Goal: Transaction & Acquisition: Subscribe to service/newsletter

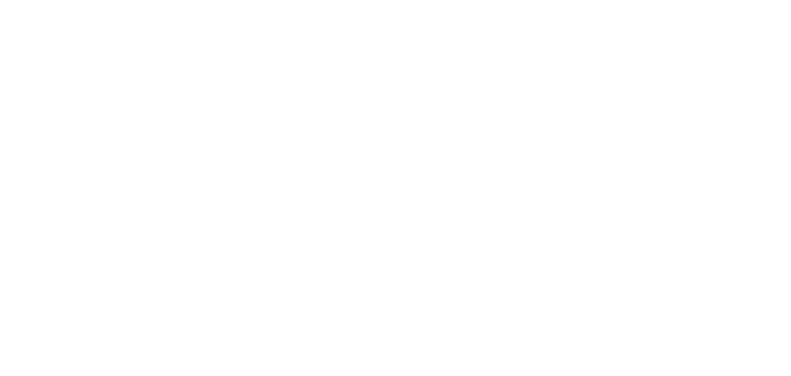
select select "*"
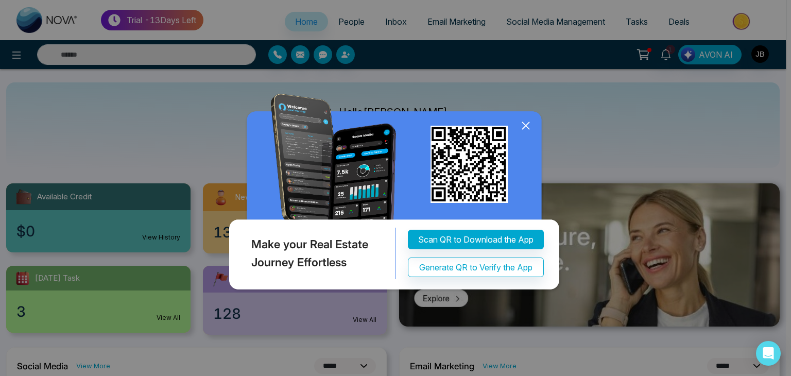
click at [526, 124] on icon at bounding box center [525, 125] width 15 height 15
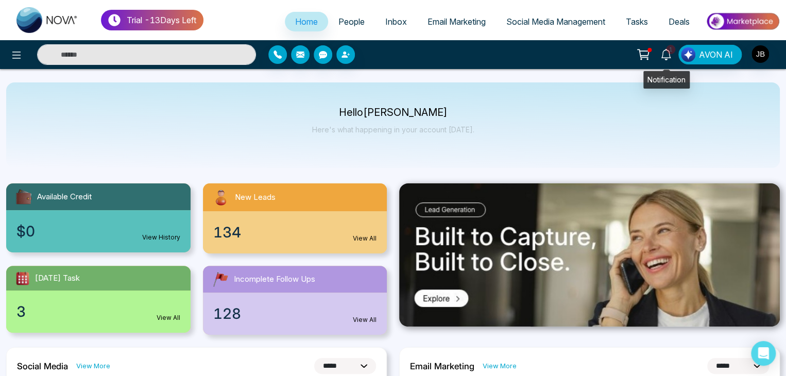
click at [666, 54] on icon at bounding box center [665, 54] width 11 height 11
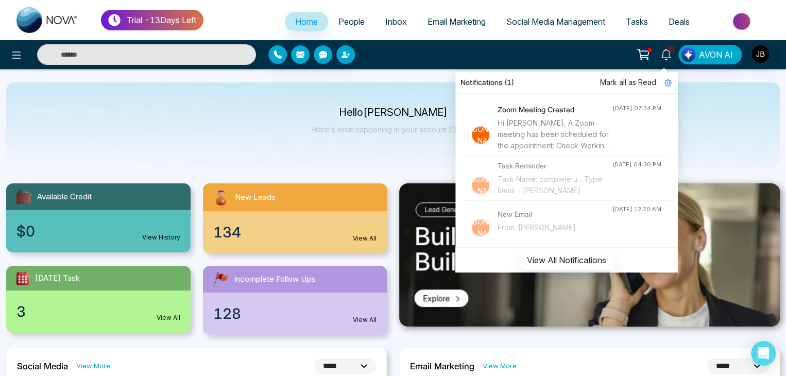
click at [528, 114] on h4 "Zoom Meeting Created" at bounding box center [555, 109] width 115 height 11
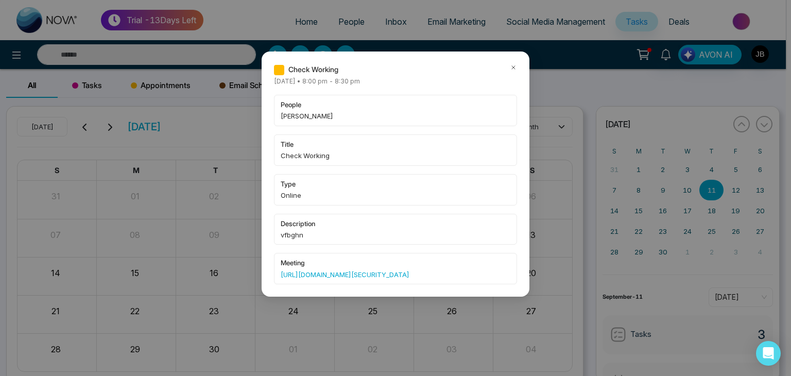
click at [517, 69] on div "Check Working Thursday September-11-2025 • 8:00 pm - 8:30 pm people Jayesh Badg…" at bounding box center [396, 174] width 268 height 245
click at [511, 66] on icon at bounding box center [513, 67] width 7 height 7
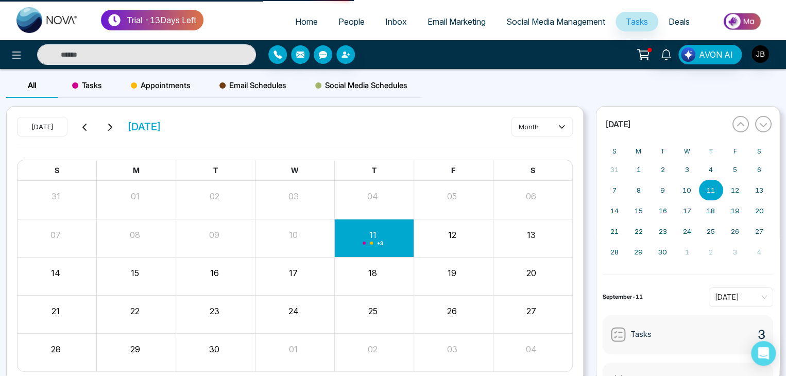
select select "*"
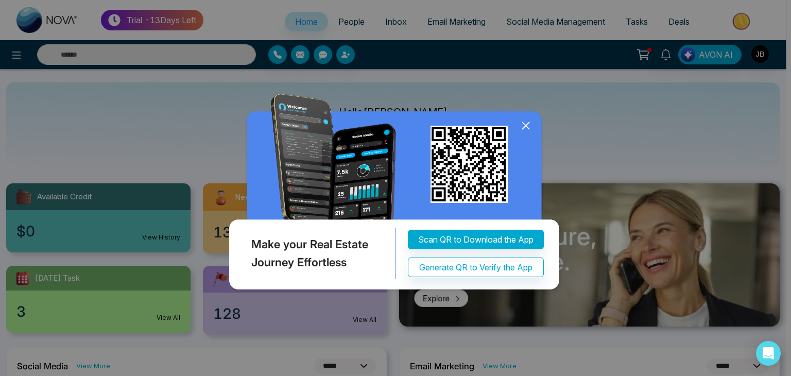
click at [528, 124] on icon at bounding box center [525, 126] width 7 height 7
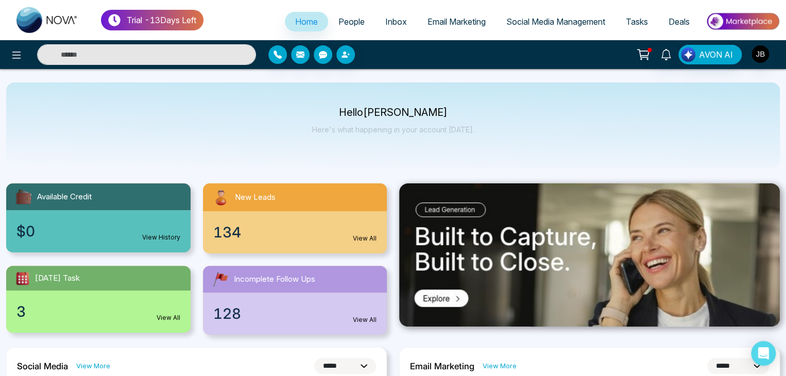
click at [451, 18] on span "Email Marketing" at bounding box center [457, 21] width 58 height 10
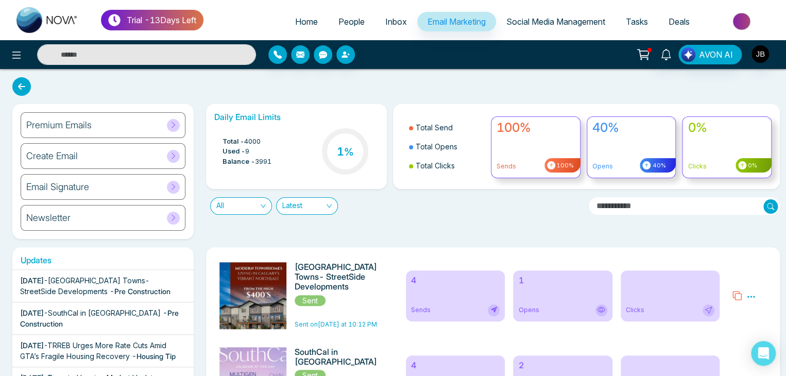
click at [111, 156] on div "Create Email" at bounding box center [103, 156] width 165 height 26
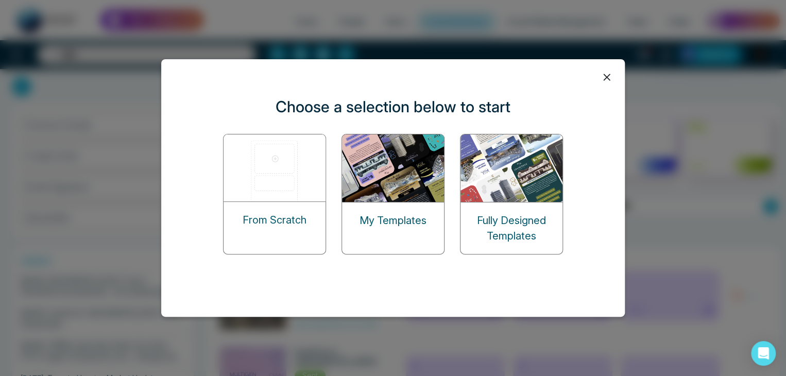
click at [521, 223] on p "Fully Designed Templates" at bounding box center [512, 228] width 102 height 31
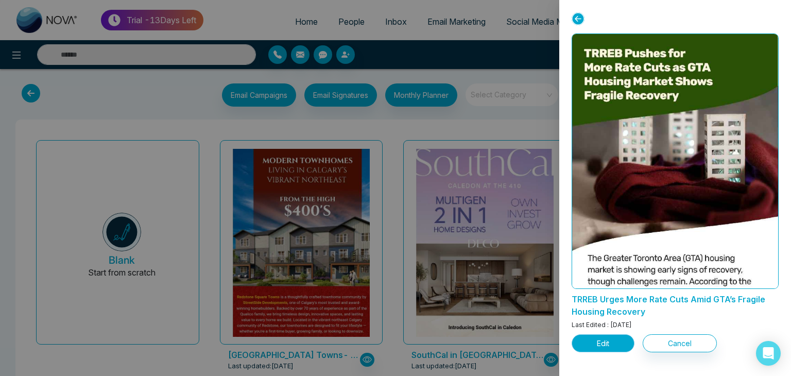
click at [597, 342] on button "Edit" at bounding box center [603, 343] width 63 height 18
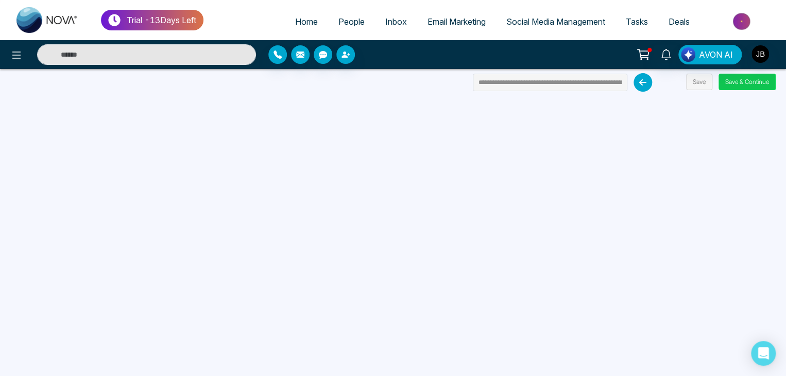
click at [746, 83] on button "Save & Continue" at bounding box center [747, 82] width 57 height 16
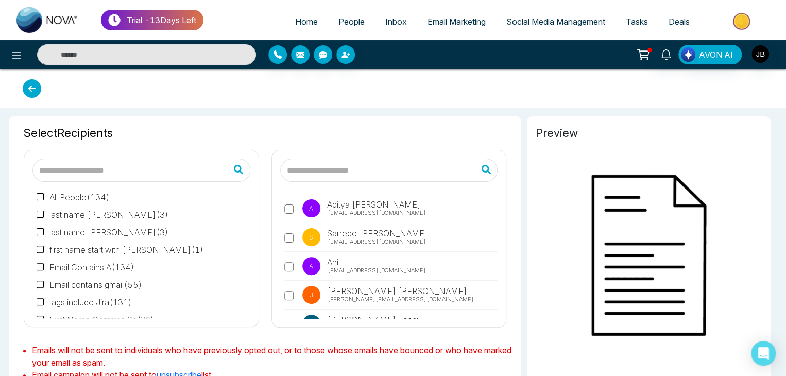
type input "**********"
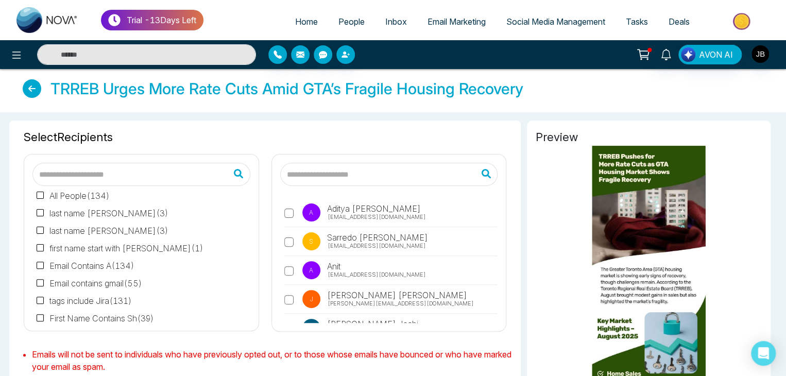
scroll to position [8, 0]
click at [323, 175] on input "text" at bounding box center [389, 174] width 218 height 23
click at [431, 171] on input "**********" at bounding box center [389, 174] width 218 height 23
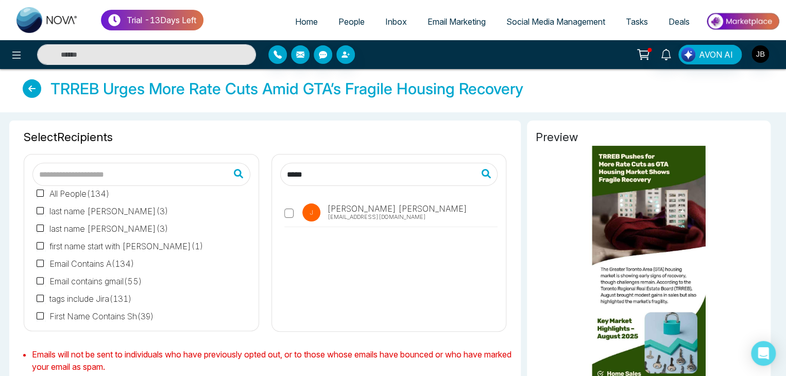
click at [420, 273] on div "J Jayesh Badgujar badgujarjayesh24@gmail.com" at bounding box center [389, 258] width 218 height 129
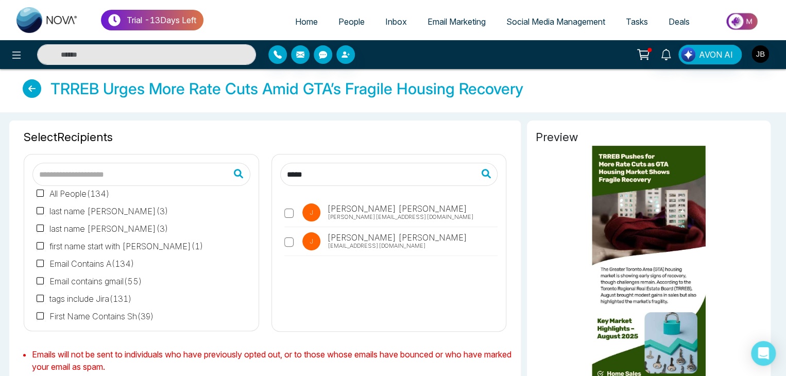
click at [345, 246] on span "badgujarjayesh24@gmail.com" at bounding box center [377, 246] width 98 height 9
click at [325, 173] on input "*****" at bounding box center [389, 174] width 218 height 23
type input "*"
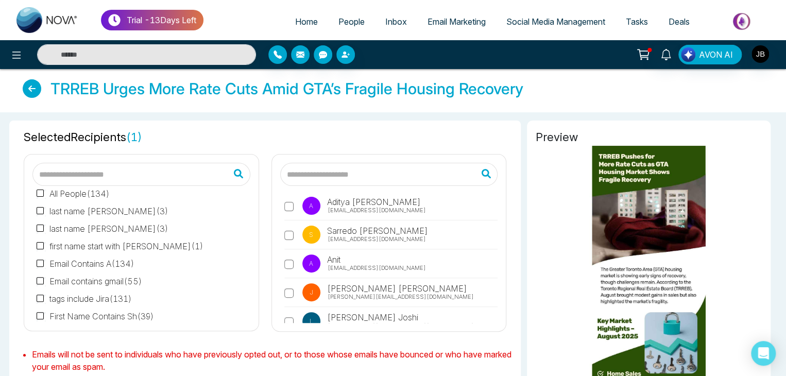
scroll to position [0, 0]
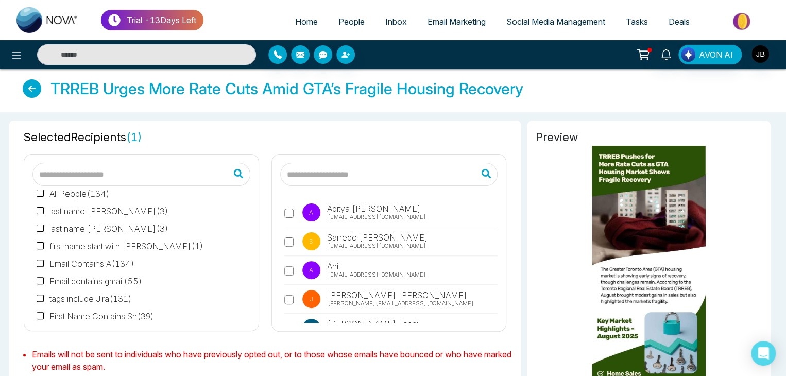
drag, startPoint x: 498, startPoint y: 207, endPoint x: 499, endPoint y: 215, distance: 8.3
click at [498, 208] on div "A Aditya Kumar aditya@mmnovatech.com S Sarredo Abukar sarredoabukar@outlook.com…" at bounding box center [389, 243] width 234 height 177
click at [499, 215] on div "A Aditya Kumar aditya@mmnovatech.com S Sarredo Abukar sarredoabukar@outlook.com…" at bounding box center [389, 243] width 234 height 177
click at [332, 175] on input "text" at bounding box center [389, 174] width 218 height 23
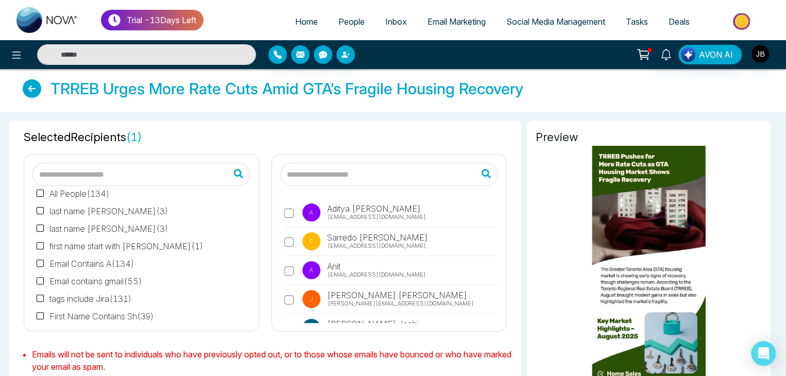
type input "**********"
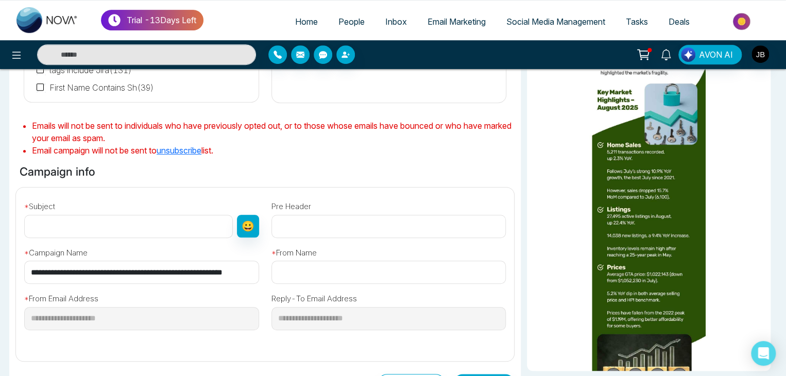
scroll to position [231, 0]
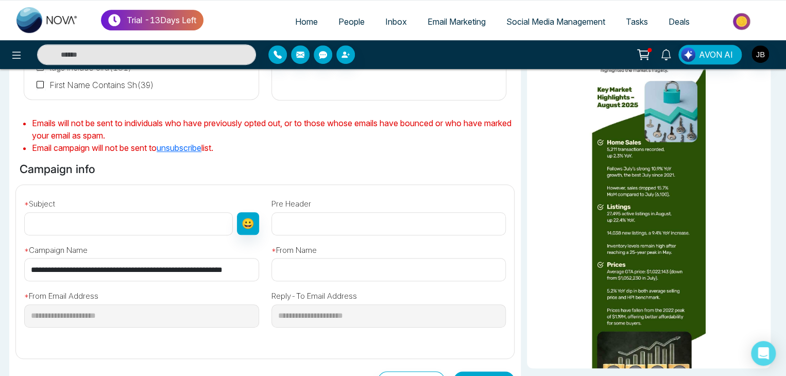
click at [80, 226] on input "text" at bounding box center [128, 223] width 209 height 23
type input "**********"
click at [291, 272] on input "text" at bounding box center [388, 269] width 235 height 23
type input "**********"
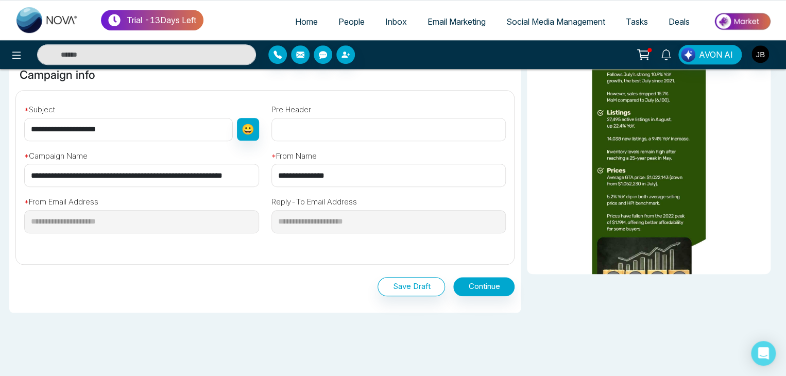
scroll to position [327, 0]
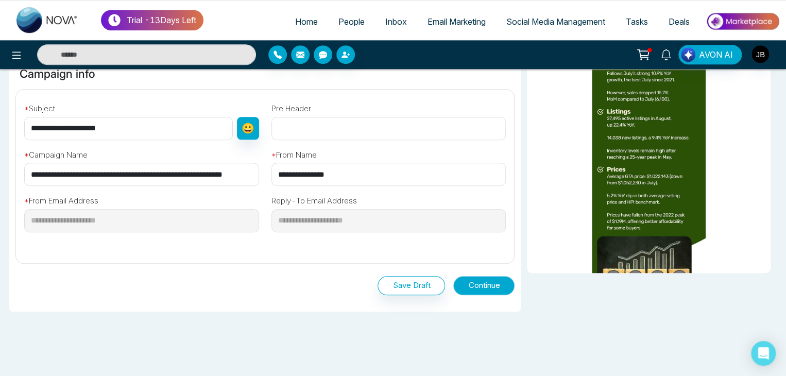
click at [476, 285] on button "Continue" at bounding box center [483, 285] width 61 height 19
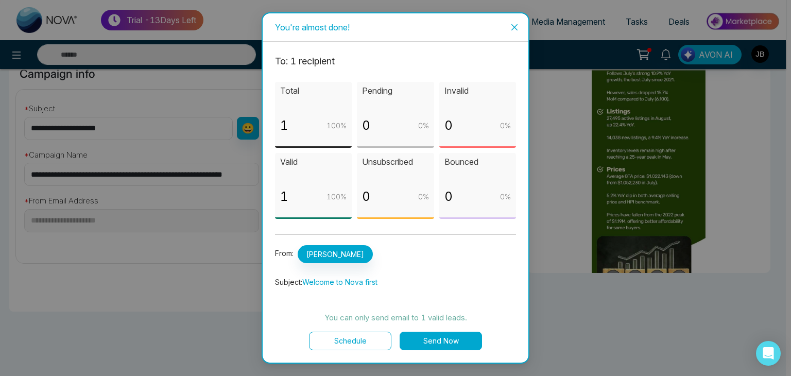
click at [353, 343] on button "Schedule" at bounding box center [350, 341] width 82 height 19
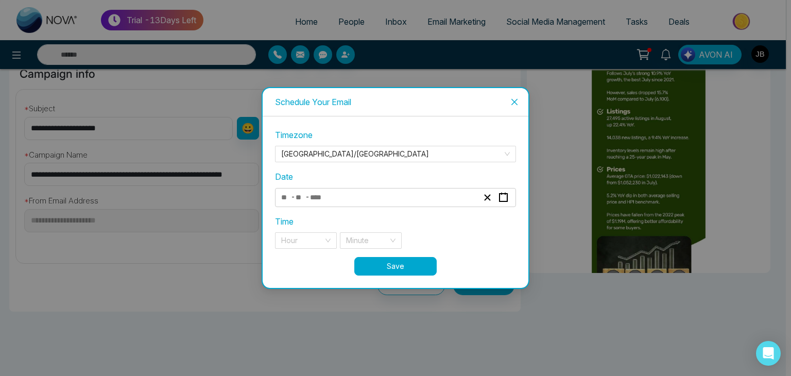
click at [416, 196] on div "- -" at bounding box center [380, 198] width 200 height 14
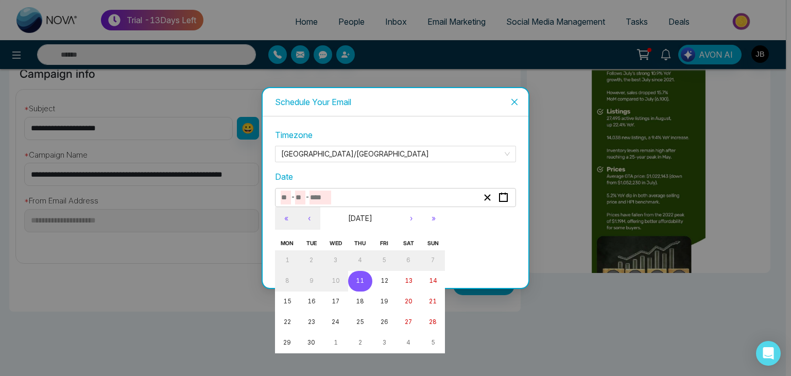
click at [363, 280] on abbr "11" at bounding box center [360, 280] width 8 height 7
type input "*"
type input "**"
type input "****"
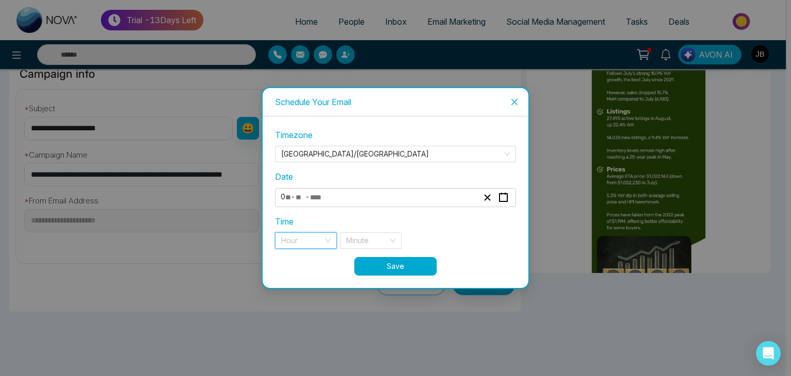
click at [316, 239] on input "search" at bounding box center [302, 240] width 42 height 15
click at [301, 260] on div "11 pm" at bounding box center [305, 260] width 49 height 11
click at [388, 236] on input "search" at bounding box center [367, 240] width 42 height 15
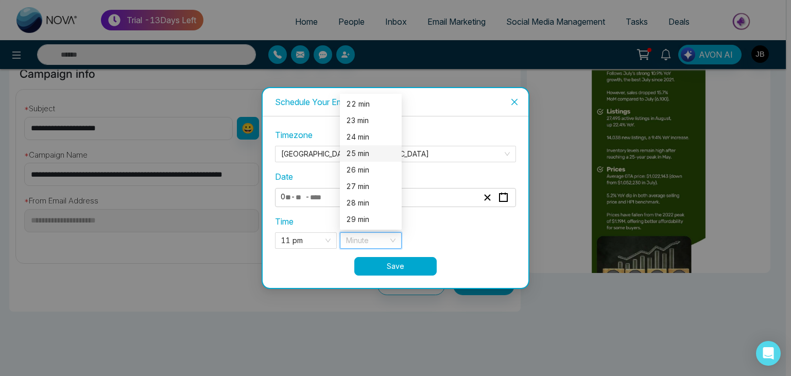
click at [366, 153] on div "25 min" at bounding box center [370, 153] width 49 height 11
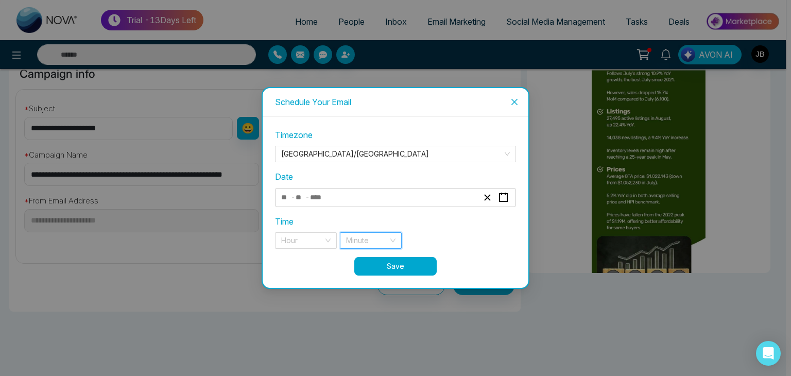
click at [358, 196] on div "- -" at bounding box center [380, 198] width 200 height 14
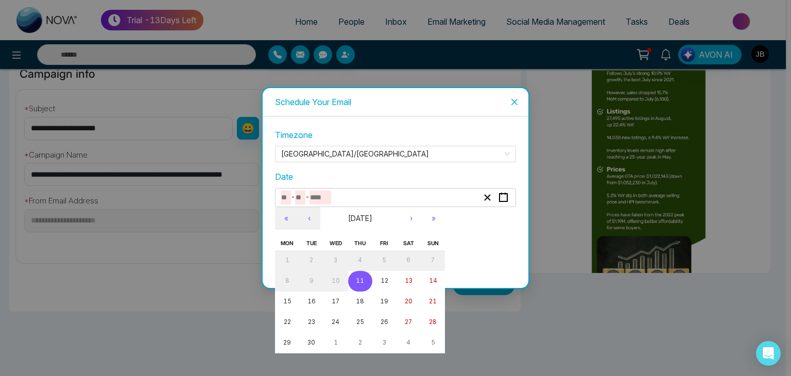
click at [361, 284] on abbr "11" at bounding box center [360, 280] width 8 height 7
type input "*"
type input "**"
type input "****"
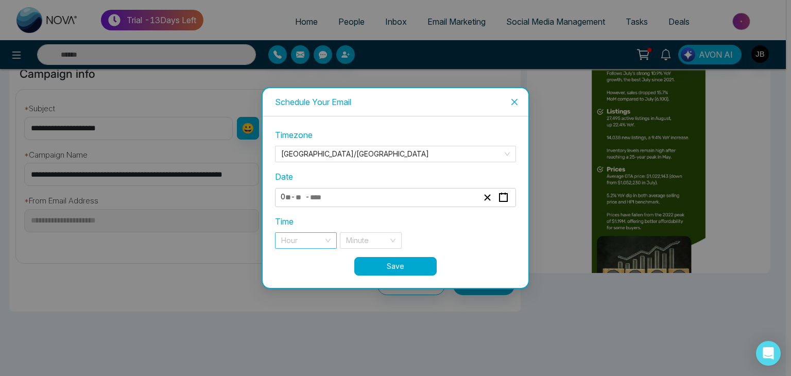
click at [315, 239] on input "search" at bounding box center [302, 240] width 42 height 15
click at [308, 264] on div "11 pm" at bounding box center [305, 260] width 49 height 11
click at [365, 244] on input "search" at bounding box center [367, 240] width 42 height 15
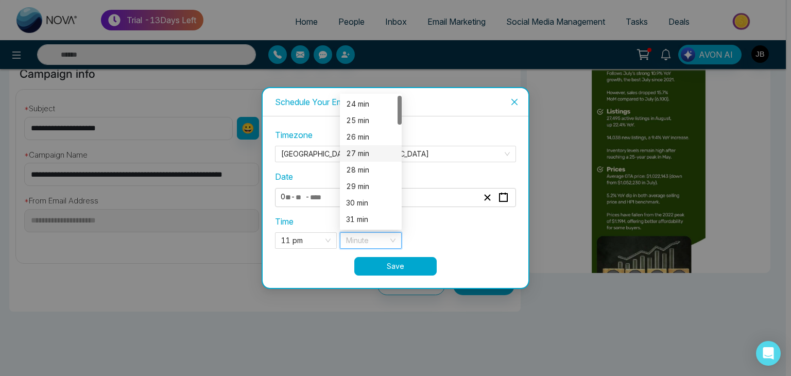
click at [362, 155] on div "27 min" at bounding box center [370, 153] width 49 height 11
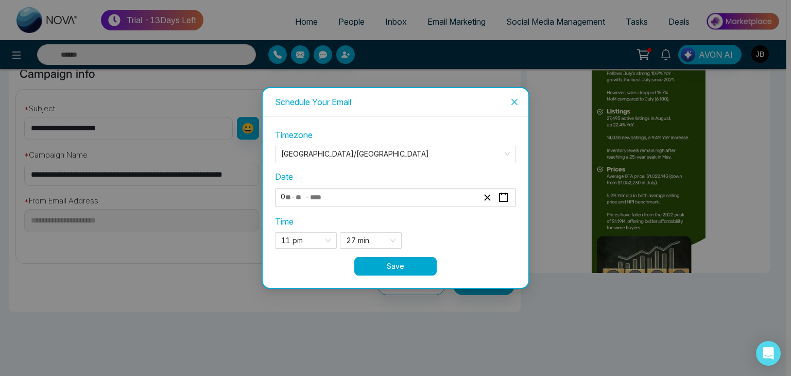
click at [389, 267] on button "Save" at bounding box center [395, 266] width 82 height 19
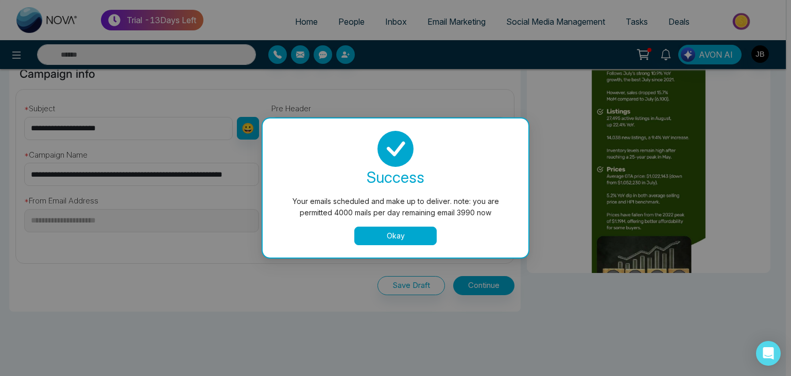
click at [385, 237] on button "Okay" at bounding box center [395, 236] width 82 height 19
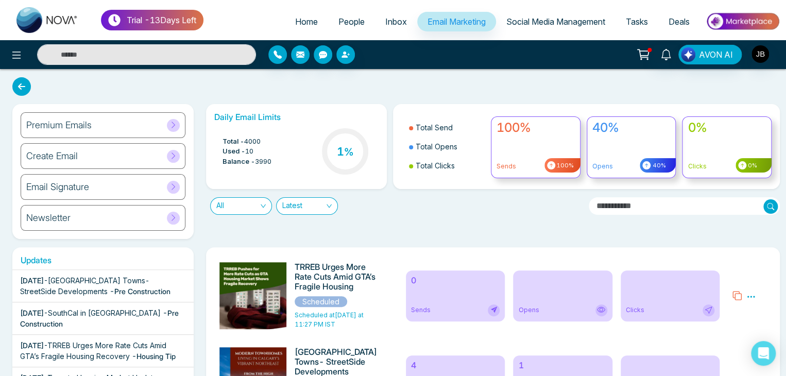
click at [93, 161] on div "Create Email" at bounding box center [103, 156] width 165 height 26
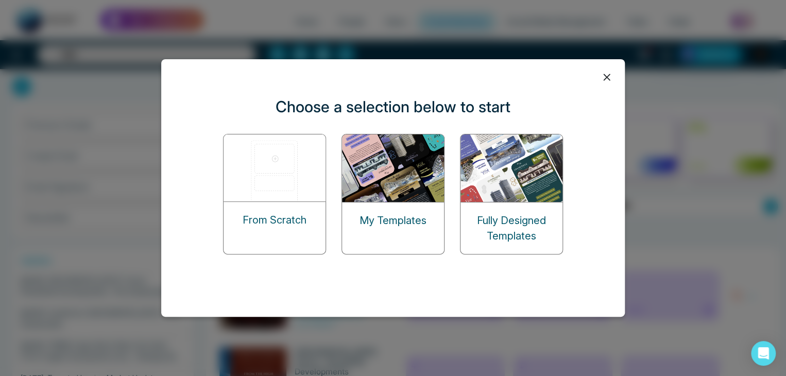
click at [541, 213] on p "Fully Designed Templates" at bounding box center [512, 228] width 102 height 31
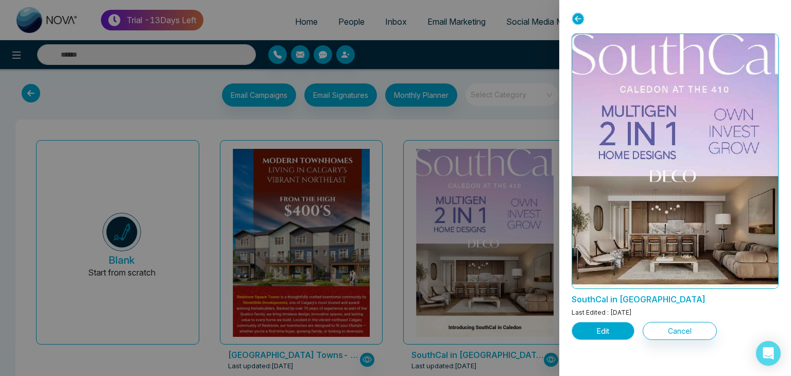
click at [608, 330] on button "Edit" at bounding box center [603, 331] width 63 height 18
click at [600, 332] on button "Edit" at bounding box center [603, 331] width 63 height 18
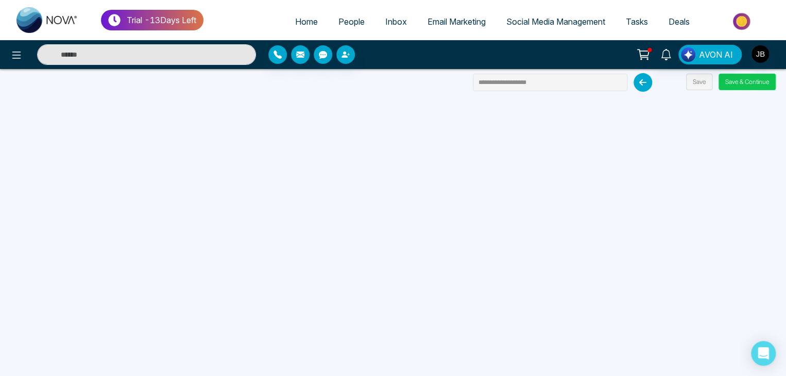
click at [735, 76] on button "Save & Continue" at bounding box center [747, 82] width 57 height 16
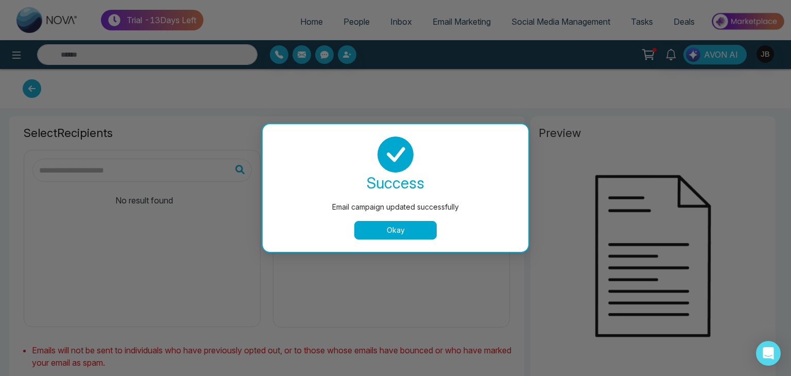
click at [389, 227] on button "Okay" at bounding box center [395, 230] width 82 height 19
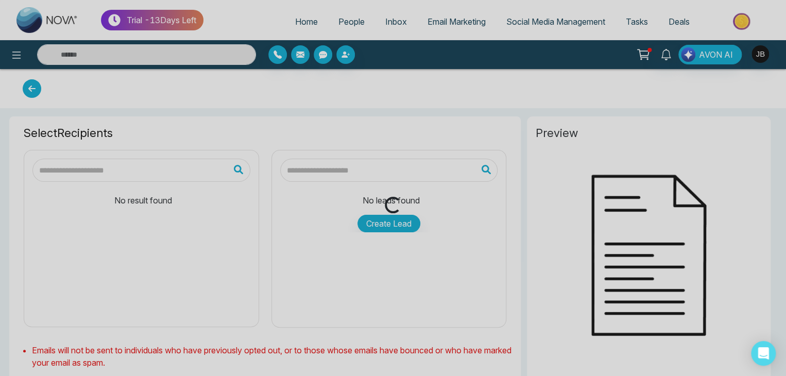
type input "**********"
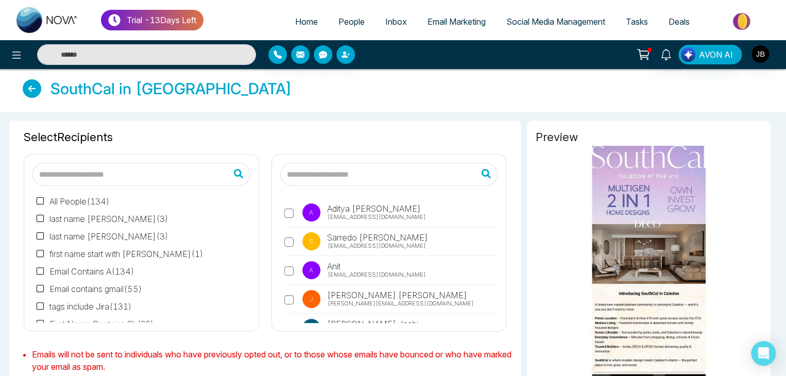
click at [322, 176] on input "text" at bounding box center [389, 174] width 218 height 23
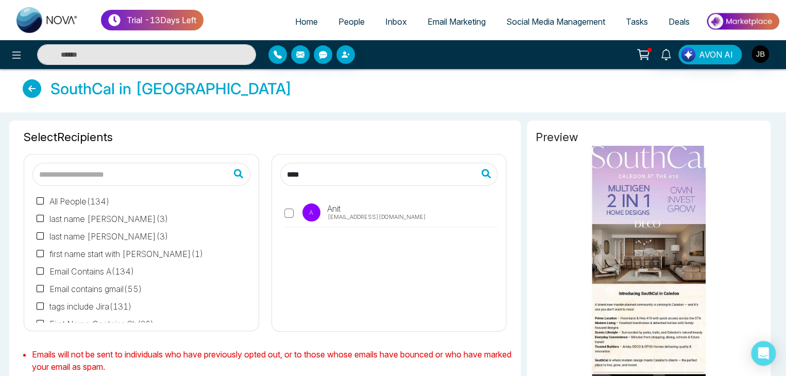
type input "****"
click at [349, 213] on span "Anit@mmnovatech.com" at bounding box center [377, 217] width 98 height 9
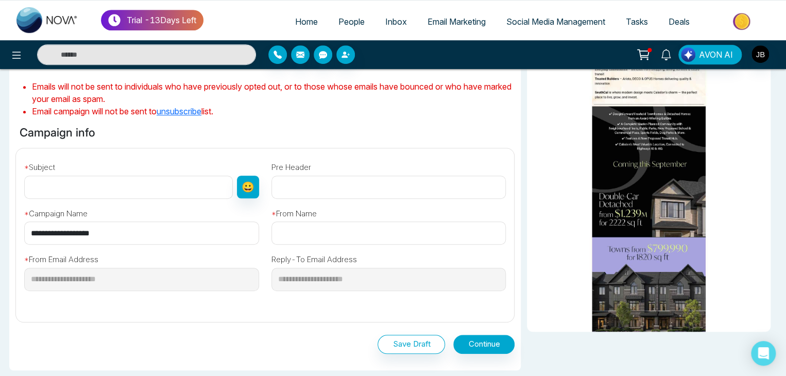
scroll to position [264, 0]
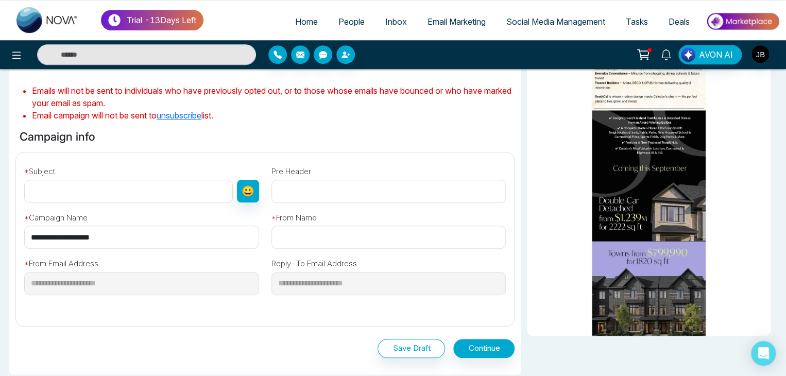
click at [41, 196] on input "text" at bounding box center [128, 191] width 209 height 23
type input "**********"
click at [287, 237] on input "text" at bounding box center [388, 237] width 235 height 23
type input "**********"
click at [483, 349] on button "Continue" at bounding box center [483, 348] width 61 height 19
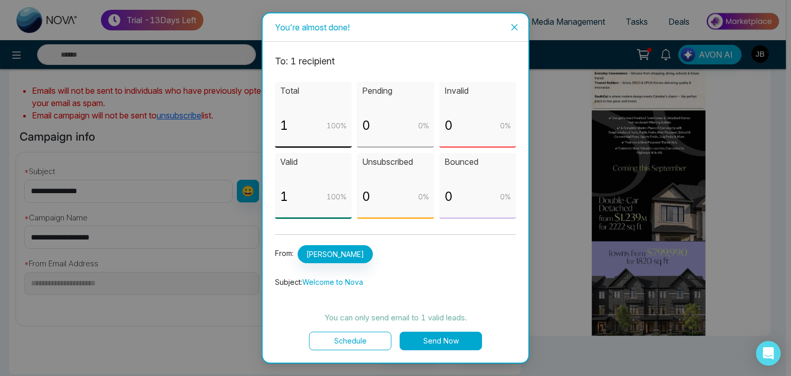
click at [359, 339] on button "Schedule" at bounding box center [350, 341] width 82 height 19
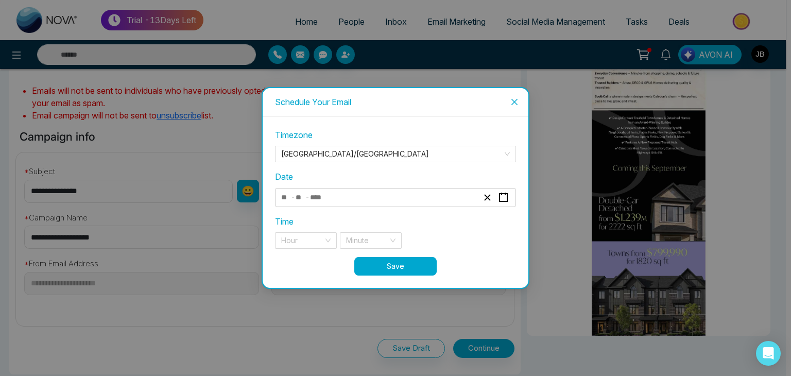
click at [346, 193] on div "- -" at bounding box center [380, 198] width 200 height 14
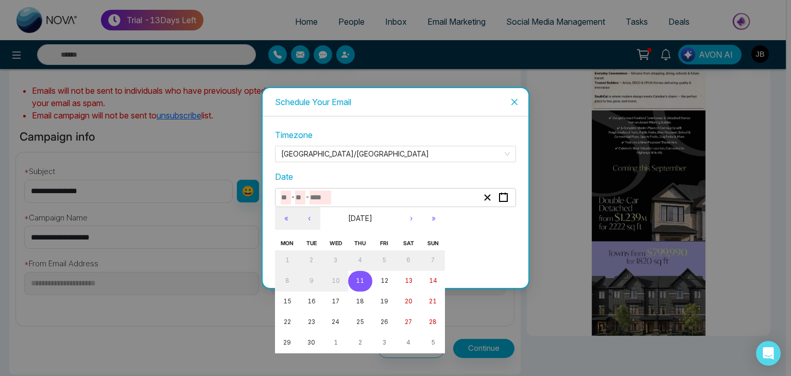
click at [360, 280] on abbr "11" at bounding box center [360, 280] width 8 height 7
type input "*"
type input "**"
type input "****"
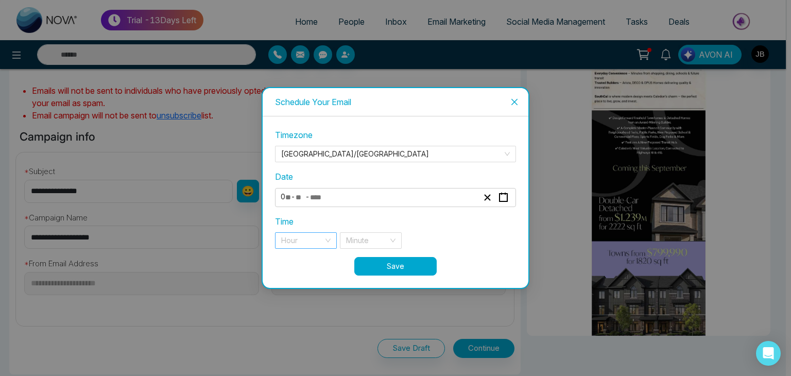
click at [318, 241] on input "search" at bounding box center [302, 240] width 42 height 15
click at [306, 264] on div "11 pm" at bounding box center [305, 261] width 49 height 11
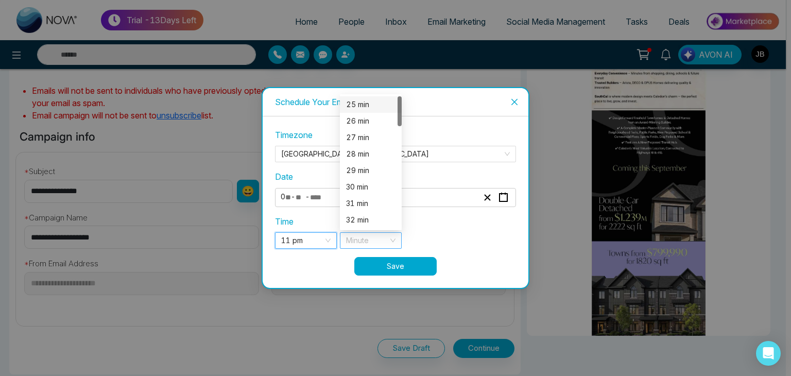
click at [393, 237] on div "Minute" at bounding box center [371, 240] width 62 height 16
click at [371, 156] on div "28 min" at bounding box center [370, 153] width 49 height 11
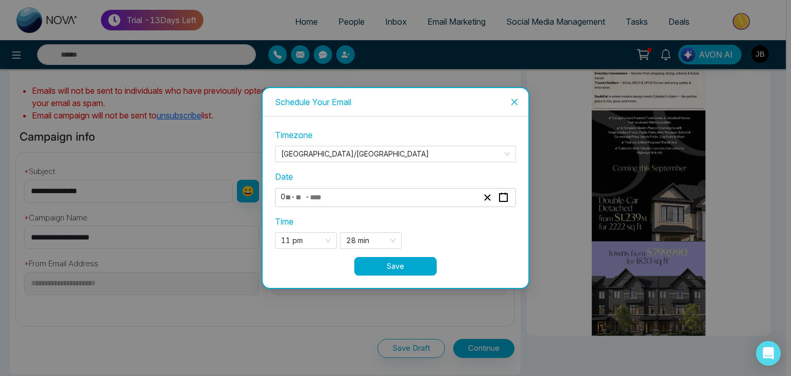
click at [383, 264] on button "Save" at bounding box center [395, 266] width 82 height 19
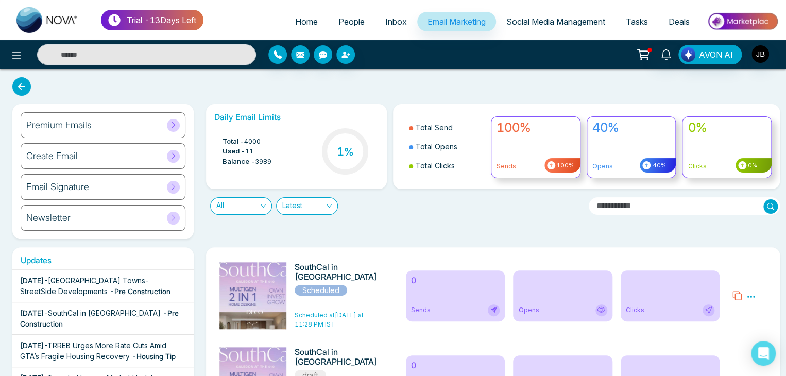
click at [751, 295] on icon at bounding box center [750, 296] width 9 height 9
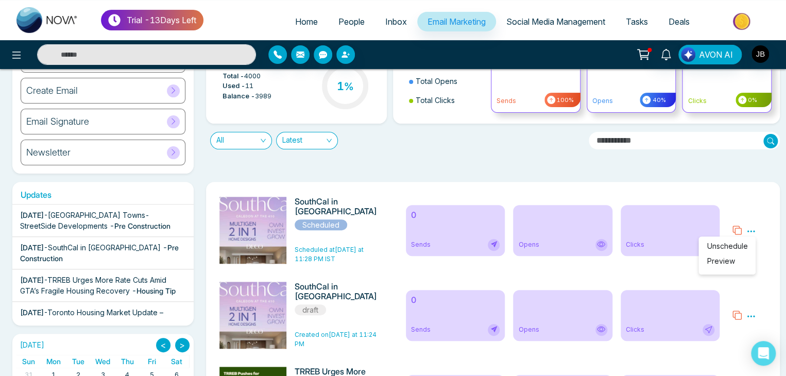
scroll to position [369, 0]
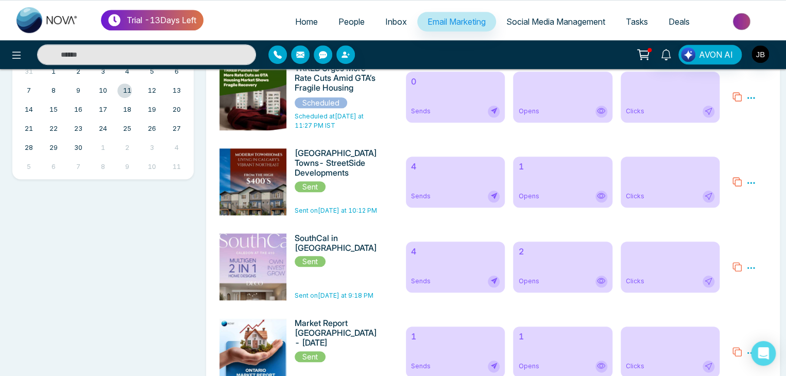
click at [751, 97] on icon at bounding box center [750, 97] width 9 height 9
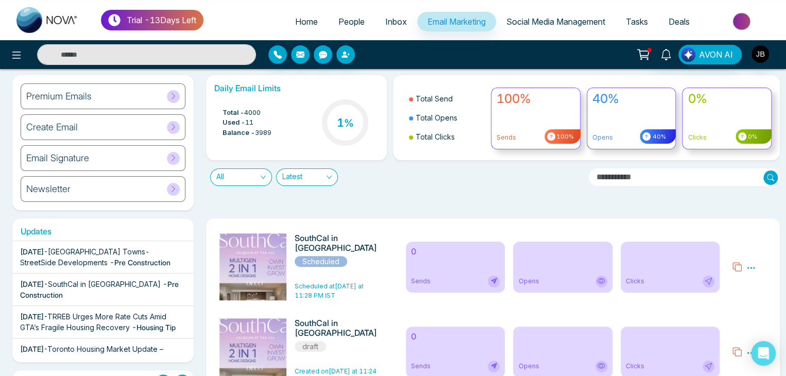
scroll to position [0, 0]
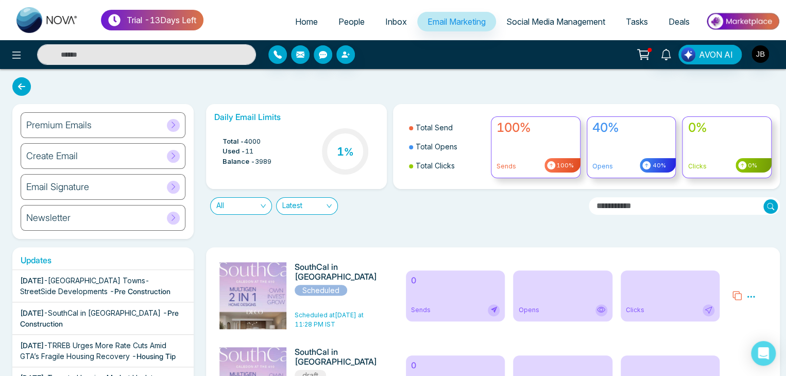
click at [81, 158] on div "Create Email" at bounding box center [103, 156] width 165 height 26
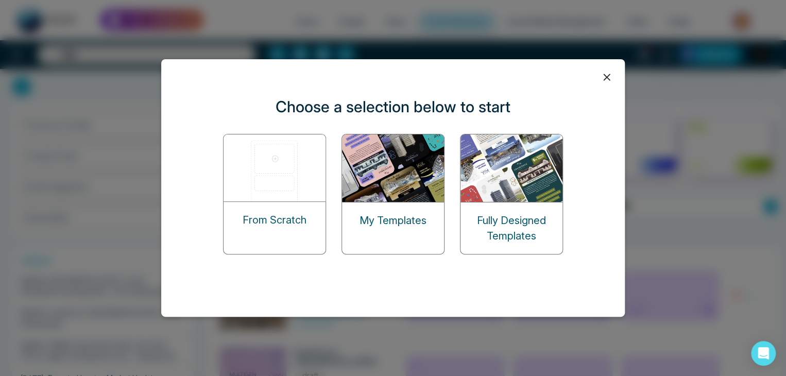
click at [495, 197] on div "Fully Designed Templates" at bounding box center [511, 194] width 103 height 121
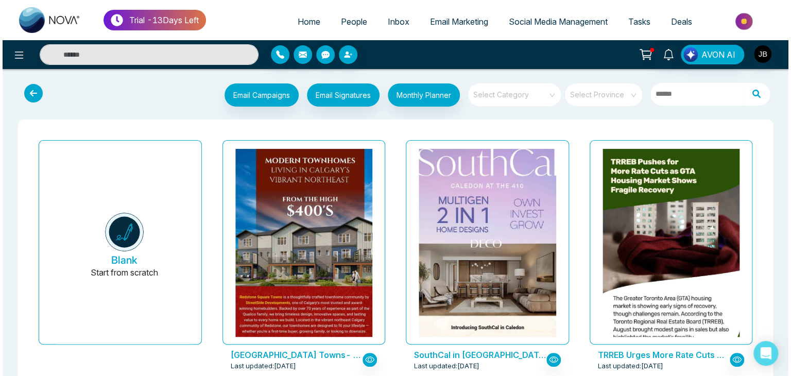
scroll to position [329, 0]
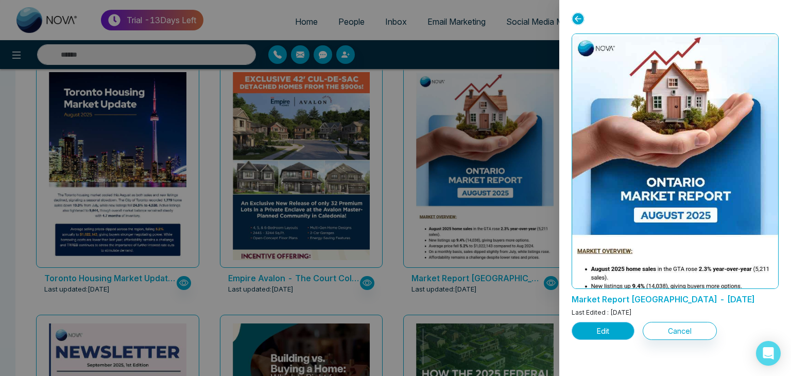
click at [598, 329] on button "Edit" at bounding box center [603, 331] width 63 height 18
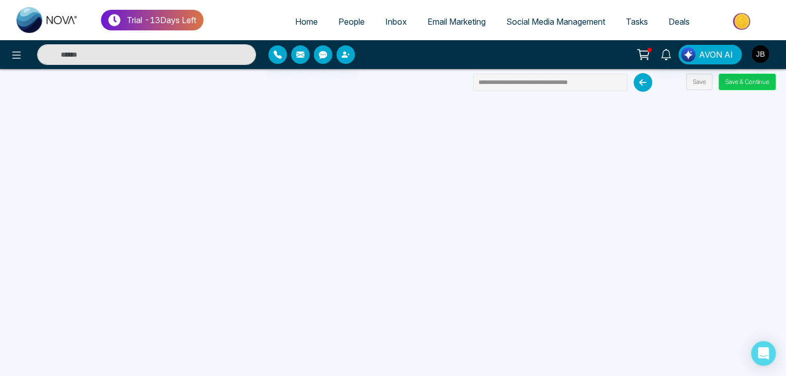
click at [753, 78] on button "Save & Continue" at bounding box center [747, 82] width 57 height 16
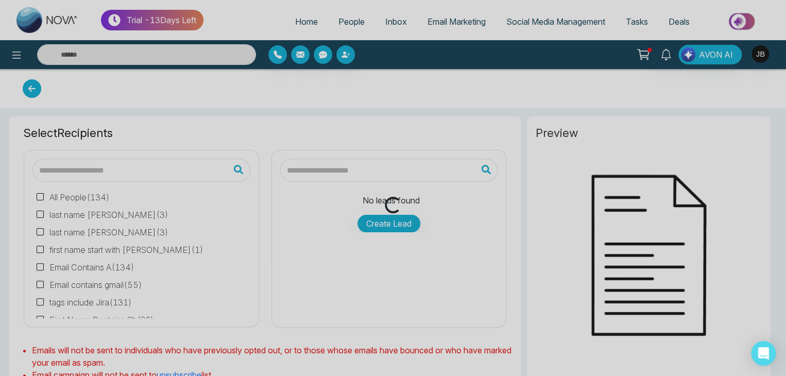
type input "**********"
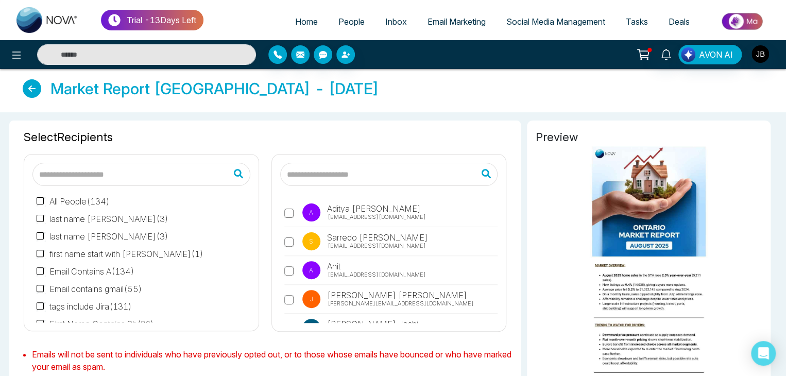
click at [333, 176] on input "text" at bounding box center [389, 174] width 218 height 23
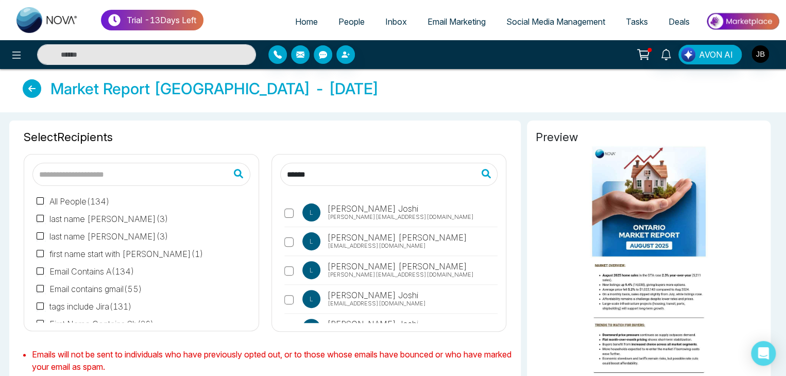
type input "******"
click at [390, 213] on span "Lokesh@mmnovatech.com" at bounding box center [401, 217] width 146 height 9
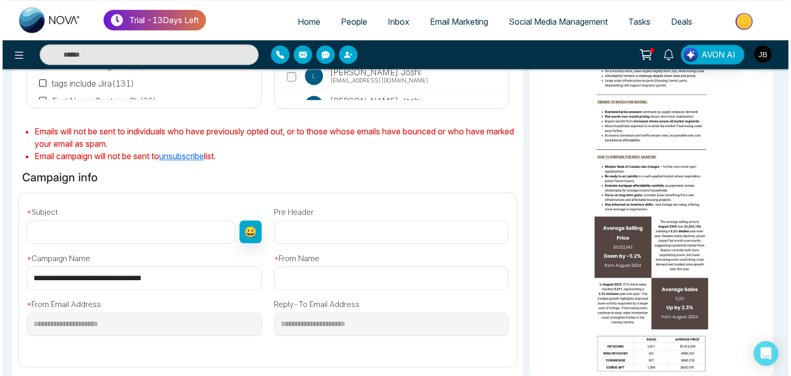
scroll to position [233, 0]
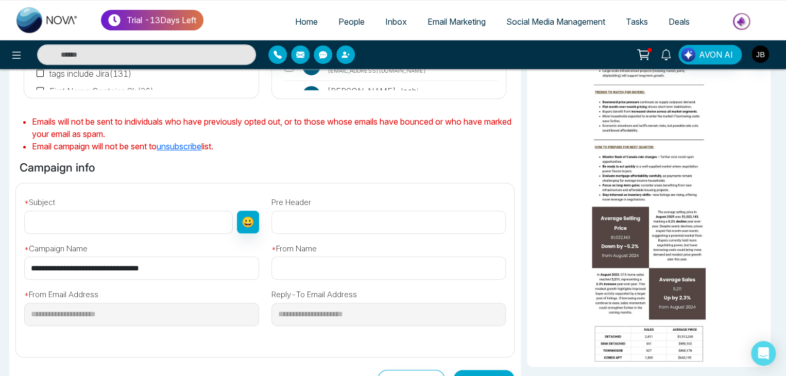
click at [61, 215] on input "text" at bounding box center [128, 222] width 209 height 23
click at [52, 217] on input "text" at bounding box center [128, 222] width 209 height 23
type input "**********"
click at [316, 264] on input "text" at bounding box center [388, 268] width 235 height 23
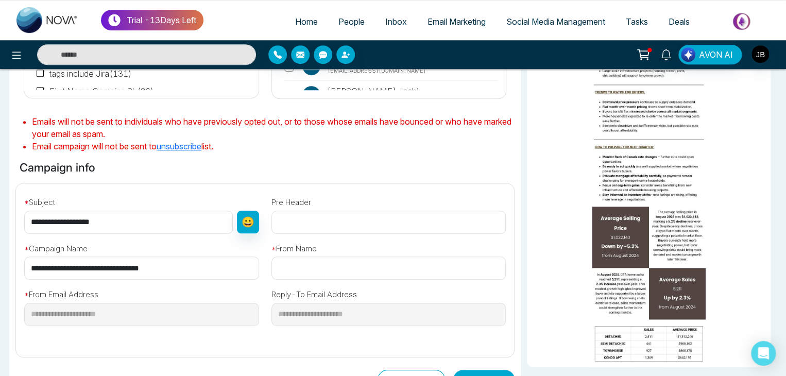
type input "**********"
click at [137, 219] on input "**********" at bounding box center [128, 222] width 209 height 23
click at [476, 371] on button "Continue" at bounding box center [483, 379] width 61 height 19
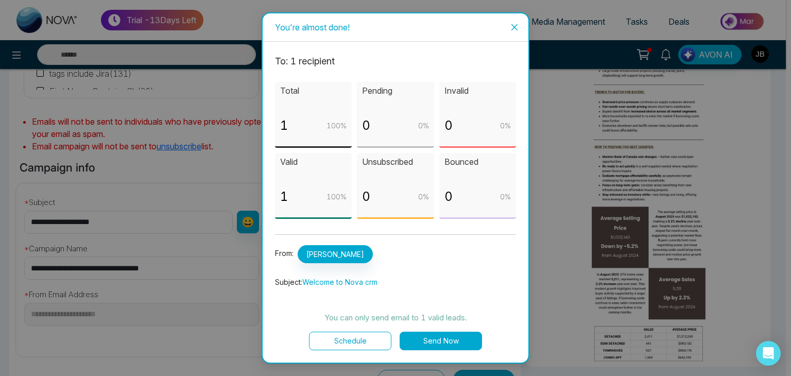
click at [346, 335] on button "Schedule" at bounding box center [350, 341] width 82 height 19
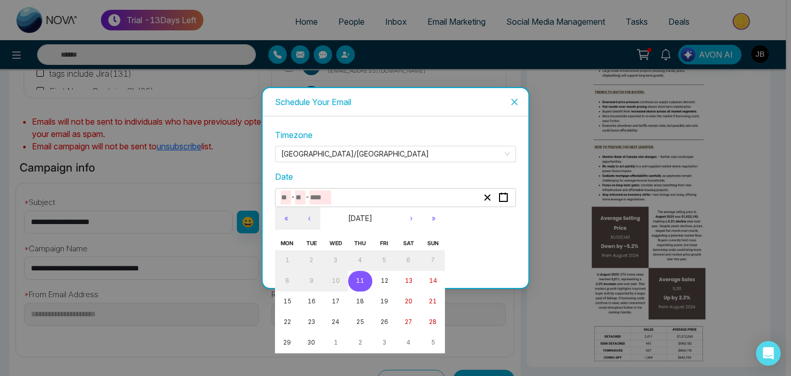
click at [330, 195] on input "number" at bounding box center [321, 198] width 22 height 14
click at [361, 281] on abbr "11" at bounding box center [360, 280] width 8 height 7
type input "*"
type input "**"
type input "****"
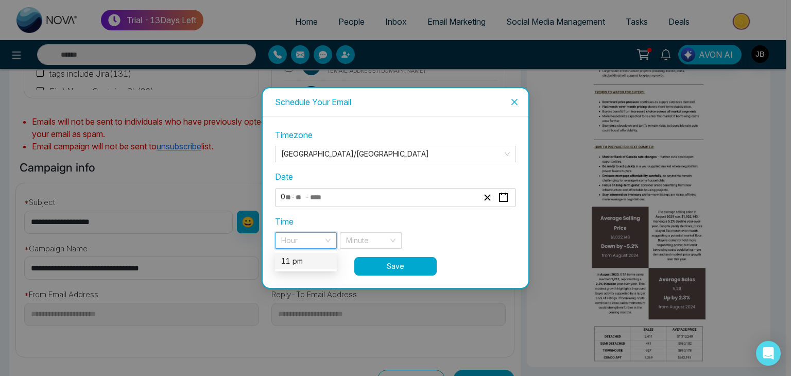
click at [319, 240] on input "search" at bounding box center [302, 240] width 42 height 15
click at [315, 264] on div "11 pm" at bounding box center [305, 261] width 49 height 11
click at [372, 240] on input "search" at bounding box center [367, 240] width 42 height 15
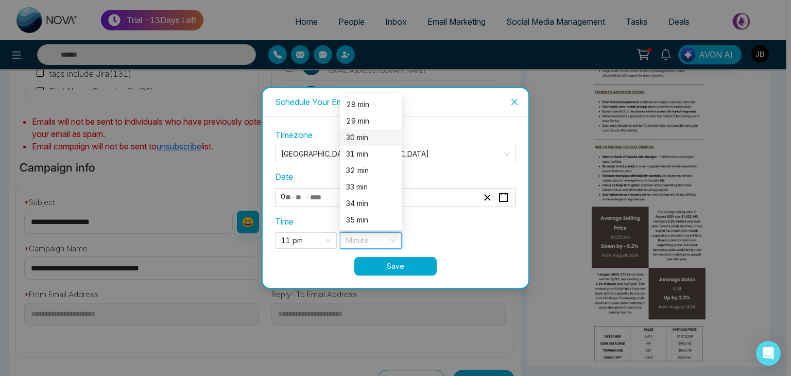
click at [362, 142] on div "30 min" at bounding box center [370, 137] width 49 height 11
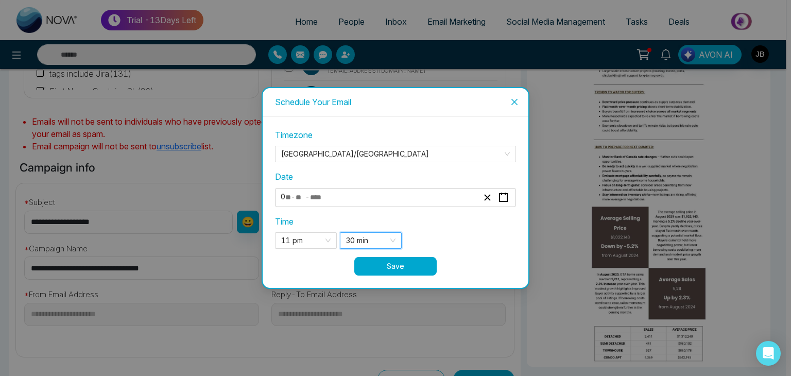
click at [396, 264] on button "Save" at bounding box center [395, 266] width 82 height 19
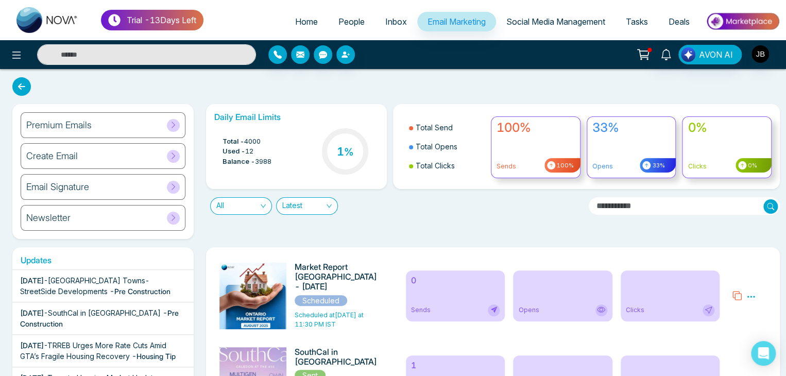
click at [752, 297] on icon at bounding box center [751, 297] width 8 height 2
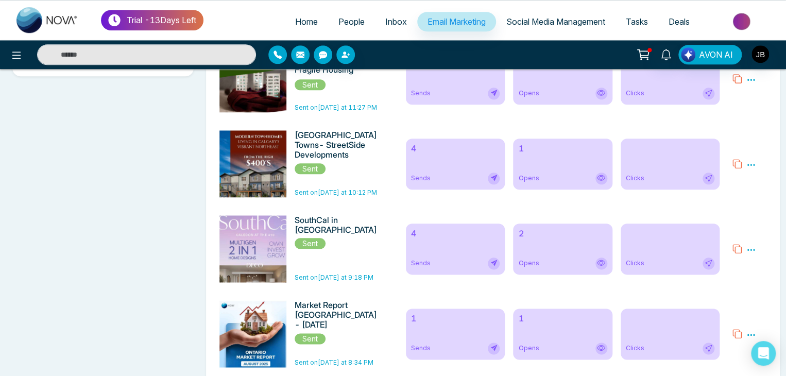
scroll to position [474, 0]
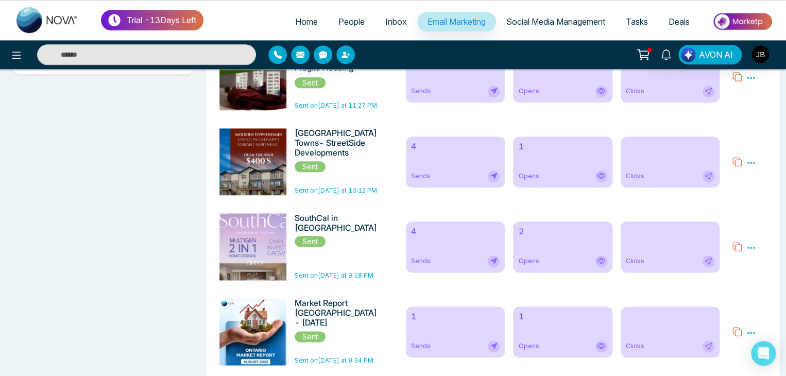
click at [750, 165] on icon at bounding box center [750, 162] width 9 height 9
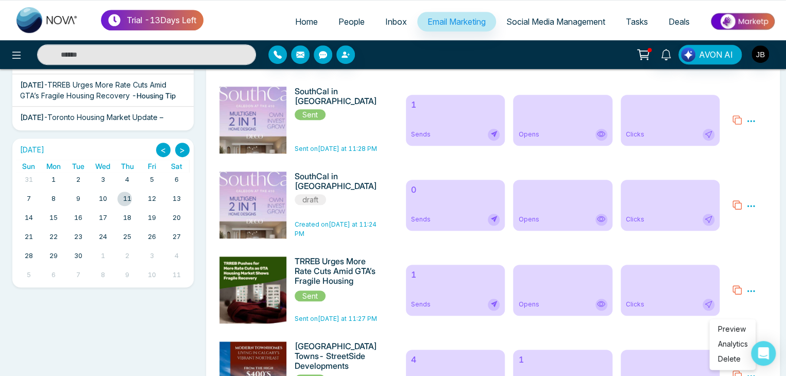
scroll to position [258, 0]
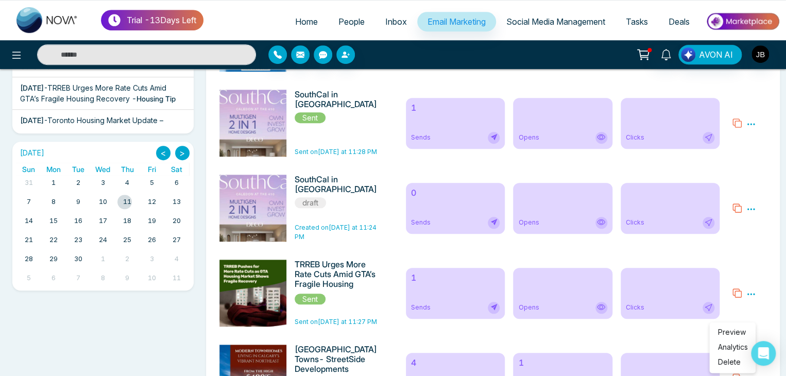
click at [753, 294] on icon at bounding box center [750, 294] width 9 height 9
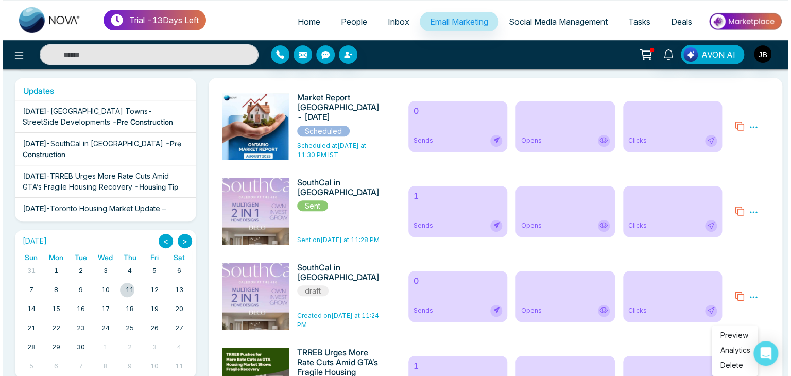
scroll to position [191, 0]
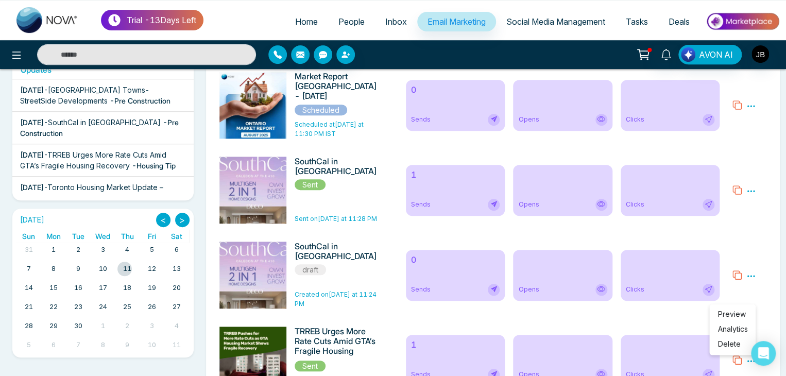
click at [751, 277] on icon at bounding box center [751, 276] width 8 height 2
click at [735, 290] on span "Preview" at bounding box center [734, 290] width 28 height 9
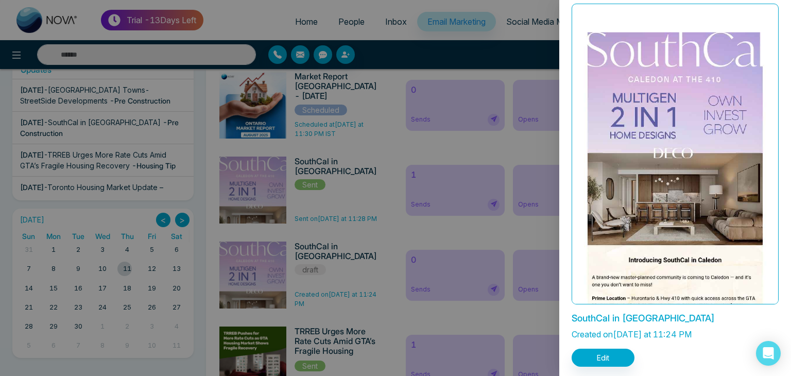
scroll to position [32, 0]
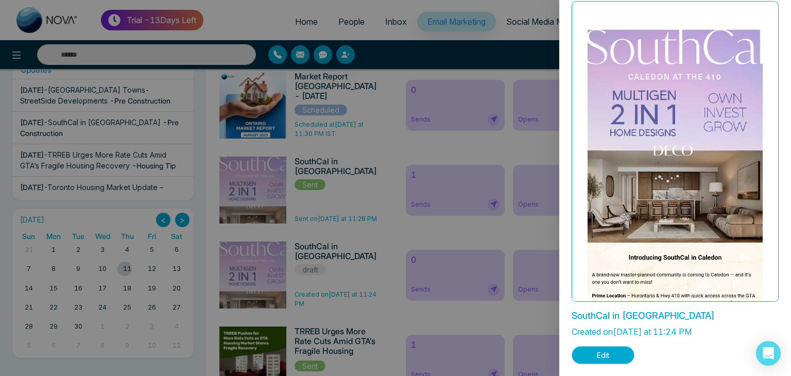
click at [595, 353] on button "Edit" at bounding box center [603, 355] width 63 height 18
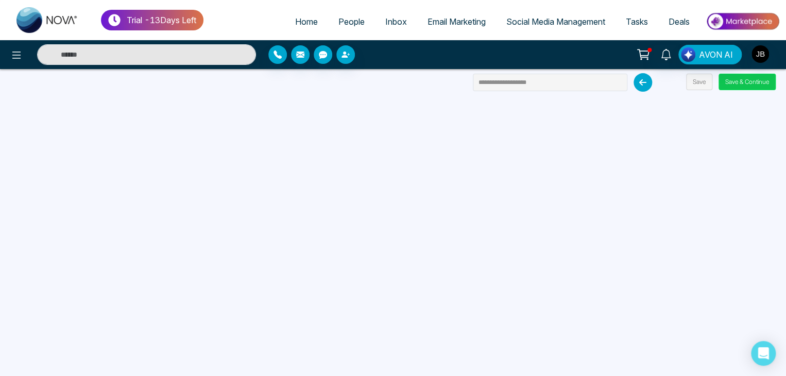
click at [752, 85] on button "Save & Continue" at bounding box center [747, 82] width 57 height 16
click at [743, 80] on button "Save & Continue" at bounding box center [747, 82] width 57 height 16
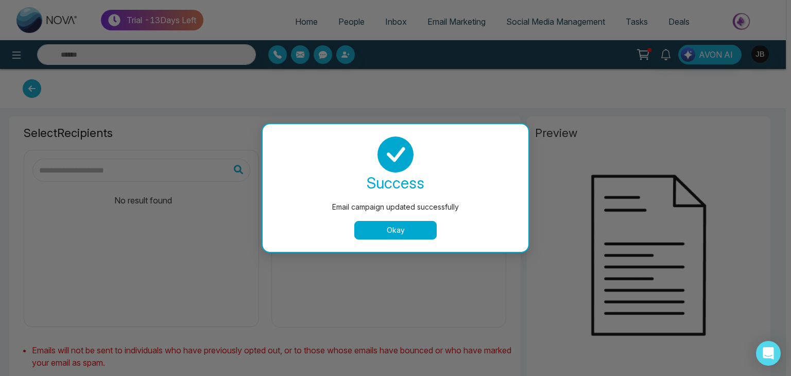
type input "**********"
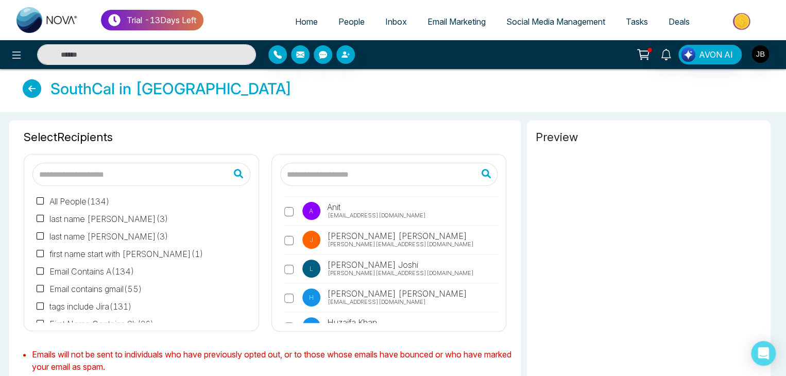
scroll to position [49, 0]
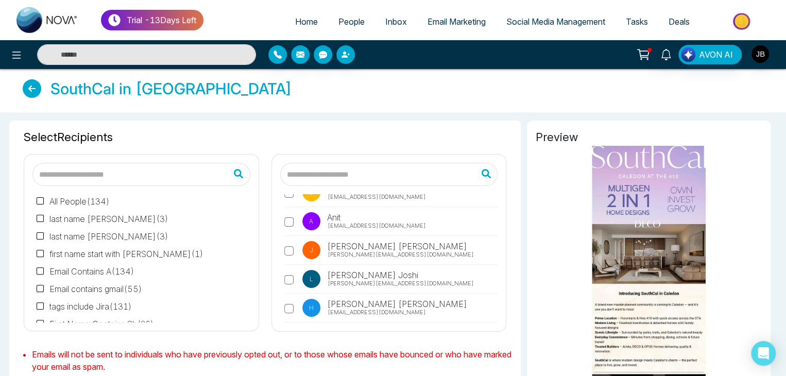
click at [375, 247] on span "Jayesh Badgujar" at bounding box center [397, 246] width 142 height 12
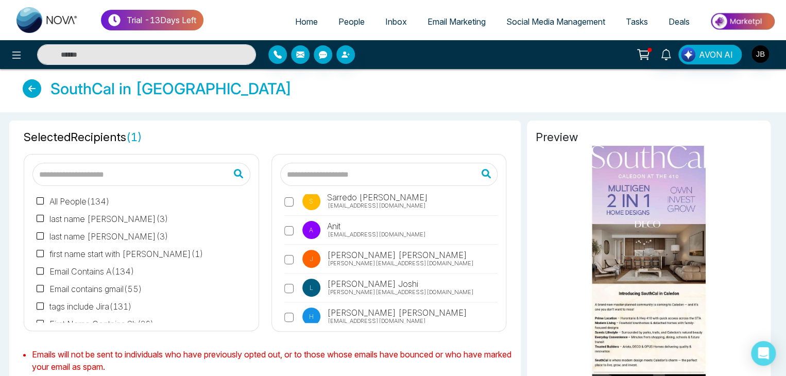
scroll to position [36, 0]
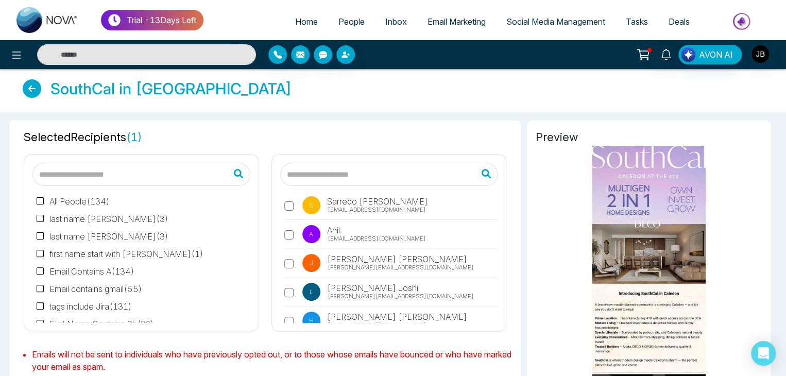
click at [371, 176] on input "text" at bounding box center [389, 174] width 218 height 23
click at [311, 172] on input "text" at bounding box center [389, 174] width 218 height 23
type input "**********"
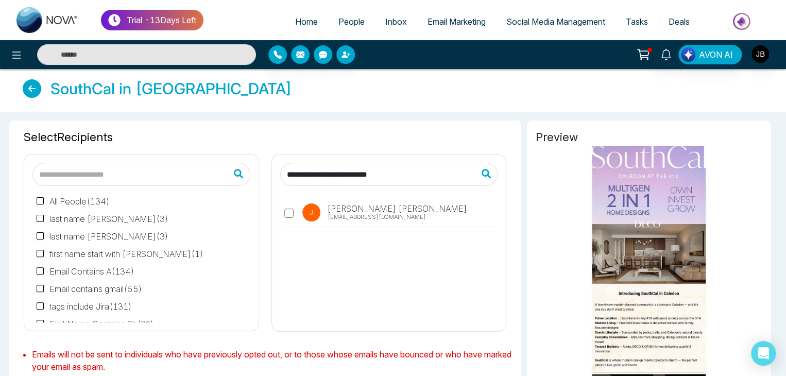
scroll to position [0, 0]
click at [422, 173] on input "**********" at bounding box center [389, 174] width 218 height 23
click at [375, 209] on span "Jayesh Badgujar" at bounding box center [397, 208] width 142 height 12
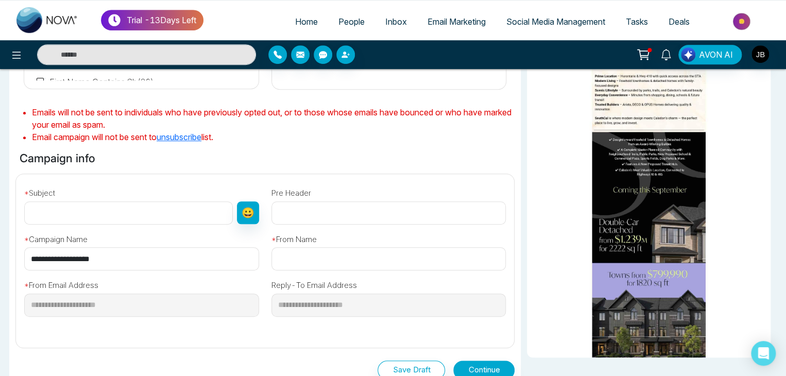
scroll to position [243, 0]
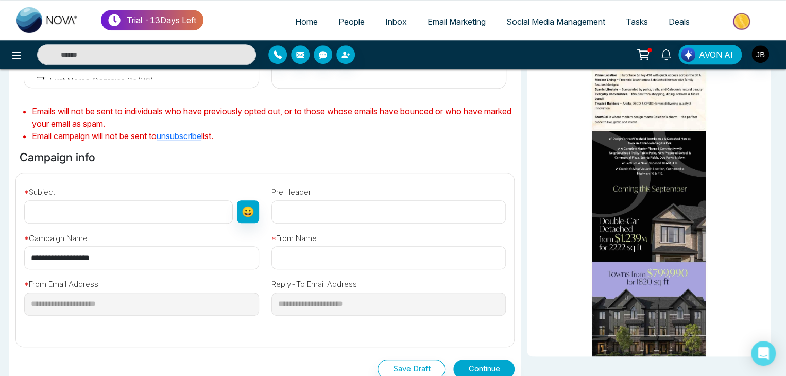
click at [48, 207] on input "text" at bounding box center [128, 211] width 209 height 23
type input "**********"
click at [311, 259] on input "text" at bounding box center [388, 257] width 235 height 23
click at [471, 366] on button "Continue" at bounding box center [483, 369] width 61 height 19
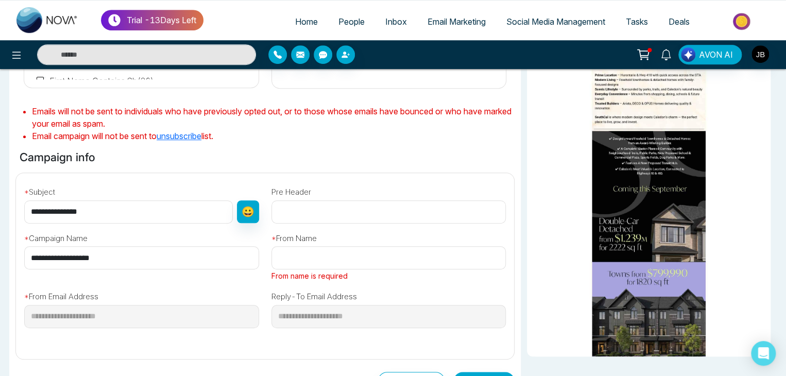
click at [291, 257] on input "text" at bounding box center [388, 257] width 235 height 23
type input "**********"
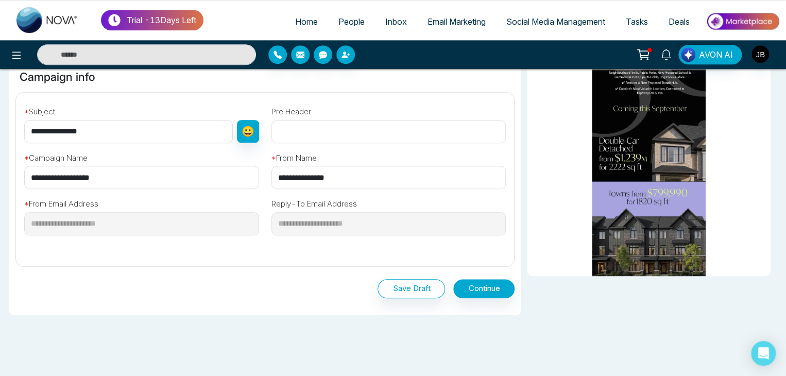
scroll to position [325, 0]
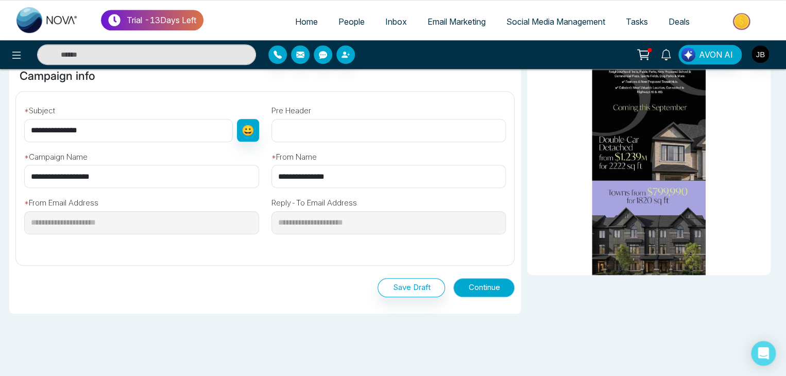
click at [475, 290] on button "Continue" at bounding box center [483, 287] width 61 height 19
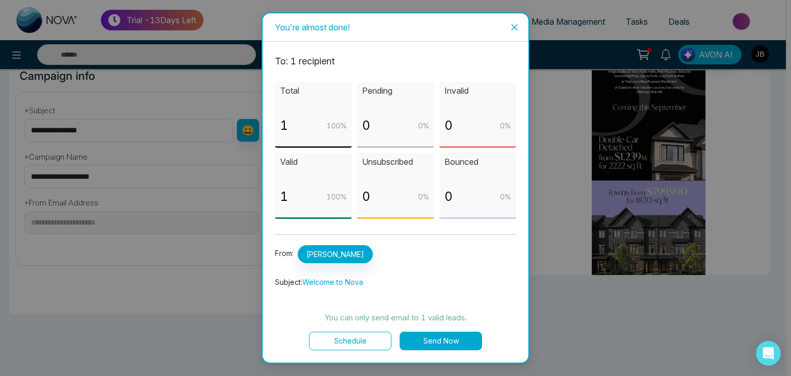
click at [345, 340] on button "Schedule" at bounding box center [350, 341] width 82 height 19
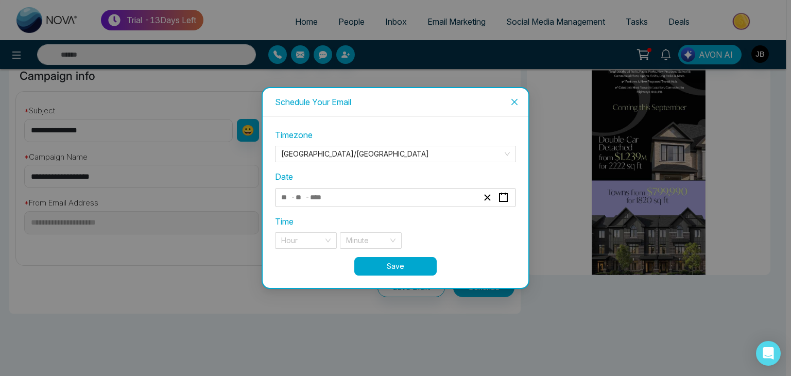
click at [391, 191] on div "- -" at bounding box center [380, 198] width 200 height 14
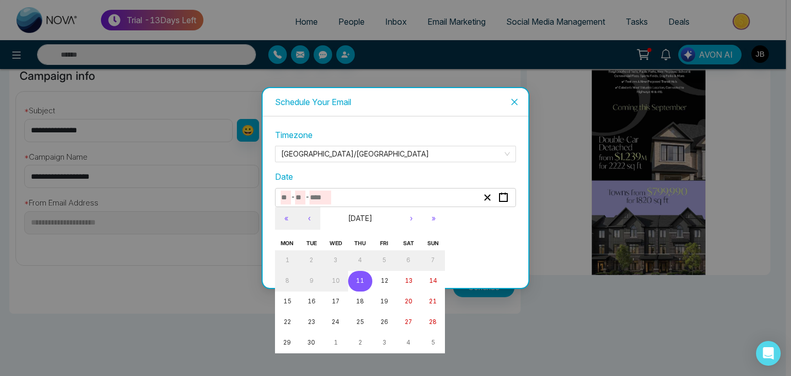
click at [327, 197] on input "number" at bounding box center [321, 198] width 22 height 14
click at [366, 280] on button "11" at bounding box center [360, 281] width 24 height 21
type input "*"
type input "**"
type input "****"
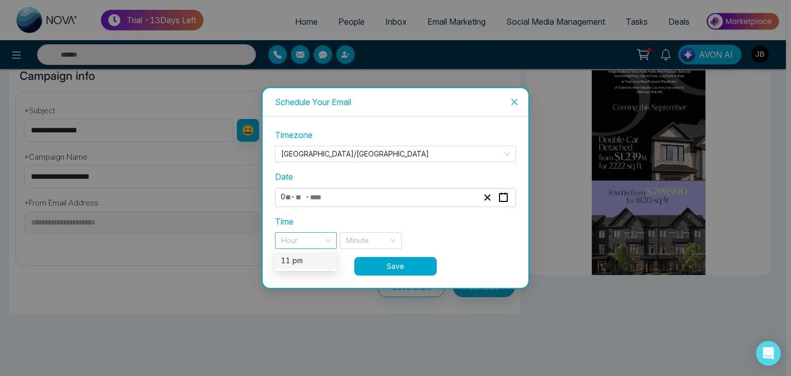
click at [325, 237] on div "Hour" at bounding box center [306, 240] width 62 height 16
click at [316, 259] on div "11 pm" at bounding box center [305, 260] width 49 height 11
click at [401, 236] on div "Minute" at bounding box center [371, 240] width 62 height 16
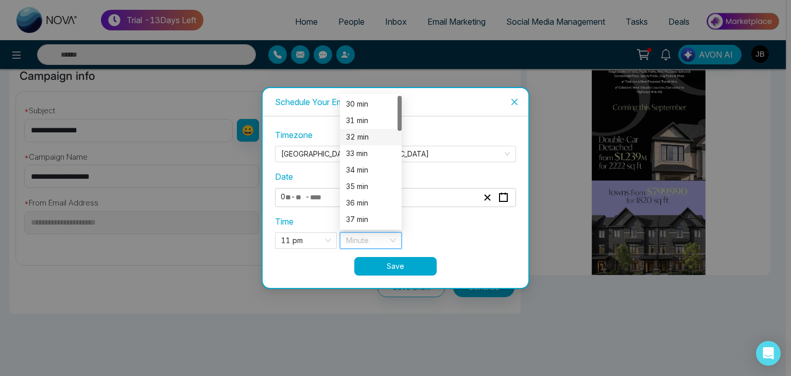
click at [367, 138] on div "32 min" at bounding box center [370, 136] width 49 height 11
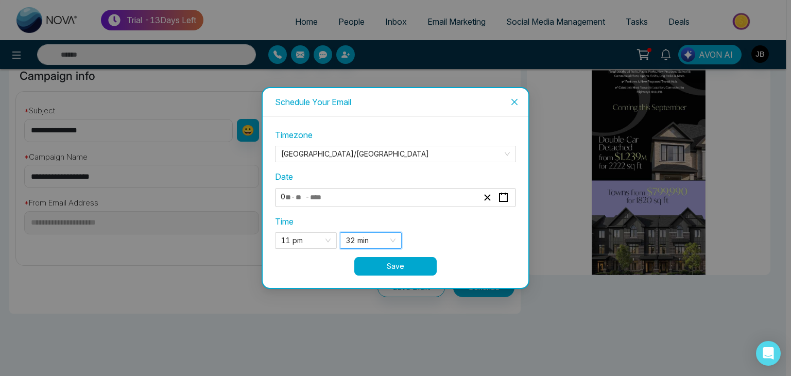
click at [382, 266] on button "Save" at bounding box center [395, 266] width 82 height 19
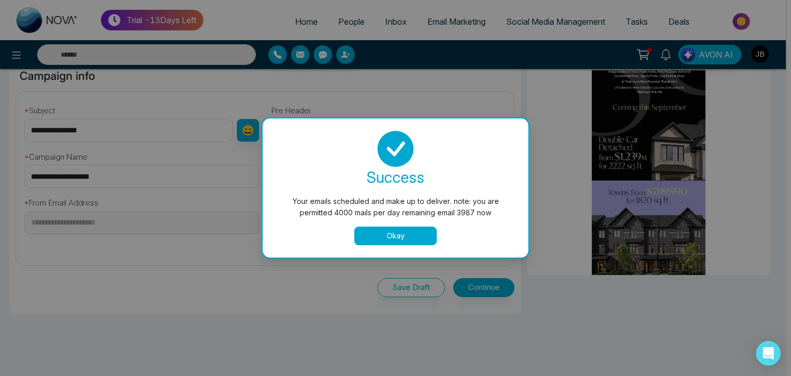
click at [395, 233] on button "Okay" at bounding box center [395, 236] width 82 height 19
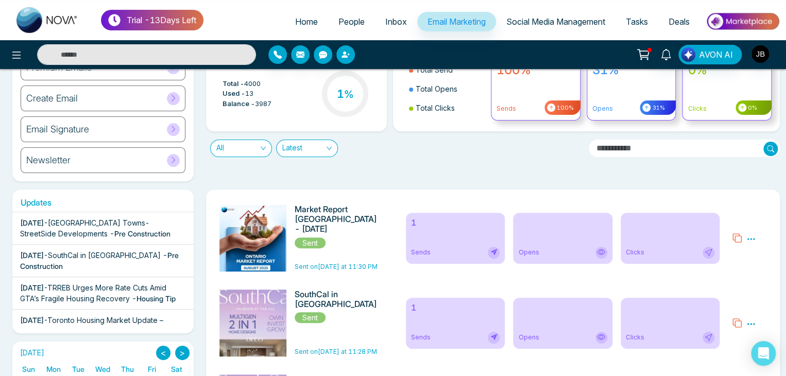
scroll to position [54, 0]
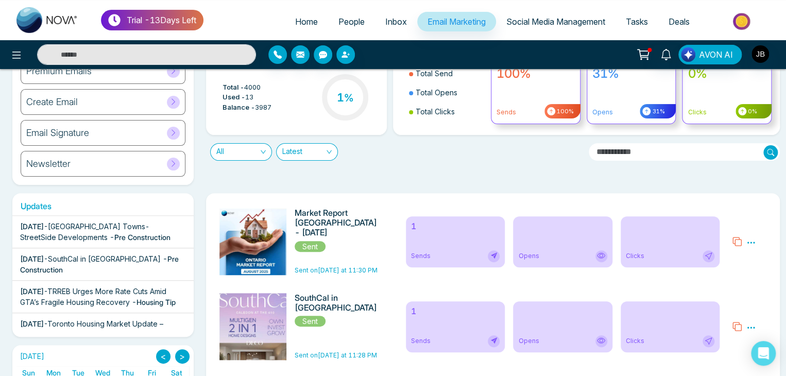
click at [748, 241] on icon at bounding box center [750, 242] width 9 height 9
click at [729, 273] on link "Analytics" at bounding box center [733, 272] width 30 height 9
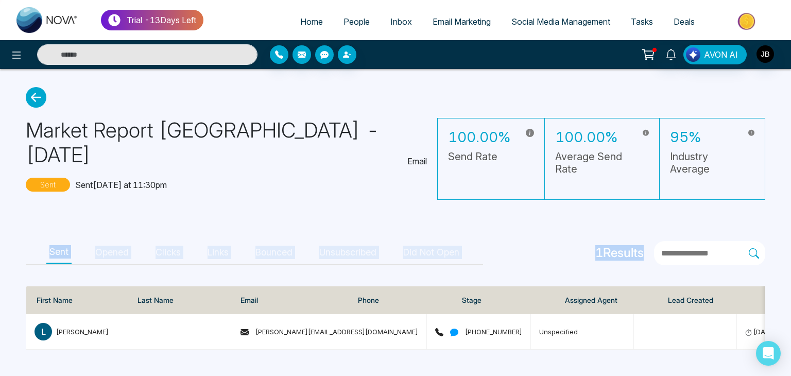
drag, startPoint x: 789, startPoint y: 195, endPoint x: 791, endPoint y: 230, distance: 34.5
click at [791, 230] on main "Market Report Ontario - August 2025 Email Sent Sent today at 11:30pm 100.00% Se…" at bounding box center [395, 218] width 791 height 299
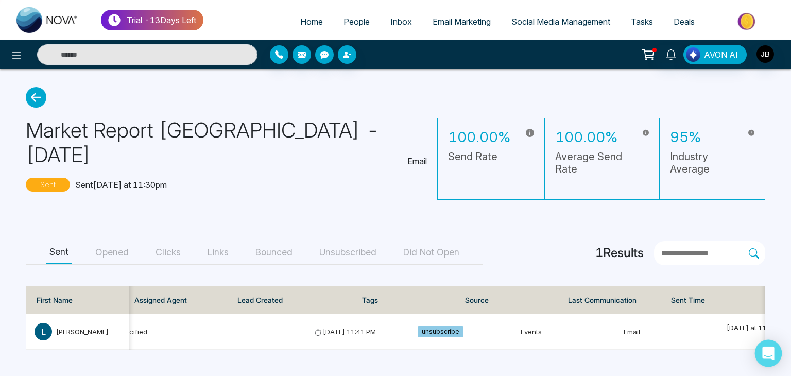
click at [761, 347] on div "Open Intercom Messenger" at bounding box center [768, 353] width 27 height 27
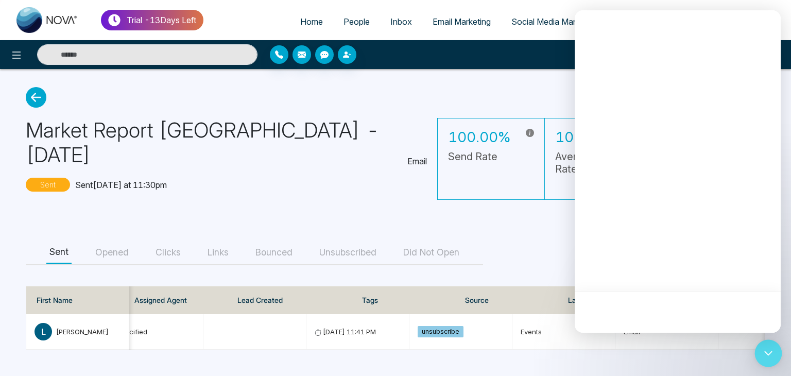
click at [762, 347] on div "Open Intercom Messenger" at bounding box center [768, 353] width 27 height 27
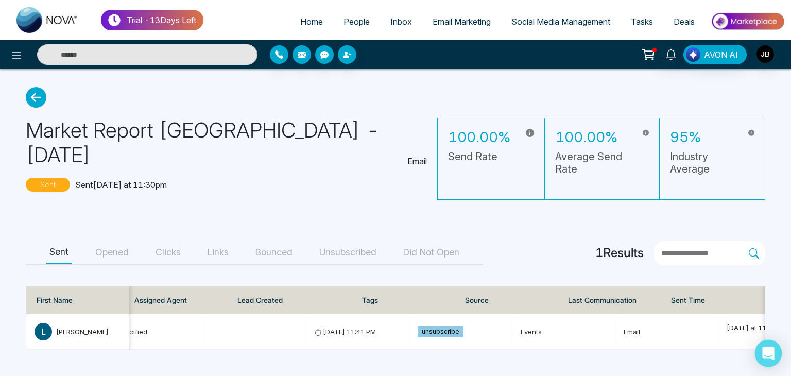
click at [762, 347] on div "Open Intercom Messenger" at bounding box center [768, 353] width 27 height 27
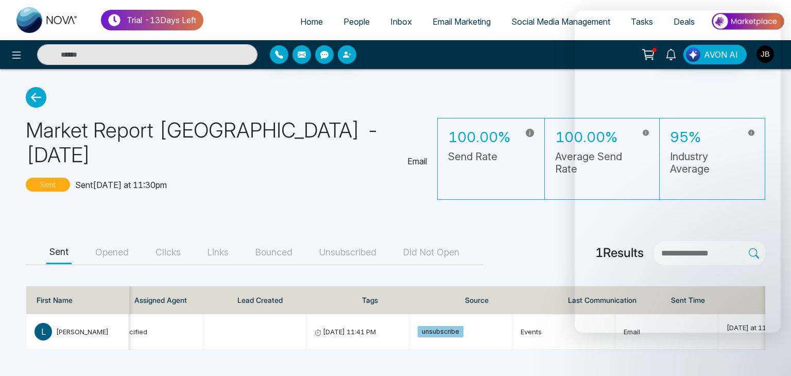
click at [496, 223] on main "Market Report Ontario - August 2025 Email Sent Sent today at 11:30pm 100.00% Se…" at bounding box center [395, 218] width 791 height 299
click at [361, 209] on main "Market Report Ontario - August 2025 Email Sent Sent today at 11:30pm 100.00% Se…" at bounding box center [395, 218] width 791 height 299
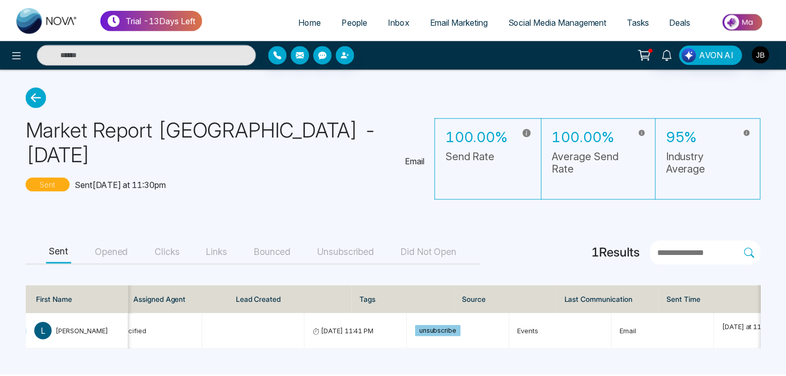
scroll to position [0, 431]
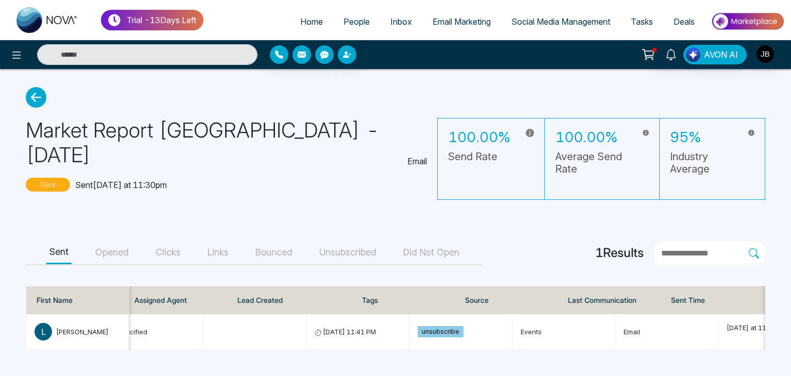
click at [36, 98] on icon at bounding box center [36, 97] width 21 height 21
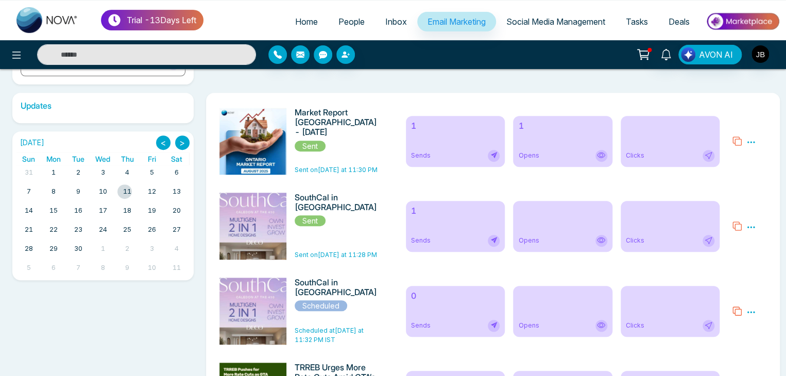
scroll to position [156, 0]
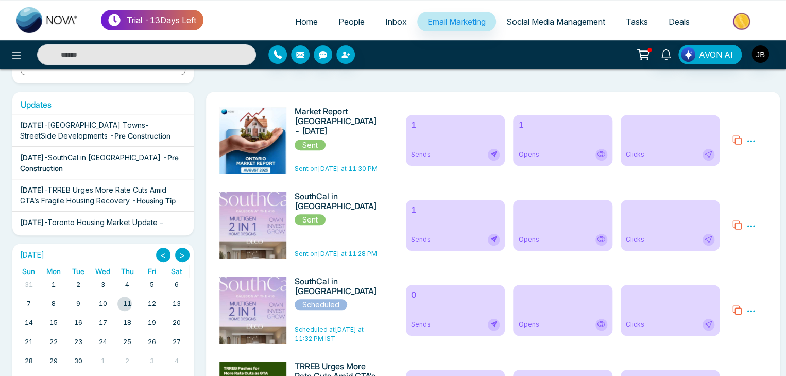
click at [751, 227] on icon at bounding box center [751, 226] width 8 height 2
click at [729, 255] on link "Analytics" at bounding box center [733, 255] width 30 height 9
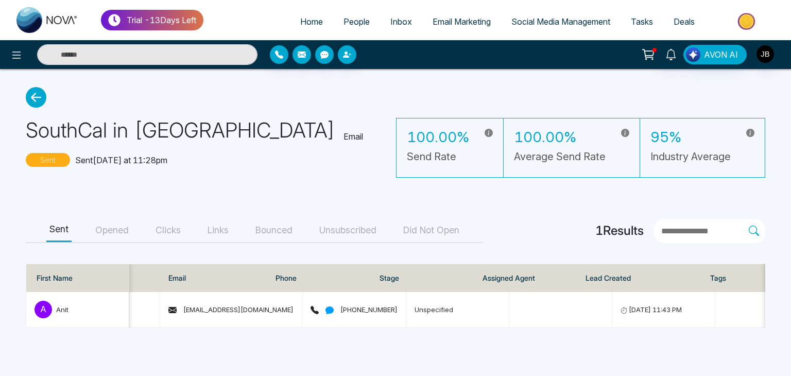
scroll to position [0, 190]
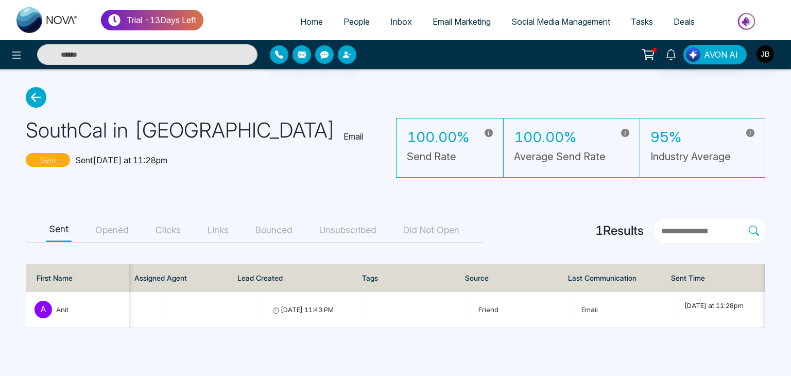
click at [435, 19] on span "Email Marketing" at bounding box center [462, 21] width 58 height 10
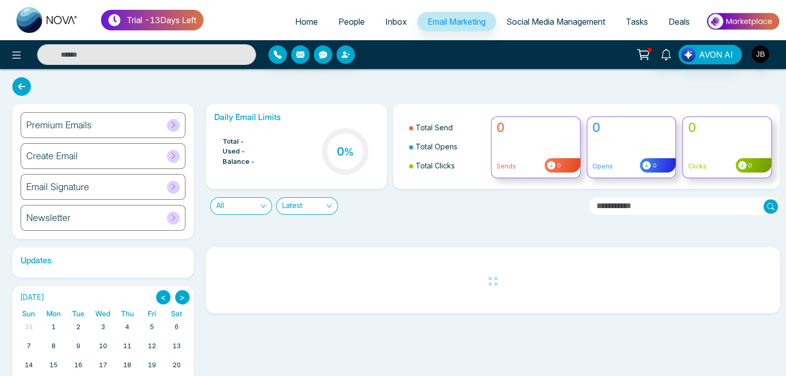
click at [96, 155] on div "Create Email" at bounding box center [103, 156] width 165 height 26
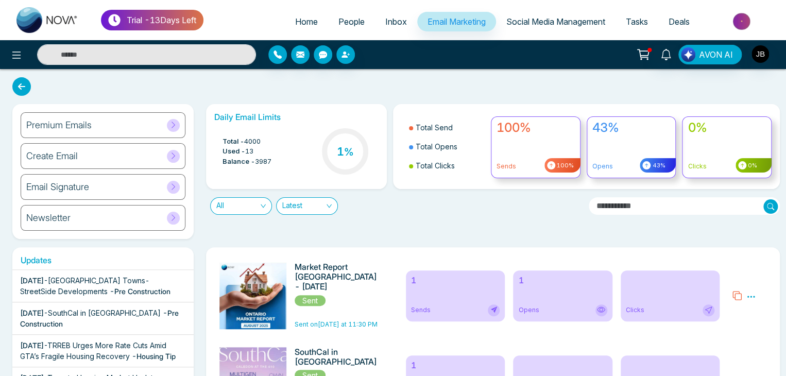
click at [178, 151] on div "Create Email" at bounding box center [103, 156] width 165 height 26
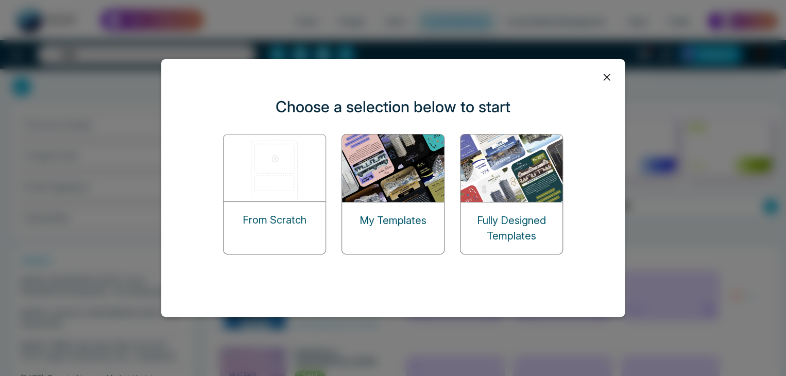
click at [513, 199] on img at bounding box center [512, 167] width 103 height 67
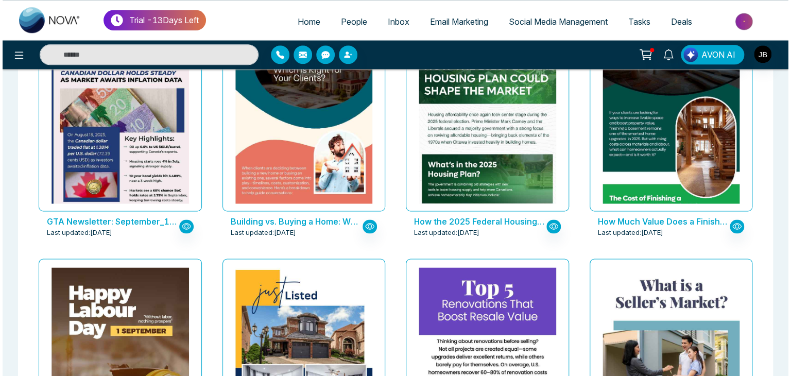
scroll to position [665, 0]
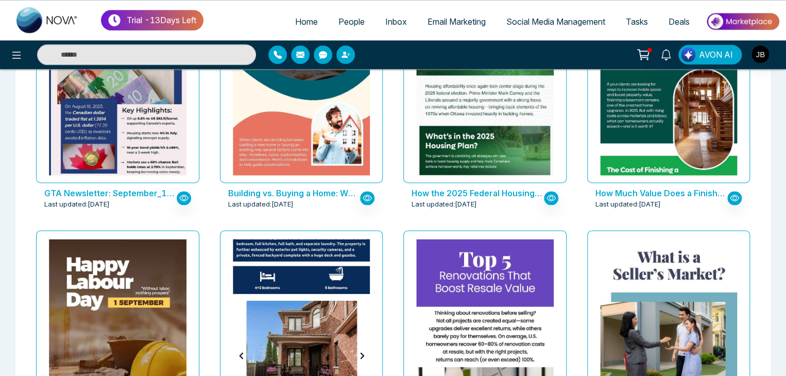
click at [276, 327] on img at bounding box center [301, 228] width 275 height 426
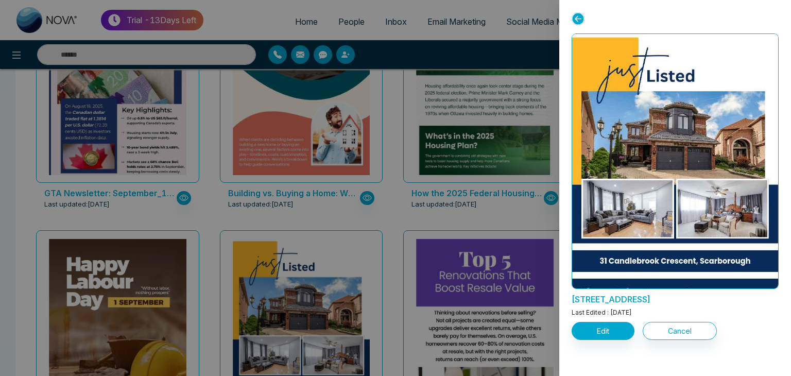
click at [576, 14] on icon at bounding box center [578, 18] width 13 height 13
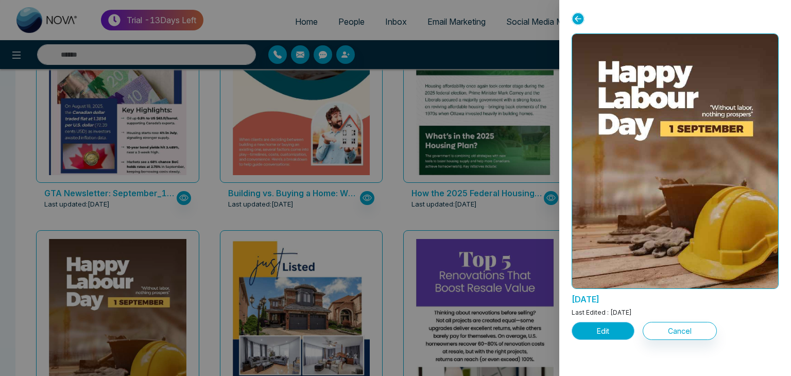
click at [595, 335] on button "Edit" at bounding box center [603, 331] width 63 height 18
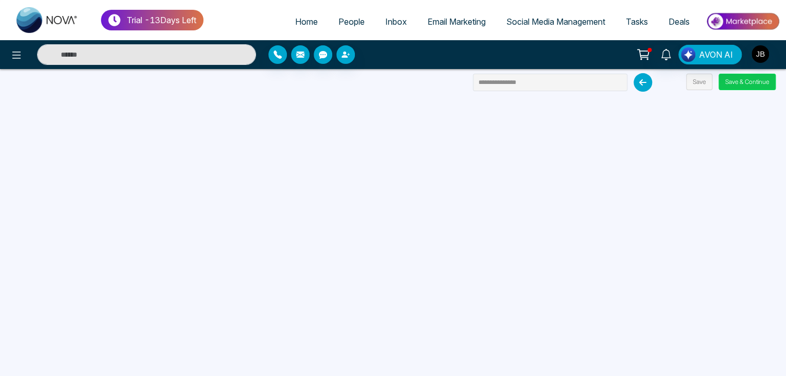
click at [731, 81] on button "Save & Continue" at bounding box center [747, 82] width 57 height 16
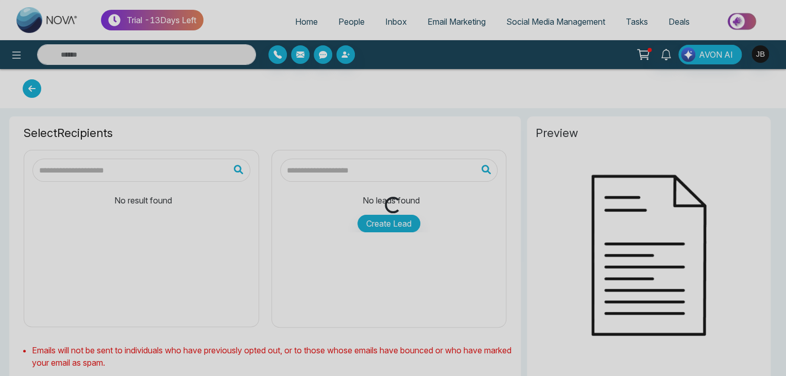
type input "**********"
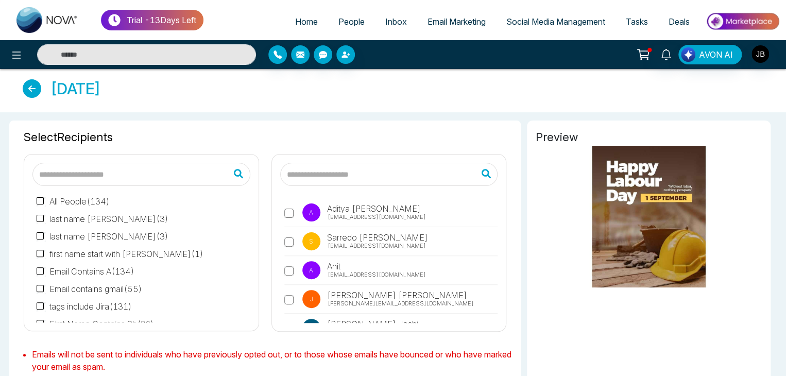
click at [352, 177] on input "text" at bounding box center [389, 174] width 218 height 23
type input "**********"
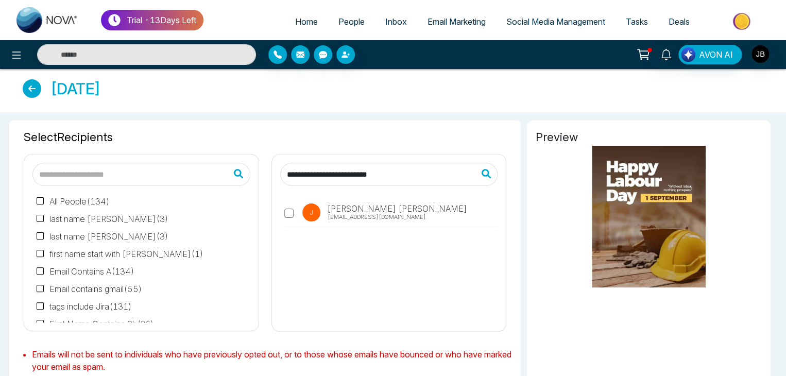
click at [485, 173] on icon at bounding box center [489, 174] width 32 height 26
click at [390, 207] on label "J Jayesh Badgujar badgujarjayesh24@gmail.com" at bounding box center [391, 215] width 214 height 24
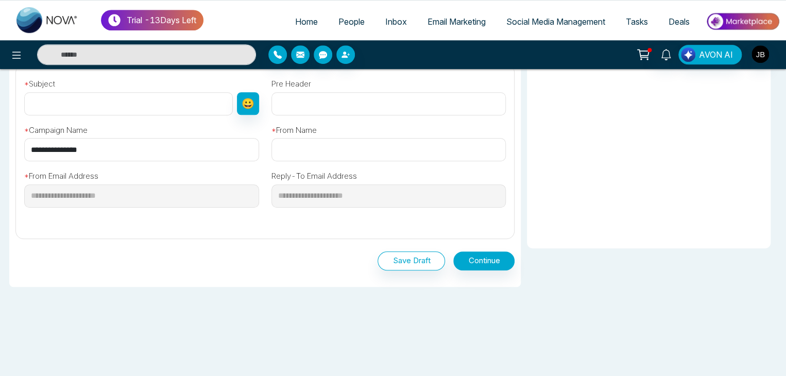
scroll to position [348, 0]
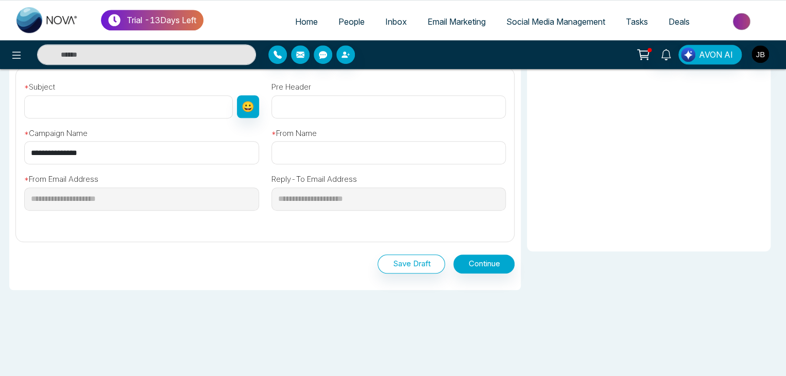
click at [52, 106] on input "text" at bounding box center [128, 106] width 209 height 23
type input "**********"
click at [299, 146] on input "text" at bounding box center [388, 152] width 235 height 23
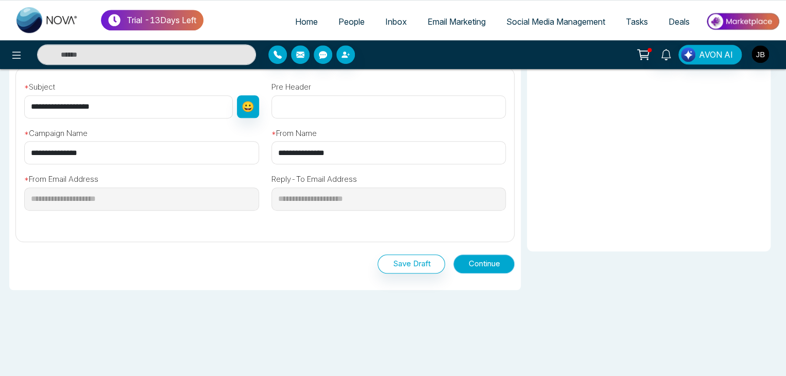
click at [476, 262] on button "Continue" at bounding box center [483, 263] width 61 height 19
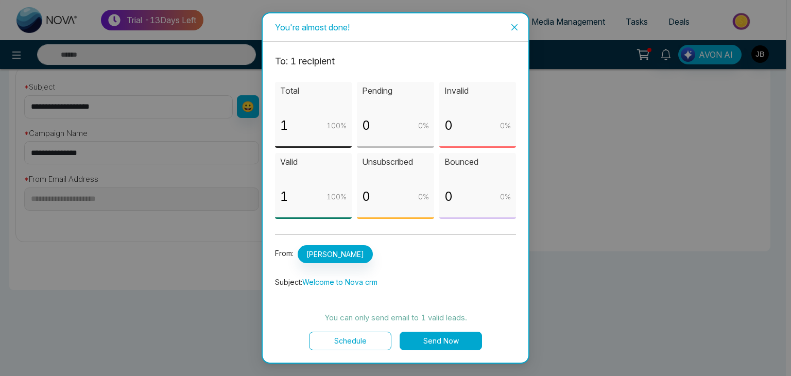
click at [516, 27] on icon "close" at bounding box center [514, 27] width 8 height 8
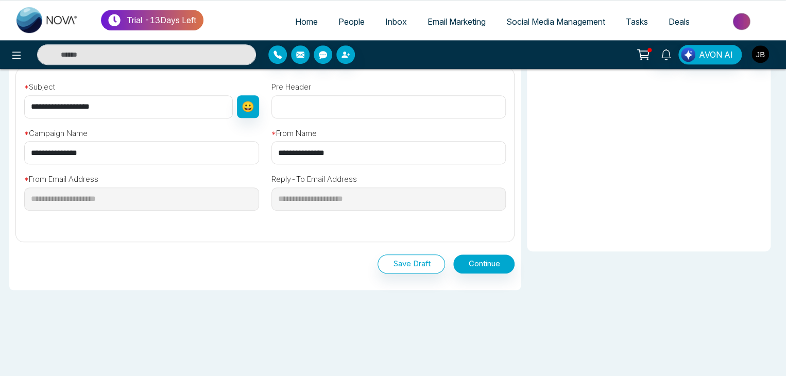
click at [371, 156] on input "**********" at bounding box center [388, 152] width 235 height 23
type input "*"
type input "*******"
click at [487, 269] on button "Continue" at bounding box center [483, 263] width 61 height 19
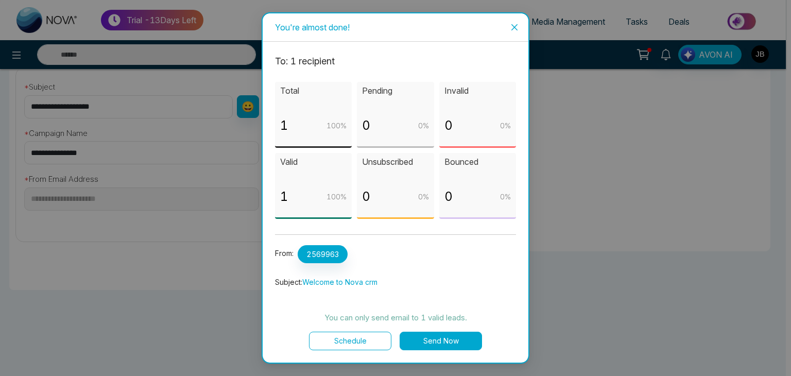
click at [356, 345] on button "Schedule" at bounding box center [350, 341] width 82 height 19
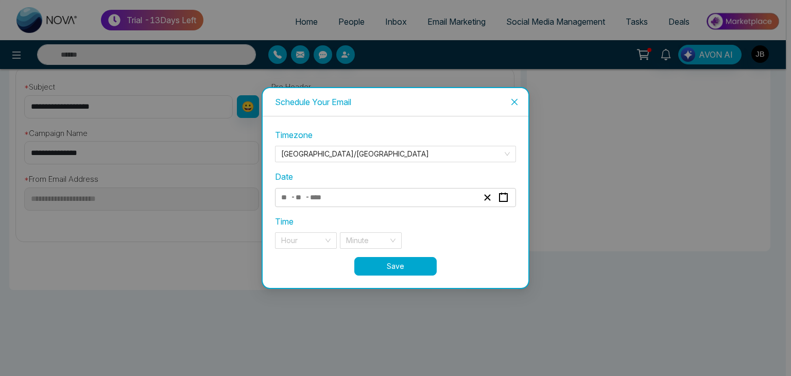
click at [303, 198] on input "number" at bounding box center [300, 198] width 10 height 14
click at [363, 194] on div "- -" at bounding box center [380, 198] width 200 height 14
click at [167, 330] on div "Schedule Your Email Timezone Asia/Kolkata Date - - « ‹ September 2025 › » Mon T…" at bounding box center [395, 188] width 791 height 376
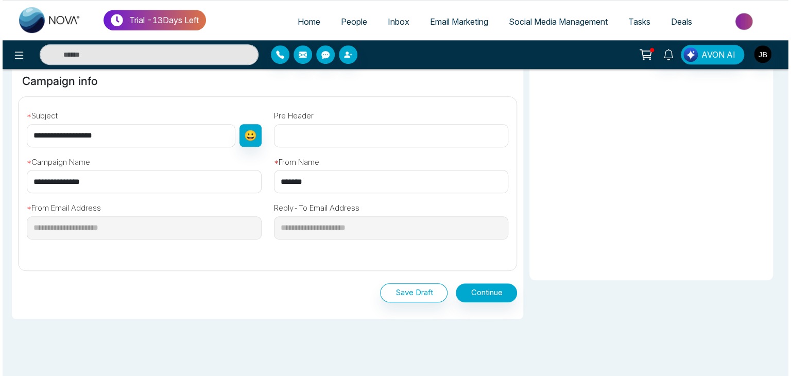
scroll to position [312, 0]
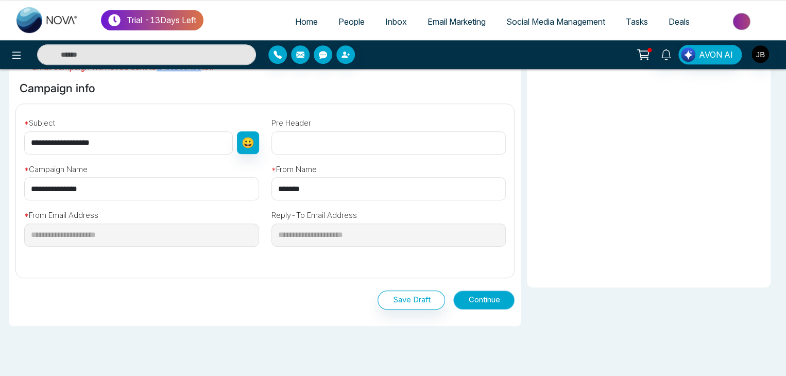
click at [488, 299] on button "Continue" at bounding box center [483, 300] width 61 height 19
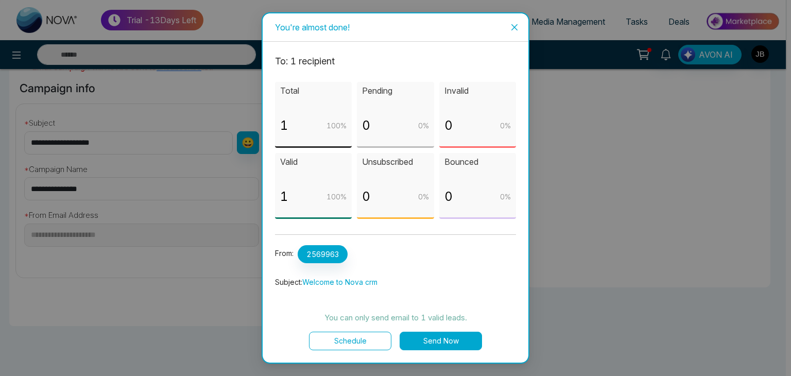
click at [363, 336] on button "Schedule" at bounding box center [350, 341] width 82 height 19
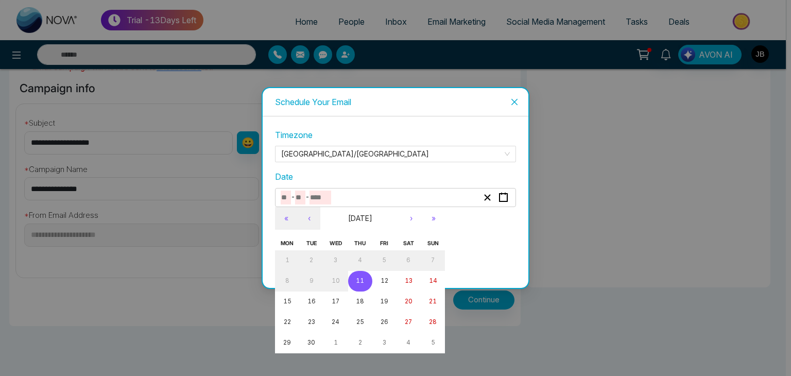
click at [325, 191] on input "number" at bounding box center [321, 198] width 22 height 14
click at [378, 281] on button "12" at bounding box center [384, 281] width 24 height 21
type input "*"
type input "**"
type input "****"
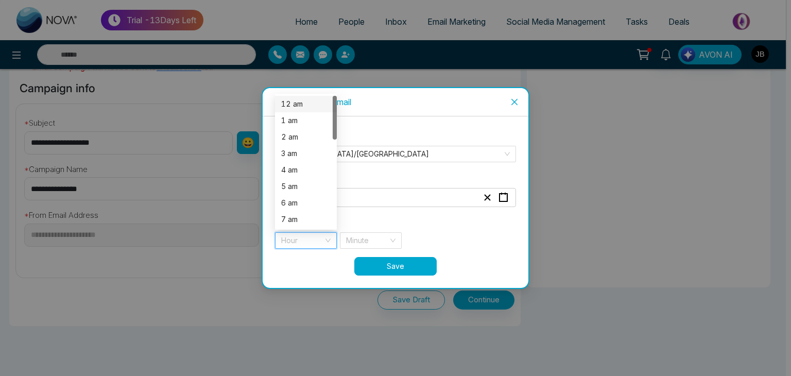
click at [315, 235] on input "search" at bounding box center [302, 240] width 42 height 15
click at [297, 105] on div "12 am" at bounding box center [305, 103] width 49 height 11
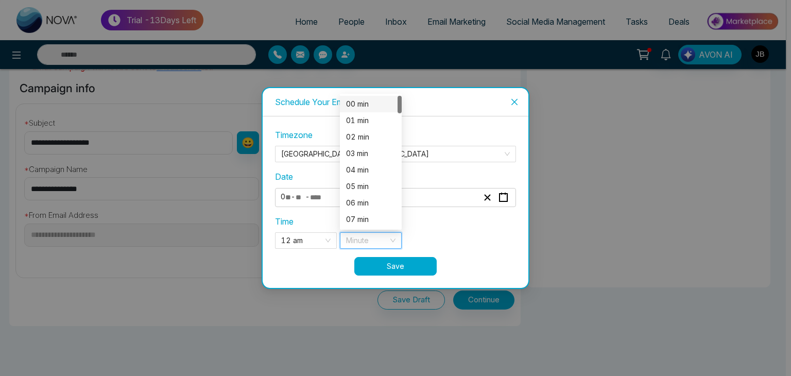
click at [379, 240] on input "search" at bounding box center [367, 240] width 42 height 15
click at [366, 137] on div "02 min" at bounding box center [370, 136] width 49 height 11
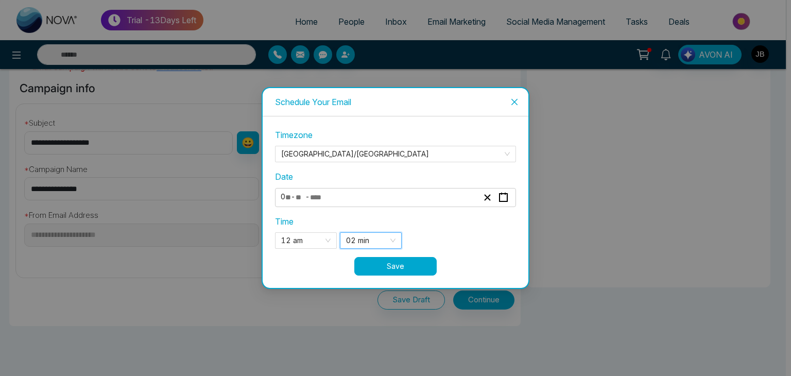
click at [376, 264] on button "Save" at bounding box center [395, 266] width 82 height 19
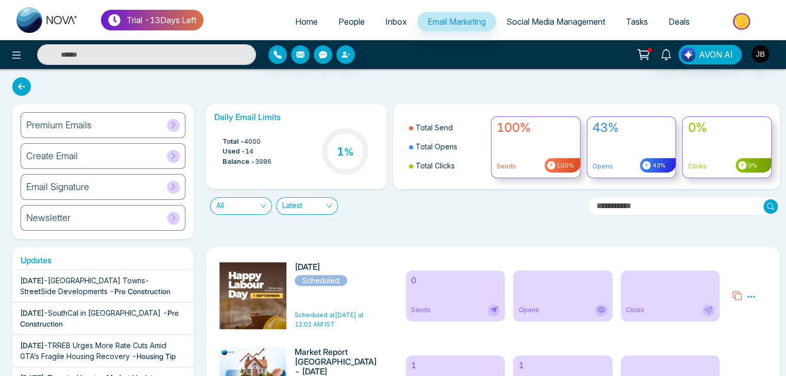
click at [157, 156] on div "Create Email" at bounding box center [103, 156] width 165 height 26
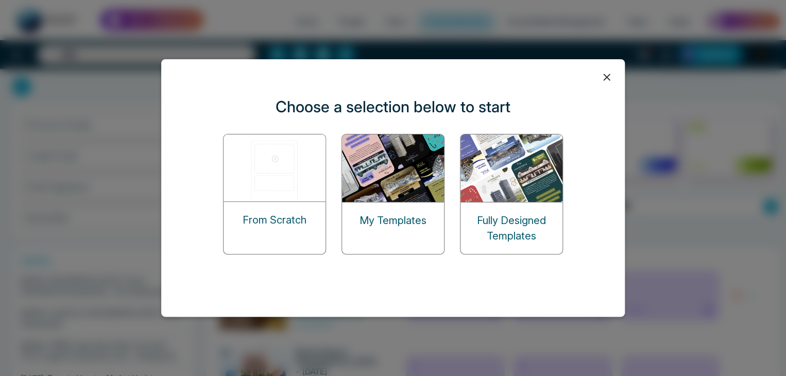
click at [478, 213] on p "Fully Designed Templates" at bounding box center [512, 228] width 102 height 31
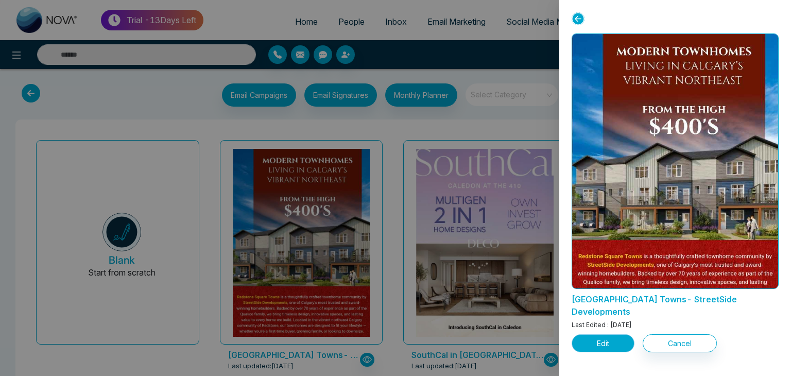
click at [614, 334] on button "Edit" at bounding box center [603, 343] width 63 height 18
click at [608, 334] on button "Edit" at bounding box center [603, 343] width 63 height 18
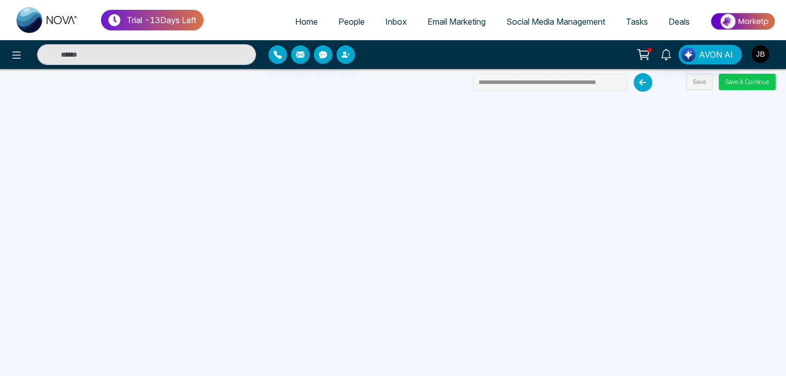
click at [733, 79] on button "Save & Continue" at bounding box center [747, 82] width 57 height 16
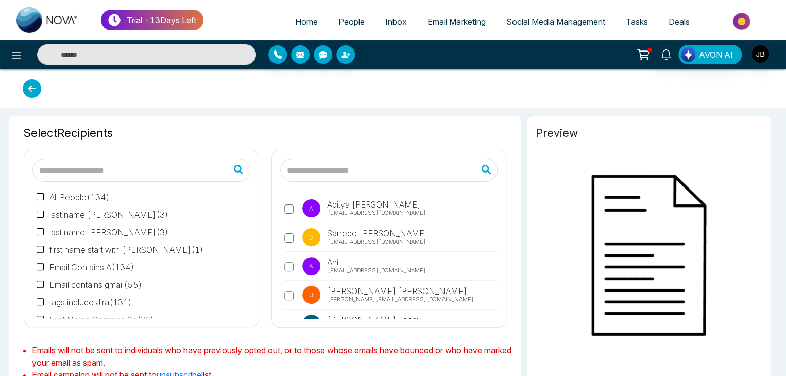
type input "**********"
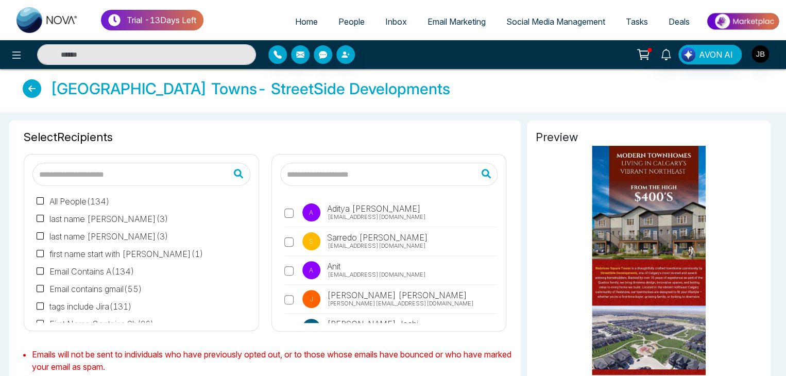
click at [355, 300] on span "Jayesh@mmnovatech.com" at bounding box center [401, 303] width 146 height 9
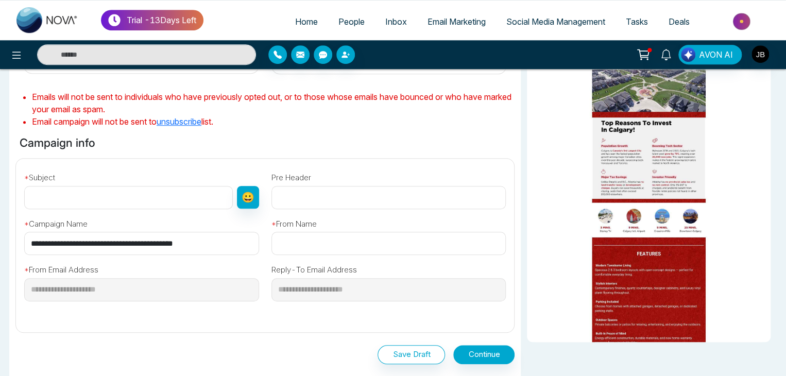
scroll to position [274, 0]
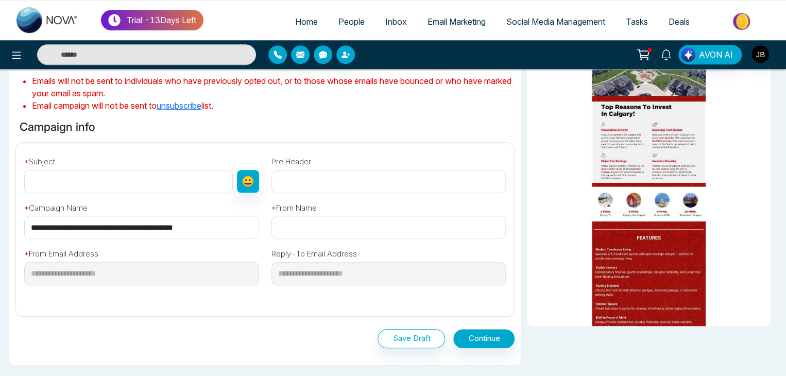
click at [308, 220] on input "text" at bounding box center [388, 227] width 235 height 23
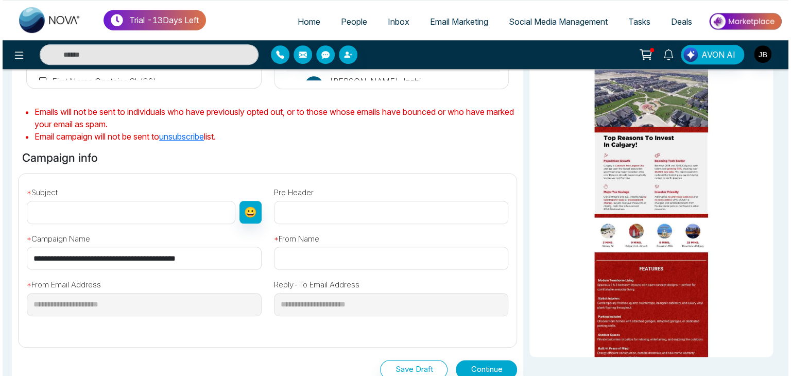
scroll to position [247, 0]
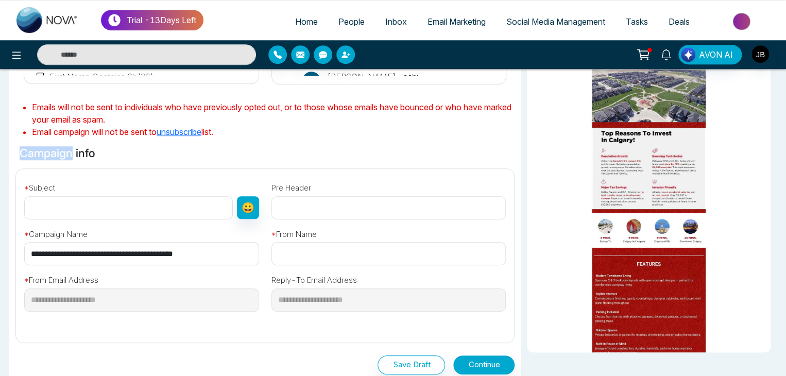
drag, startPoint x: 72, startPoint y: 150, endPoint x: 20, endPoint y: 150, distance: 52.5
click at [20, 150] on h6 "Campaign info" at bounding box center [57, 153] width 84 height 18
click at [104, 153] on div "**********" at bounding box center [264, 242] width 499 height 298
click at [91, 152] on div "**********" at bounding box center [264, 242] width 499 height 298
drag, startPoint x: 66, startPoint y: 150, endPoint x: 56, endPoint y: 150, distance: 10.3
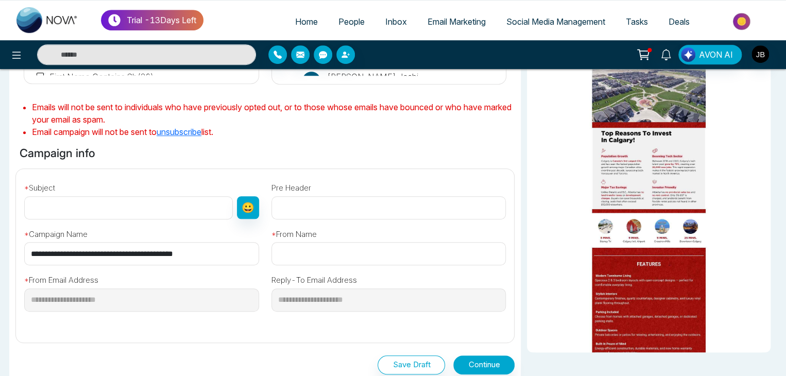
click at [62, 150] on h6 "Campaign info" at bounding box center [57, 153] width 84 height 18
click at [35, 150] on h6 "Campaign info" at bounding box center [57, 153] width 84 height 18
click at [30, 151] on h6 "Campaign info" at bounding box center [57, 153] width 84 height 18
click at [95, 151] on h6 "Campaign info" at bounding box center [57, 153] width 84 height 18
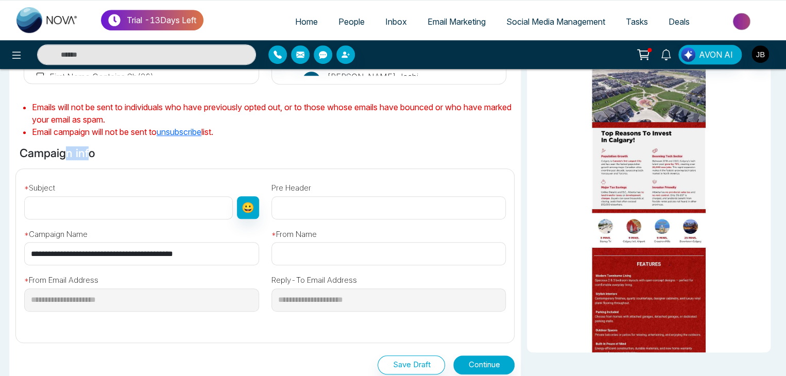
drag, startPoint x: 83, startPoint y: 151, endPoint x: 62, endPoint y: 149, distance: 21.7
click at [62, 149] on h6 "Campaign info" at bounding box center [57, 153] width 84 height 18
click at [58, 149] on h6 "Campaign info" at bounding box center [57, 153] width 84 height 18
click at [91, 152] on h6 "Campaign info" at bounding box center [57, 153] width 84 height 18
click at [90, 154] on h6 "Campaign info" at bounding box center [57, 153] width 84 height 18
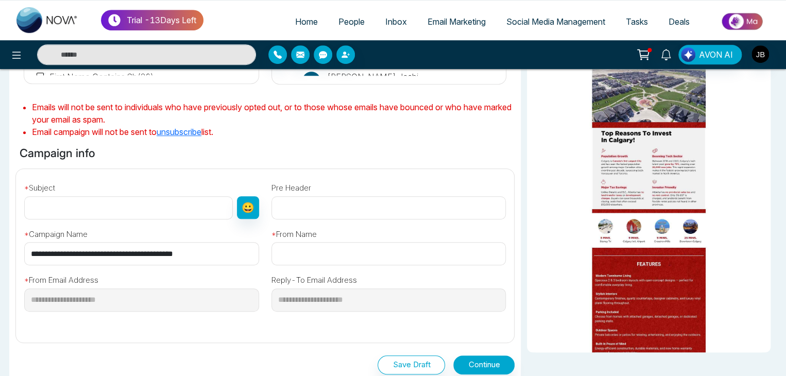
click at [89, 154] on h6 "Campaign info" at bounding box center [57, 153] width 84 height 18
click at [87, 155] on h6 "Campaign info" at bounding box center [57, 153] width 84 height 18
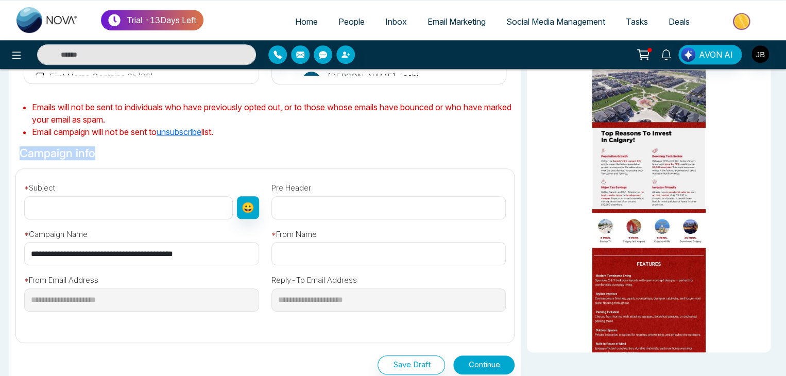
copy h6 "Campaign info"
click at [19, 59] on icon at bounding box center [16, 55] width 12 height 12
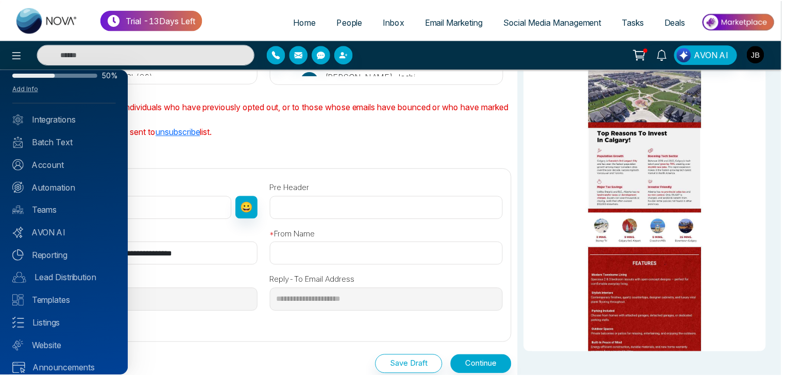
scroll to position [41, 0]
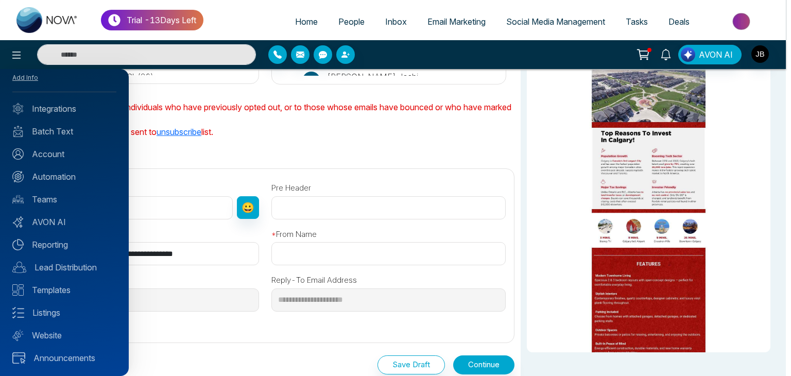
click at [10, 47] on div at bounding box center [395, 188] width 791 height 376
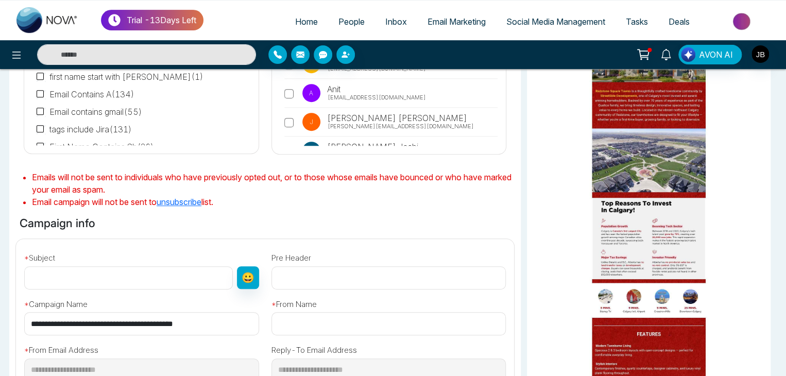
scroll to position [0, 0]
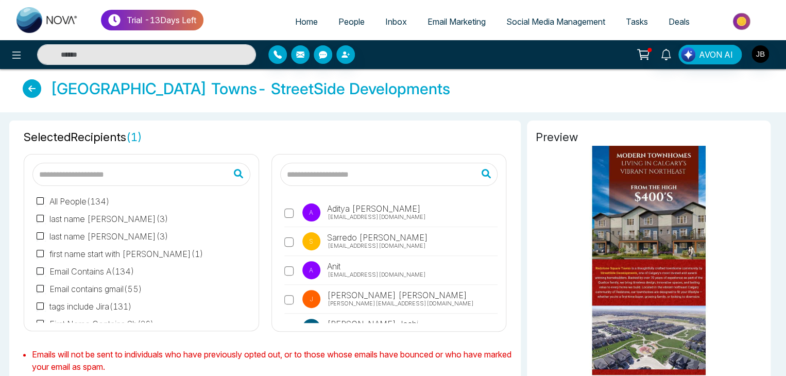
click at [783, 58] on div "AVON AI" at bounding box center [622, 55] width 328 height 20
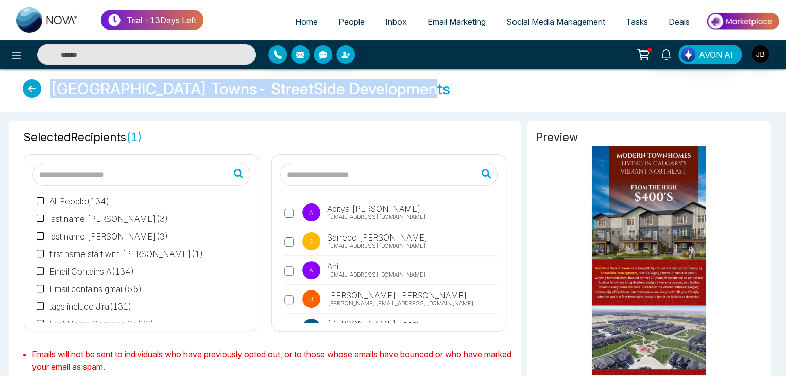
drag, startPoint x: 783, startPoint y: 58, endPoint x: 791, endPoint y: 103, distance: 45.5
click at [786, 103] on html "Trial - 13 Days Left Home People Inbox Email Marketing Social Media Management …" at bounding box center [393, 188] width 786 height 376
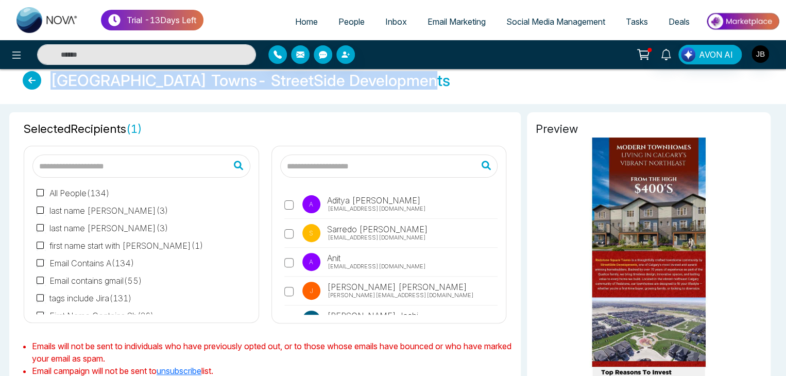
click at [34, 78] on icon at bounding box center [32, 80] width 19 height 19
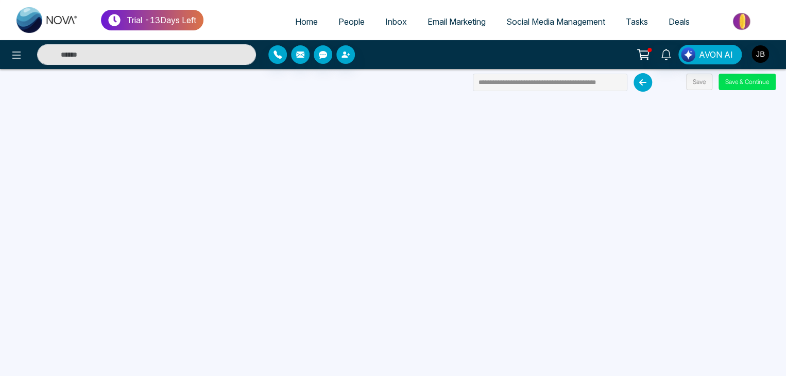
click at [643, 81] on icon at bounding box center [643, 82] width 19 height 19
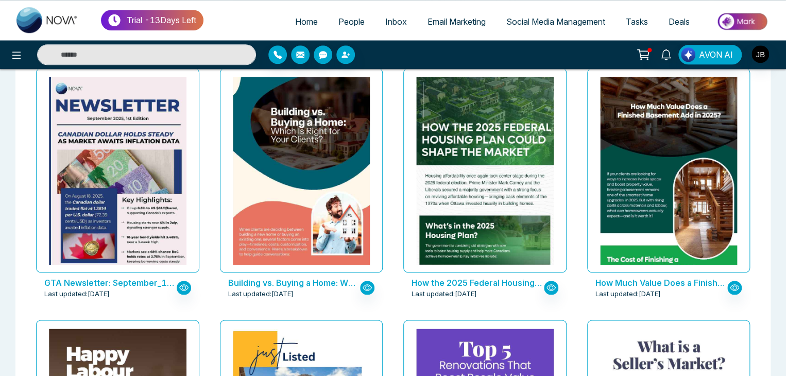
scroll to position [447, 0]
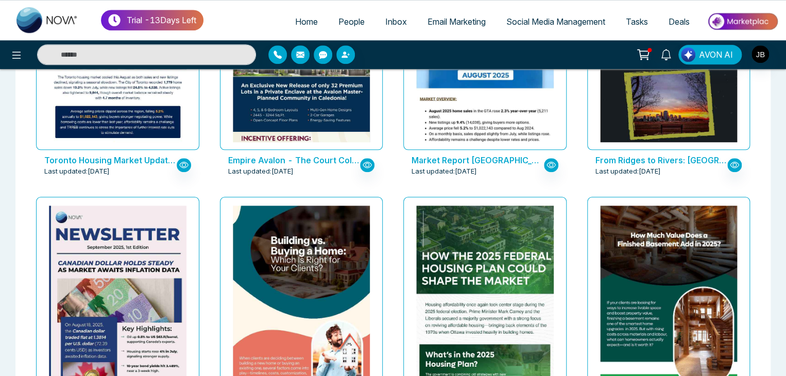
click at [781, 26] on div "Trial - 13 Days Left Home People Inbox Email Marketing Social Media Management …" at bounding box center [393, 20] width 786 height 40
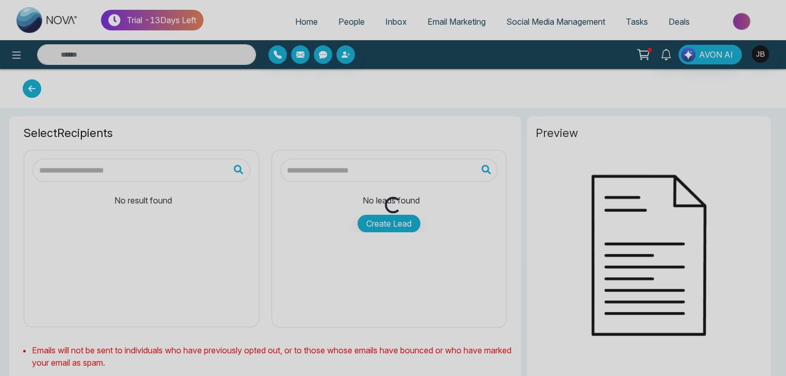
type input "**********"
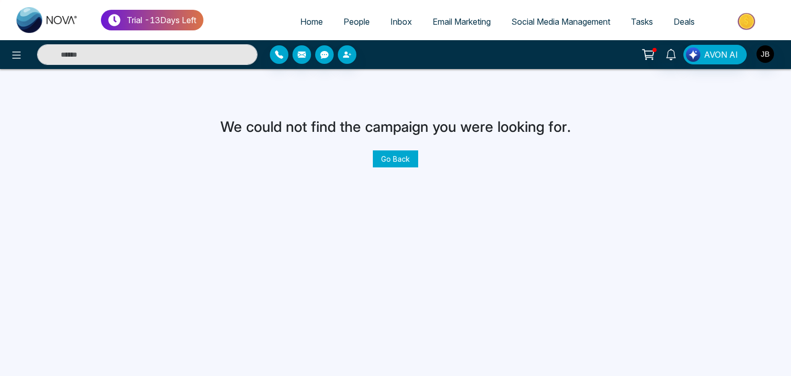
click at [389, 163] on link "Go Back" at bounding box center [395, 158] width 45 height 17
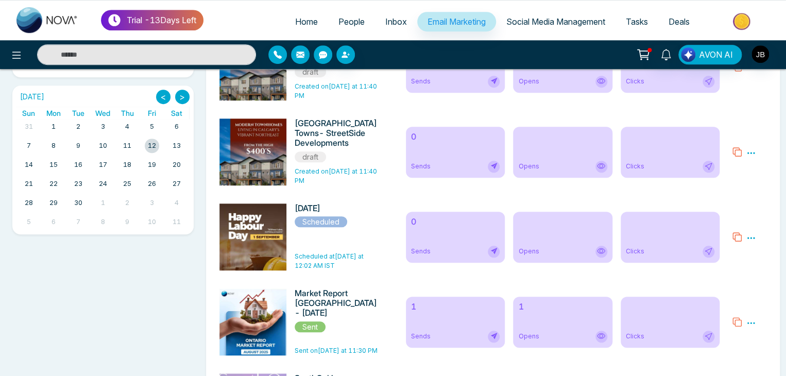
scroll to position [317, 0]
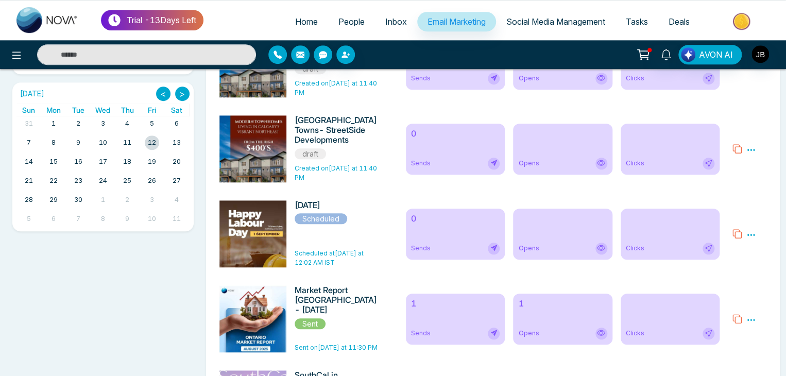
click at [152, 143] on div at bounding box center [152, 142] width 14 height 14
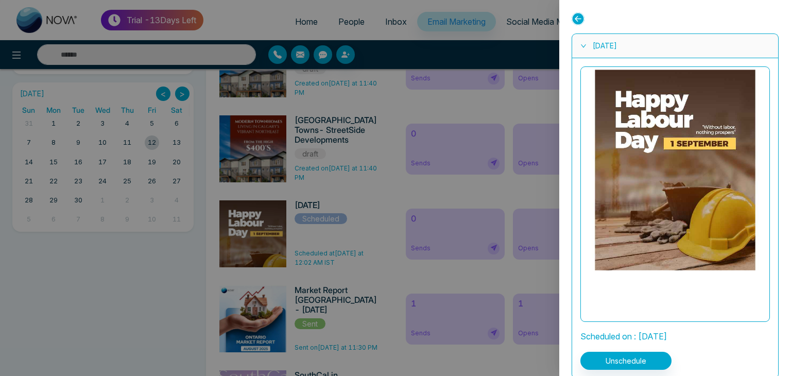
click at [140, 302] on div at bounding box center [395, 188] width 791 height 376
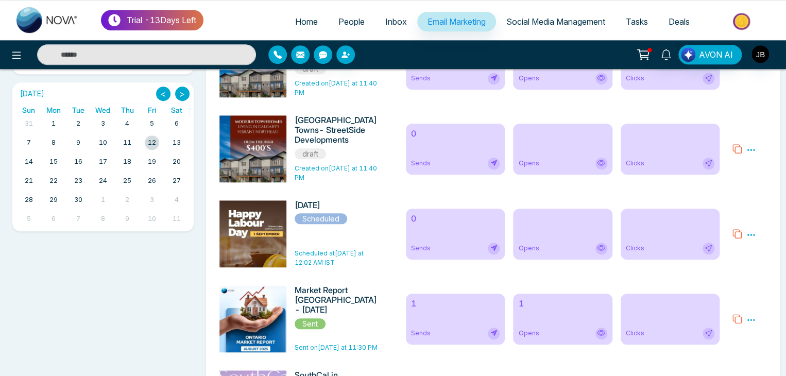
click at [151, 143] on div at bounding box center [152, 142] width 14 height 14
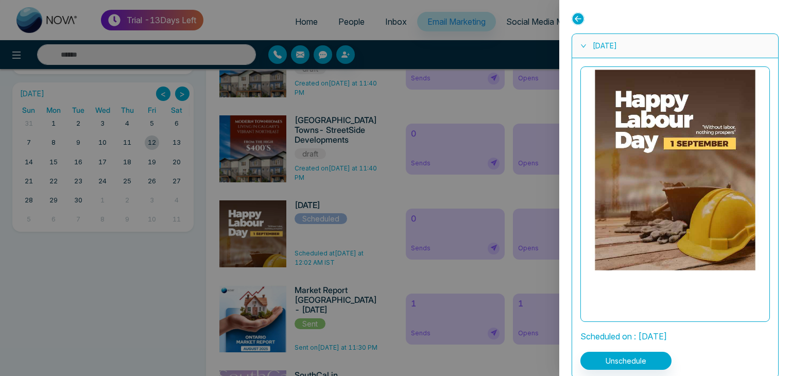
click at [575, 14] on icon at bounding box center [578, 18] width 13 height 13
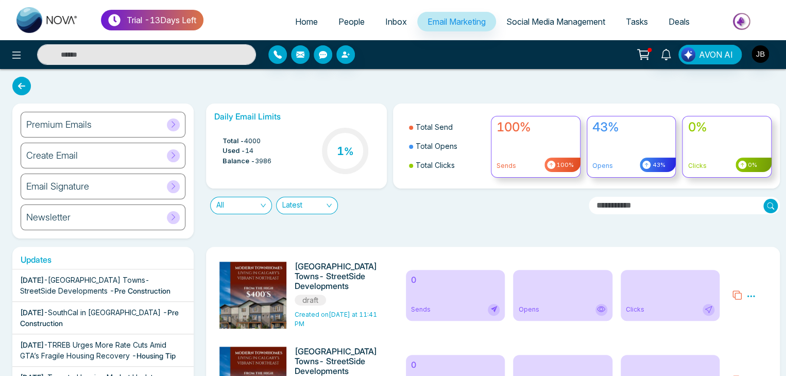
scroll to position [0, 0]
click at [439, 17] on span "Email Marketing" at bounding box center [457, 21] width 58 height 10
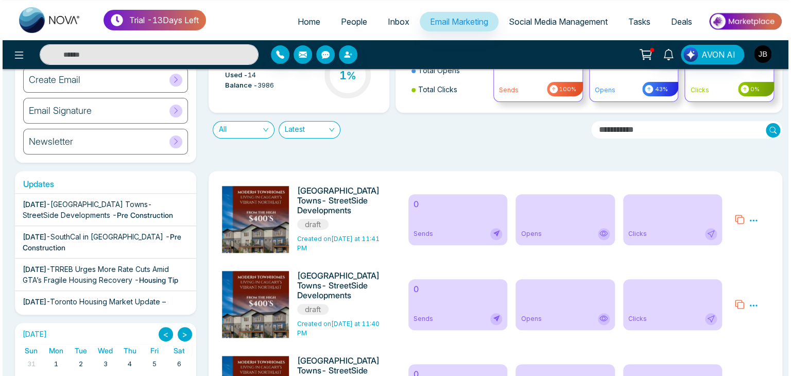
scroll to position [72, 0]
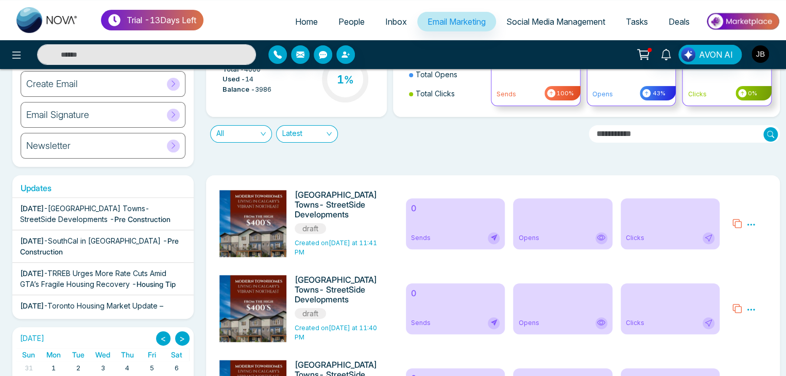
click at [752, 223] on icon at bounding box center [750, 224] width 9 height 9
click at [735, 237] on span "Preview" at bounding box center [734, 239] width 28 height 9
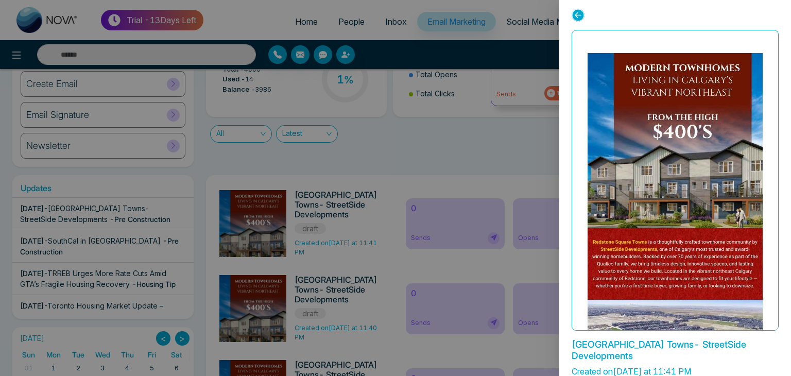
click at [791, 326] on div "Redstone Square Towns- StreetSide Developments Created on Today at 11:41 PM Edit" at bounding box center [675, 188] width 232 height 376
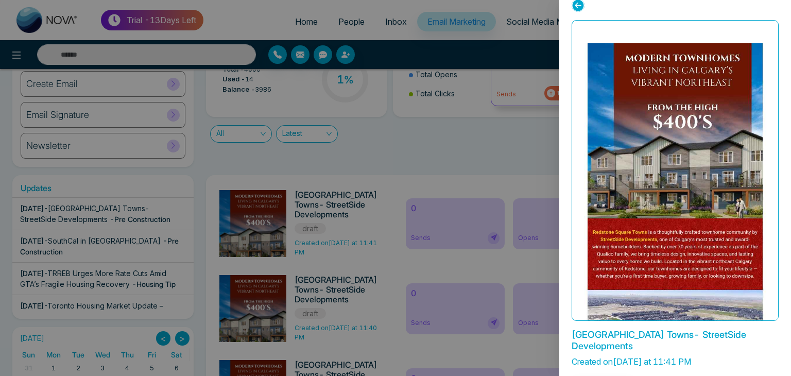
click at [791, 361] on div "Redstone Square Towns- StreetSide Developments Created on Today at 11:41 PM Edit" at bounding box center [675, 188] width 232 height 376
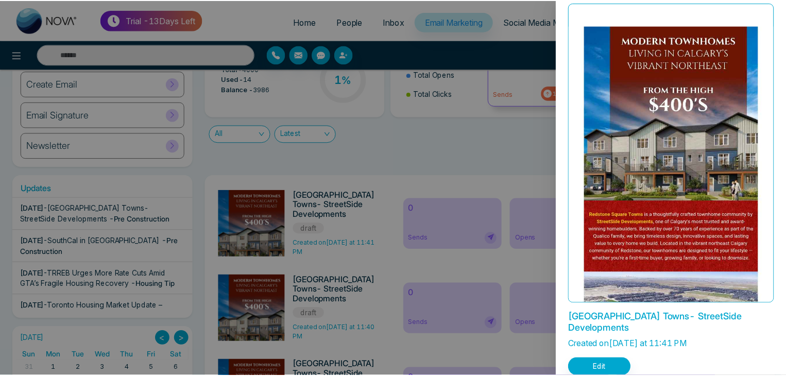
scroll to position [43, 0]
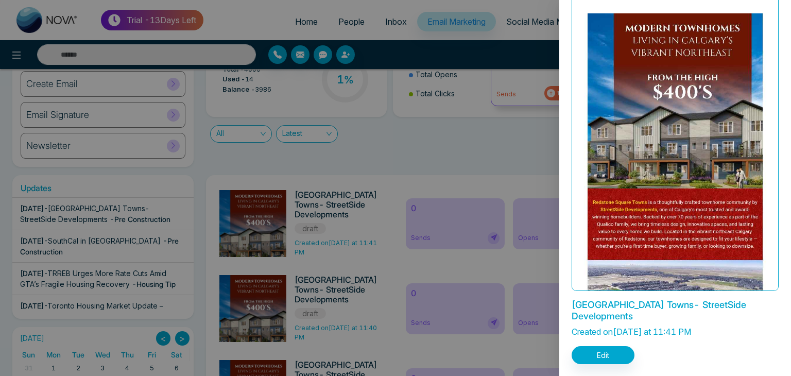
click at [400, 153] on div at bounding box center [395, 188] width 791 height 376
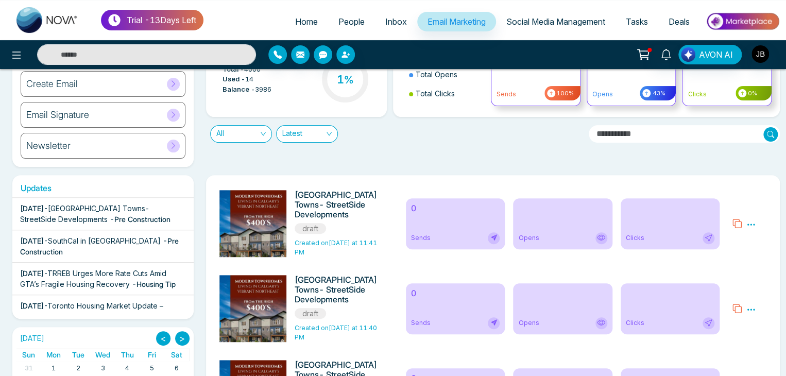
click at [754, 226] on icon at bounding box center [750, 224] width 9 height 9
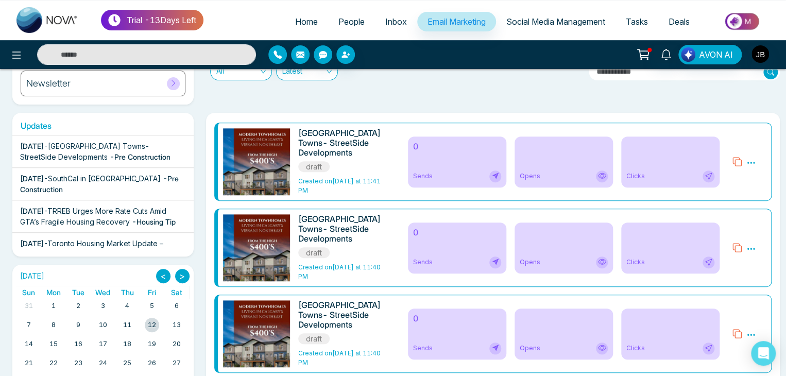
scroll to position [133, 0]
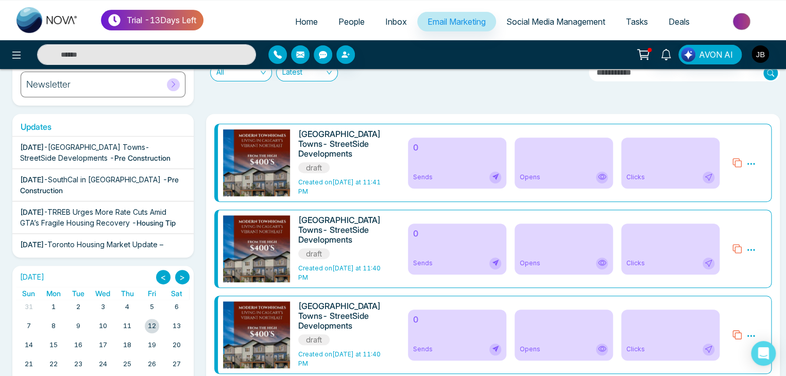
click at [751, 163] on icon at bounding box center [751, 164] width 8 height 2
click at [727, 209] on span "Delete" at bounding box center [731, 208] width 23 height 9
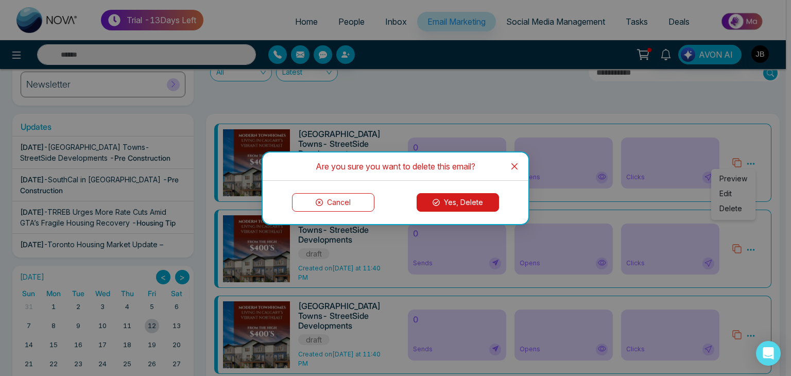
click at [455, 205] on button "Yes, Delete" at bounding box center [458, 202] width 82 height 19
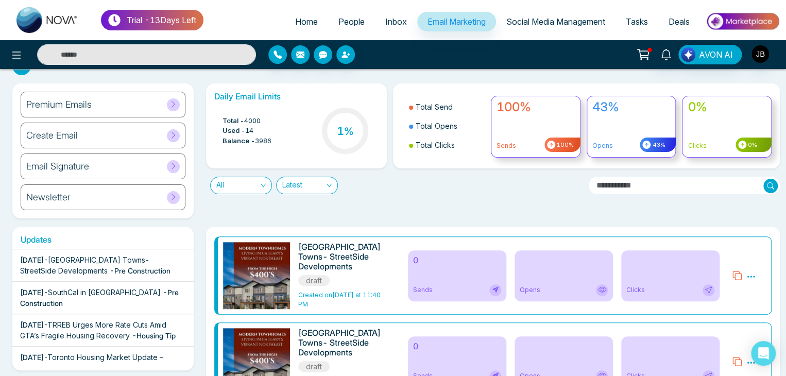
scroll to position [12, 0]
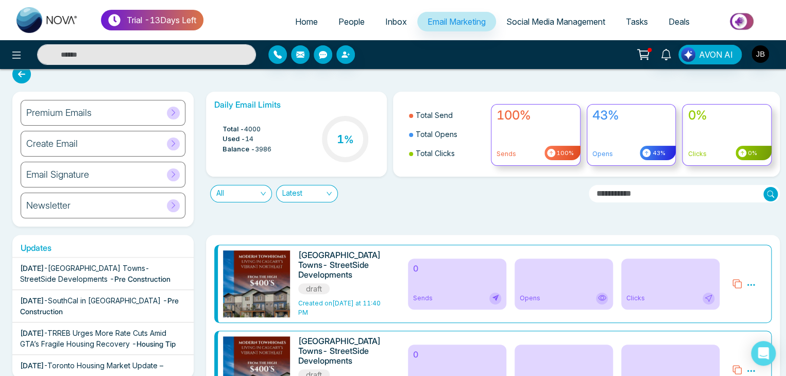
click at [752, 282] on icon at bounding box center [750, 284] width 9 height 9
click at [727, 318] on link "Edit" at bounding box center [726, 314] width 12 height 9
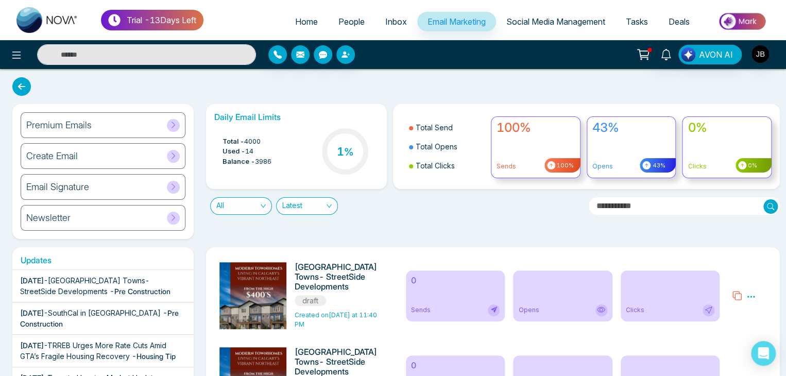
click at [754, 294] on icon at bounding box center [750, 296] width 9 height 9
click at [751, 297] on icon at bounding box center [750, 296] width 9 height 9
click at [730, 337] on span "Delete" at bounding box center [731, 341] width 23 height 9
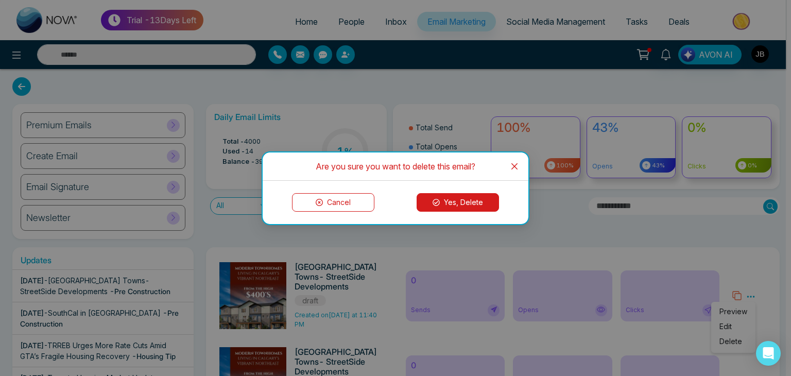
click at [457, 203] on button "Yes, Delete" at bounding box center [458, 202] width 82 height 19
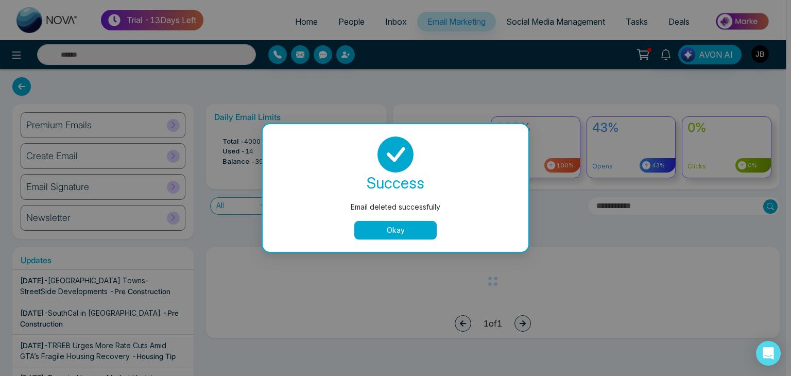
click at [374, 233] on button "Okay" at bounding box center [395, 230] width 82 height 19
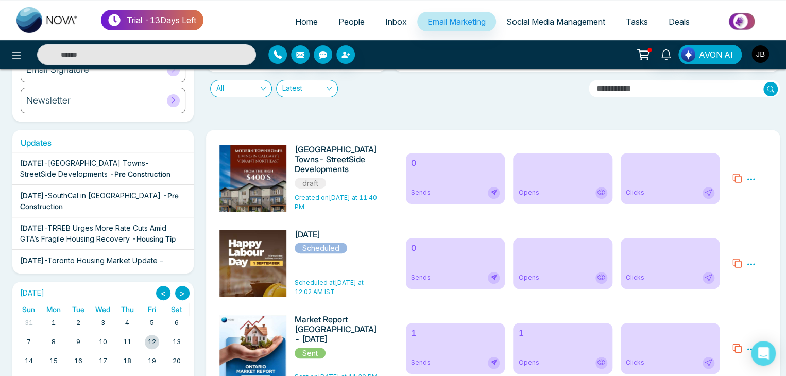
scroll to position [128, 0]
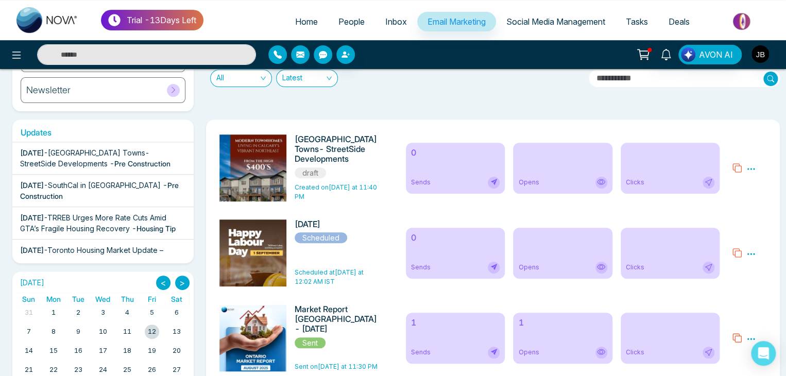
click at [752, 169] on icon at bounding box center [750, 168] width 9 height 9
click at [730, 211] on span "Delete" at bounding box center [731, 213] width 23 height 9
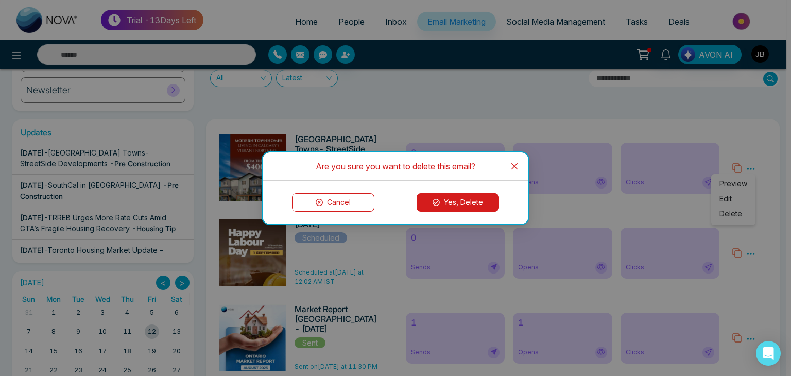
click at [469, 206] on button "Yes, Delete" at bounding box center [458, 202] width 82 height 19
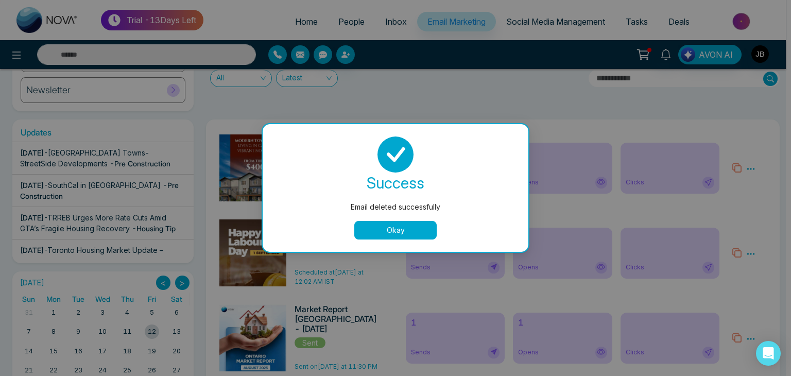
click at [397, 228] on button "Okay" at bounding box center [395, 230] width 82 height 19
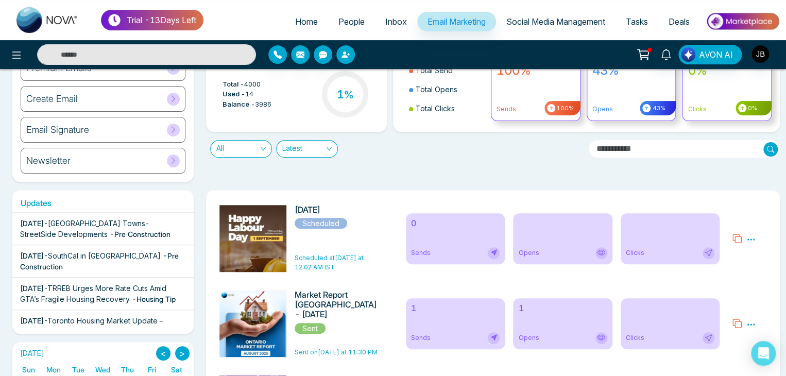
scroll to position [52, 0]
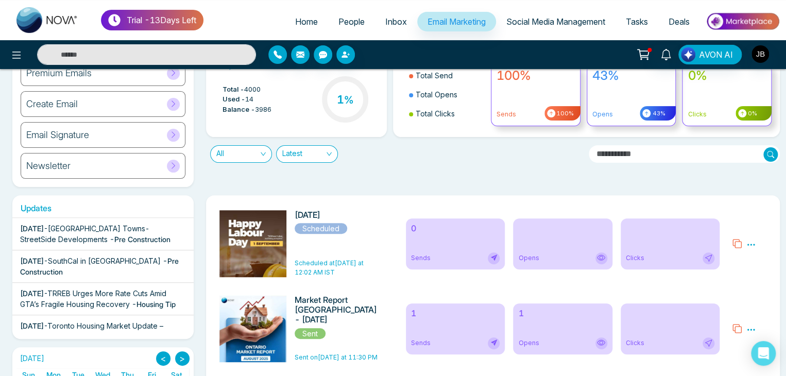
click at [80, 105] on div "Create Email" at bounding box center [103, 104] width 165 height 26
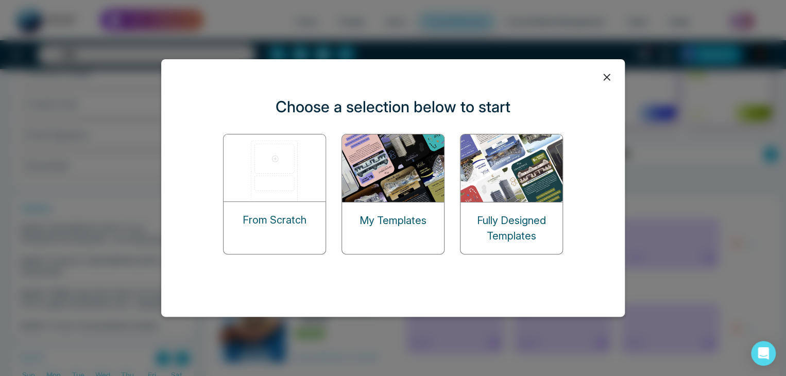
click at [483, 211] on div "Fully Designed Templates" at bounding box center [512, 228] width 102 height 52
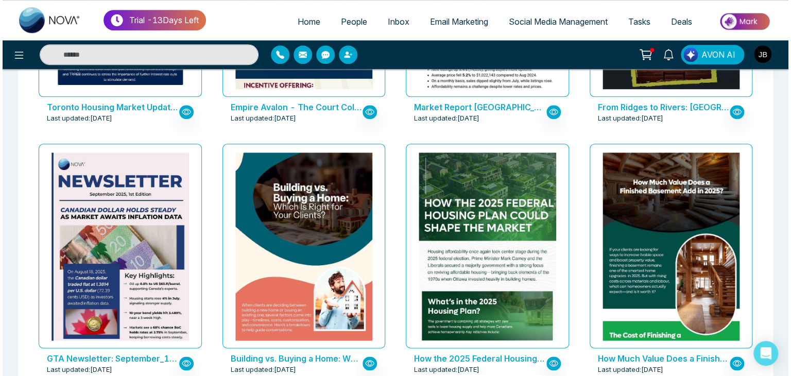
scroll to position [530, 0]
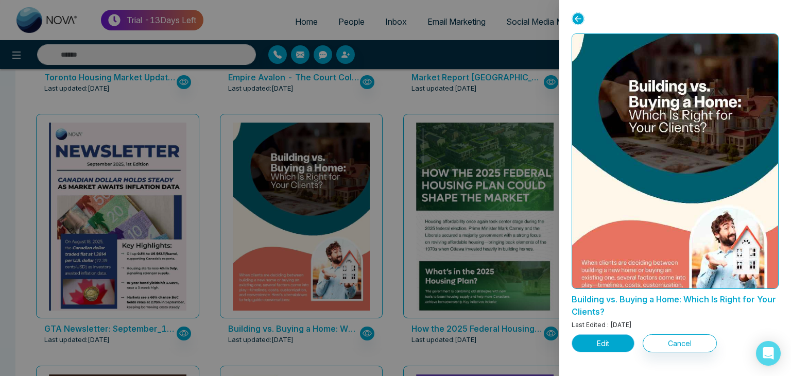
click at [606, 345] on button "Edit" at bounding box center [603, 343] width 63 height 18
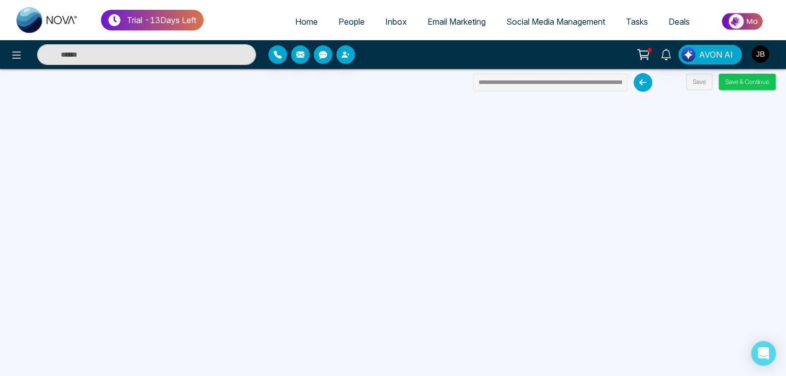
click at [744, 80] on button "Save & Continue" at bounding box center [747, 82] width 57 height 16
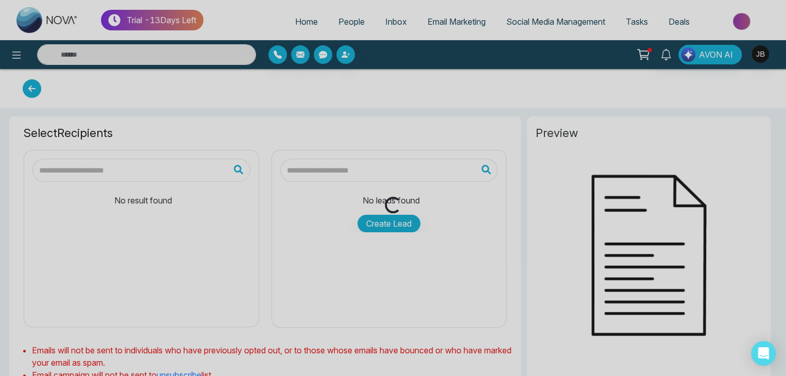
type input "**********"
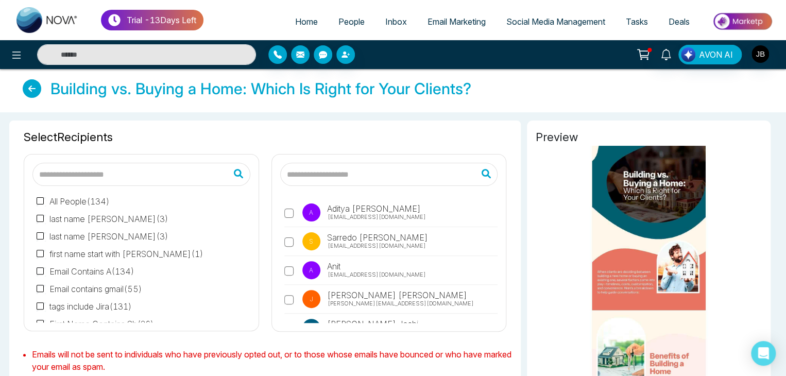
click at [353, 176] on input "text" at bounding box center [389, 174] width 218 height 23
type input "**********"
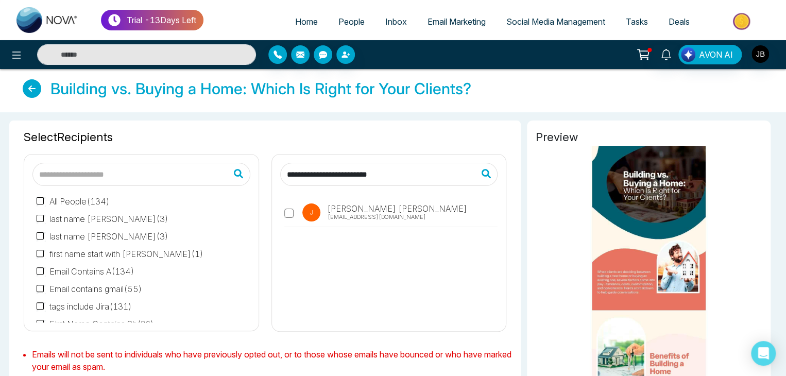
click at [413, 168] on input "**********" at bounding box center [389, 174] width 218 height 23
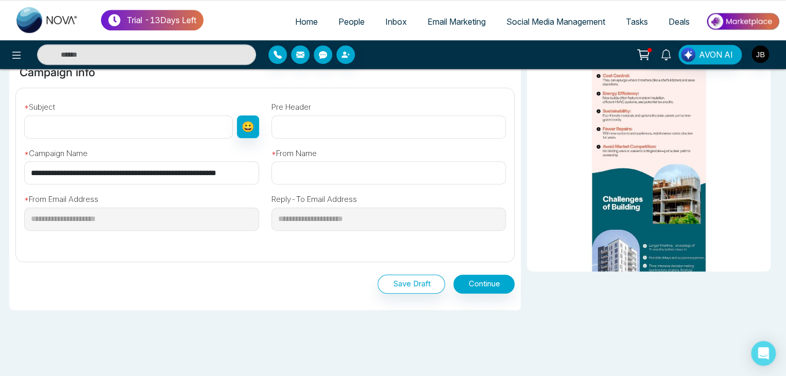
scroll to position [329, 0]
click at [353, 179] on input "text" at bounding box center [388, 172] width 235 height 23
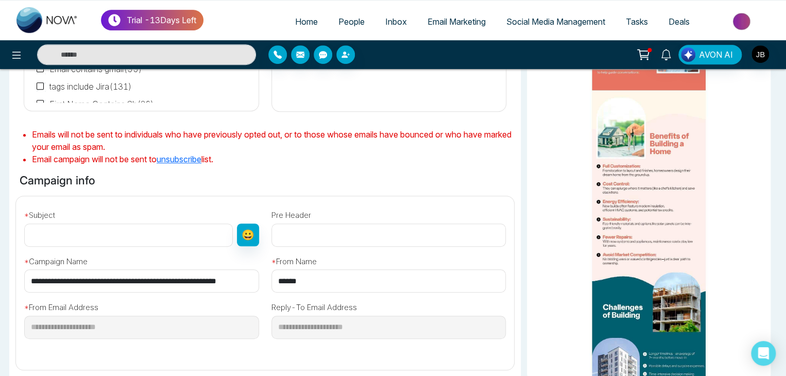
scroll to position [217, 0]
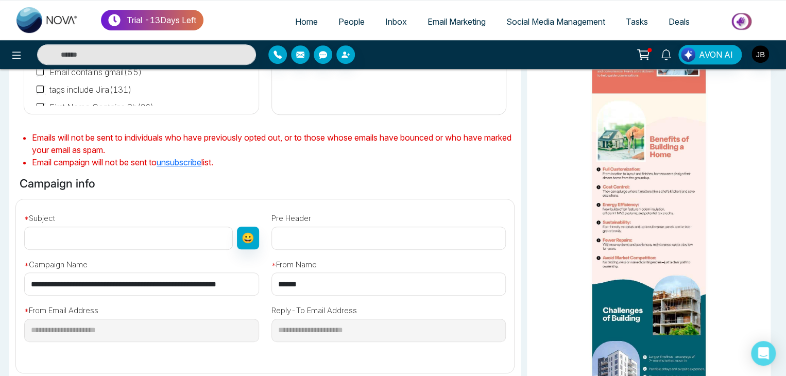
type input "******"
click at [125, 241] on input "text" at bounding box center [128, 238] width 209 height 23
type input "**********"
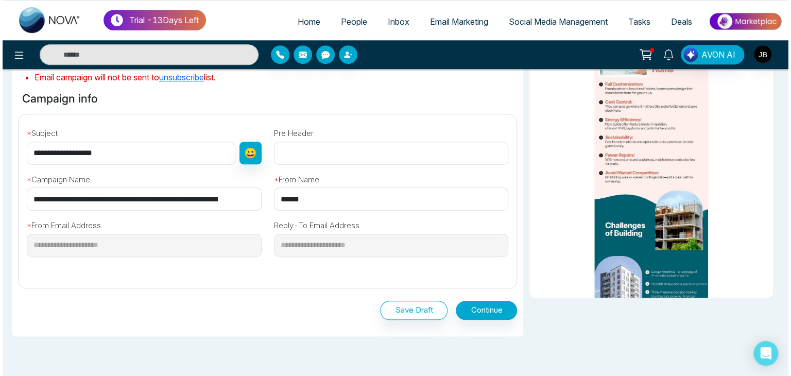
scroll to position [305, 0]
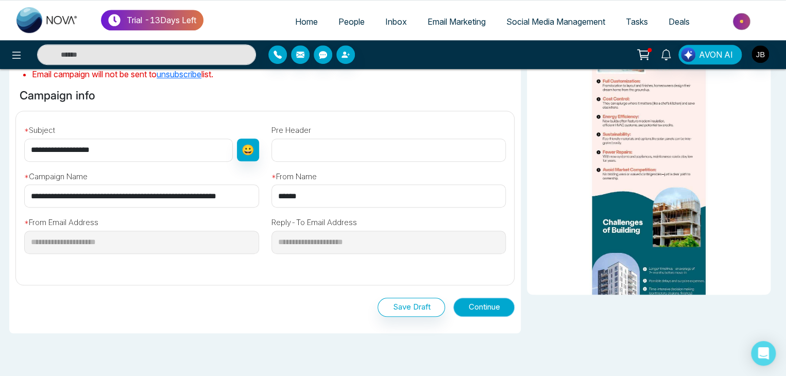
click at [481, 307] on button "Continue" at bounding box center [483, 307] width 61 height 19
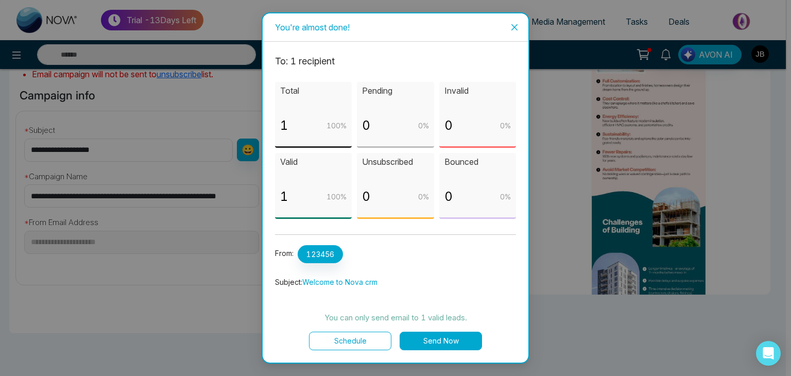
click at [427, 340] on button "Send Now" at bounding box center [441, 341] width 82 height 19
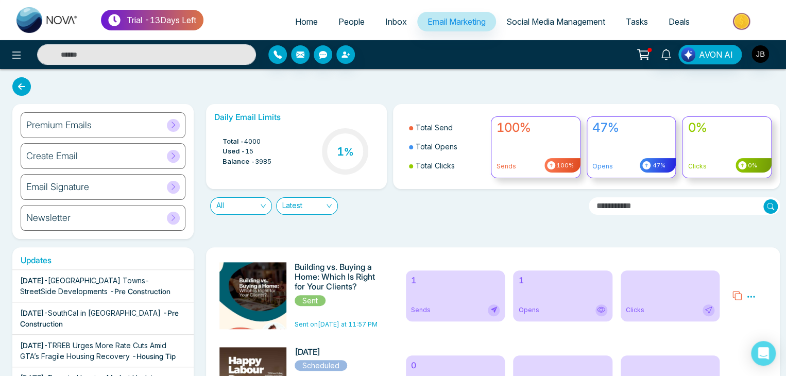
click at [488, 359] on div "0 Sends" at bounding box center [455, 380] width 99 height 51
click at [300, 20] on span "Home" at bounding box center [306, 21] width 23 height 10
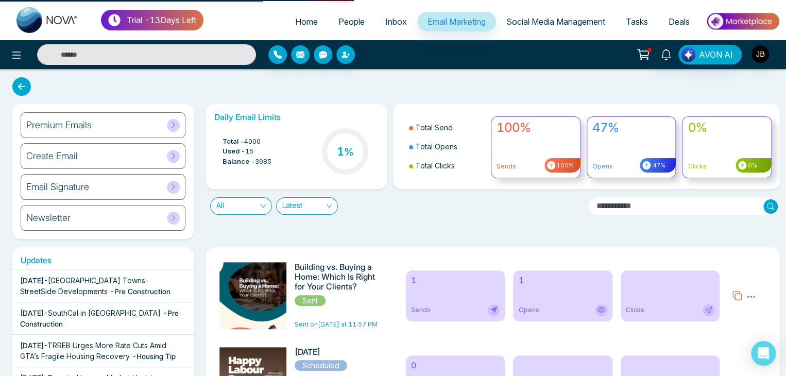
select select "*"
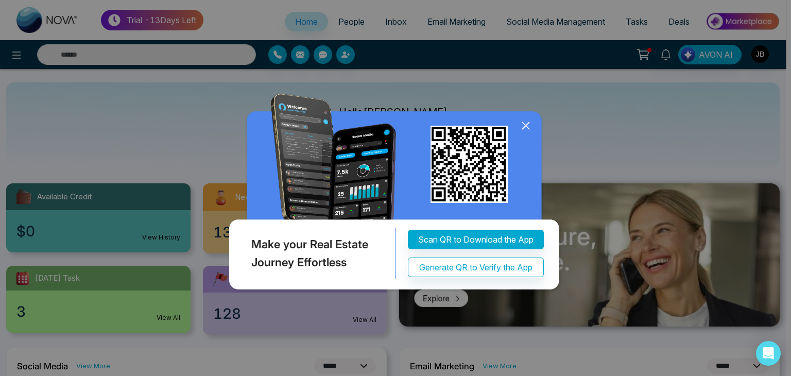
click at [524, 124] on icon at bounding box center [525, 126] width 7 height 7
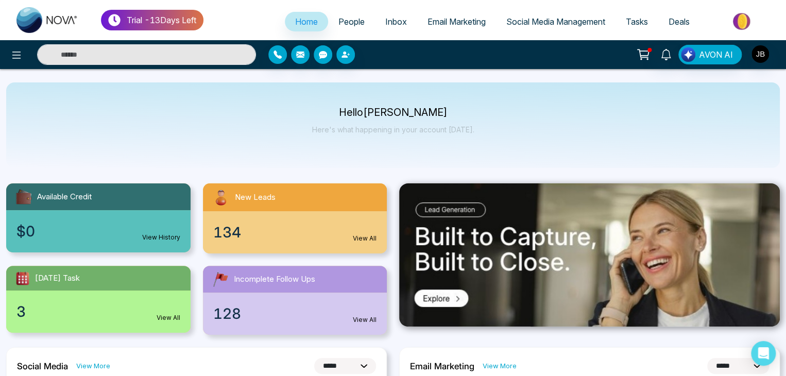
click at [346, 20] on span "People" at bounding box center [351, 21] width 26 height 10
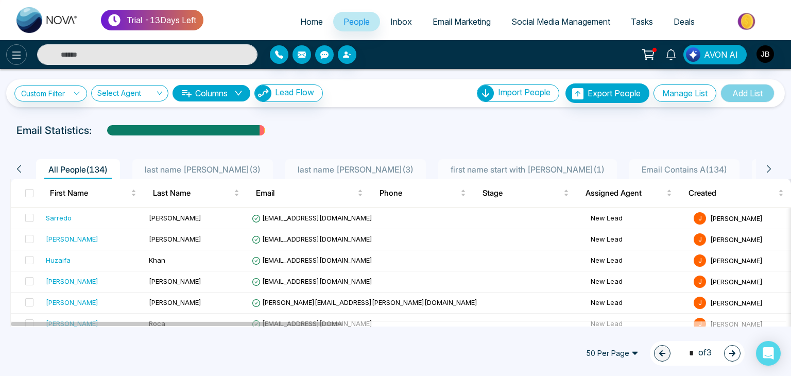
click at [22, 54] on icon at bounding box center [16, 55] width 12 height 12
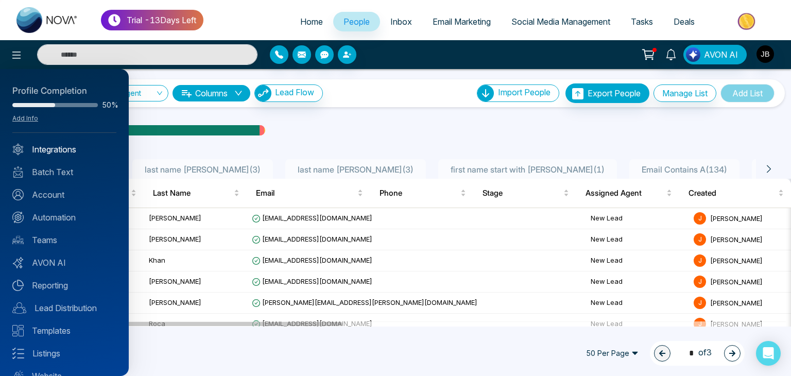
click at [39, 147] on link "Integrations" at bounding box center [64, 149] width 104 height 12
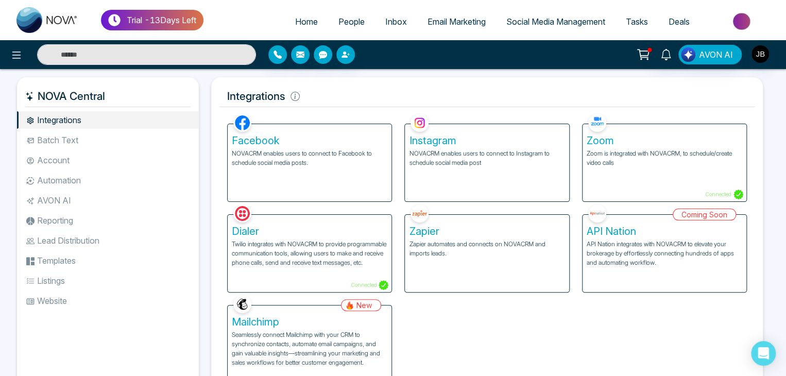
click at [44, 141] on li "Batch Text" at bounding box center [108, 140] width 182 height 18
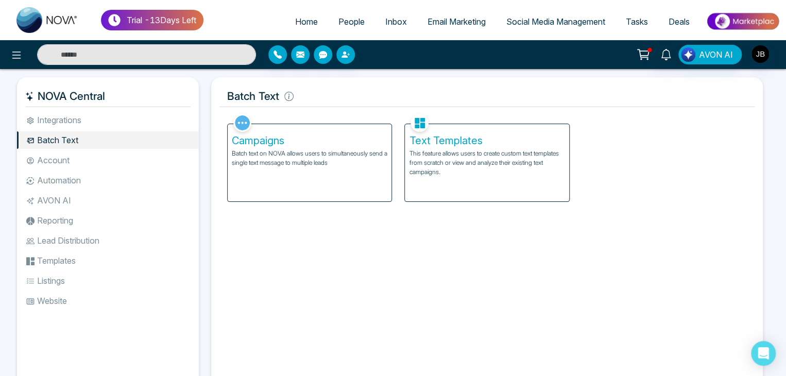
click at [300, 150] on p "Batch text on NOVA allows users to simultaneously send a single text message to…" at bounding box center [310, 158] width 156 height 19
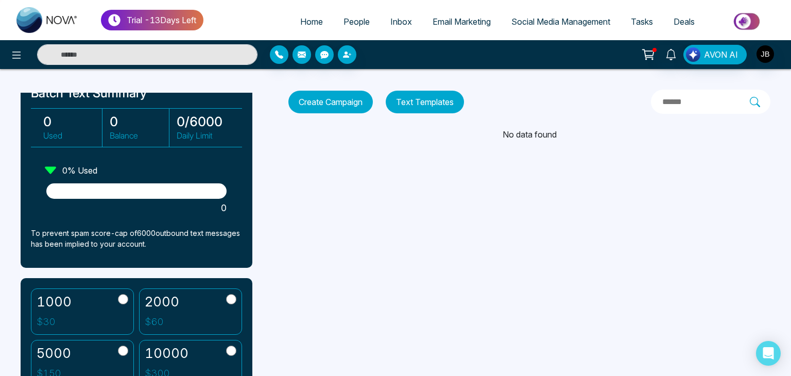
scroll to position [60, 0]
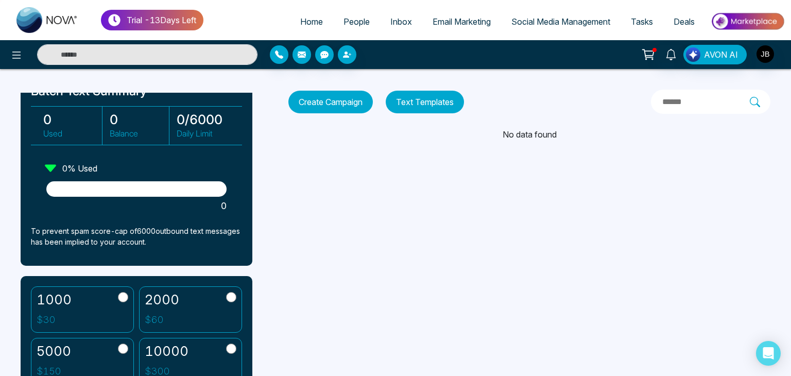
click at [260, 256] on div "Batch Text Summary 0 Used 0 Balance 0 / 6000 Daily Limit 0 % Used 0 To prevent …" at bounding box center [142, 234] width 242 height 283
click at [260, 260] on div "Batch Text Summary 0 Used 0 Balance 0 / 6000 Daily Limit 0 % Used 0 To prevent …" at bounding box center [142, 234] width 242 height 283
drag, startPoint x: 261, startPoint y: 255, endPoint x: 263, endPoint y: 249, distance: 6.5
click at [262, 251] on div "Batch Text Summary 0 Used 0 Balance 0 / 6000 Daily Limit 0 % Used 0 To prevent …" at bounding box center [142, 234] width 242 height 283
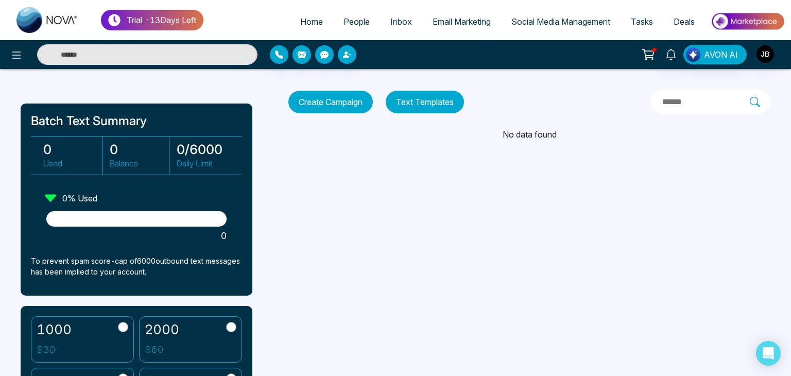
scroll to position [24, 0]
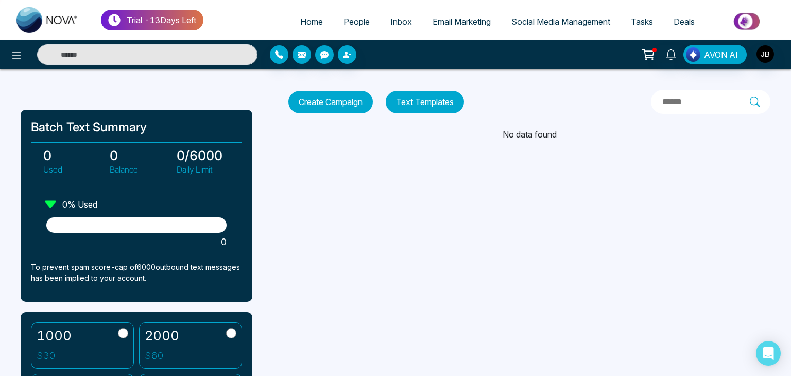
click at [271, 227] on div "Trial - 13 Days Left Home People Inbox Email Marketing Social Media Management …" at bounding box center [395, 188] width 791 height 376
drag, startPoint x: 271, startPoint y: 227, endPoint x: 271, endPoint y: 246, distance: 19.6
click at [271, 246] on div "Trial - 13 Days Left Home People Inbox Email Marketing Social Media Management …" at bounding box center [395, 188] width 791 height 376
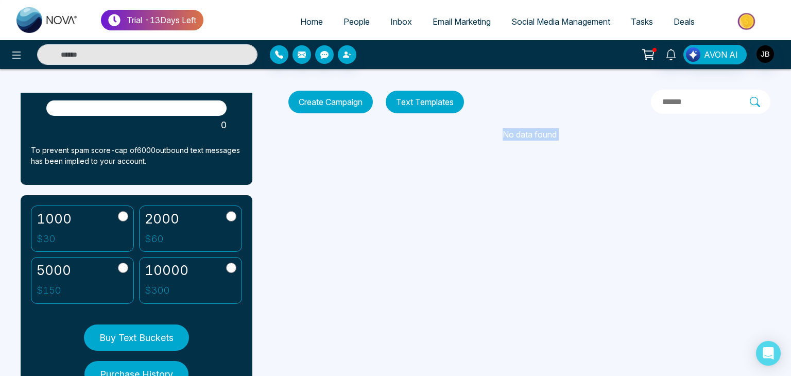
scroll to position [148, 0]
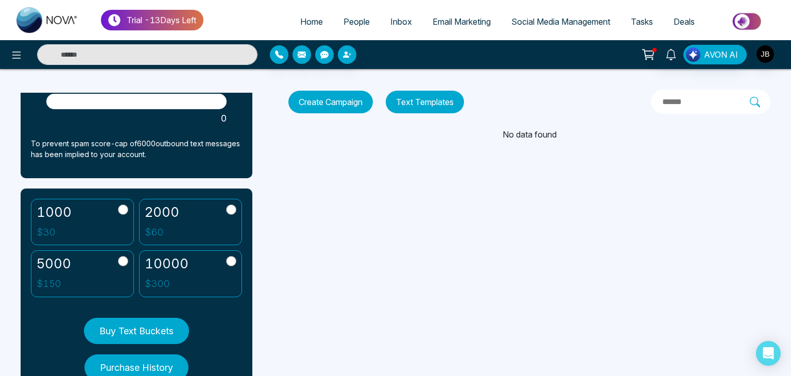
click at [83, 215] on label "1000 $ 30" at bounding box center [82, 222] width 103 height 47
click at [126, 331] on button "Buy Text Buckets" at bounding box center [136, 331] width 105 height 26
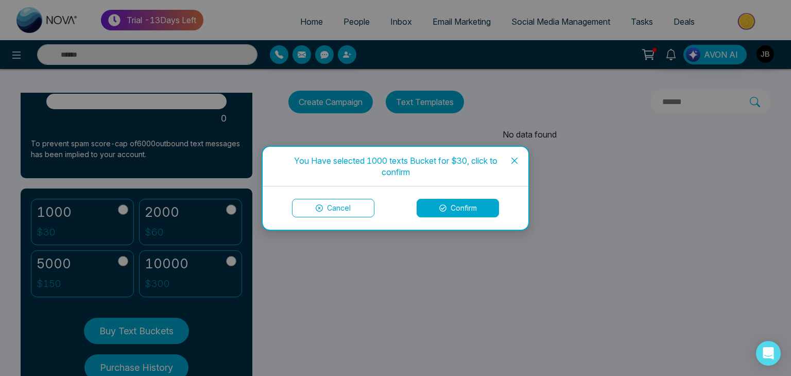
click at [444, 202] on button "Confirm" at bounding box center [458, 208] width 82 height 19
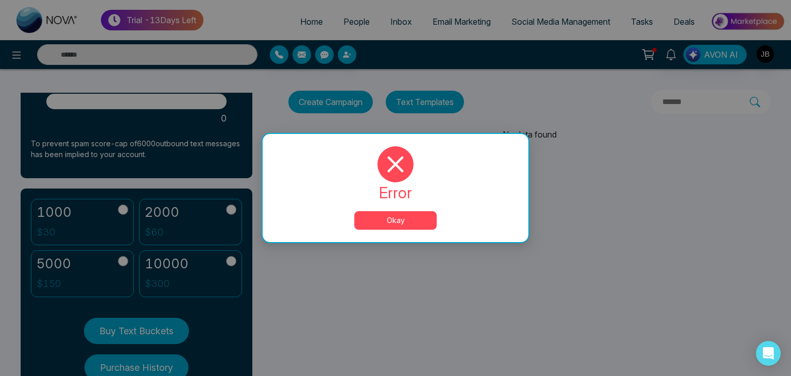
click at [371, 219] on button "Okay" at bounding box center [395, 220] width 82 height 19
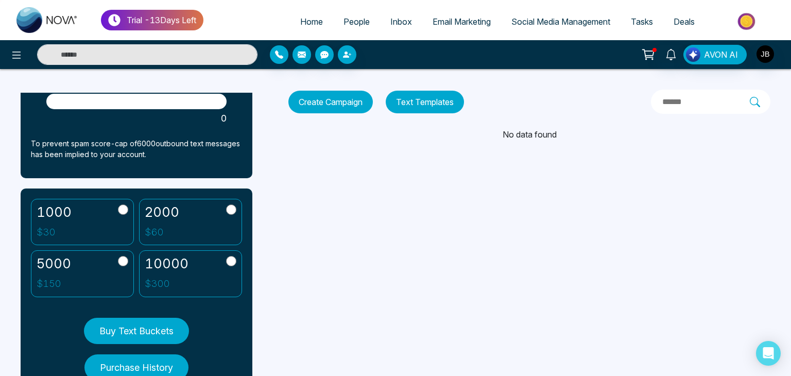
click at [114, 336] on button "Buy Text Buckets" at bounding box center [136, 331] width 105 height 26
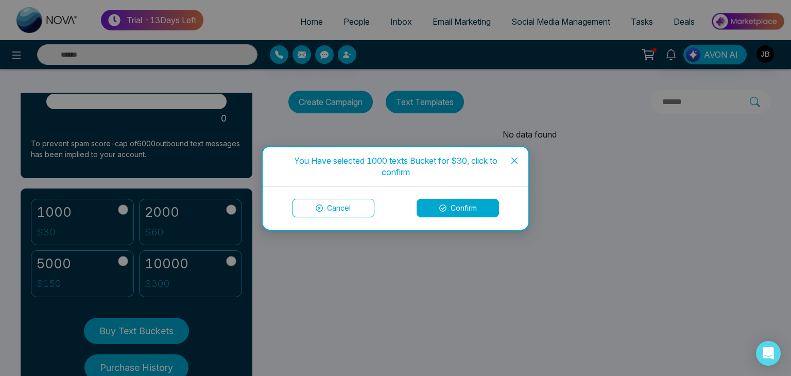
click at [464, 207] on button "Confirm" at bounding box center [458, 208] width 82 height 19
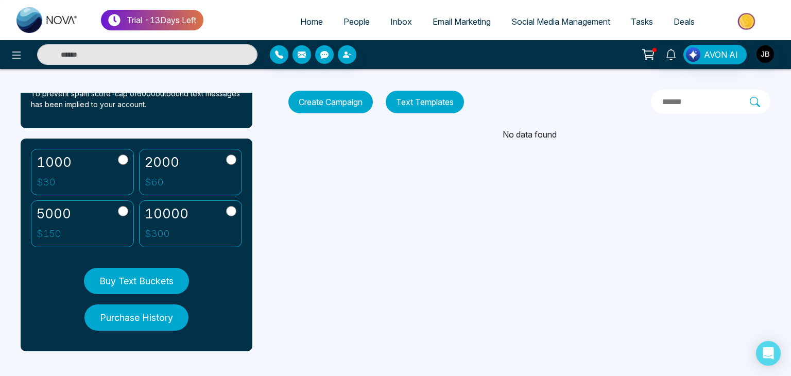
scroll to position [196, 0]
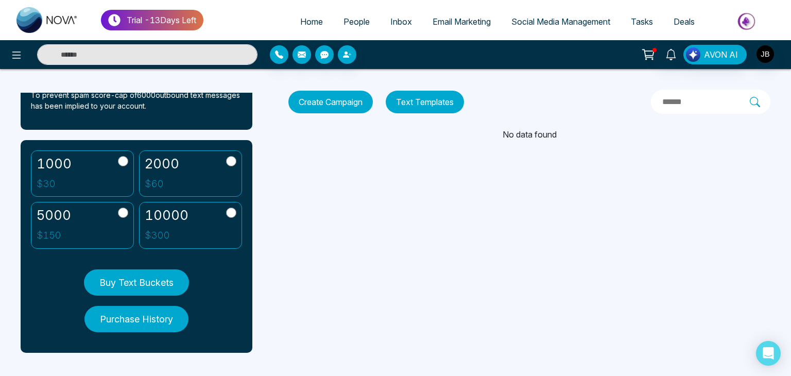
click at [270, 288] on div "Trial - 13 Days Left Home People Inbox Email Marketing Social Media Management …" at bounding box center [395, 188] width 791 height 376
click at [271, 282] on div "Trial - 13 Days Left Home People Inbox Email Marketing Social Media Management …" at bounding box center [395, 188] width 791 height 376
click at [271, 279] on div "Trial - 13 Days Left Home People Inbox Email Marketing Social Media Management …" at bounding box center [395, 188] width 791 height 376
click at [271, 273] on div "Trial - 13 Days Left Home People Inbox Email Marketing Social Media Management …" at bounding box center [395, 188] width 791 height 376
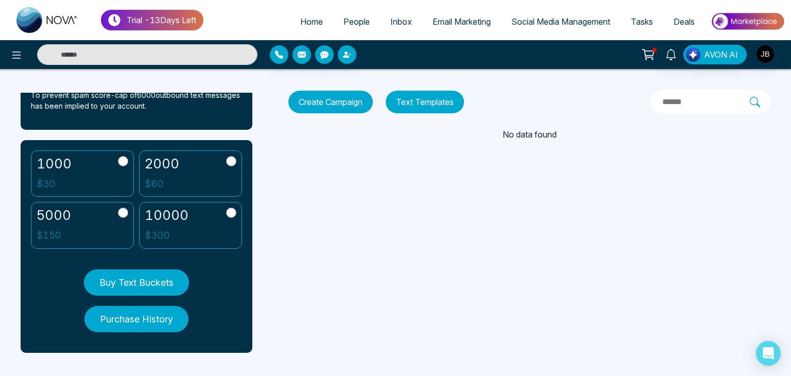
click at [197, 222] on label "10000 $ 300" at bounding box center [190, 225] width 103 height 47
click at [142, 281] on button "Buy Text Buckets" at bounding box center [136, 282] width 105 height 26
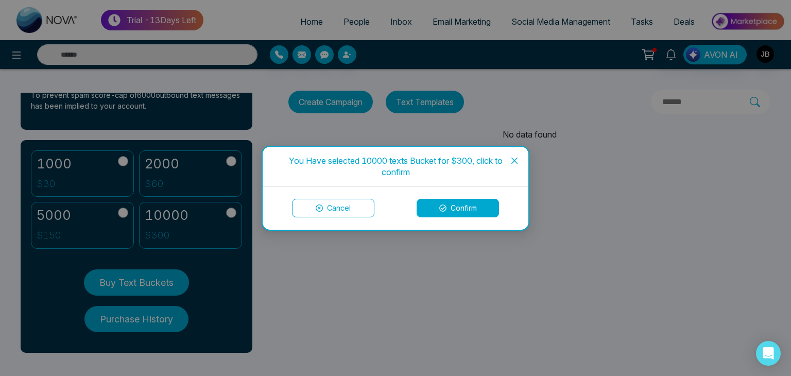
click at [447, 206] on button "Confirm" at bounding box center [458, 208] width 82 height 19
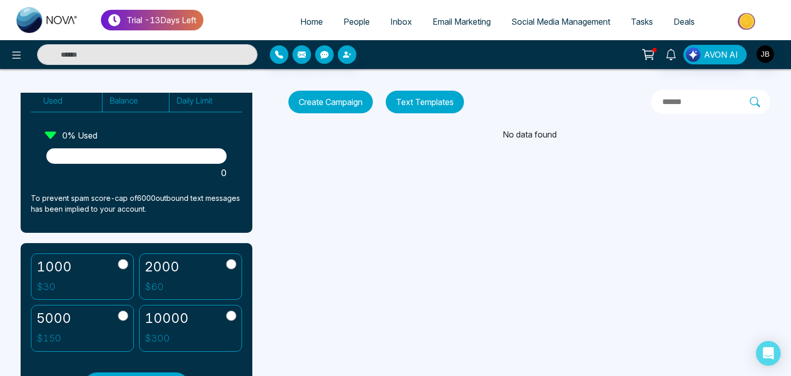
scroll to position [0, 0]
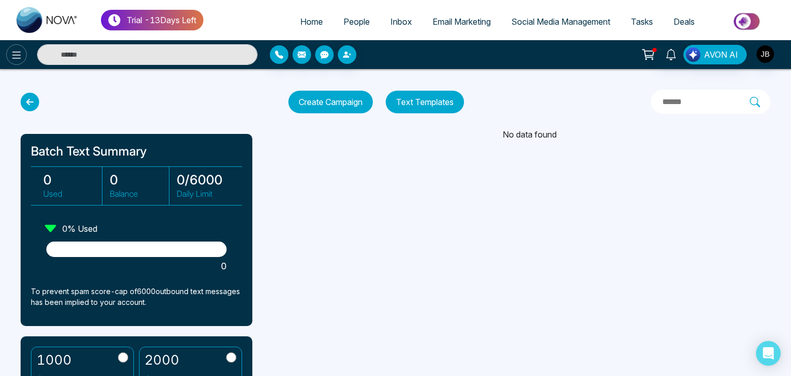
click at [14, 56] on icon at bounding box center [16, 55] width 12 height 12
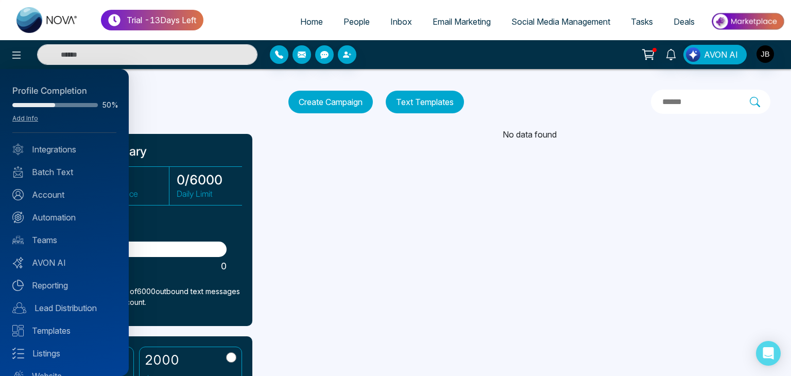
click at [348, 103] on div at bounding box center [395, 188] width 791 height 376
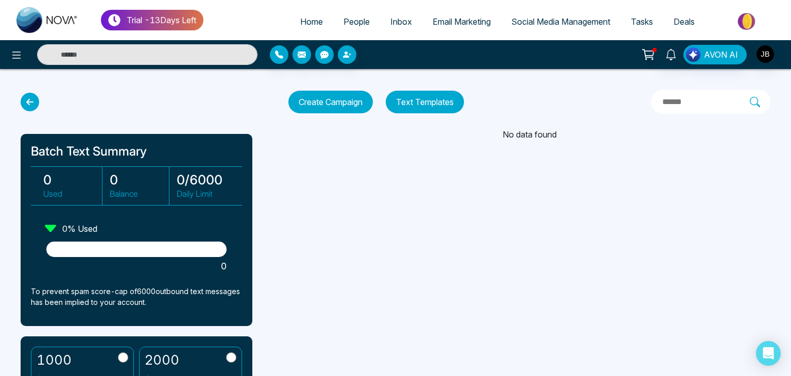
click at [335, 101] on button "Create Campaign" at bounding box center [330, 102] width 84 height 23
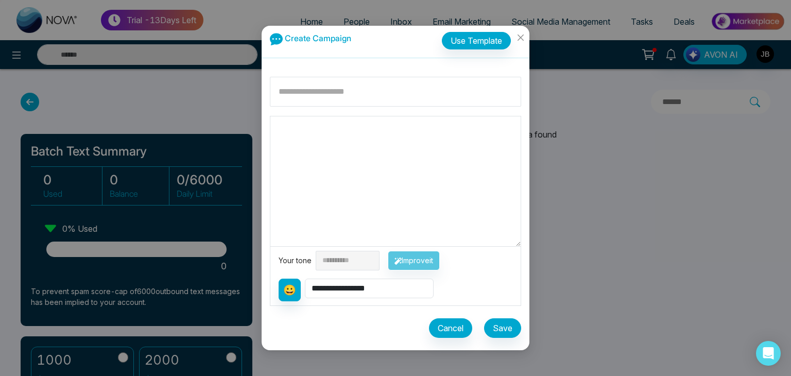
click at [333, 128] on textarea at bounding box center [395, 181] width 250 height 130
click at [330, 96] on input at bounding box center [395, 92] width 251 height 30
type input "**********"
click at [314, 147] on textarea at bounding box center [395, 181] width 250 height 130
drag, startPoint x: 356, startPoint y: 94, endPoint x: 280, endPoint y: 91, distance: 75.8
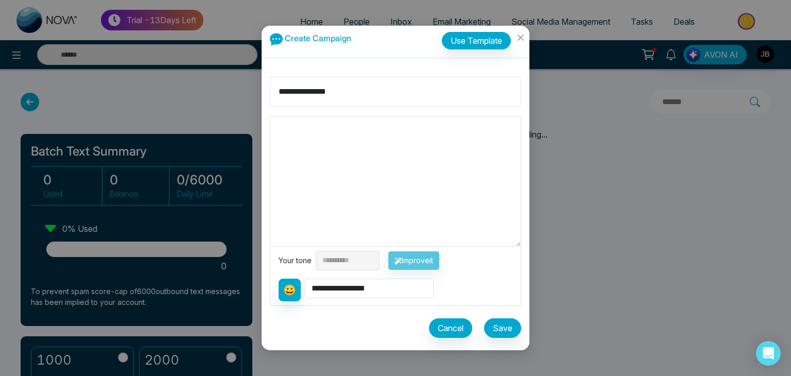
click at [280, 91] on input "**********" at bounding box center [395, 92] width 251 height 30
paste textarea "**********"
click at [428, 265] on button "Improve it" at bounding box center [414, 261] width 52 height 20
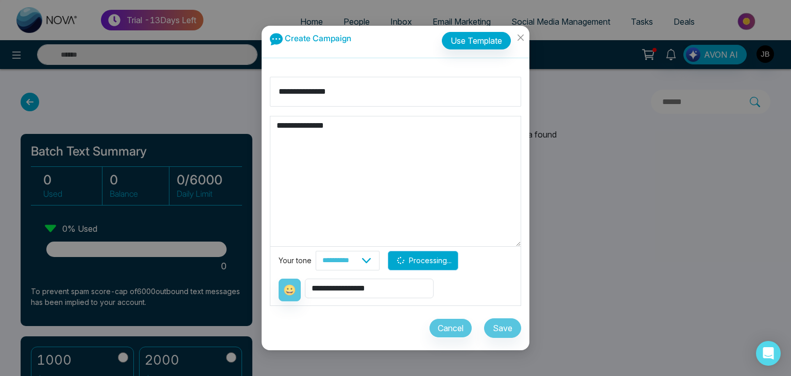
type textarea "**********"
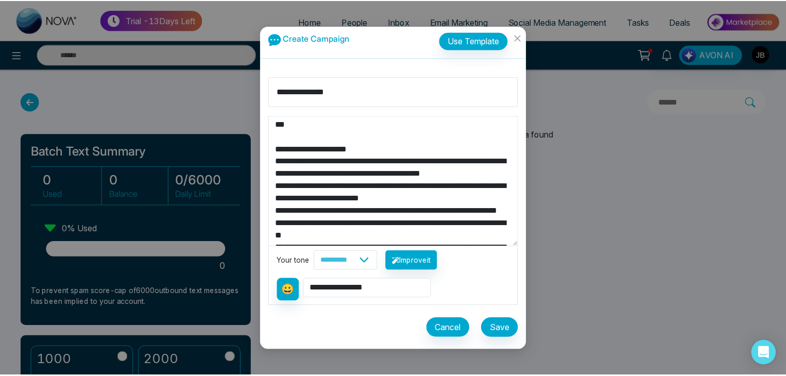
scroll to position [78, 0]
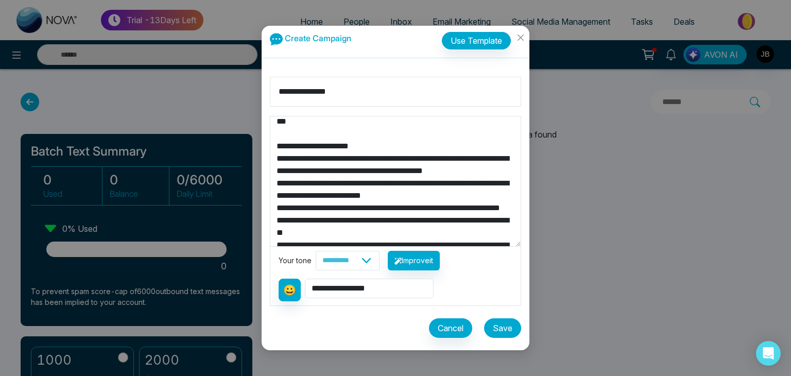
click at [500, 324] on button "Save" at bounding box center [502, 328] width 37 height 20
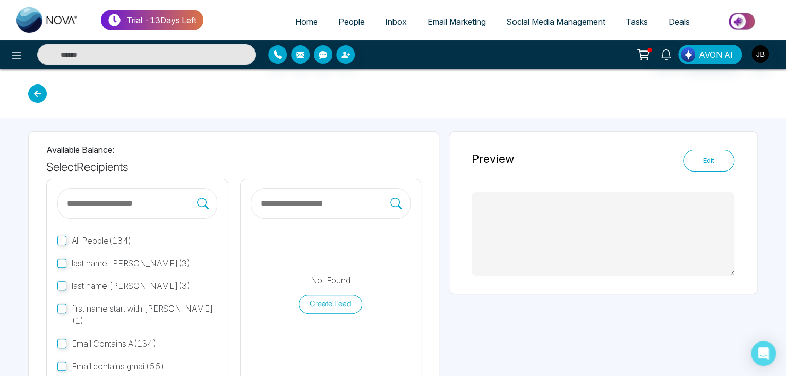
type textarea "**********"
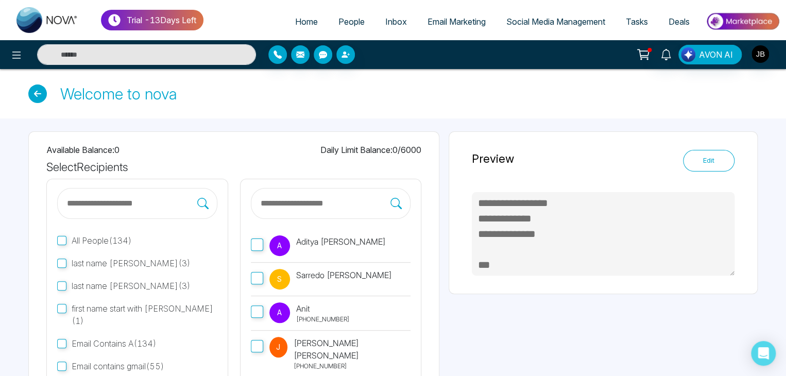
click at [294, 199] on input "text" at bounding box center [325, 203] width 131 height 13
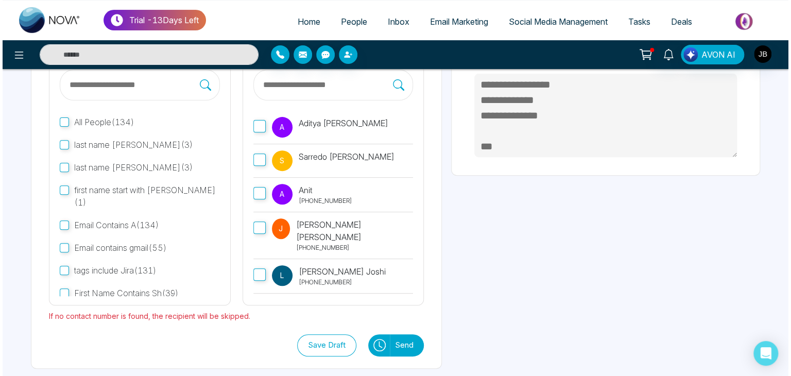
scroll to position [124, 0]
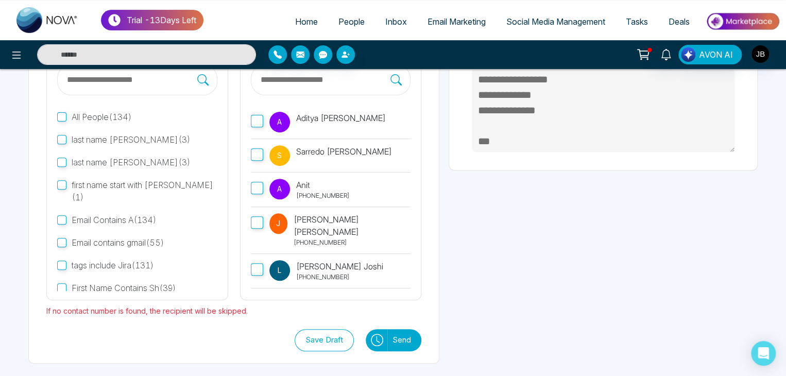
click at [400, 338] on button "Send" at bounding box center [404, 340] width 34 height 22
click at [383, 340] on button at bounding box center [377, 340] width 22 height 22
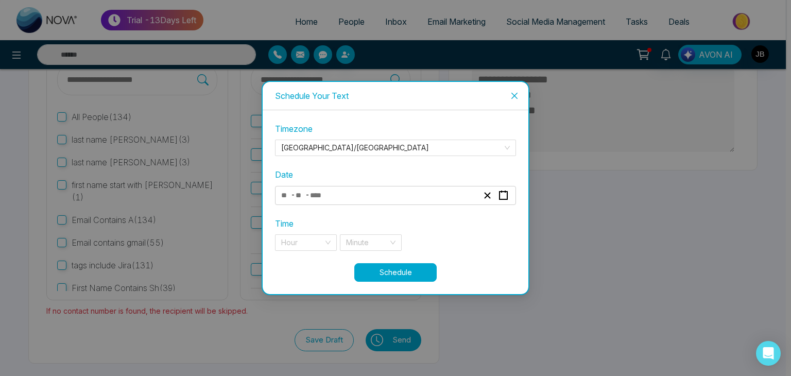
click at [389, 343] on div "Schedule Your Text Timezone Asia/Kolkata Date - - Time Hour Minute Schedule" at bounding box center [395, 188] width 791 height 376
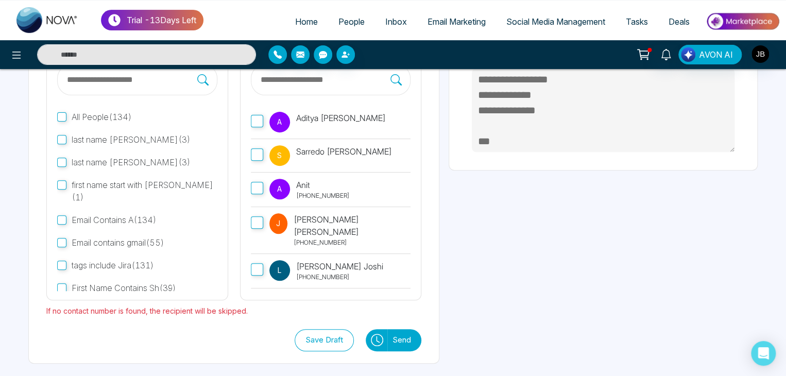
click at [384, 337] on button at bounding box center [377, 340] width 22 height 22
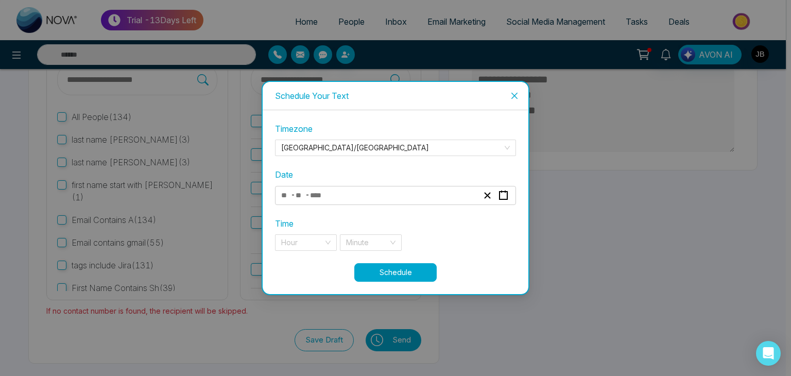
click at [515, 93] on icon "close" at bounding box center [514, 96] width 8 height 8
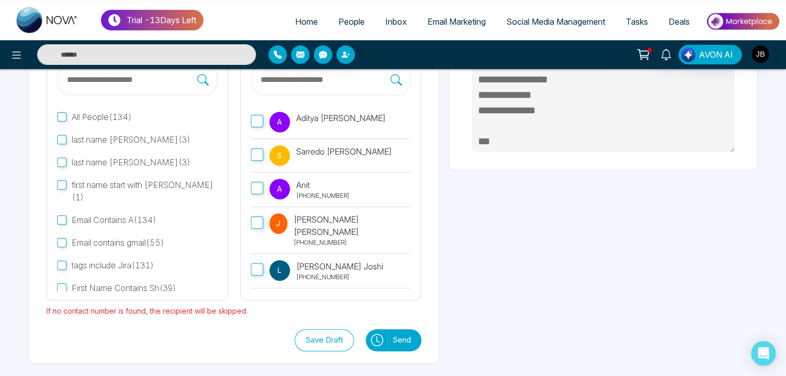
click at [404, 336] on button "Send" at bounding box center [404, 340] width 34 height 22
click at [404, 335] on button "Send" at bounding box center [404, 340] width 34 height 22
click at [377, 340] on icon at bounding box center [379, 339] width 4 height 7
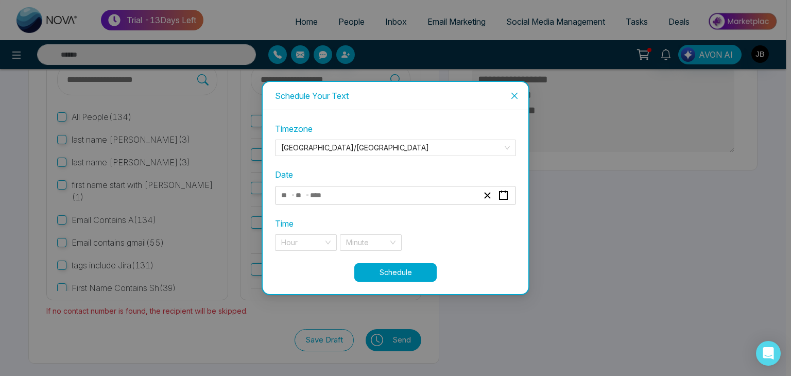
click at [406, 195] on div "- -" at bounding box center [380, 196] width 200 height 14
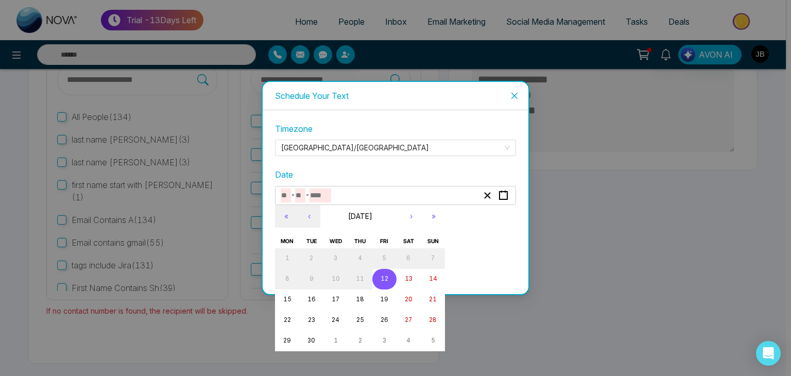
click at [385, 278] on abbr "12" at bounding box center [385, 278] width 8 height 7
type input "*"
type input "**"
type input "****"
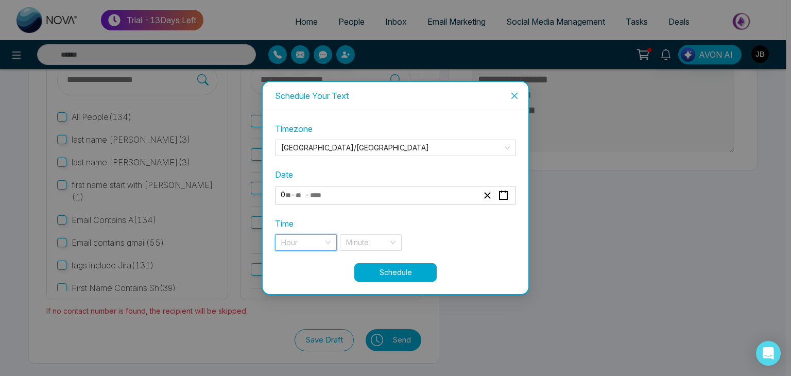
click at [321, 240] on input "search" at bounding box center [302, 242] width 42 height 15
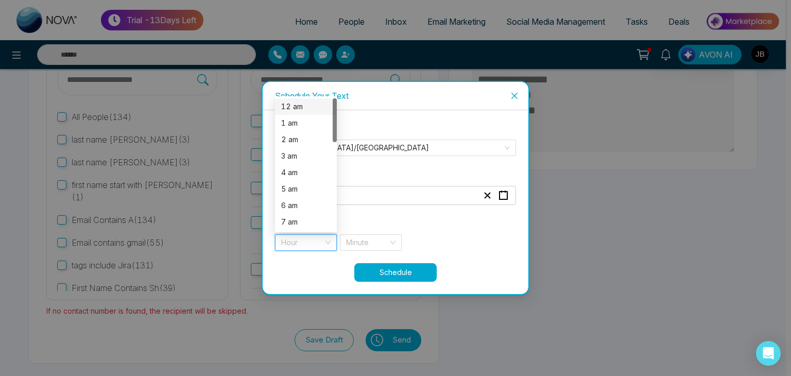
click at [305, 106] on div "12 am" at bounding box center [305, 106] width 49 height 11
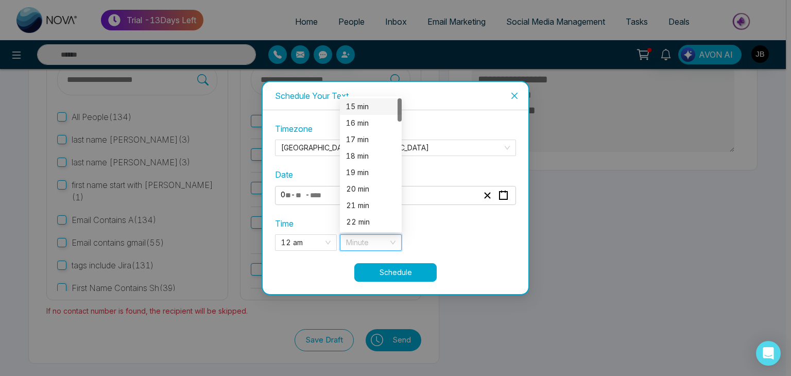
click at [377, 240] on input "search" at bounding box center [367, 242] width 42 height 15
click at [361, 107] on div "15 min" at bounding box center [370, 106] width 49 height 11
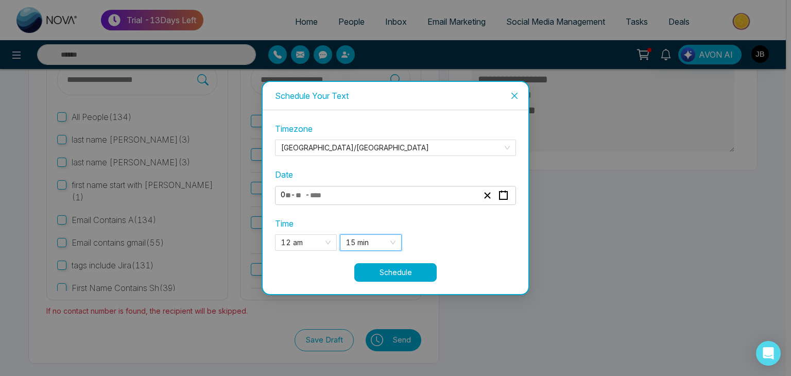
click at [395, 270] on button "Schedule" at bounding box center [395, 272] width 82 height 19
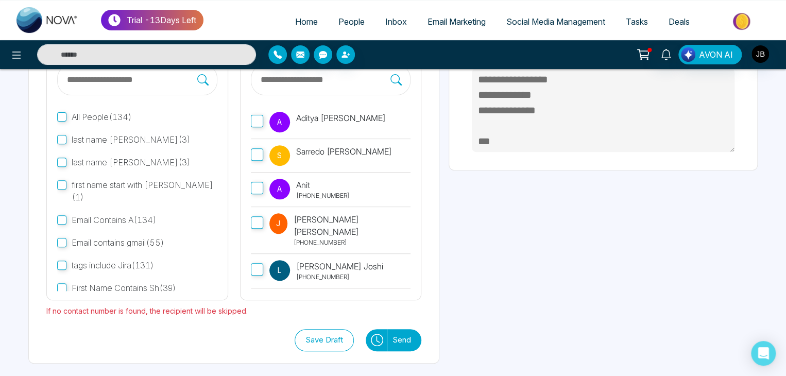
click at [320, 337] on button "Save Draft" at bounding box center [324, 340] width 59 height 22
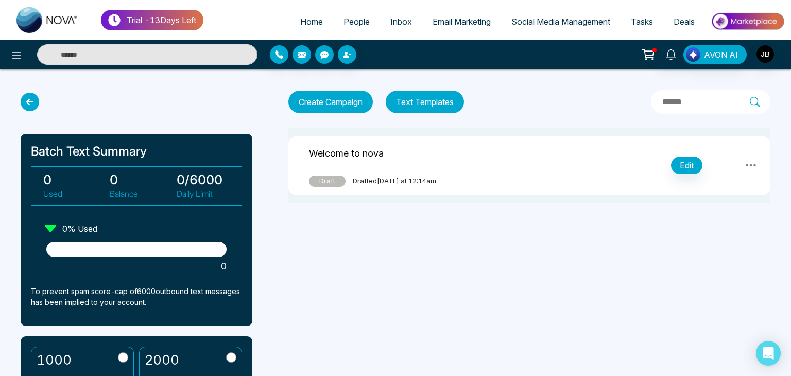
click at [421, 98] on button "Text Templates" at bounding box center [425, 102] width 78 height 23
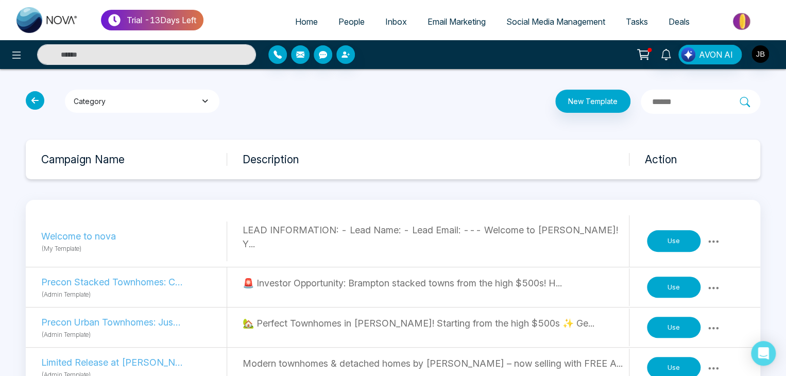
click at [205, 101] on icon "button" at bounding box center [205, 100] width 11 height 7
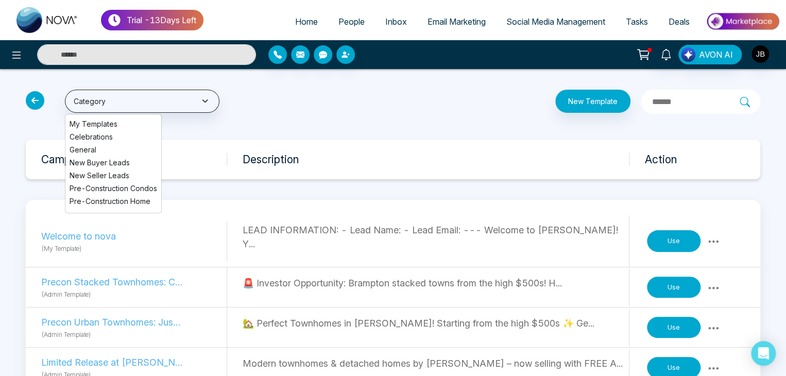
click at [96, 137] on li "Celebrations" at bounding box center [113, 136] width 96 height 11
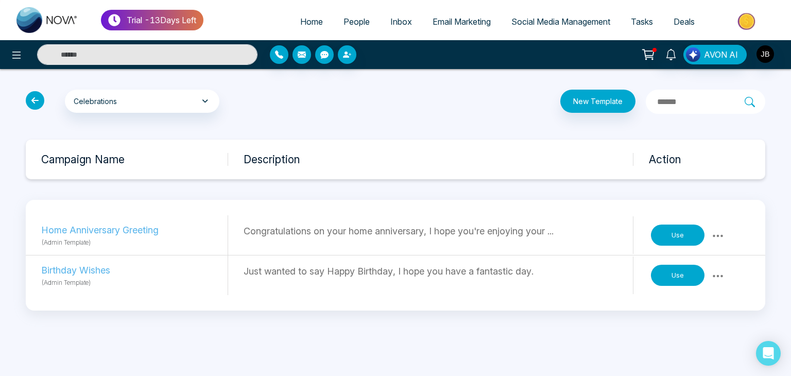
click at [37, 101] on icon at bounding box center [35, 100] width 19 height 19
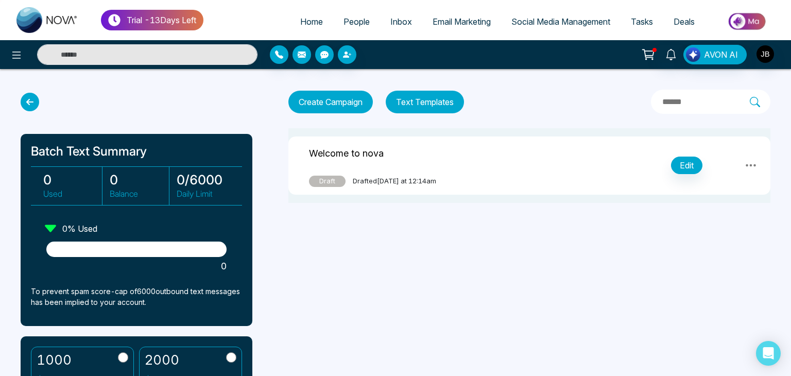
click at [30, 100] on icon at bounding box center [30, 102] width 19 height 19
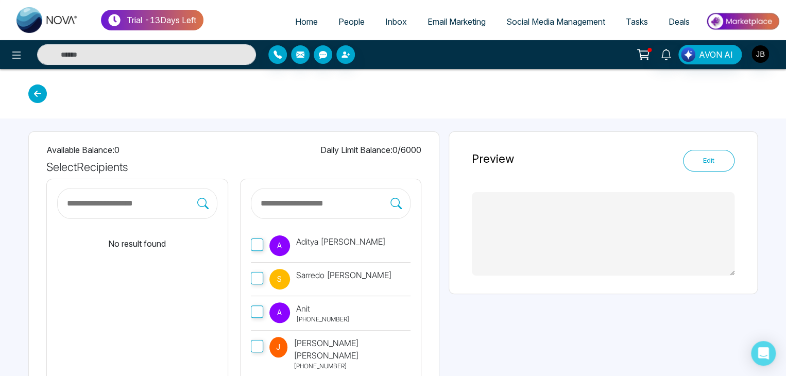
type textarea "**********"
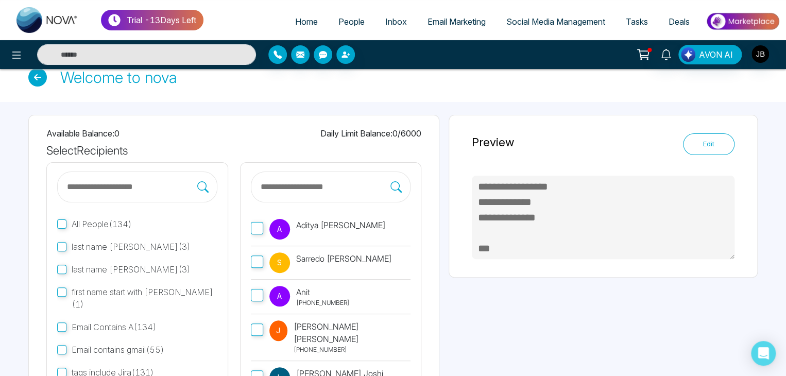
scroll to position [20, 0]
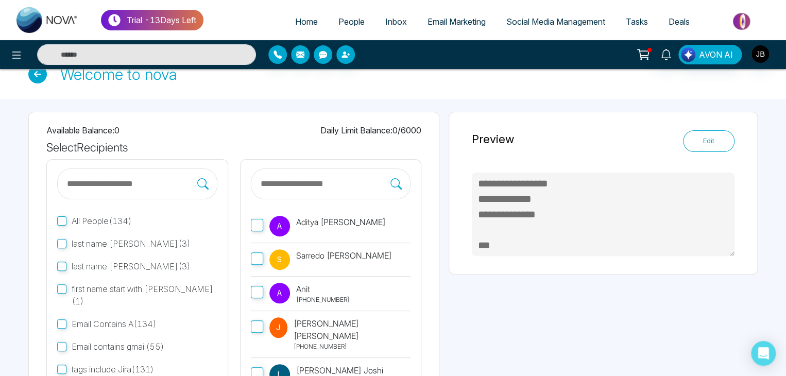
click at [37, 73] on icon at bounding box center [37, 74] width 19 height 19
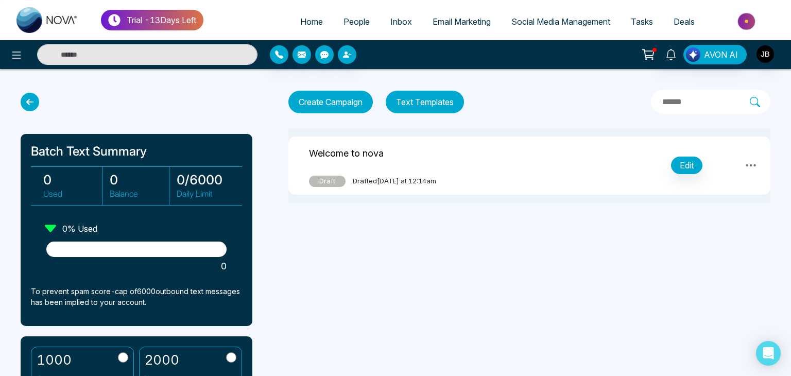
click at [28, 101] on icon at bounding box center [30, 102] width 19 height 19
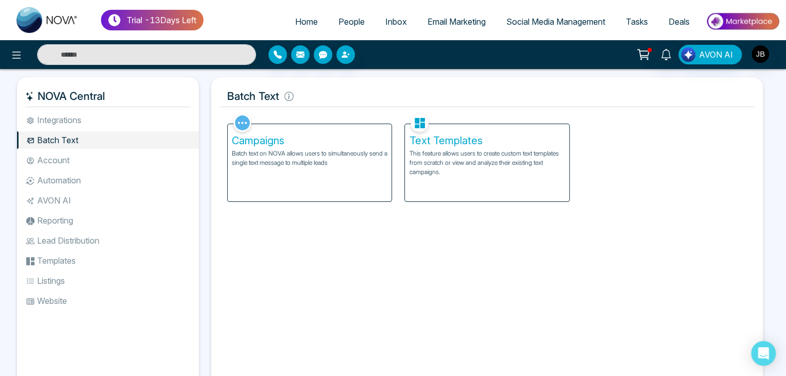
click at [427, 140] on h5 "Text Templates" at bounding box center [487, 140] width 156 height 12
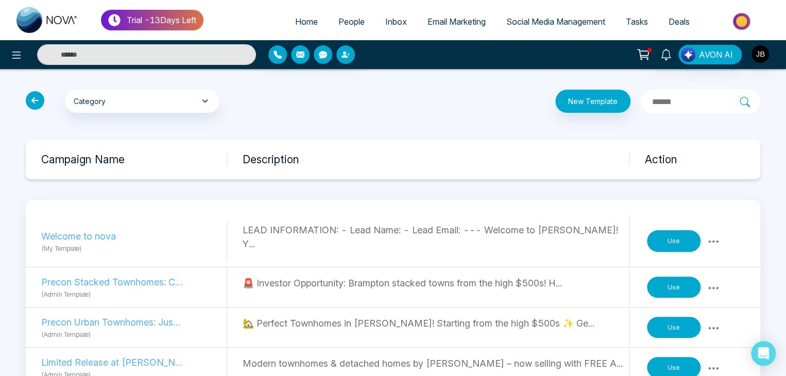
click at [31, 101] on icon at bounding box center [35, 100] width 19 height 19
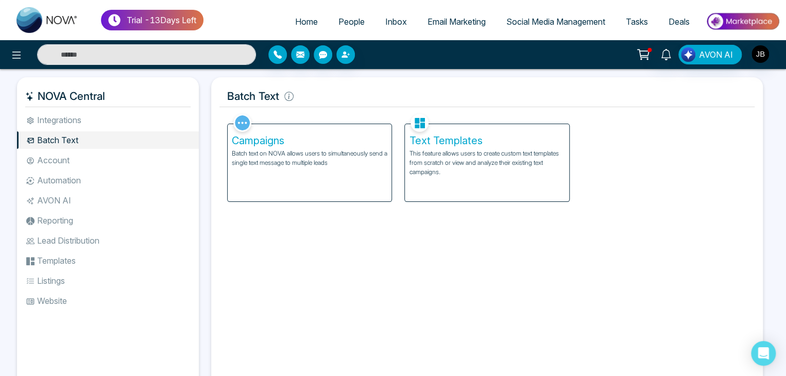
click at [38, 156] on li "Account" at bounding box center [108, 160] width 182 height 18
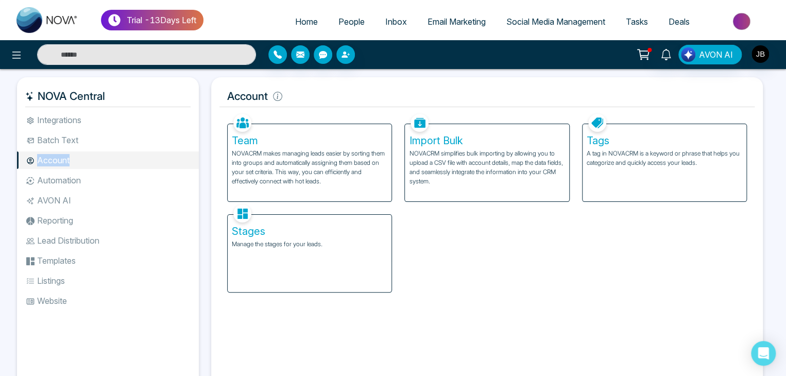
click at [38, 156] on li "Account" at bounding box center [108, 160] width 182 height 18
click at [146, 157] on li "Account" at bounding box center [108, 160] width 182 height 18
click at [250, 148] on div "Team NOVACRM makes managing leads easier by sorting them into groups and automa…" at bounding box center [310, 162] width 164 height 77
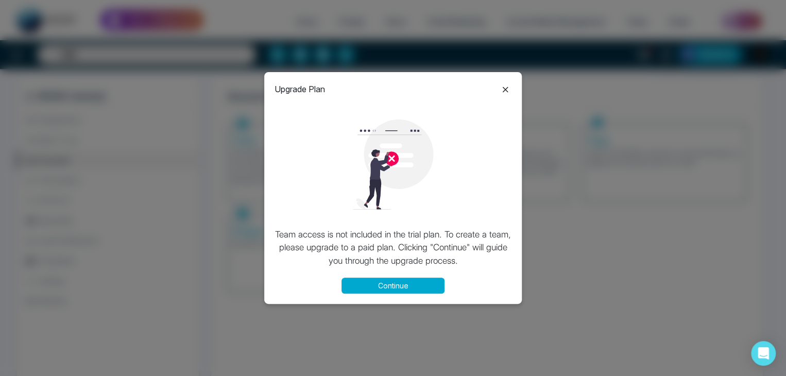
click at [408, 290] on button "Continue" at bounding box center [393, 286] width 103 height 16
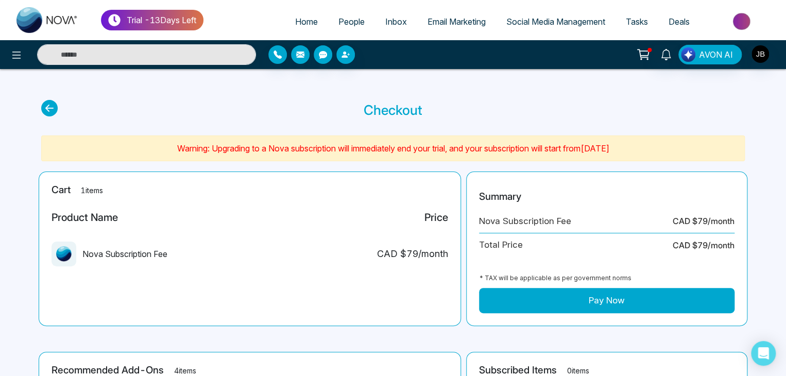
click at [50, 112] on icon at bounding box center [49, 108] width 16 height 16
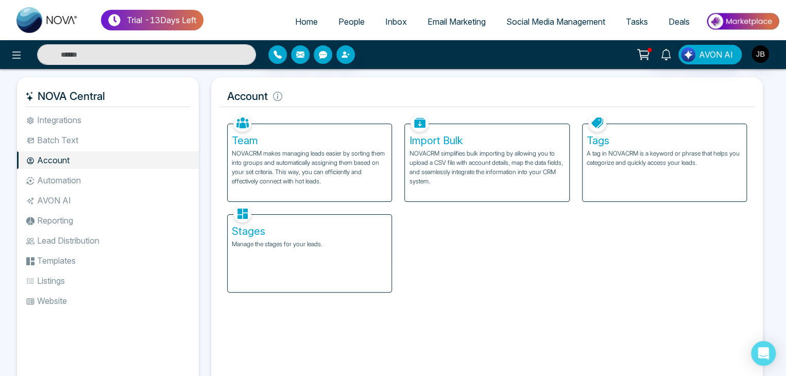
click at [460, 152] on p "NOVACRM simplifies bulk importing by allowing you to upload a CSV file with acc…" at bounding box center [487, 167] width 156 height 37
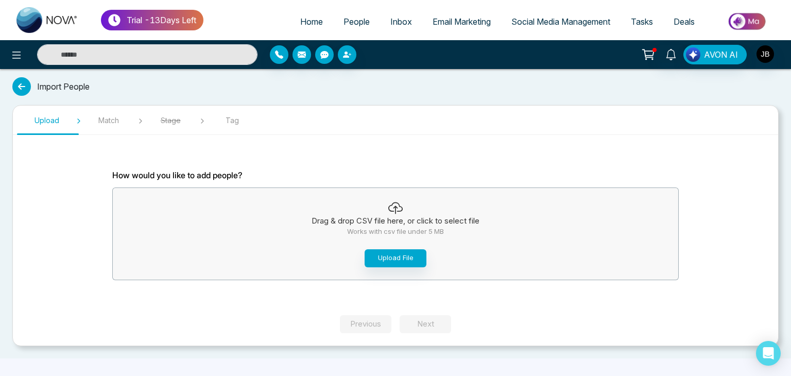
click at [19, 86] on icon at bounding box center [21, 86] width 19 height 19
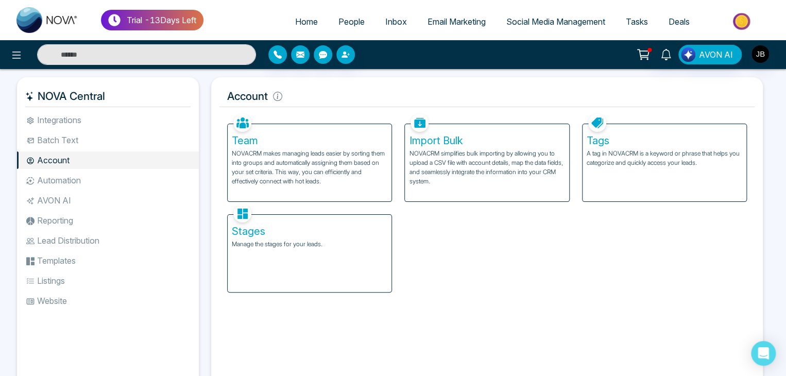
click at [600, 143] on h5 "Tags" at bounding box center [665, 140] width 156 height 12
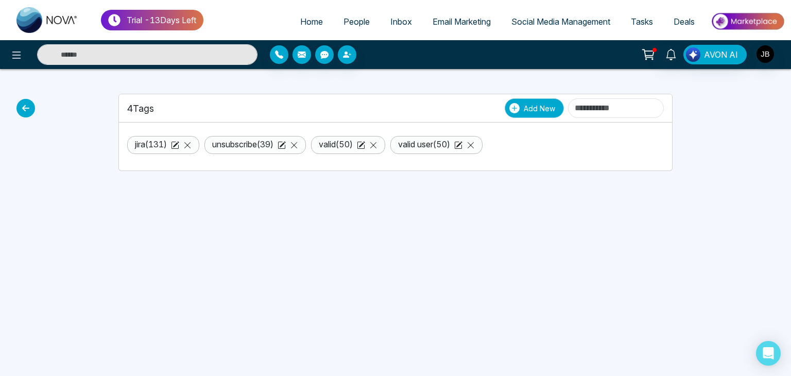
click at [505, 108] on button "Add New" at bounding box center [534, 108] width 59 height 20
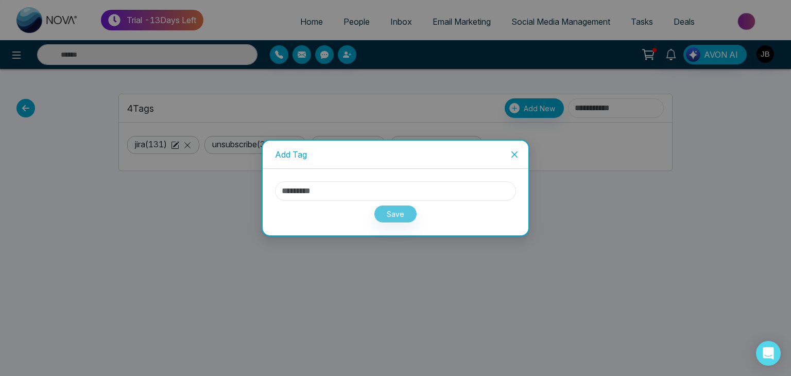
click at [297, 190] on input "text" at bounding box center [395, 191] width 241 height 20
click at [298, 190] on input "text" at bounding box center [395, 191] width 241 height 20
type input "******"
click at [408, 211] on button "Save" at bounding box center [395, 214] width 43 height 18
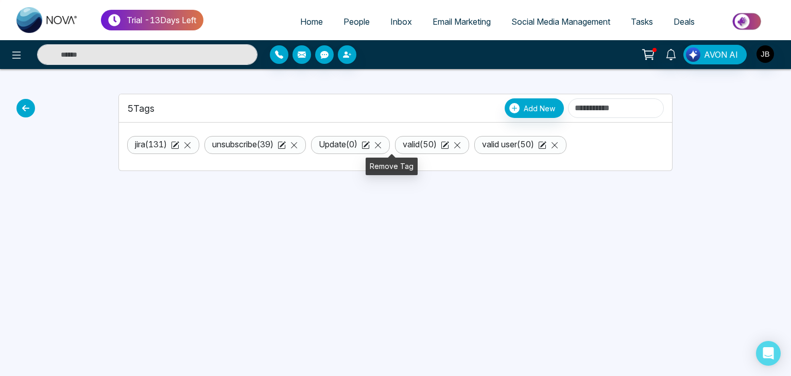
click at [382, 143] on icon at bounding box center [378, 145] width 8 height 8
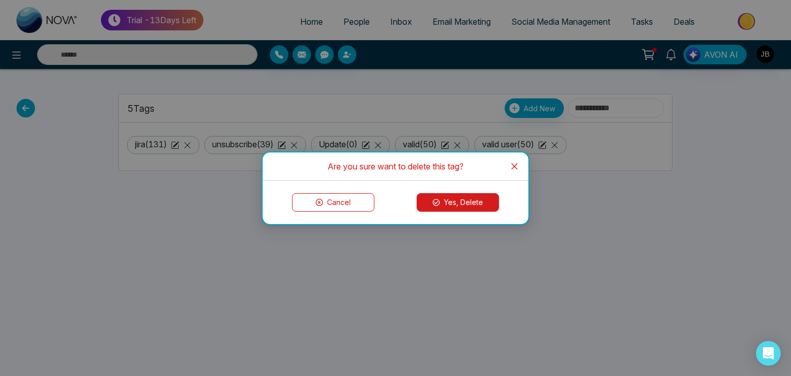
click at [442, 201] on button "Yes, Delete" at bounding box center [458, 202] width 82 height 19
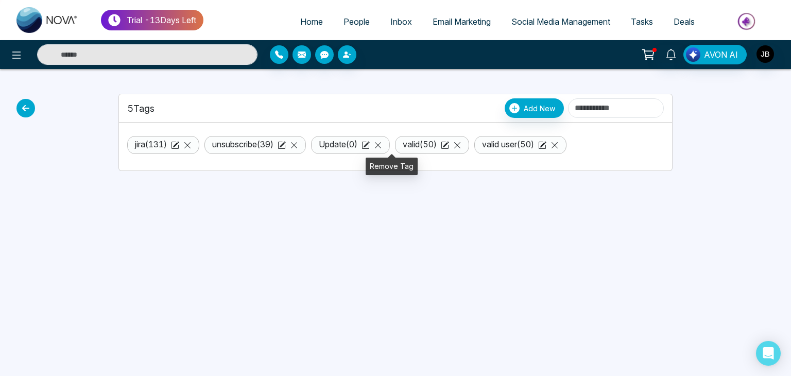
click at [382, 146] on icon at bounding box center [378, 145] width 8 height 8
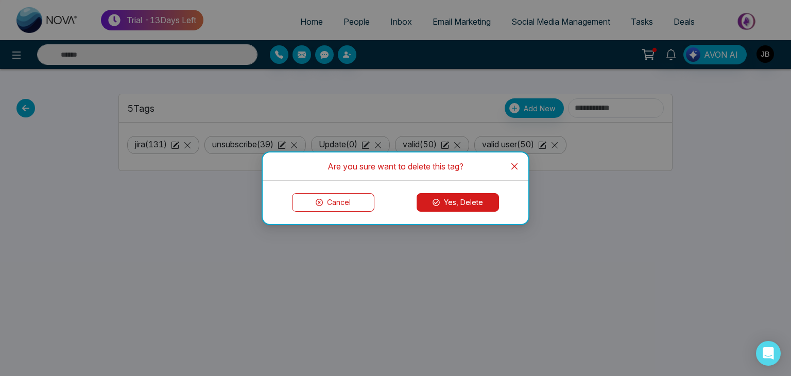
click at [463, 200] on button "Yes, Delete" at bounding box center [458, 202] width 82 height 19
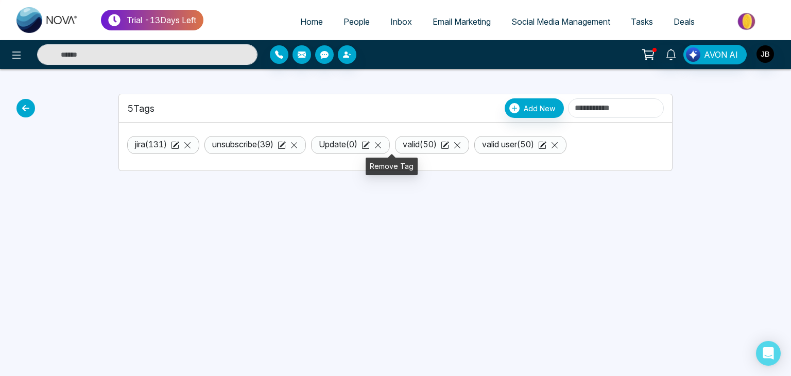
click at [382, 144] on icon at bounding box center [378, 145] width 8 height 8
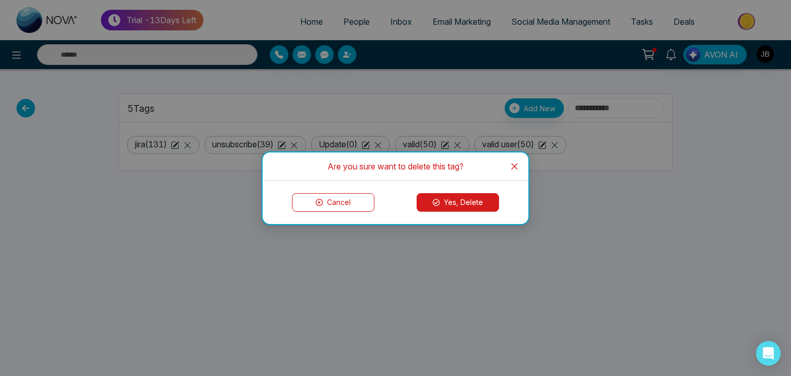
click at [463, 202] on button "Yes, Delete" at bounding box center [458, 202] width 82 height 19
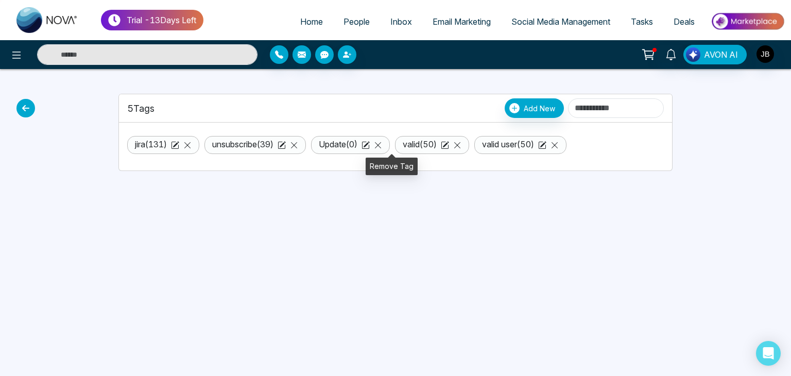
click at [382, 143] on icon at bounding box center [378, 145] width 8 height 8
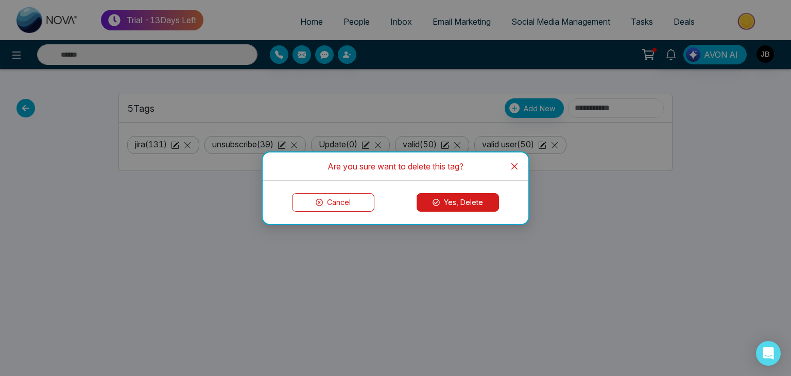
click at [454, 198] on button "Yes, Delete" at bounding box center [458, 202] width 82 height 19
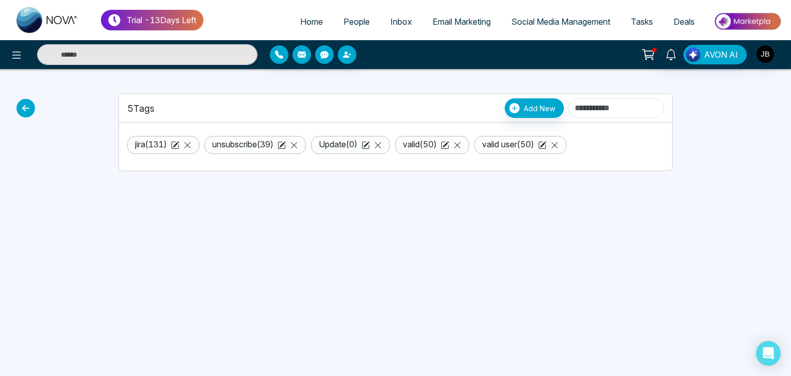
click at [443, 17] on span "Email Marketing" at bounding box center [462, 21] width 58 height 10
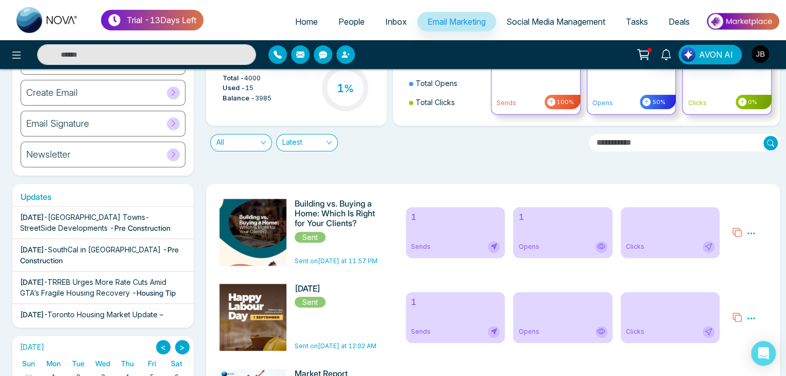
scroll to position [62, 0]
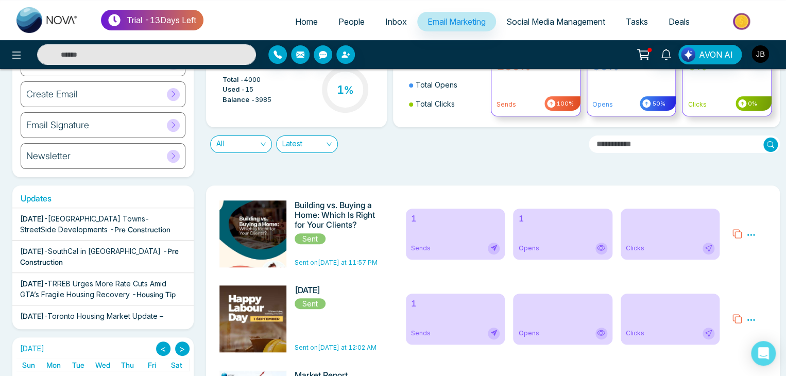
click at [171, 91] on icon at bounding box center [173, 94] width 8 height 8
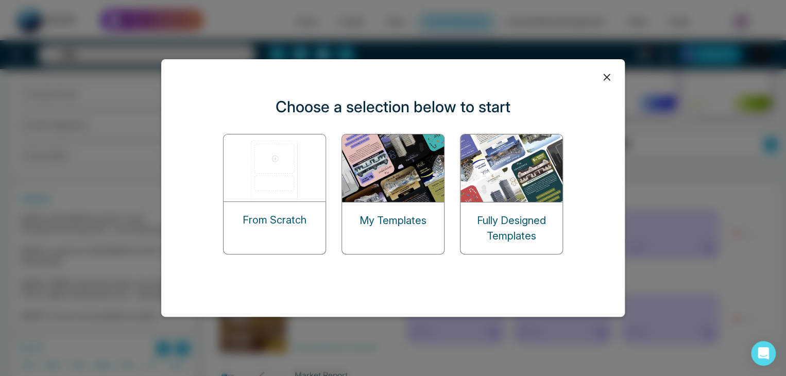
click at [517, 216] on div "Fully Designed Templates" at bounding box center [511, 194] width 103 height 121
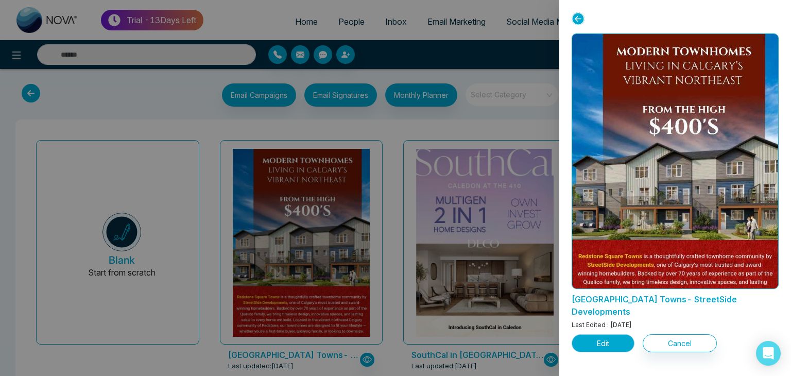
click at [602, 334] on button "Edit" at bounding box center [603, 343] width 63 height 18
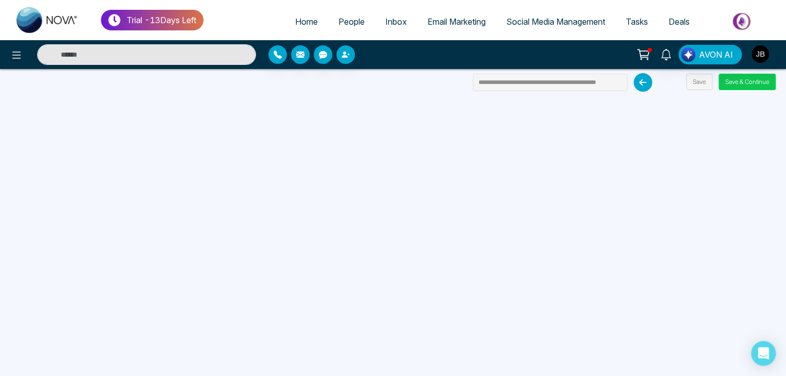
click at [744, 80] on button "Save & Continue" at bounding box center [747, 82] width 57 height 16
click at [737, 81] on button "Save & Continue" at bounding box center [747, 82] width 57 height 16
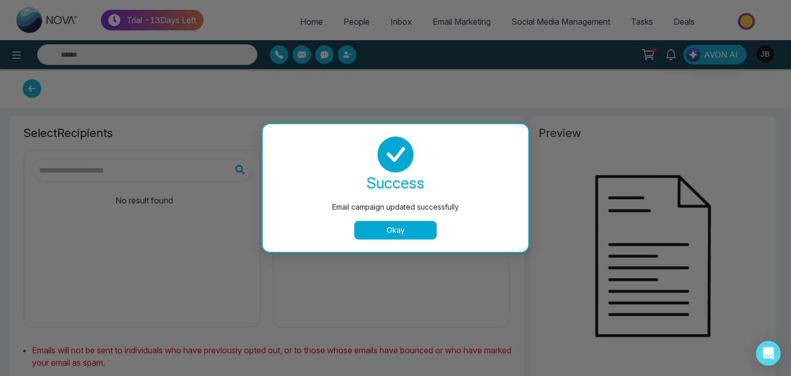
type input "**********"
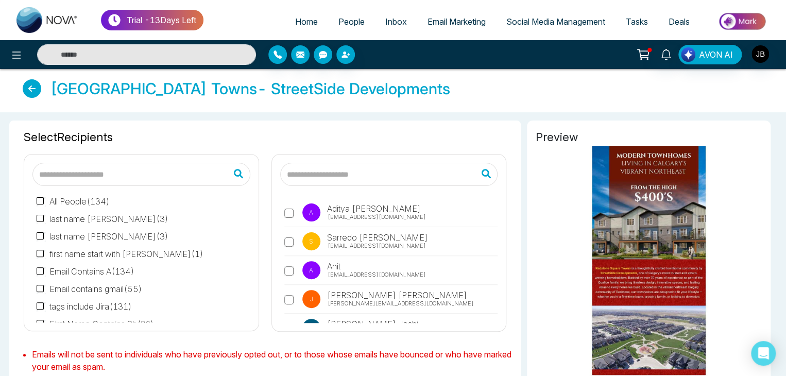
click at [345, 298] on span "Jayesh Badgujar" at bounding box center [397, 295] width 142 height 12
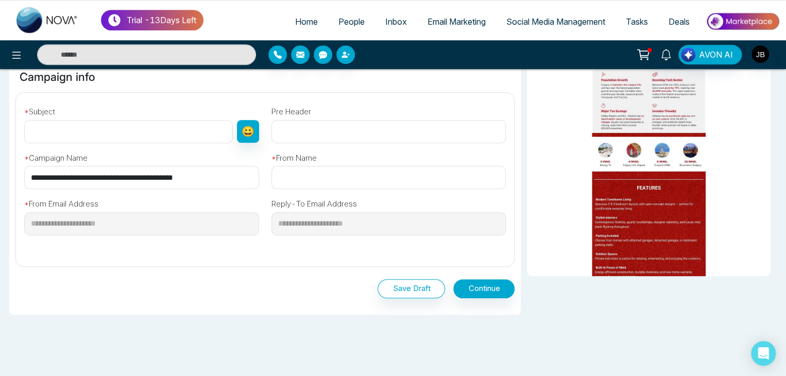
scroll to position [317, 0]
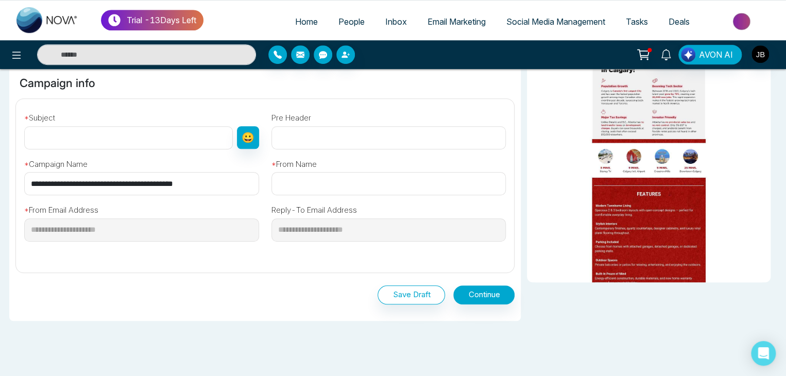
click at [290, 184] on input "text" at bounding box center [388, 183] width 235 height 23
type input "*"
click at [293, 184] on input "text" at bounding box center [388, 183] width 235 height 23
click at [309, 185] on input "text" at bounding box center [388, 183] width 235 height 23
click at [307, 180] on input "text" at bounding box center [388, 183] width 235 height 23
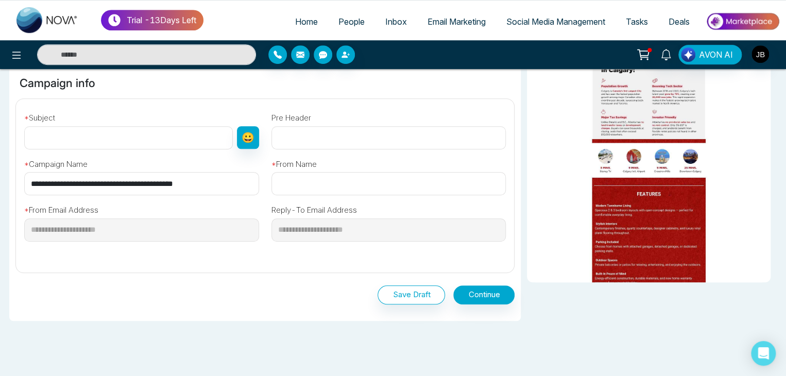
click at [308, 190] on input "text" at bounding box center [388, 183] width 235 height 23
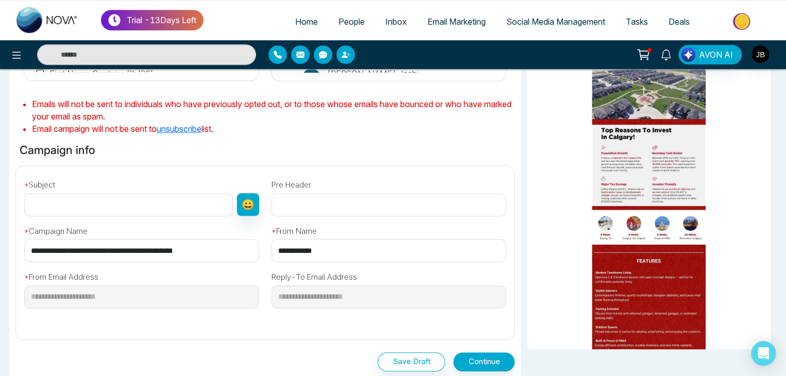
scroll to position [249, 0]
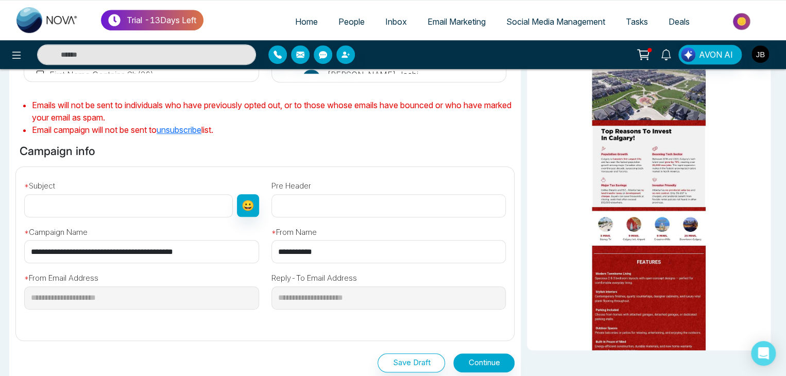
type input "**********"
click at [84, 201] on input "text" at bounding box center [128, 205] width 209 height 23
type input "**********"
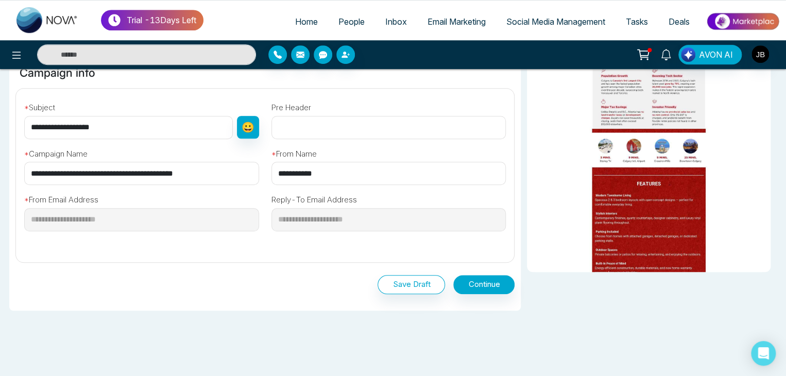
scroll to position [351, 0]
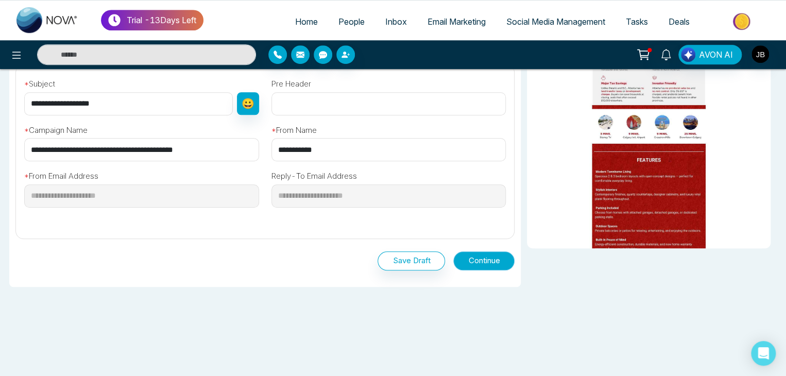
click at [479, 261] on button "Continue" at bounding box center [483, 260] width 61 height 19
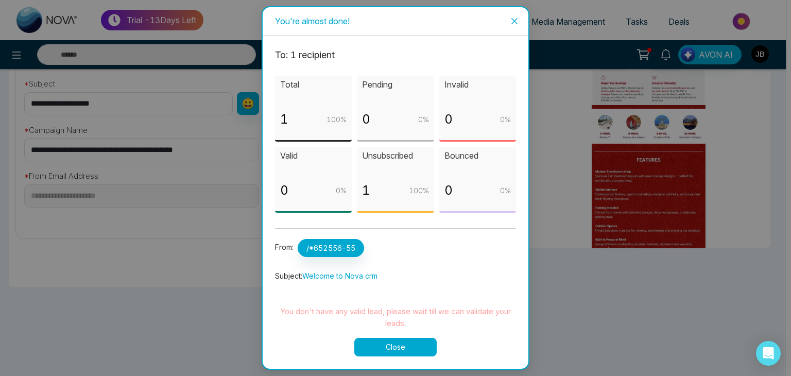
click at [392, 344] on button "Close" at bounding box center [395, 347] width 82 height 19
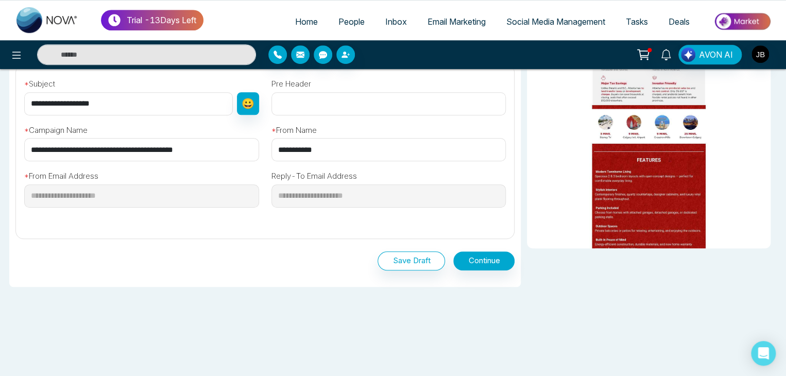
click at [285, 149] on input "**********" at bounding box center [388, 149] width 235 height 23
click at [284, 147] on input "**********" at bounding box center [388, 149] width 235 height 23
click at [23, 58] on button at bounding box center [16, 54] width 21 height 21
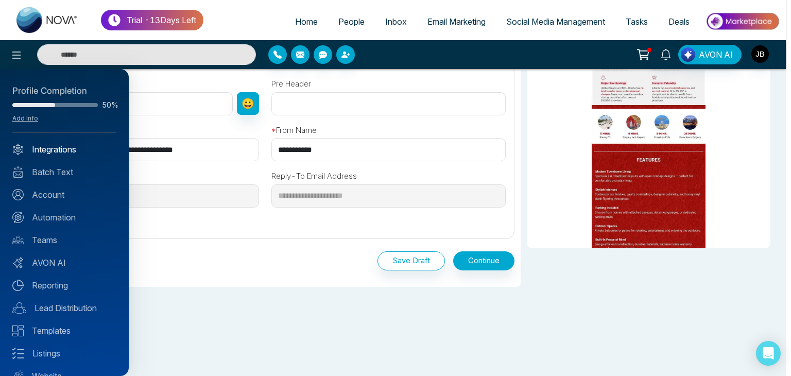
click at [47, 151] on link "Integrations" at bounding box center [64, 149] width 104 height 12
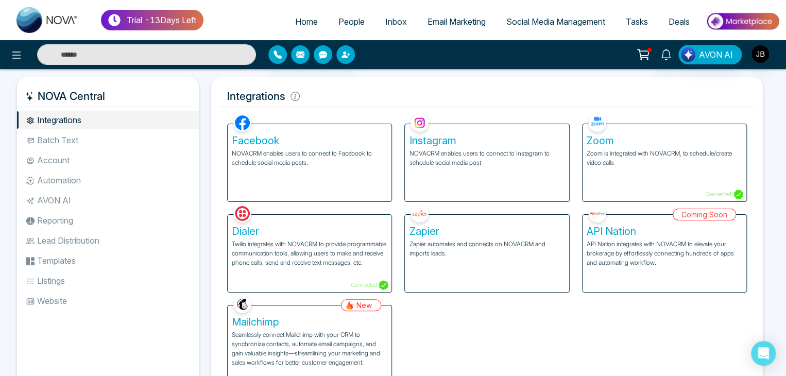
click at [42, 160] on li "Account" at bounding box center [108, 160] width 182 height 18
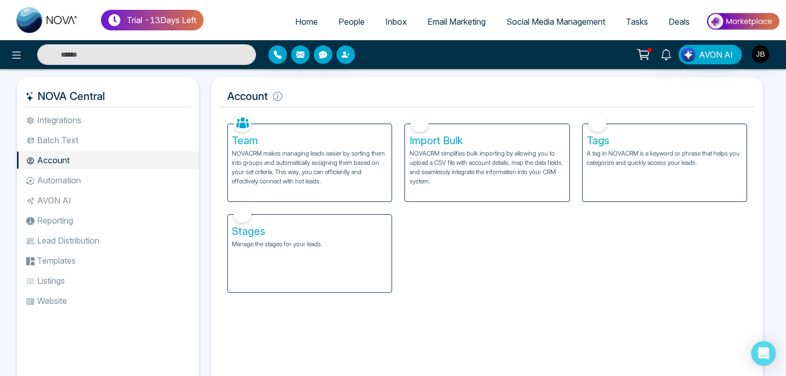
click at [279, 253] on div "Stages Manage the stages for your leads." at bounding box center [310, 253] width 164 height 77
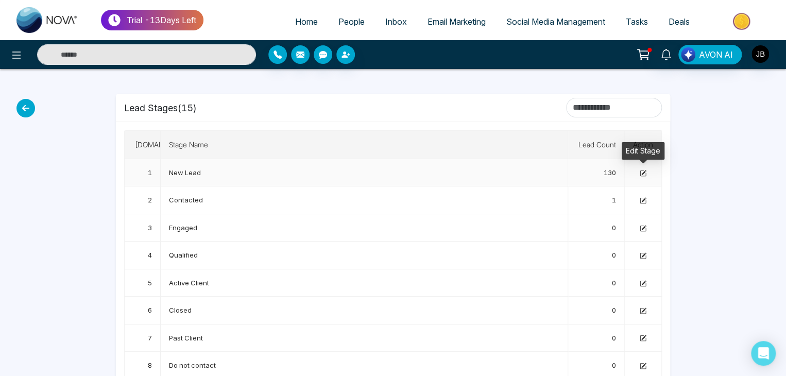
click at [642, 171] on icon at bounding box center [643, 173] width 7 height 7
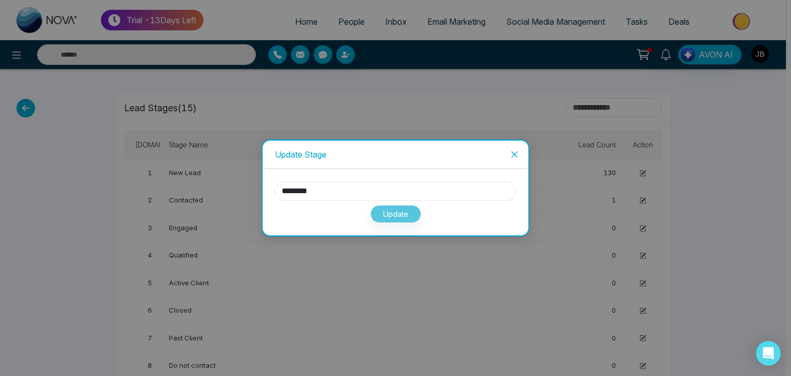
click at [347, 190] on input "********" at bounding box center [395, 191] width 241 height 20
type input "**********"
click at [400, 216] on button "Update" at bounding box center [395, 214] width 51 height 18
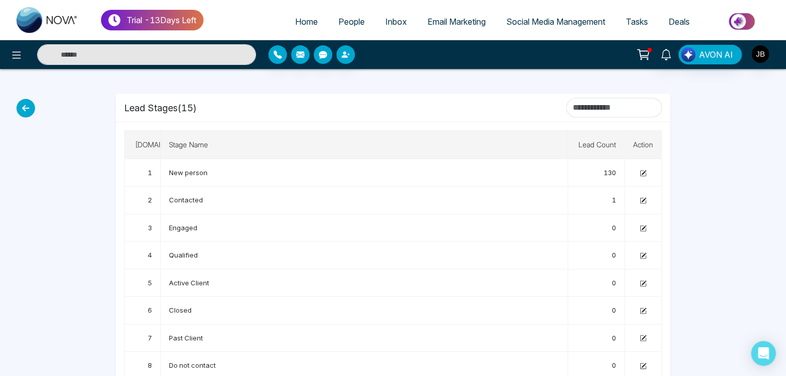
click at [21, 104] on icon at bounding box center [25, 108] width 19 height 19
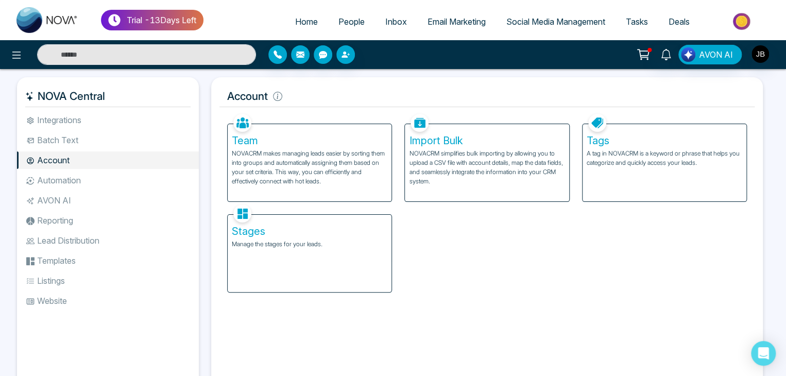
click at [344, 23] on span "People" at bounding box center [351, 21] width 26 height 10
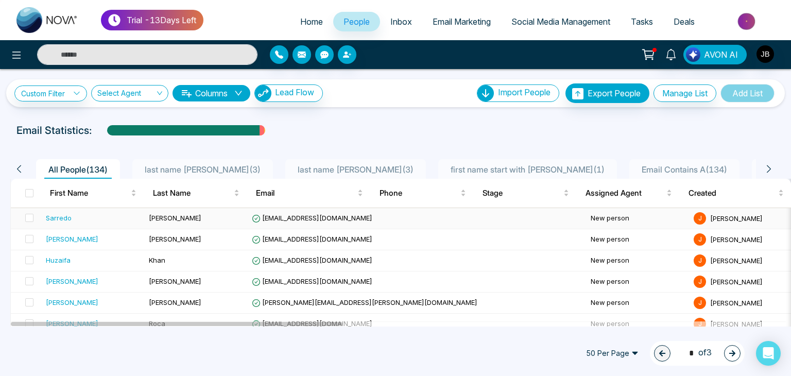
click at [587, 213] on td "New person" at bounding box center [638, 218] width 103 height 21
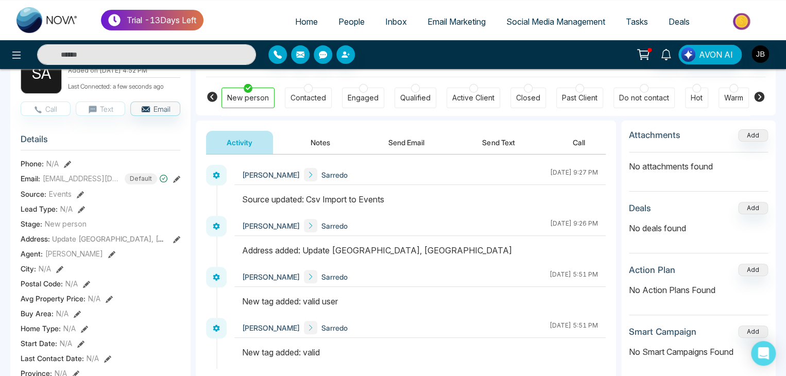
scroll to position [76, 0]
click at [74, 227] on span "New person" at bounding box center [66, 223] width 42 height 11
click at [80, 229] on span "New person" at bounding box center [66, 223] width 42 height 11
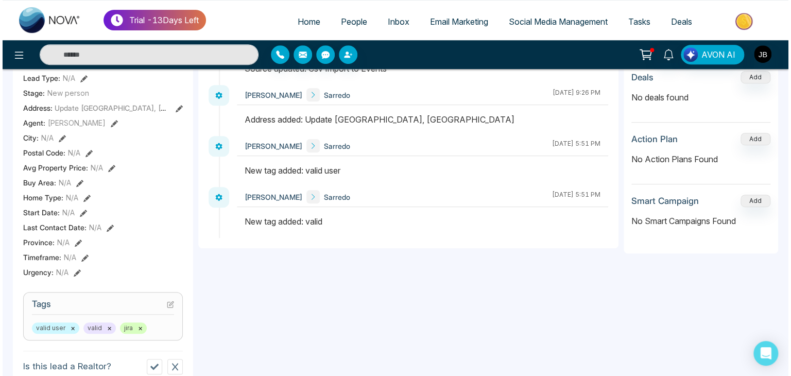
scroll to position [206, 0]
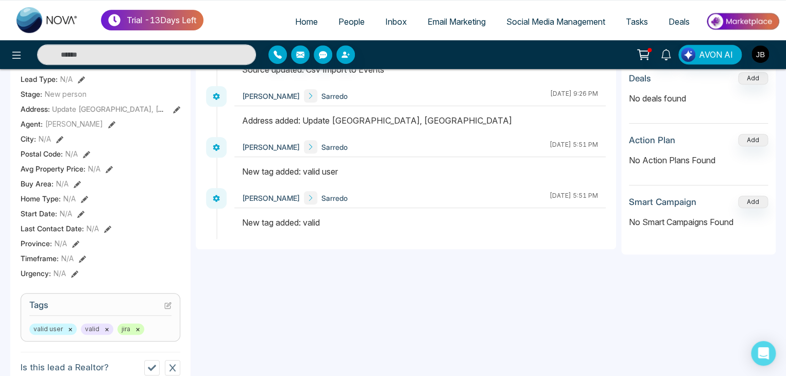
click at [137, 334] on button "×" at bounding box center [137, 329] width 5 height 9
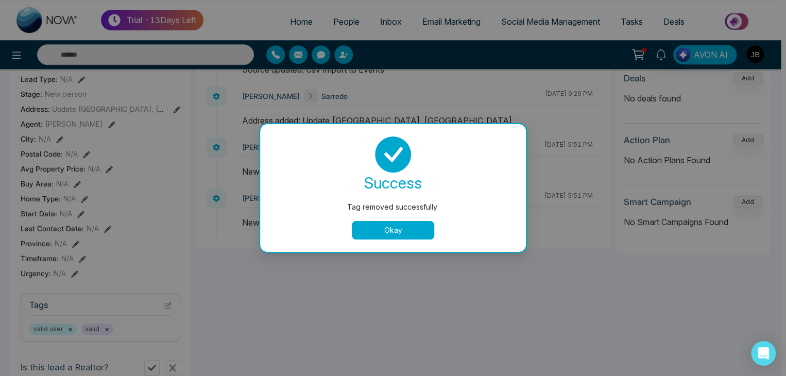
click at [399, 227] on div "Jayesh Satish Badgujar Sarredo September 11 2025 | 9:27 PM Jayesh Satish Badguj…" at bounding box center [403, 137] width 395 height 204
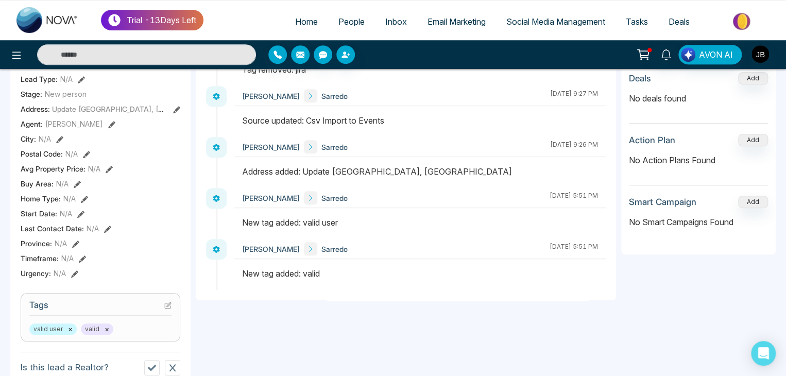
click at [171, 309] on icon at bounding box center [167, 305] width 7 height 7
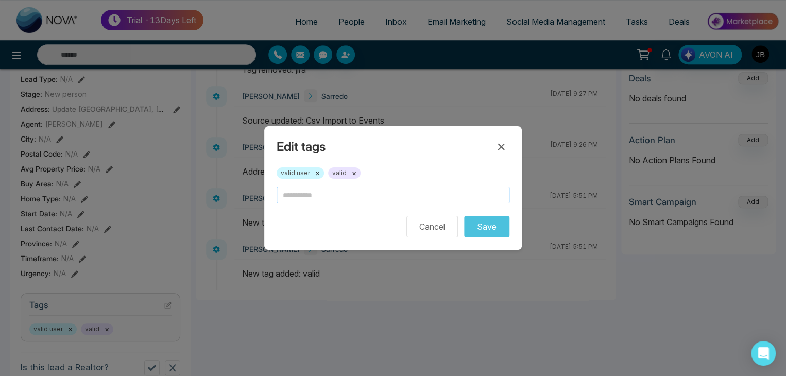
click at [319, 194] on input "text" at bounding box center [393, 195] width 233 height 16
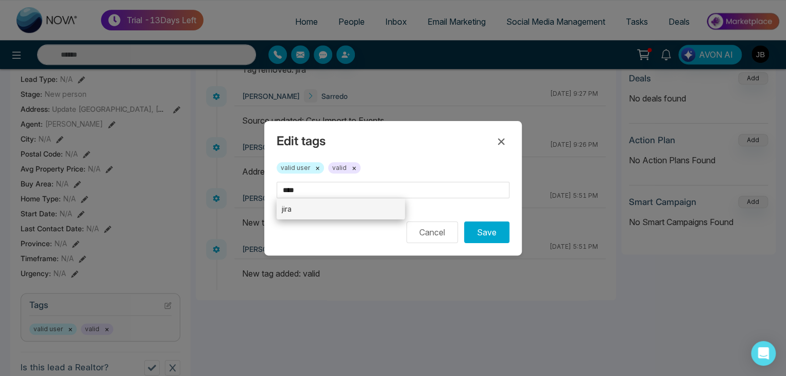
click at [306, 209] on li "jira" at bounding box center [341, 208] width 128 height 21
type input "****"
click at [306, 209] on li "jira" at bounding box center [341, 208] width 128 height 21
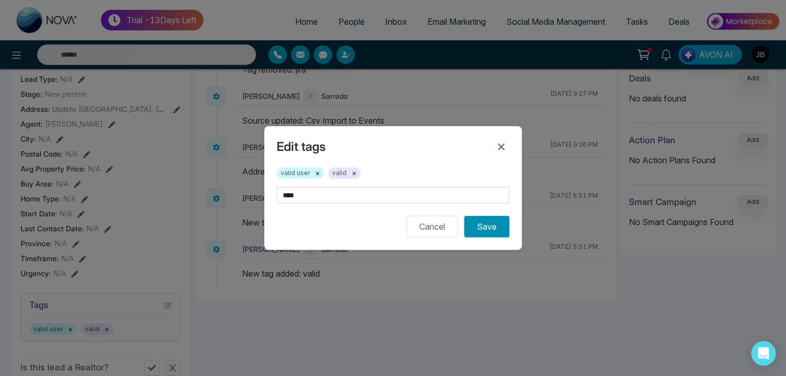
click at [486, 225] on button "Save" at bounding box center [486, 227] width 45 height 22
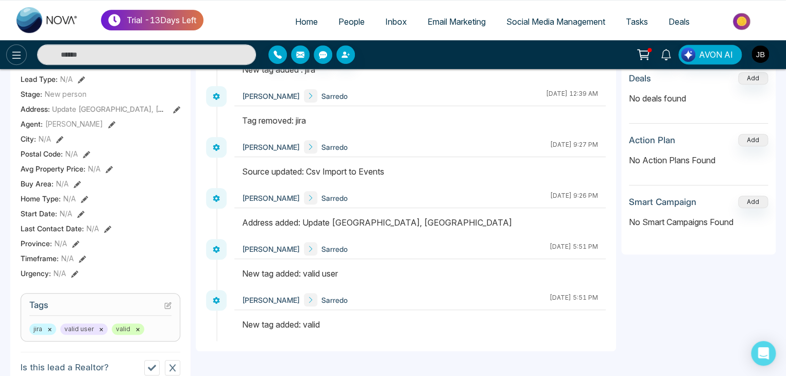
click at [18, 55] on icon at bounding box center [16, 55] width 12 height 12
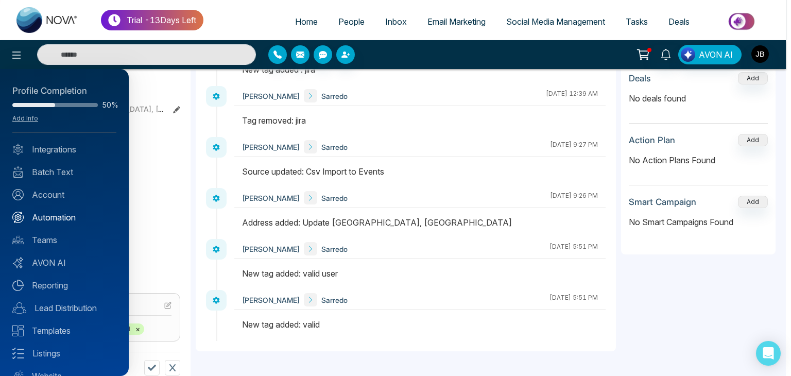
click at [47, 217] on link "Automation" at bounding box center [64, 217] width 104 height 12
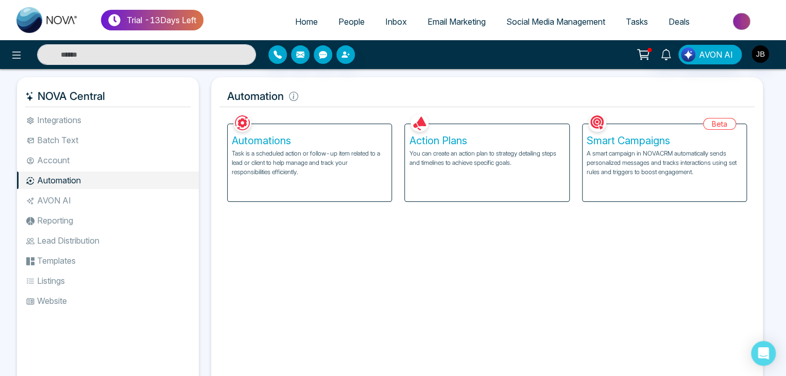
click at [258, 139] on h5 "Automations" at bounding box center [310, 140] width 156 height 12
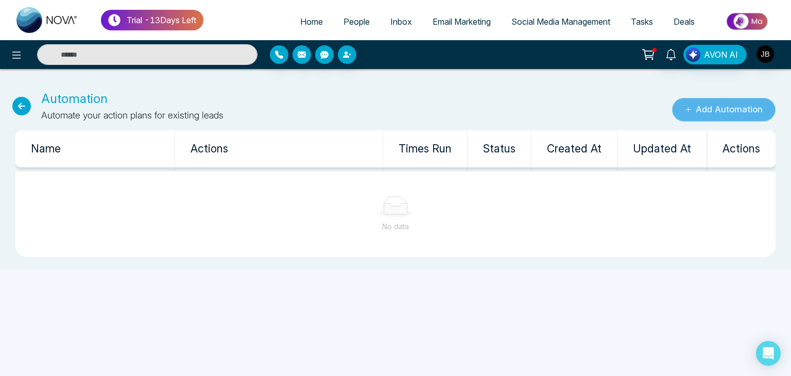
click at [706, 114] on button "Add Automation" at bounding box center [724, 110] width 104 height 24
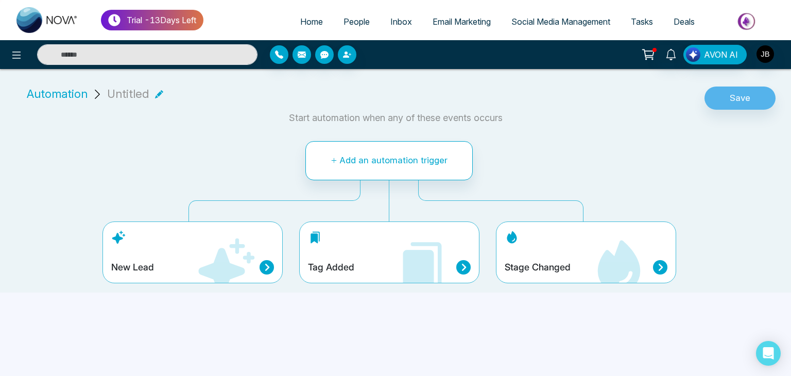
click at [543, 335] on div "Trial - 13 Days Left Home People Inbox Email Marketing Social Media Management …" at bounding box center [395, 188] width 791 height 376
click at [7, 55] on button at bounding box center [16, 54] width 21 height 21
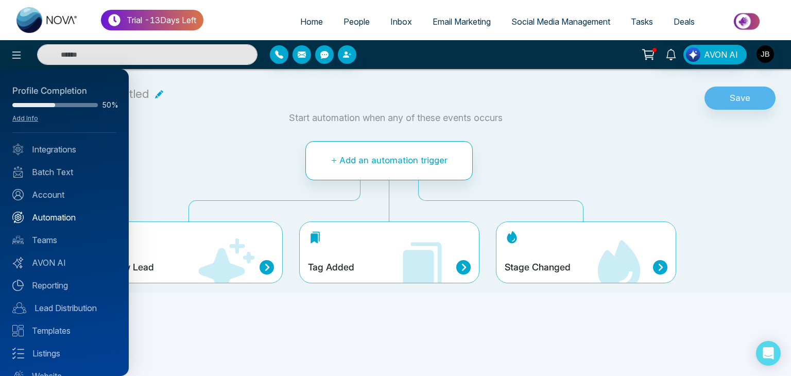
click at [48, 219] on link "Automation" at bounding box center [64, 217] width 104 height 12
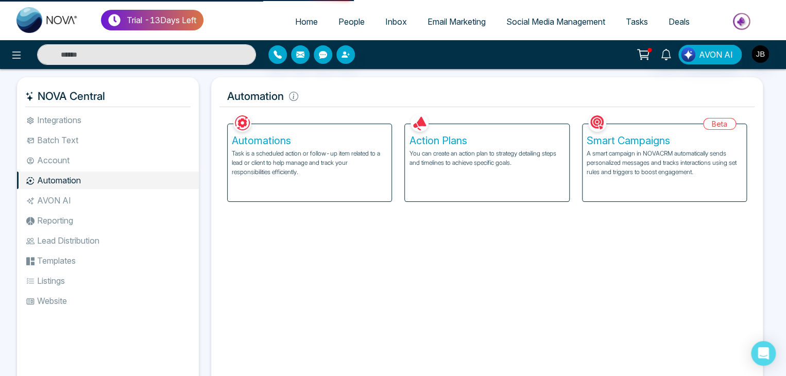
click at [490, 165] on p "You can create an action plan to strategy detailing steps and timelines to achi…" at bounding box center [487, 158] width 156 height 19
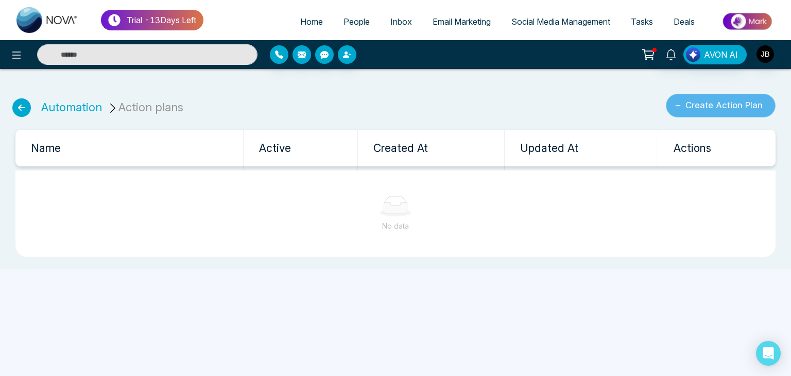
click at [694, 100] on button "Create Action Plan" at bounding box center [721, 106] width 110 height 24
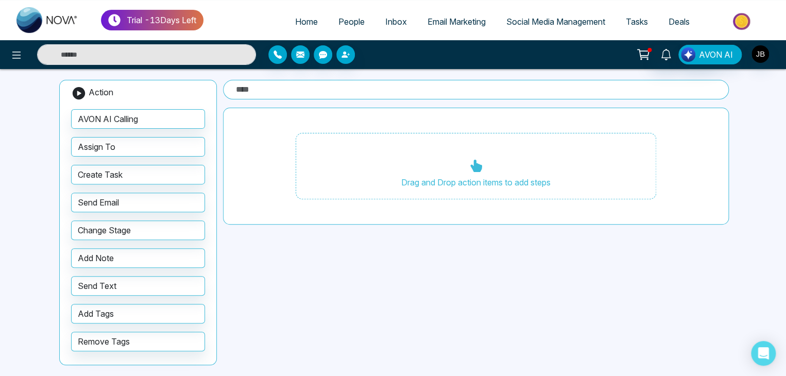
scroll to position [73, 0]
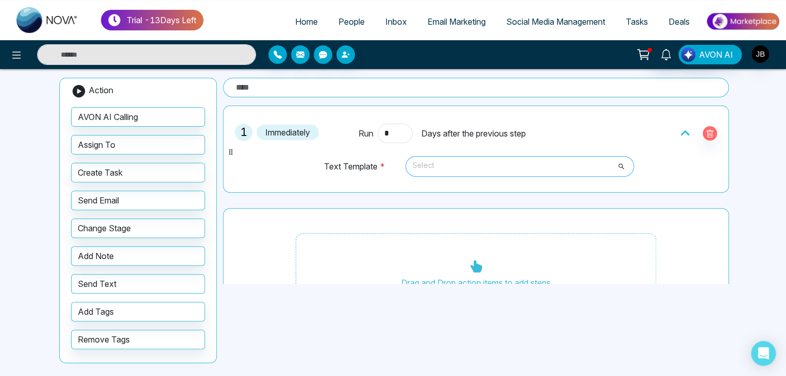
click at [480, 162] on span "Select" at bounding box center [520, 167] width 214 height 18
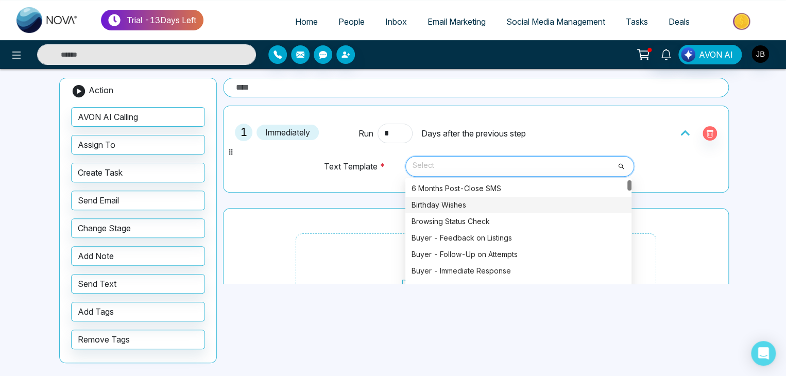
click at [427, 203] on div "Birthday Wishes" at bounding box center [519, 204] width 214 height 11
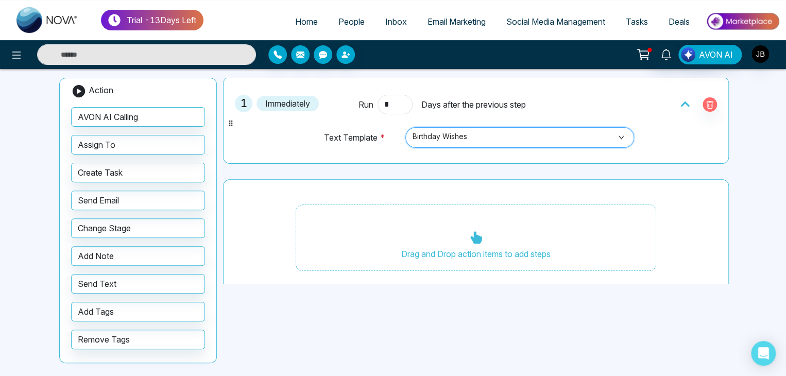
scroll to position [40, 0]
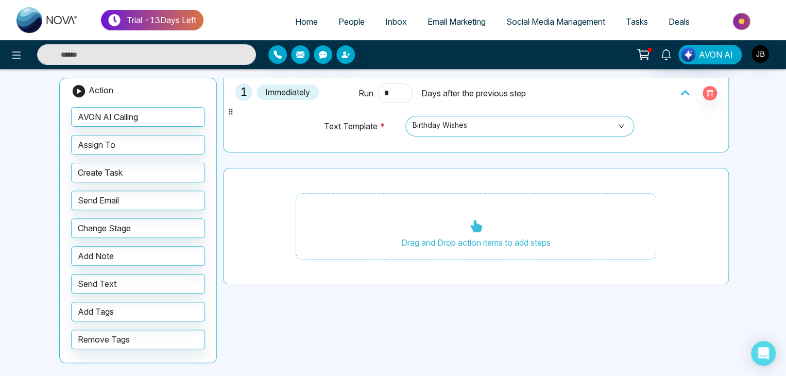
drag, startPoint x: 738, startPoint y: 192, endPoint x: 738, endPoint y: 178, distance: 14.4
click at [738, 178] on div "Trial - 13 Days Left Home People Inbox Email Marketing Social Media Management …" at bounding box center [393, 153] width 786 height 452
click at [740, 171] on div "Trial - 13 Days Left Home People Inbox Email Marketing Social Media Management …" at bounding box center [393, 153] width 786 height 452
click at [397, 91] on input "*" at bounding box center [395, 93] width 35 height 20
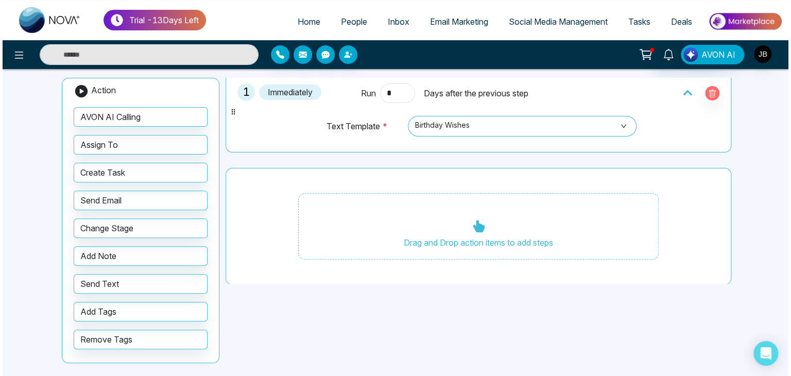
scroll to position [31, 0]
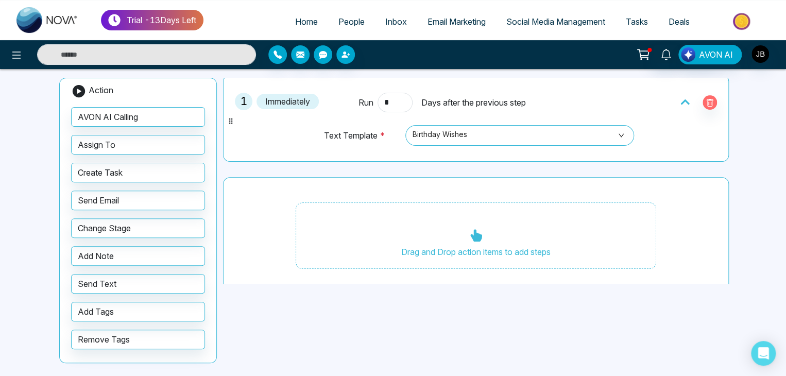
click at [734, 150] on div "Trial - 13 Days Left Home People Inbox Email Marketing Social Media Management …" at bounding box center [393, 153] width 786 height 452
drag, startPoint x: 734, startPoint y: 145, endPoint x: 735, endPoint y: 138, distance: 6.7
click at [734, 143] on div "Trial - 13 Days Left Home People Inbox Email Marketing Social Media Management …" at bounding box center [393, 153] width 786 height 452
drag, startPoint x: 735, startPoint y: 138, endPoint x: 735, endPoint y: 132, distance: 5.7
click at [735, 132] on div "Trial - 13 Days Left Home People Inbox Email Marketing Social Media Management …" at bounding box center [393, 153] width 786 height 452
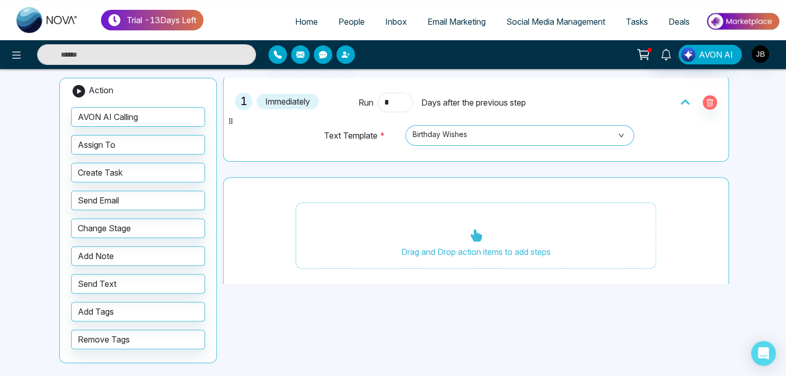
click at [735, 131] on div "Trial - 13 Days Left Home People Inbox Email Marketing Social Media Management …" at bounding box center [393, 153] width 786 height 452
click at [231, 121] on icon at bounding box center [231, 121] width 8 height 8
click at [15, 51] on icon at bounding box center [16, 55] width 12 height 12
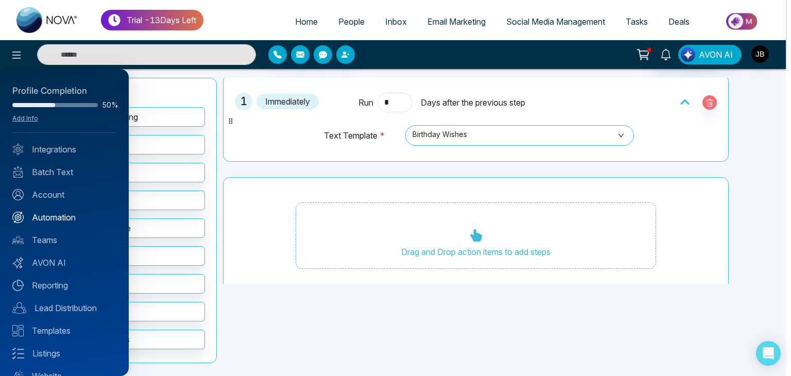
click at [66, 214] on link "Automation" at bounding box center [64, 217] width 104 height 12
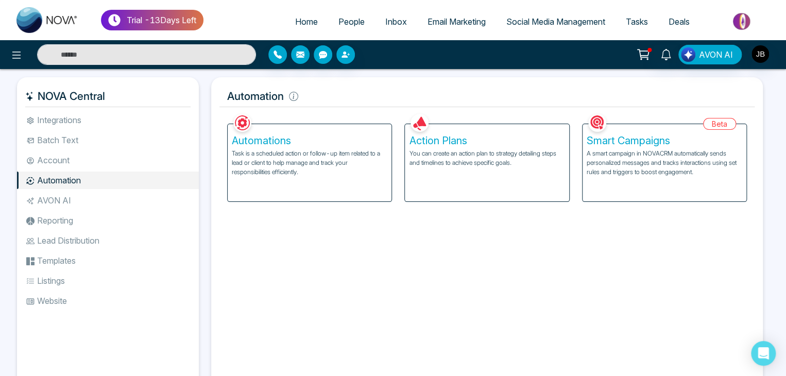
click at [655, 181] on div "Smart Campaigns A smart campaign in NOVACRM automatically sends personalized me…" at bounding box center [665, 162] width 164 height 77
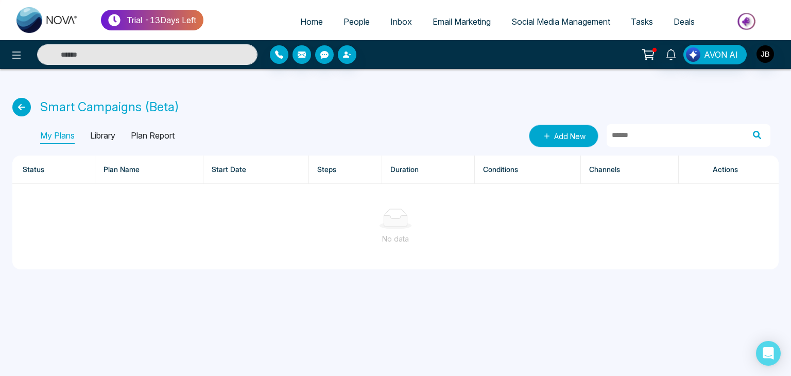
click at [558, 140] on link "Add New" at bounding box center [564, 136] width 70 height 23
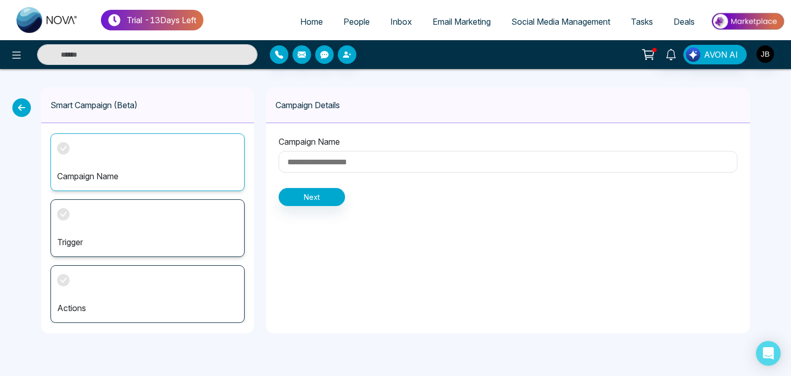
click at [333, 160] on input at bounding box center [508, 162] width 459 height 22
click at [80, 219] on div "Trigger" at bounding box center [147, 228] width 194 height 58
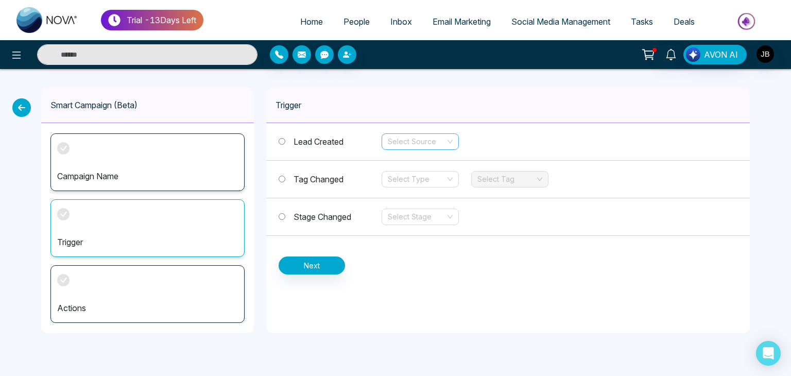
click at [426, 140] on input "search" at bounding box center [417, 141] width 58 height 15
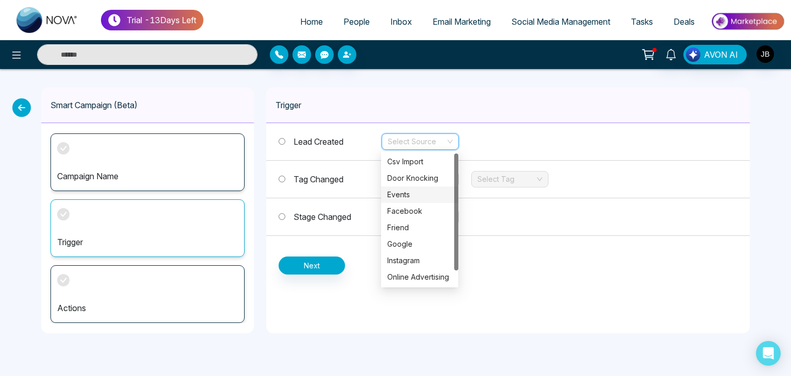
click at [401, 190] on div "Events" at bounding box center [419, 194] width 65 height 11
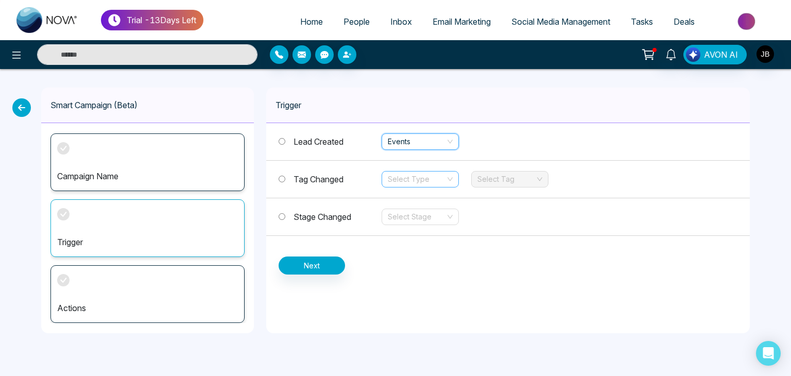
click at [404, 177] on input "search" at bounding box center [417, 179] width 58 height 15
click at [488, 215] on div "Stage Changed Select Stage" at bounding box center [508, 217] width 484 height 38
click at [110, 290] on div "Actions" at bounding box center [147, 294] width 194 height 58
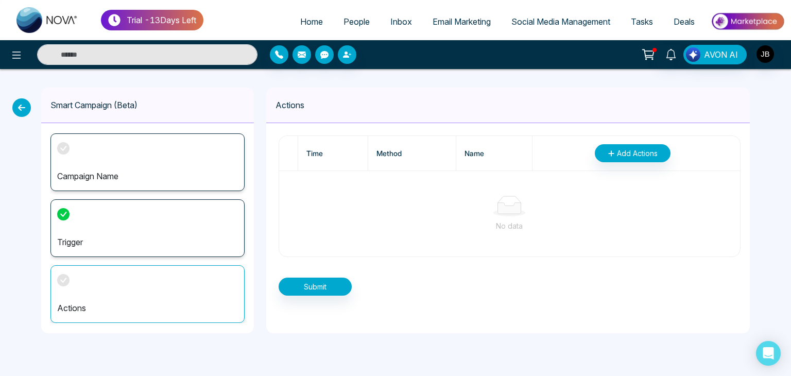
click at [68, 285] on div "Actions" at bounding box center [147, 294] width 194 height 58
click at [629, 148] on span "Add Actions" at bounding box center [637, 153] width 41 height 11
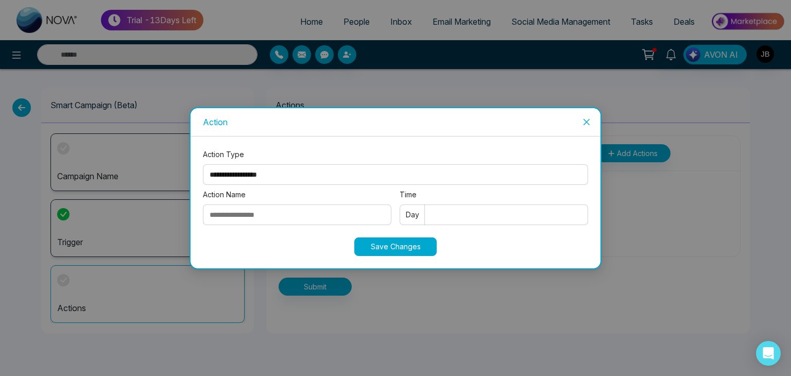
click at [280, 172] on select "**********" at bounding box center [395, 174] width 385 height 21
select select "****"
click at [203, 164] on select "**********" at bounding box center [395, 174] width 385 height 21
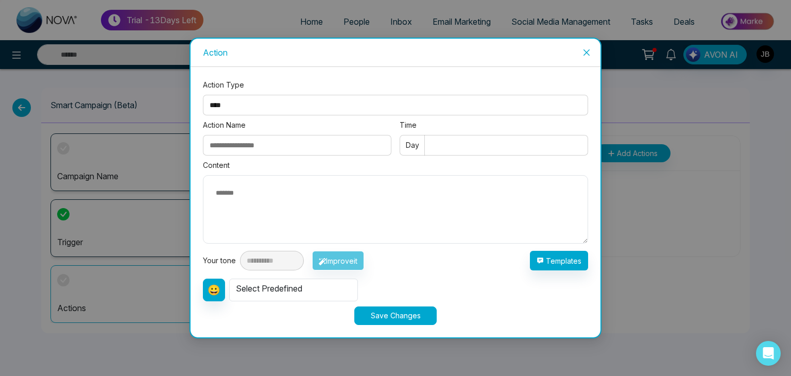
click at [586, 52] on icon "close" at bounding box center [587, 52] width 6 height 6
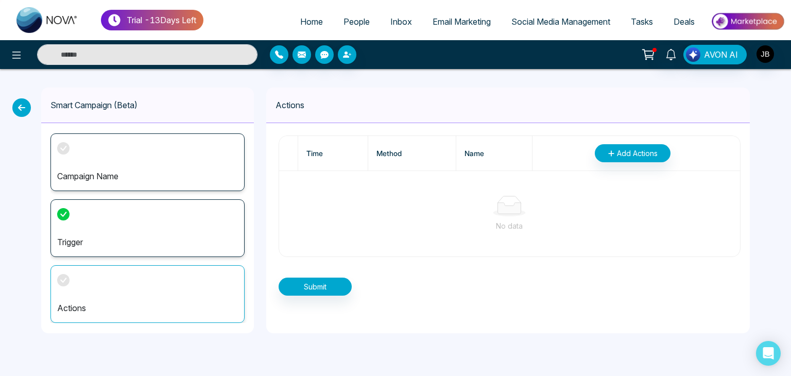
click at [12, 104] on div "Smart Campaign (Beta) Campaign Name Trigger Actions Actions Time Method Name Ad…" at bounding box center [395, 210] width 791 height 283
click at [20, 108] on icon at bounding box center [21, 107] width 19 height 19
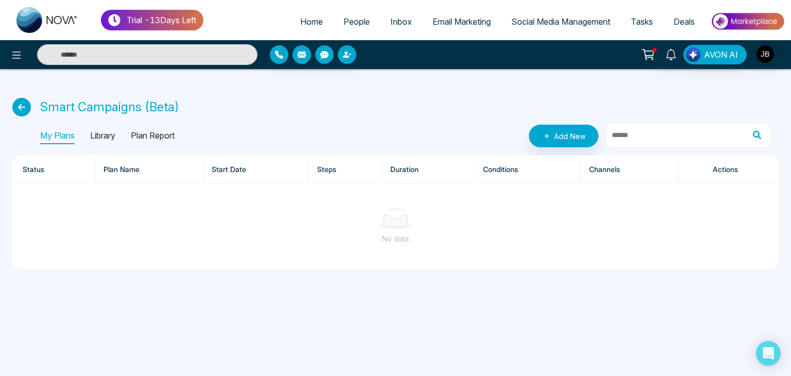
click at [16, 106] on icon at bounding box center [21, 107] width 19 height 19
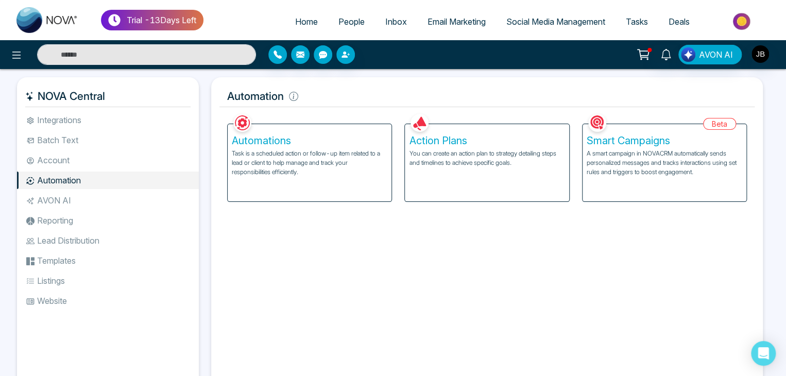
click at [47, 198] on li "AVON AI" at bounding box center [108, 201] width 182 height 18
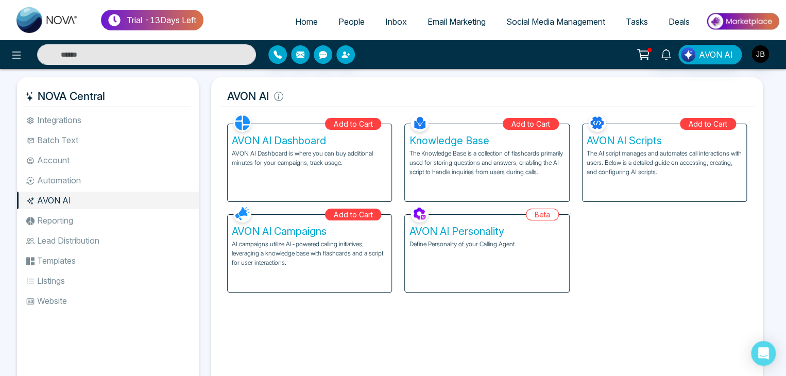
click at [67, 222] on li "Reporting" at bounding box center [108, 221] width 182 height 18
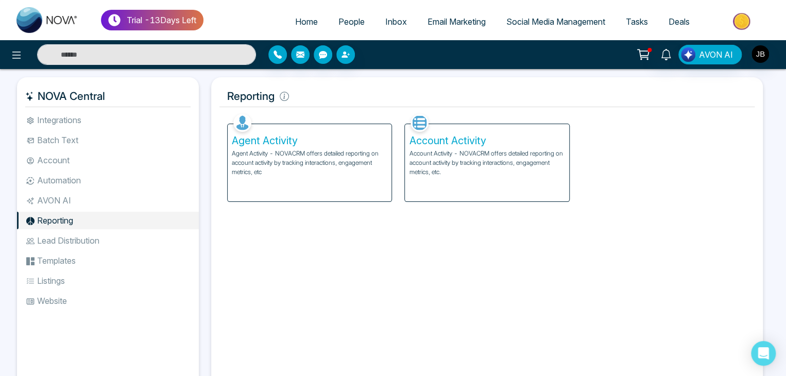
click at [60, 199] on li "AVON AI" at bounding box center [108, 201] width 182 height 18
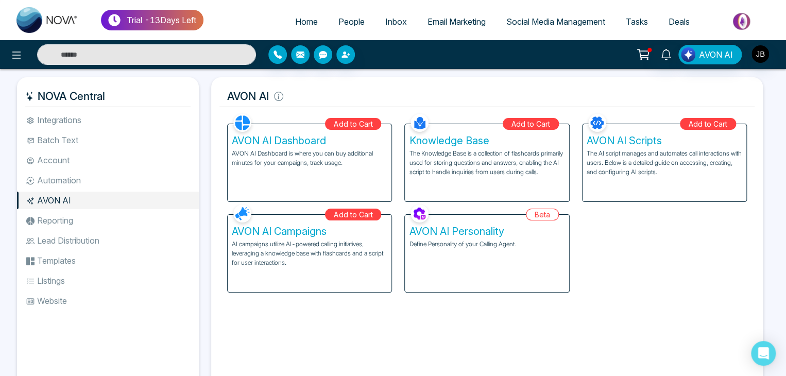
click at [47, 179] on li "Automation" at bounding box center [108, 181] width 182 height 18
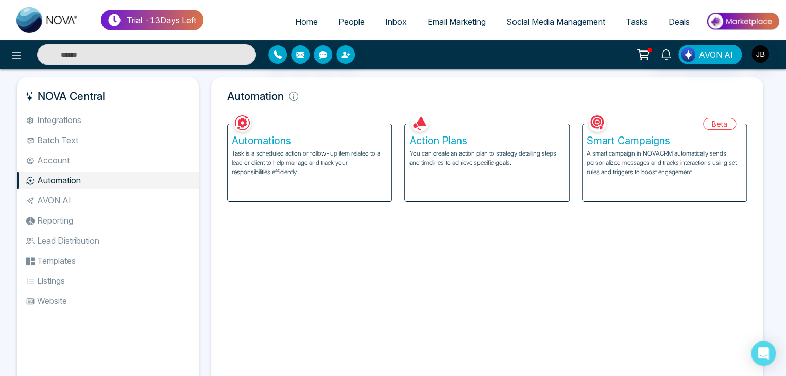
click at [45, 221] on li "Reporting" at bounding box center [108, 221] width 182 height 18
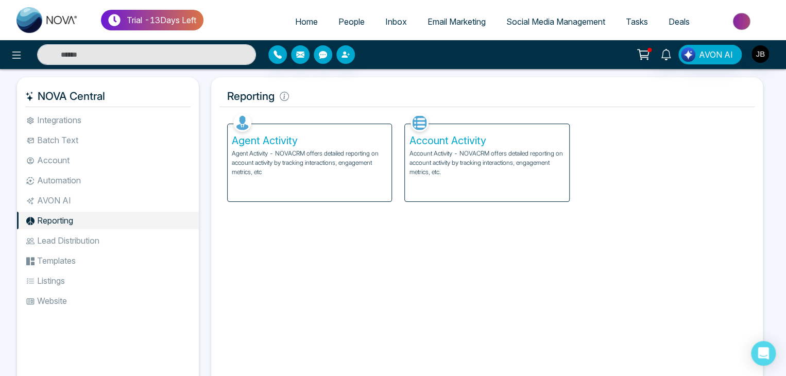
click at [51, 198] on li "AVON AI" at bounding box center [108, 201] width 182 height 18
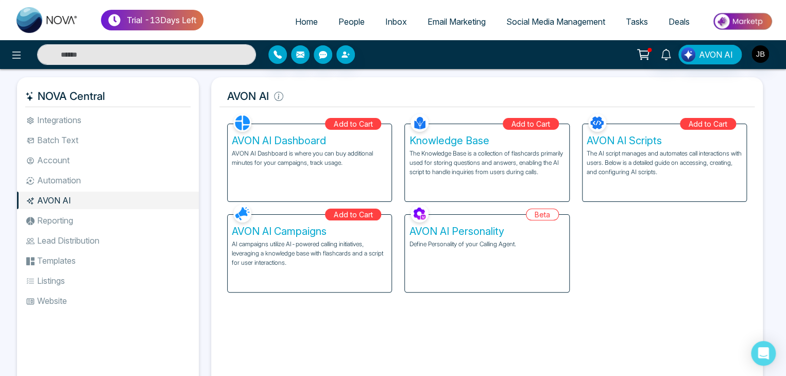
click at [47, 219] on li "Reporting" at bounding box center [108, 221] width 182 height 18
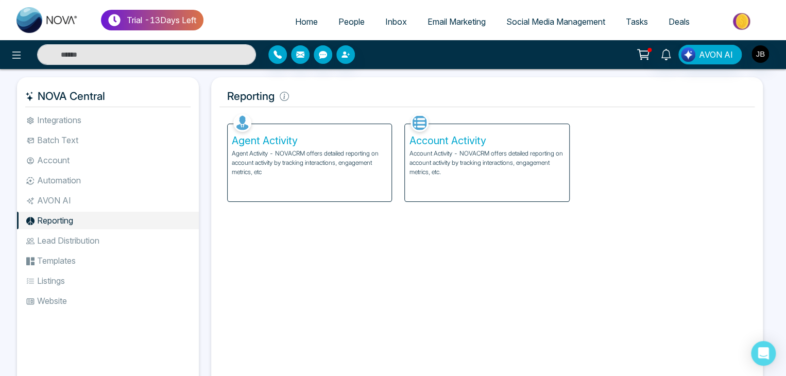
click at [277, 140] on h5 "Agent Activity" at bounding box center [310, 140] width 156 height 12
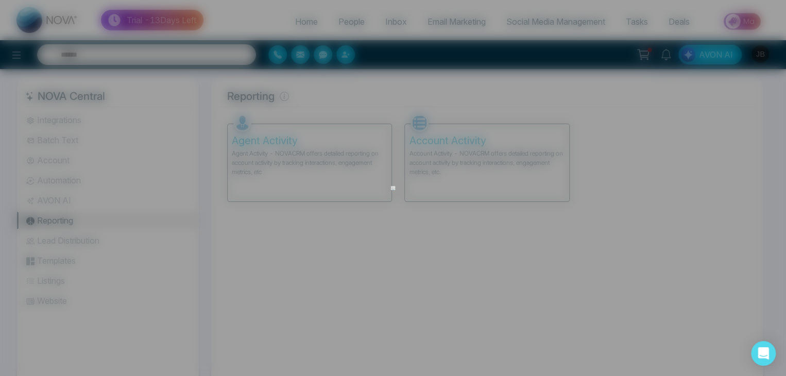
click at [277, 140] on div "Upgrade Plan Team access is not included in the trial plan. To create a team, p…" at bounding box center [393, 188] width 786 height 376
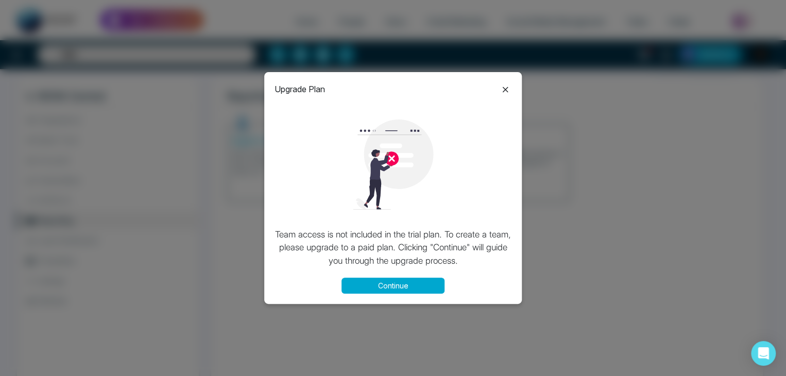
click at [506, 84] on icon at bounding box center [505, 89] width 12 height 12
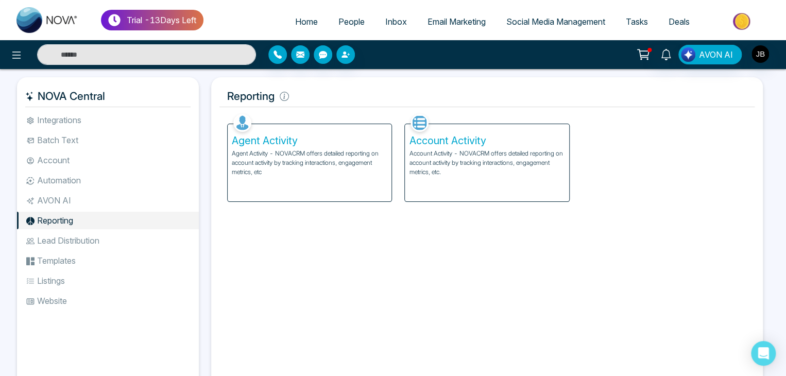
click at [521, 139] on h5 "Account Activity" at bounding box center [487, 140] width 156 height 12
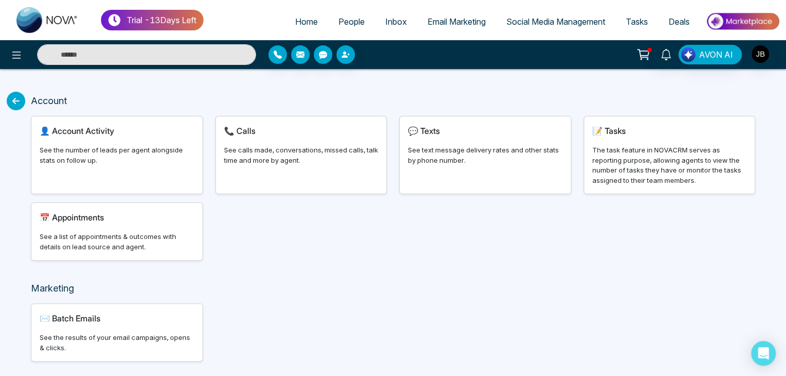
click at [161, 130] on div "👤 Account Activity" at bounding box center [117, 131] width 155 height 12
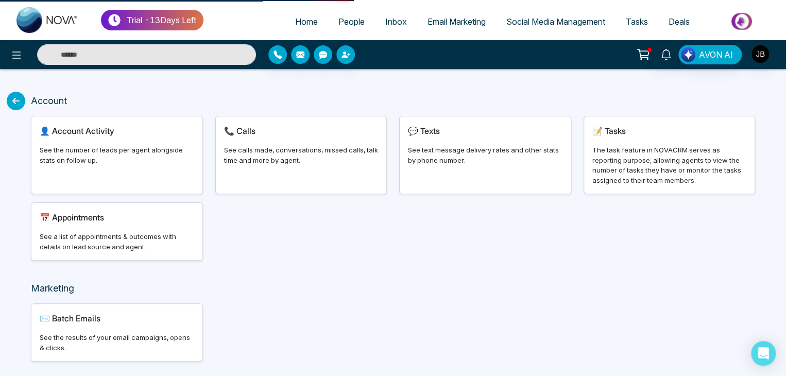
select select "***"
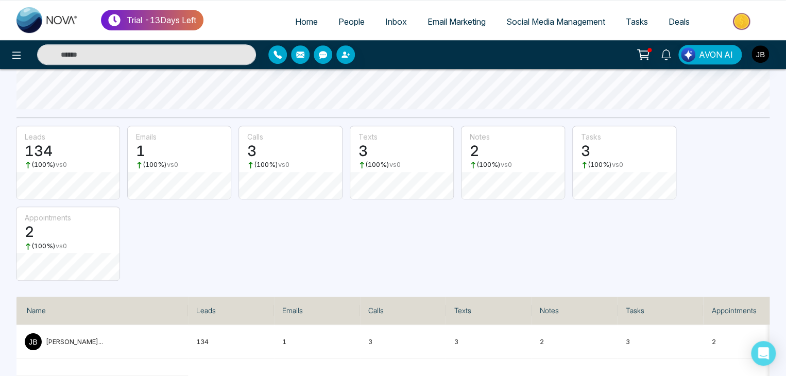
scroll to position [216, 0]
drag, startPoint x: 785, startPoint y: 264, endPoint x: 785, endPoint y: 272, distance: 7.7
click at [785, 272] on div "**********" at bounding box center [393, 116] width 786 height 519
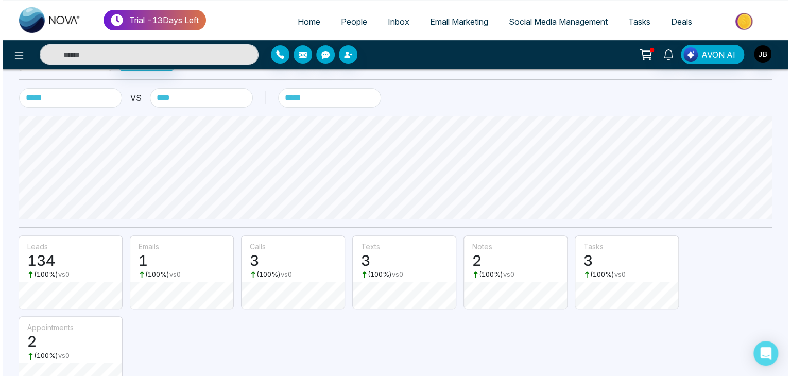
scroll to position [94, 0]
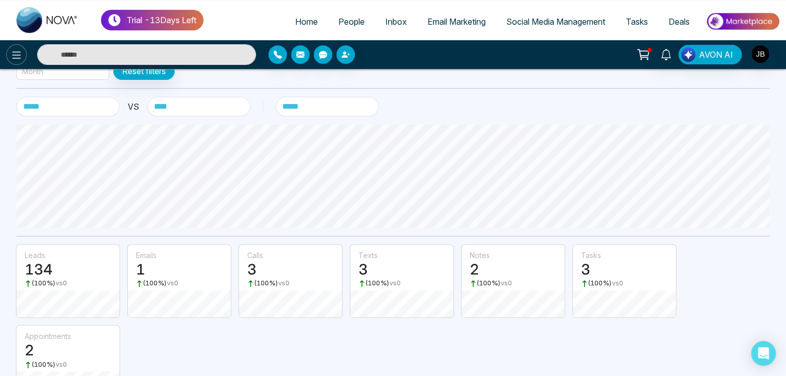
click at [15, 56] on icon at bounding box center [16, 55] width 12 height 12
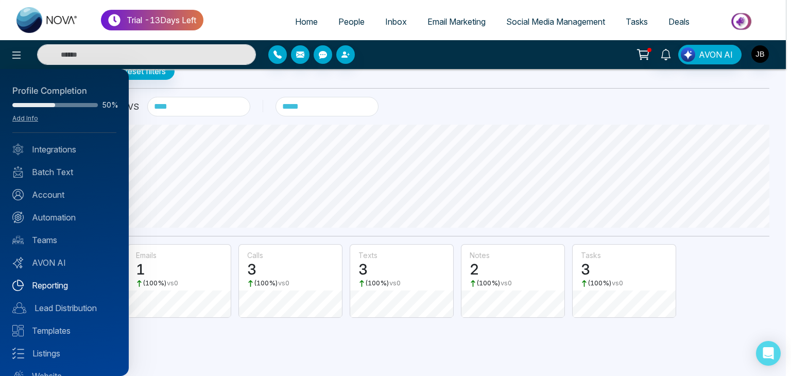
click at [49, 283] on link "Reporting" at bounding box center [64, 285] width 104 height 12
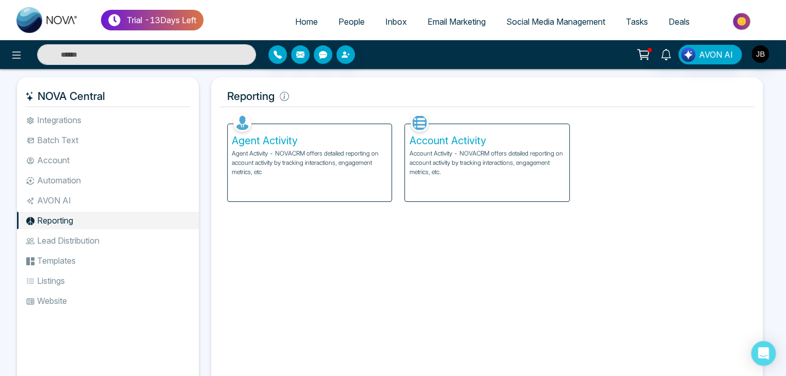
click at [93, 241] on li "Lead Distribution" at bounding box center [108, 241] width 182 height 18
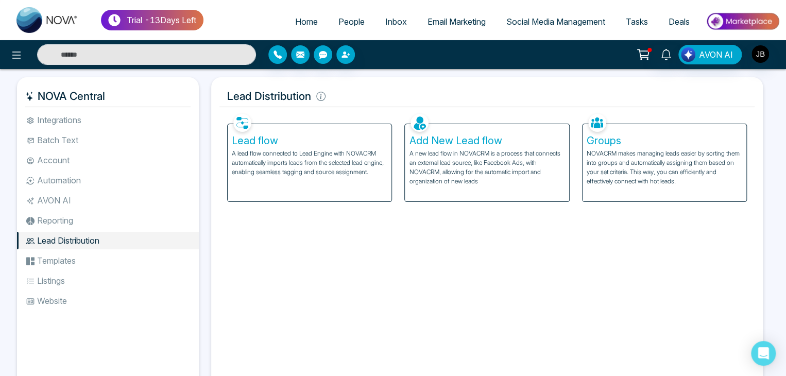
click at [63, 262] on li "Templates" at bounding box center [108, 261] width 182 height 18
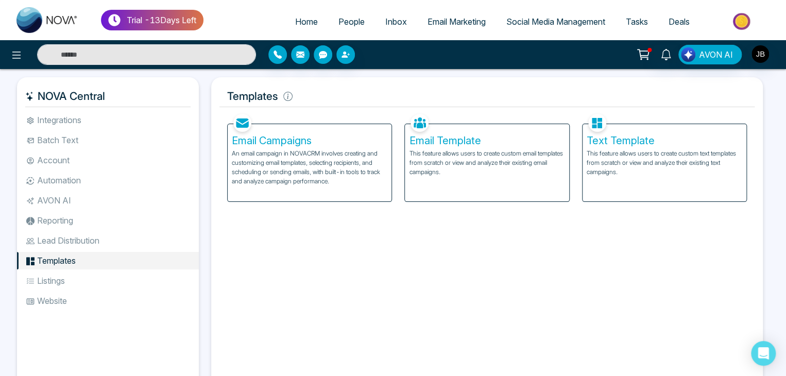
click at [304, 139] on h5 "Email Campaigns" at bounding box center [310, 140] width 156 height 12
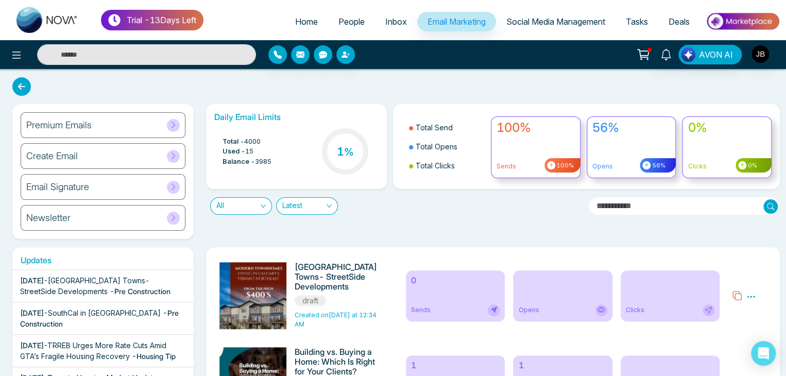
click at [27, 81] on icon at bounding box center [21, 86] width 19 height 19
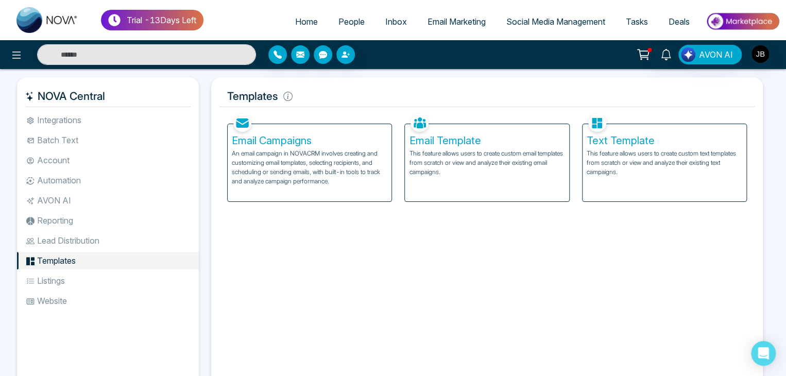
click at [488, 153] on p "This feature allows users to create custom email templates from scratch or view…" at bounding box center [487, 163] width 156 height 28
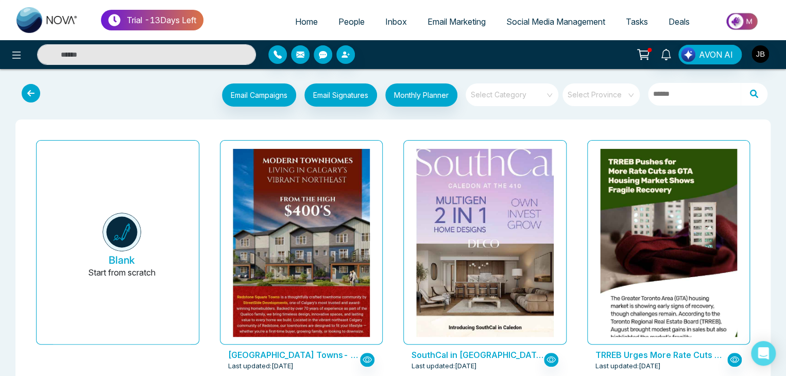
click at [29, 97] on icon at bounding box center [31, 93] width 19 height 19
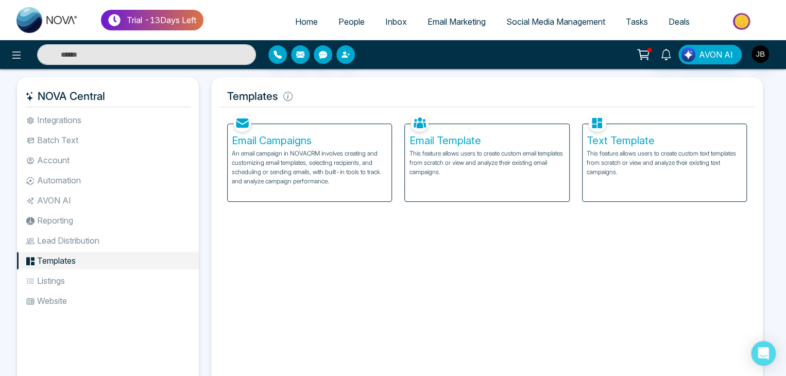
click at [43, 281] on li "Listings" at bounding box center [108, 281] width 182 height 18
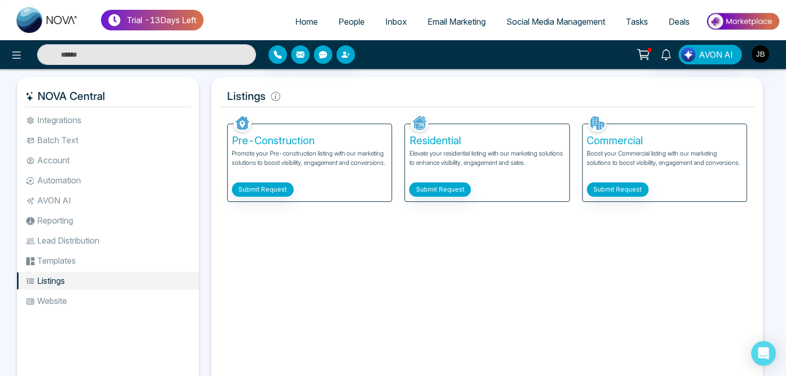
click at [53, 297] on li "Website" at bounding box center [108, 301] width 182 height 18
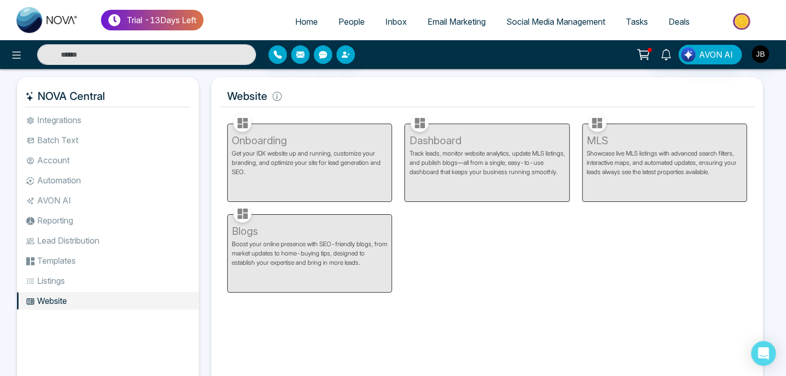
click at [451, 21] on span "Email Marketing" at bounding box center [457, 21] width 58 height 10
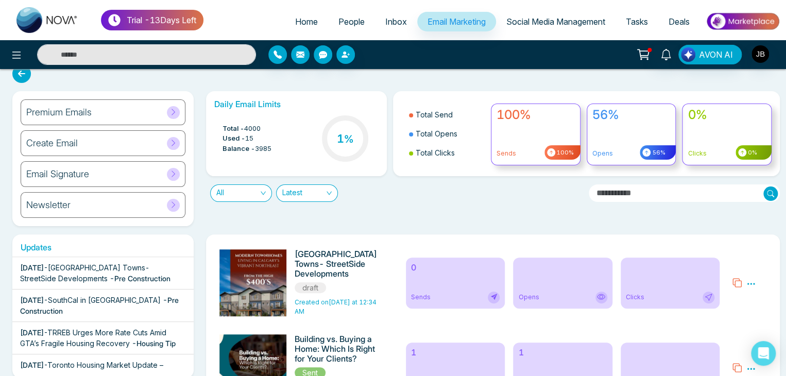
scroll to position [10, 0]
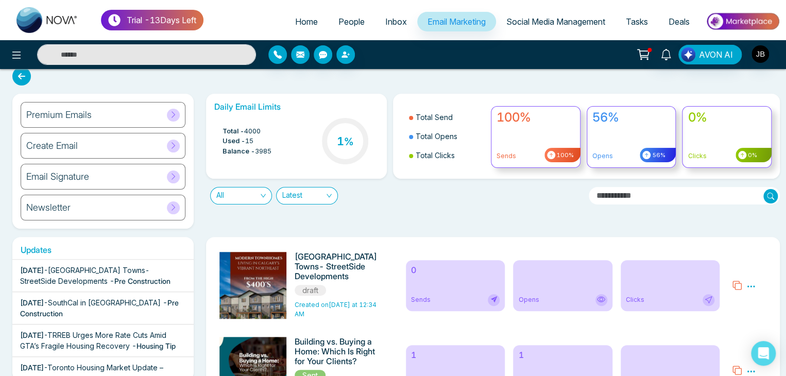
click at [173, 112] on icon at bounding box center [173, 115] width 8 height 8
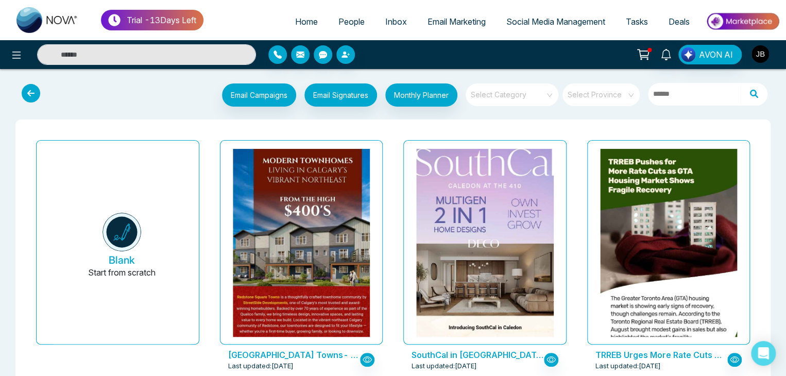
click at [756, 52] on img "button" at bounding box center [761, 54] width 18 height 18
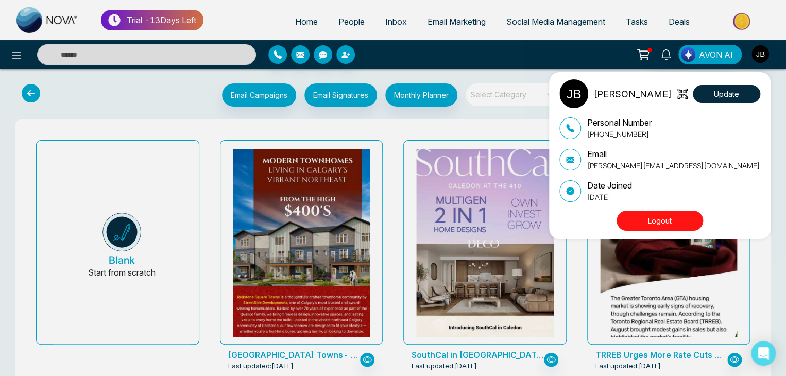
click at [757, 57] on div "Jayesh Satish Badgujar Update Personal Number +918208229191 Email Jayesh@mmnova…" at bounding box center [393, 188] width 786 height 376
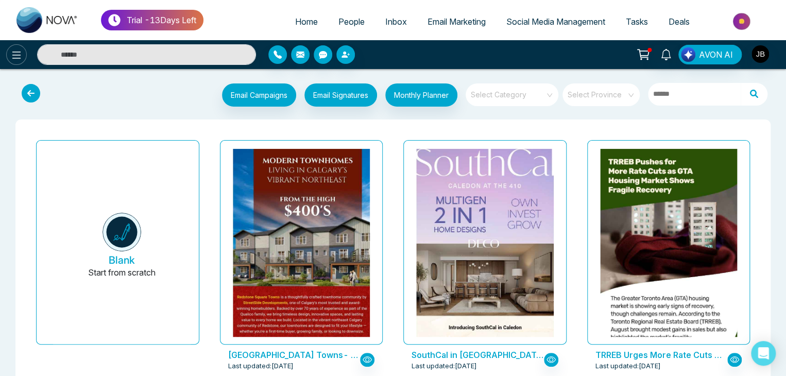
click at [23, 54] on button at bounding box center [16, 54] width 21 height 21
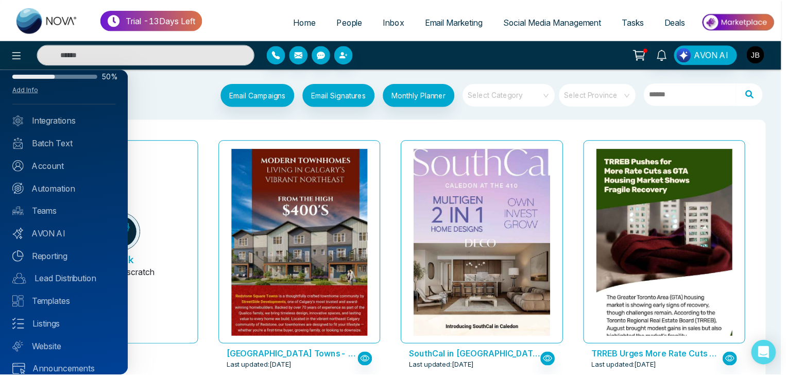
scroll to position [41, 0]
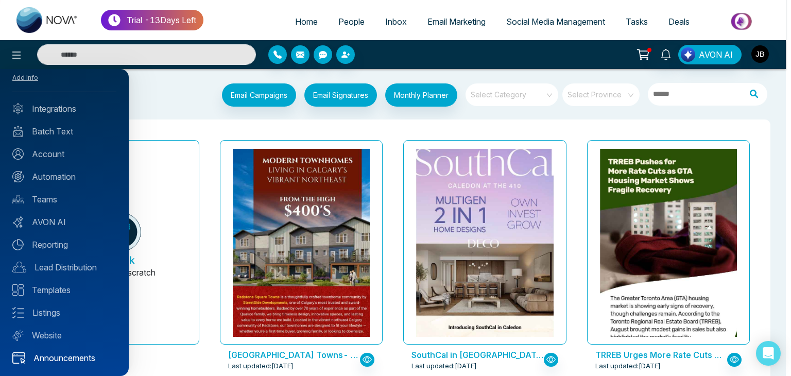
click at [45, 357] on link "Announcements" at bounding box center [64, 358] width 104 height 12
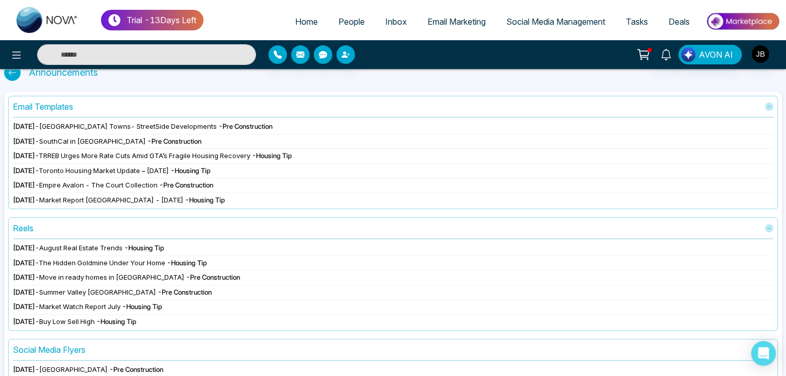
scroll to position [30, 0]
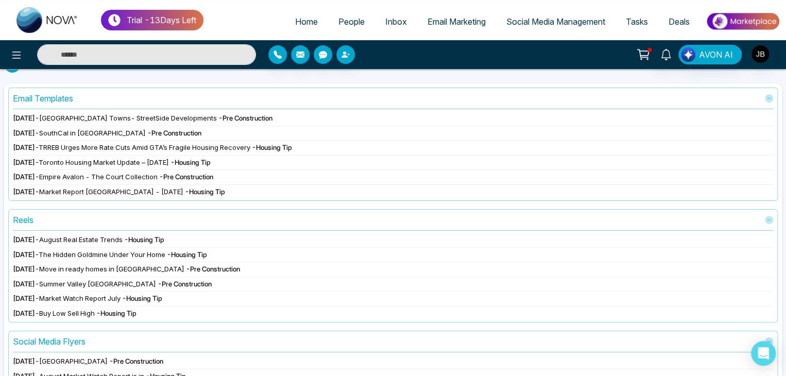
click at [78, 118] on span "[GEOGRAPHIC_DATA] Towns- StreetSide Developments" at bounding box center [128, 118] width 178 height 8
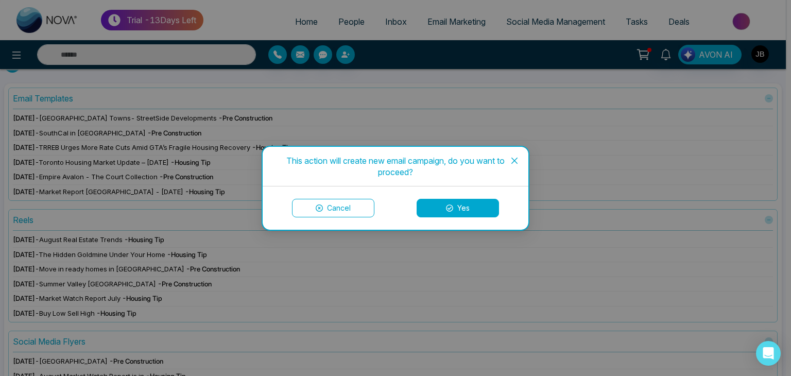
click at [470, 207] on button "Yes" at bounding box center [458, 208] width 82 height 19
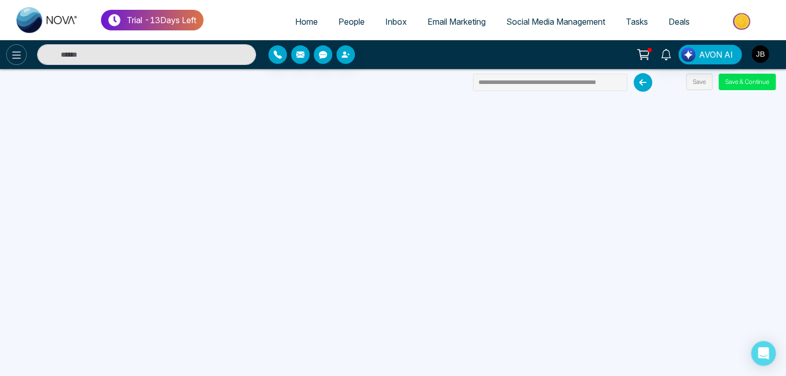
click at [10, 54] on icon at bounding box center [16, 55] width 12 height 12
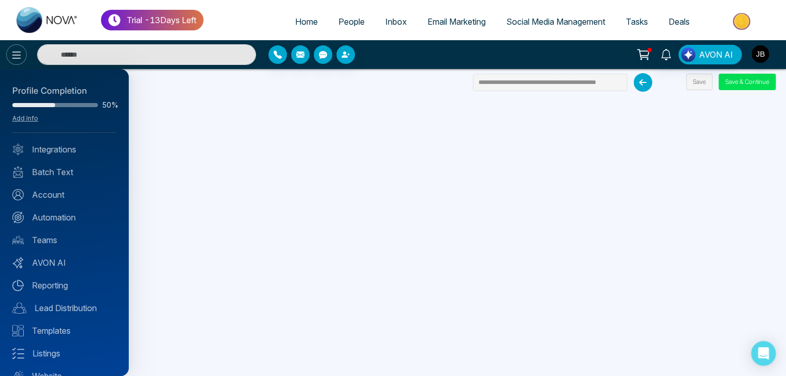
click at [10, 54] on div at bounding box center [393, 188] width 786 height 376
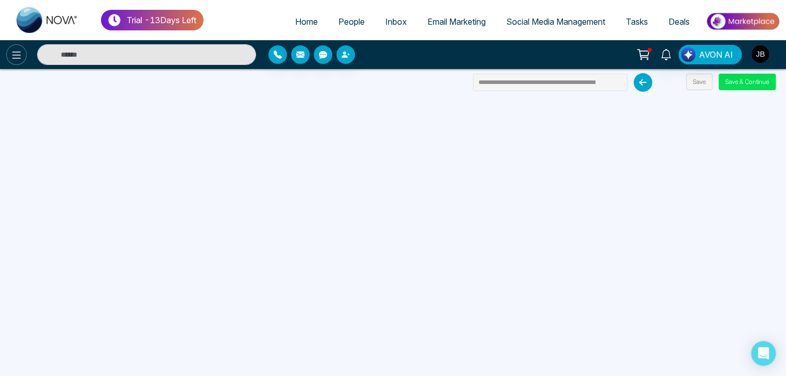
click at [12, 62] on button at bounding box center [16, 54] width 21 height 21
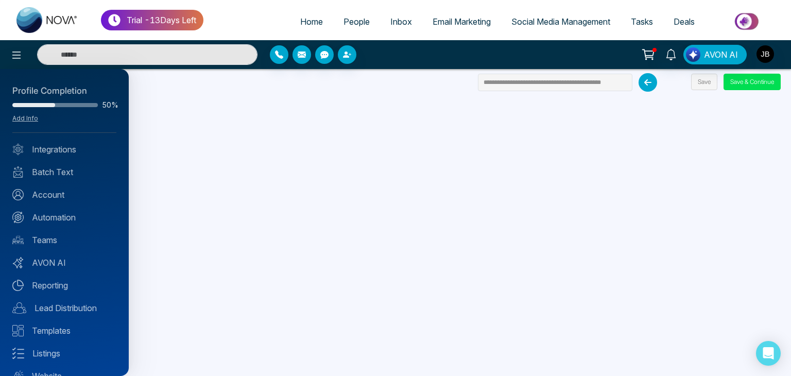
click at [16, 54] on div at bounding box center [395, 188] width 791 height 376
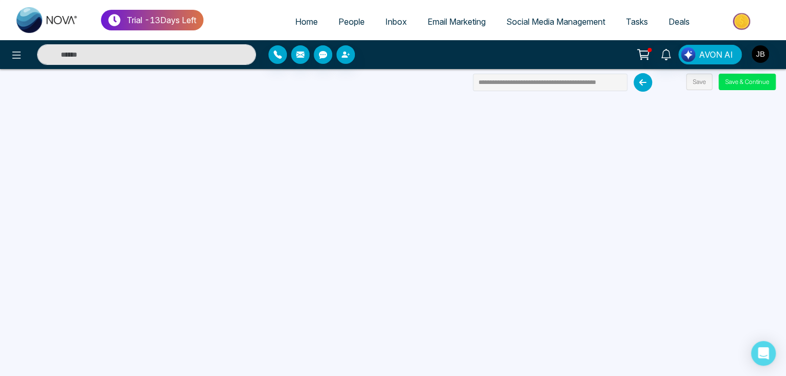
click at [16, 54] on icon at bounding box center [16, 55] width 12 height 12
click at [19, 51] on icon at bounding box center [16, 55] width 12 height 12
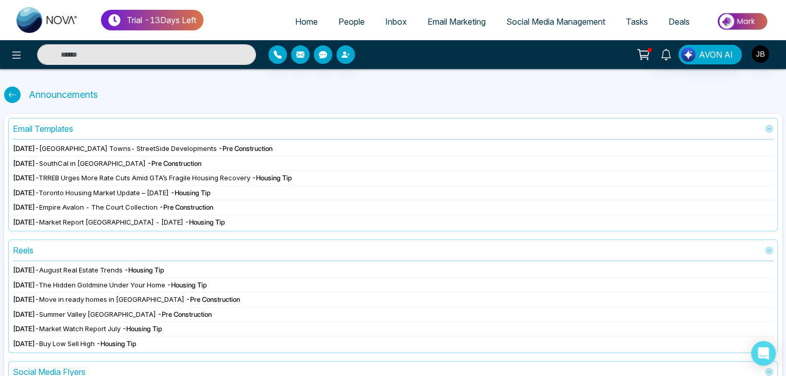
click at [10, 94] on icon at bounding box center [12, 95] width 8 height 8
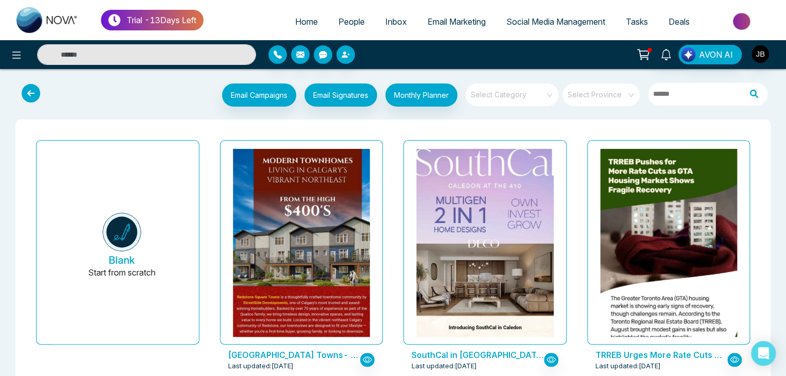
click at [455, 22] on span "Email Marketing" at bounding box center [457, 21] width 58 height 10
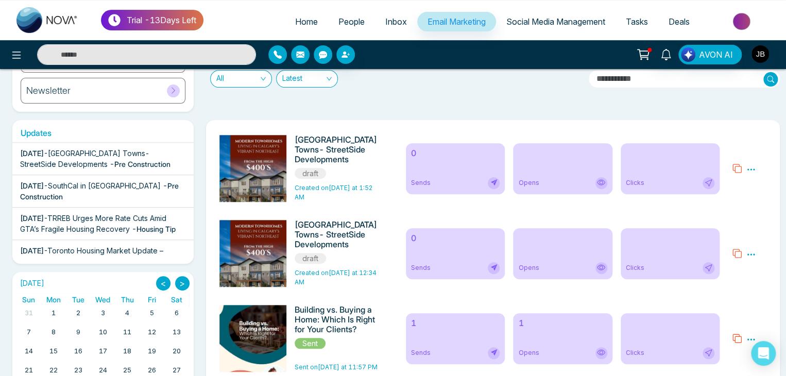
scroll to position [124, 0]
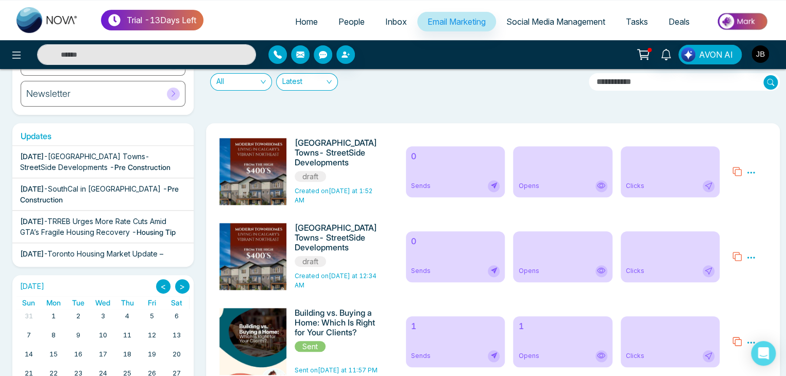
click at [755, 172] on icon at bounding box center [750, 172] width 9 height 9
click at [741, 219] on span "Delete" at bounding box center [731, 217] width 23 height 9
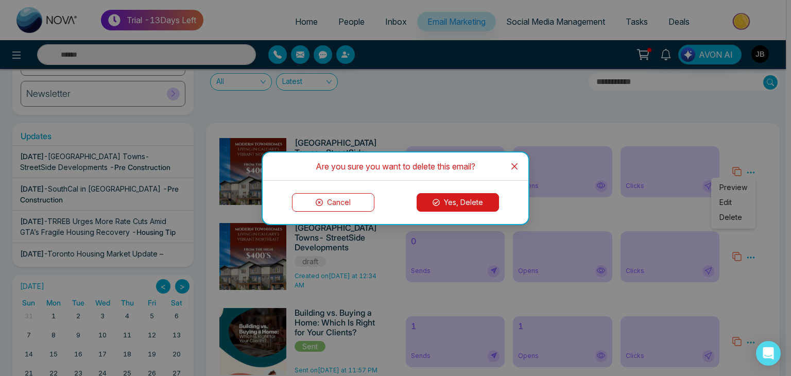
click at [439, 199] on icon at bounding box center [436, 202] width 7 height 7
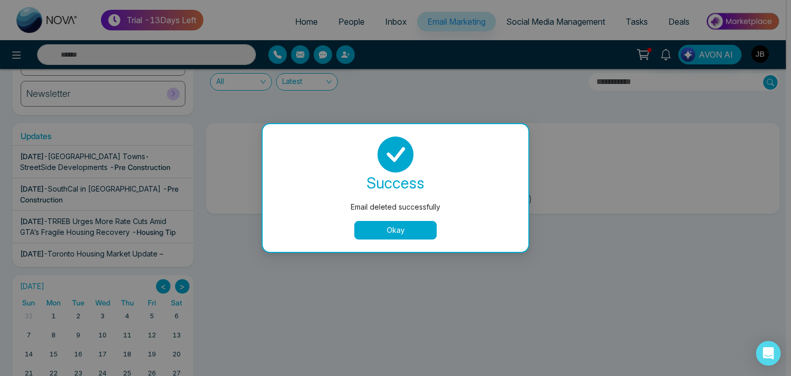
click at [400, 226] on button "Okay" at bounding box center [395, 230] width 82 height 19
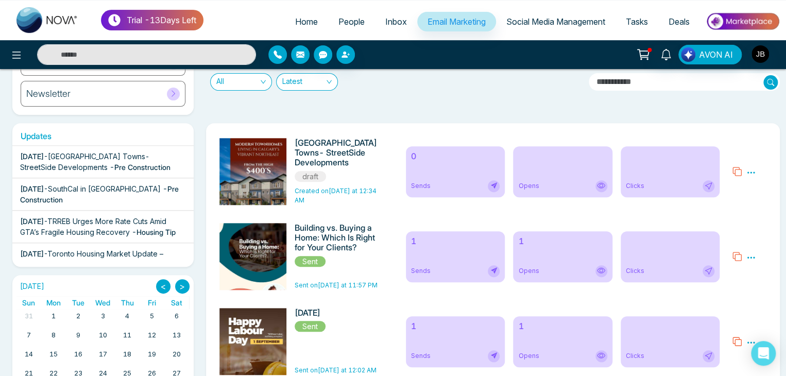
click at [750, 172] on icon at bounding box center [750, 172] width 9 height 9
click at [728, 214] on span "Delete" at bounding box center [731, 217] width 23 height 9
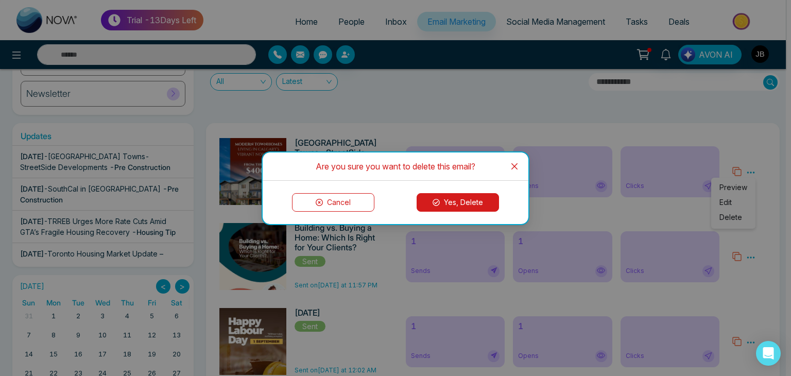
click at [455, 198] on button "Yes, Delete" at bounding box center [458, 202] width 82 height 19
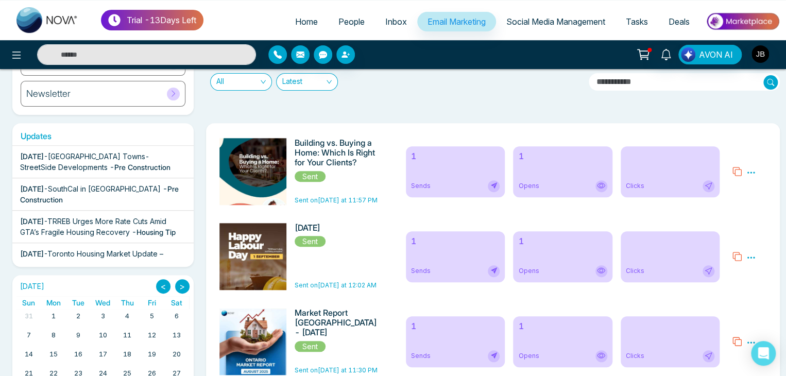
click at [623, 77] on input "text" at bounding box center [685, 82] width 192 height 18
click at [24, 53] on button at bounding box center [16, 54] width 21 height 21
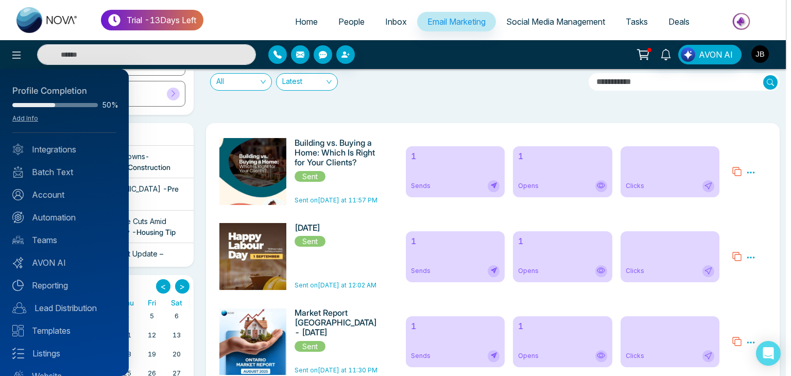
click at [18, 58] on div at bounding box center [395, 188] width 791 height 376
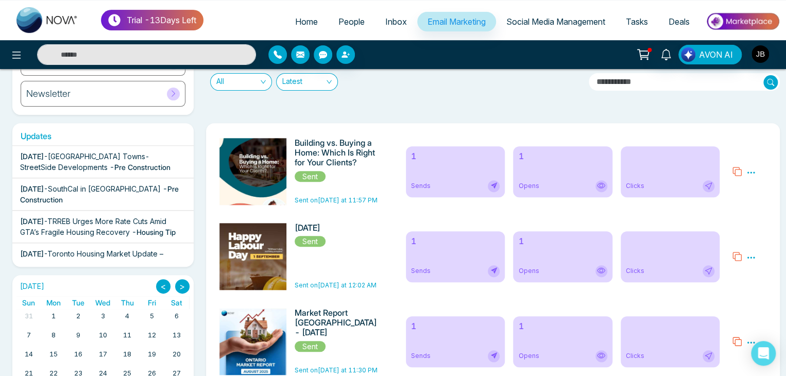
click at [18, 58] on icon at bounding box center [16, 55] width 9 height 7
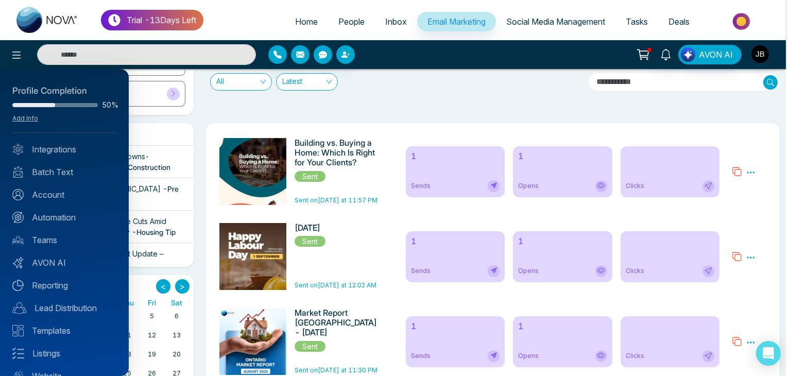
click at [414, 108] on div at bounding box center [395, 188] width 791 height 376
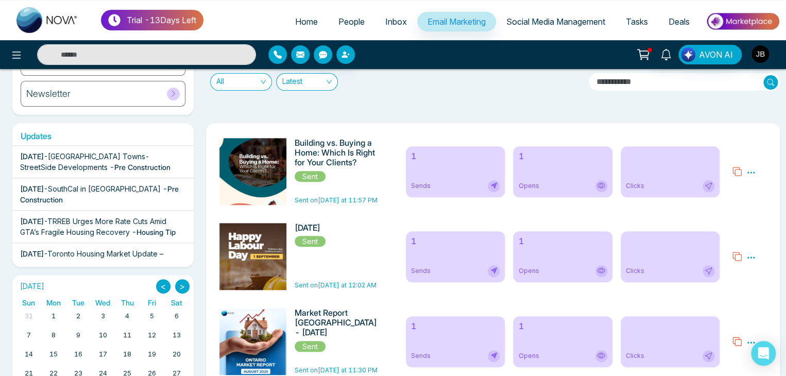
click at [340, 21] on span "People" at bounding box center [351, 21] width 26 height 10
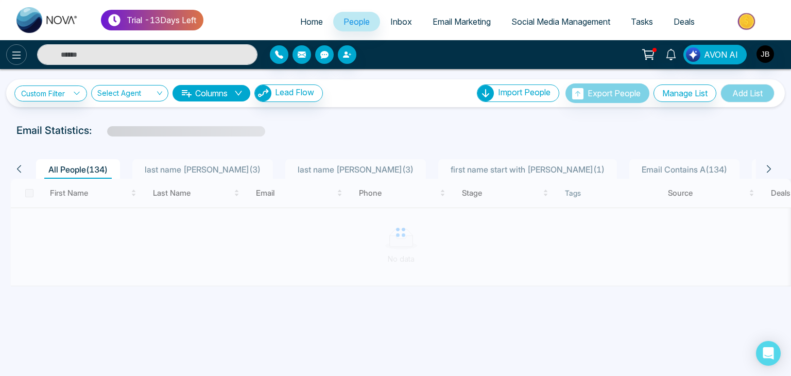
click at [10, 52] on icon at bounding box center [16, 55] width 12 height 12
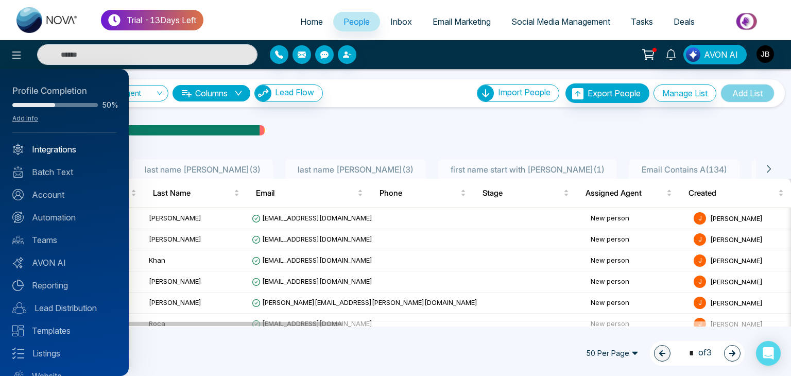
click at [61, 149] on link "Integrations" at bounding box center [64, 149] width 104 height 12
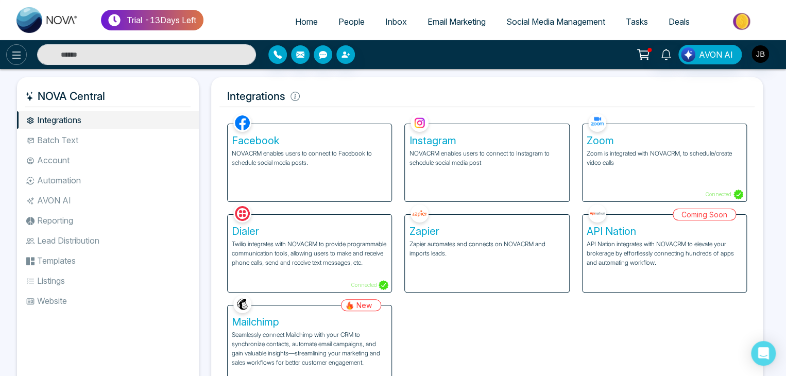
click at [12, 49] on icon at bounding box center [16, 55] width 12 height 12
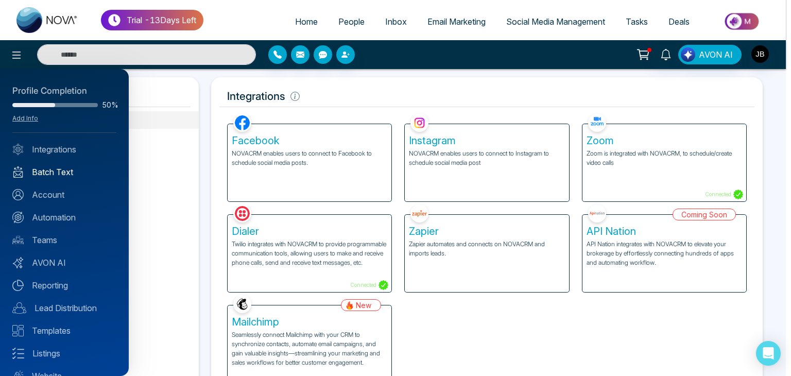
click at [47, 169] on link "Batch Text" at bounding box center [64, 172] width 104 height 12
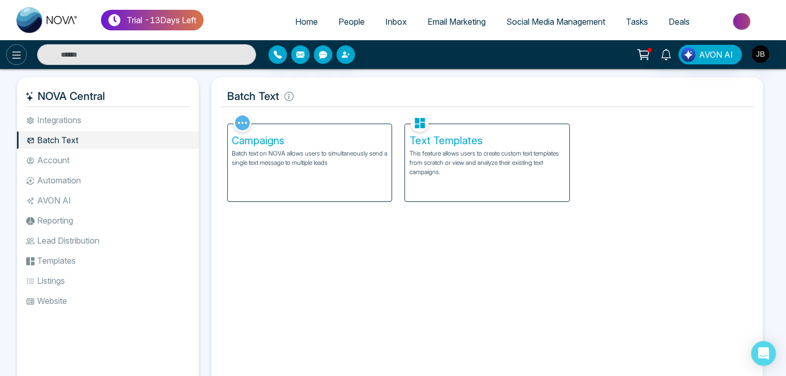
click at [20, 52] on icon at bounding box center [16, 55] width 9 height 7
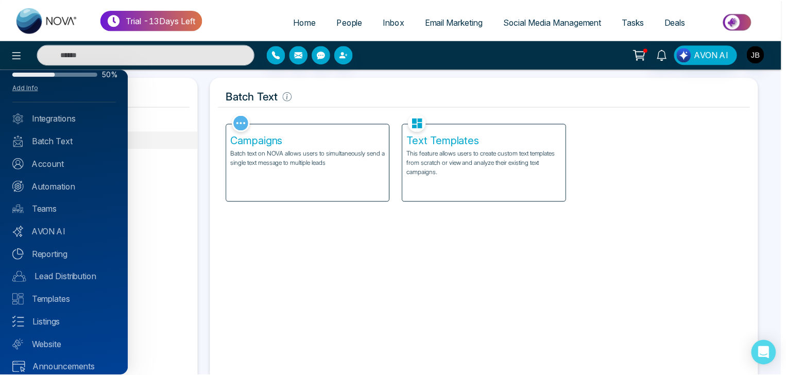
scroll to position [41, 0]
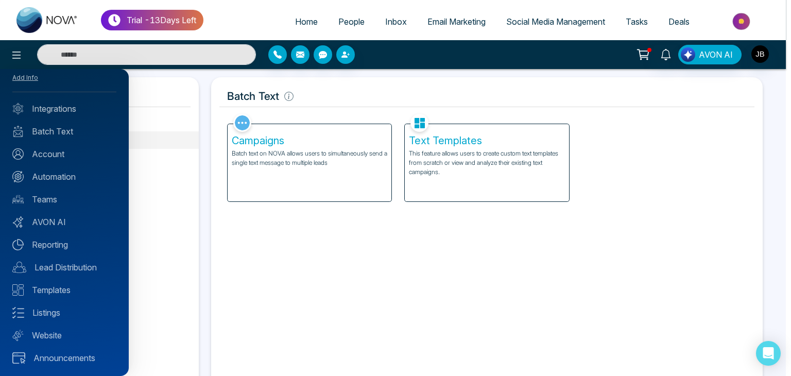
click at [13, 50] on div at bounding box center [395, 188] width 791 height 376
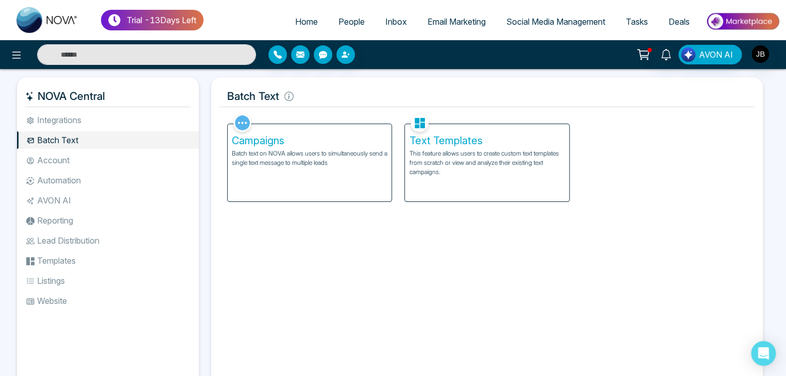
click at [273, 144] on h5 "Campaigns" at bounding box center [310, 140] width 156 height 12
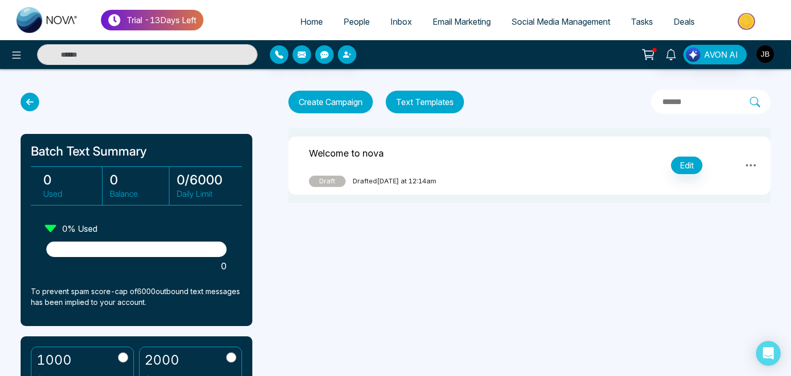
click at [417, 99] on button "Text Templates" at bounding box center [425, 102] width 78 height 23
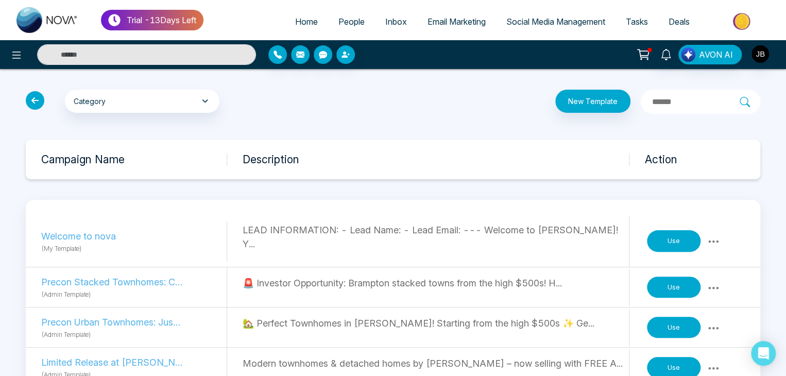
click at [443, 19] on span "Email Marketing" at bounding box center [457, 21] width 58 height 10
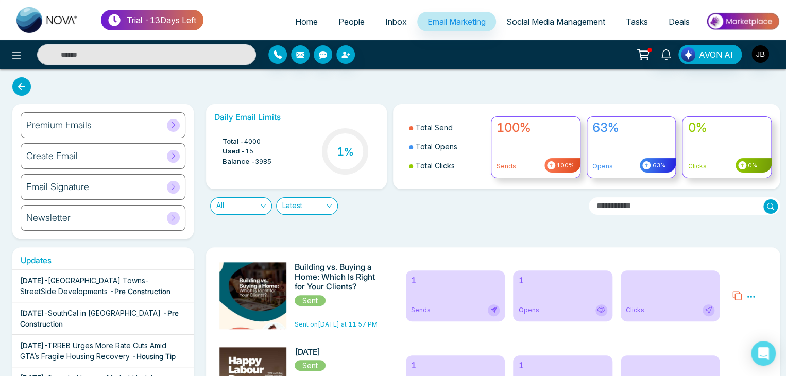
click at [174, 155] on icon at bounding box center [173, 156] width 8 height 8
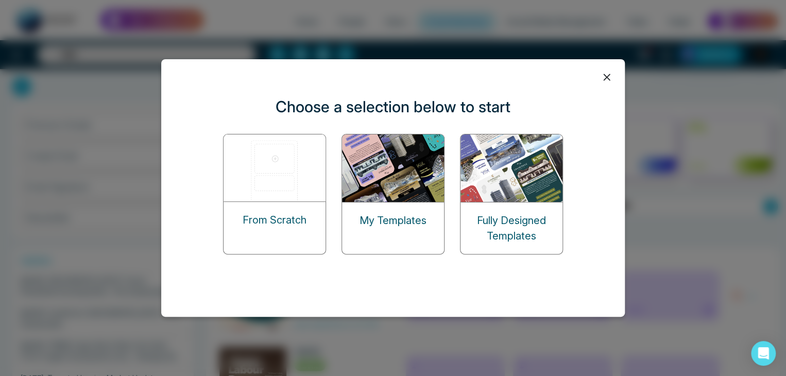
click at [531, 202] on div "Fully Designed Templates" at bounding box center [512, 228] width 102 height 52
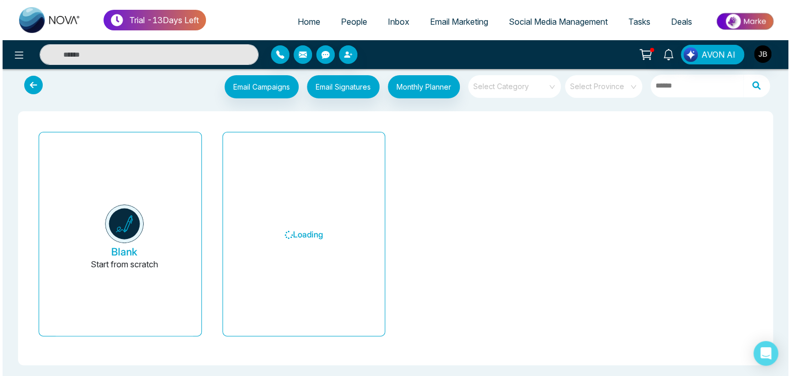
scroll to position [10, 0]
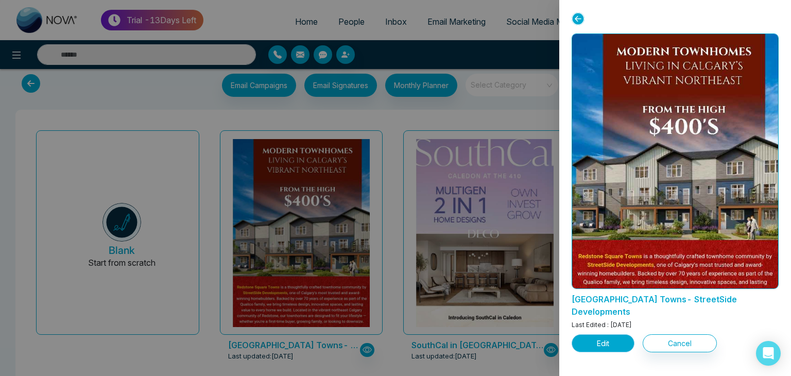
click at [608, 334] on button "Edit" at bounding box center [603, 343] width 63 height 18
click at [602, 334] on button "Edit" at bounding box center [603, 343] width 63 height 18
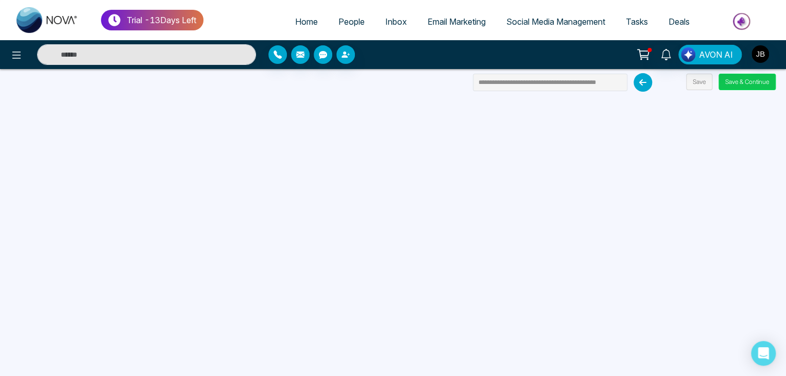
click at [761, 75] on button "Save & Continue" at bounding box center [747, 82] width 57 height 16
click at [744, 82] on button "Save & Continue" at bounding box center [747, 82] width 57 height 16
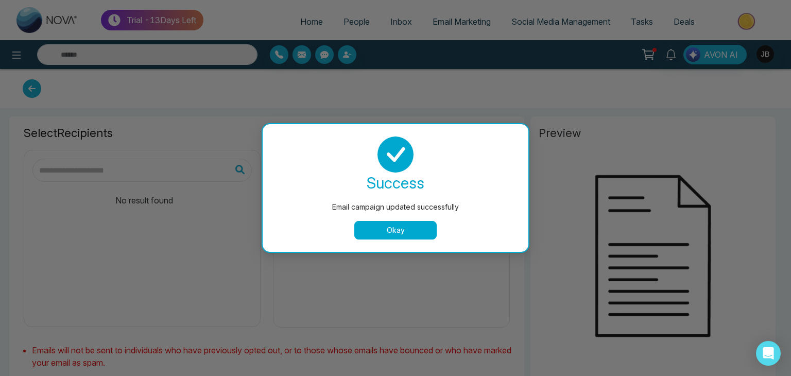
type input "**********"
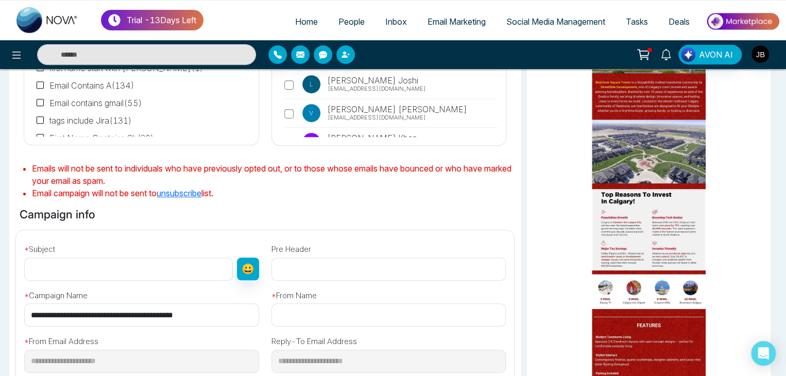
scroll to position [208, 0]
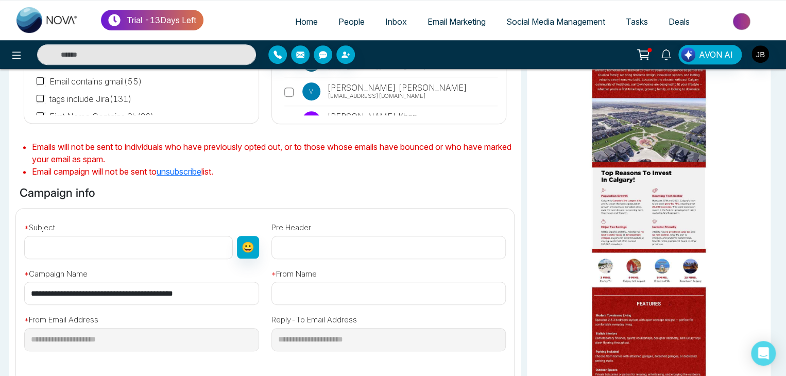
click at [318, 293] on input "text" at bounding box center [388, 293] width 235 height 23
type input "**********"
